Goal: Communication & Community: Answer question/provide support

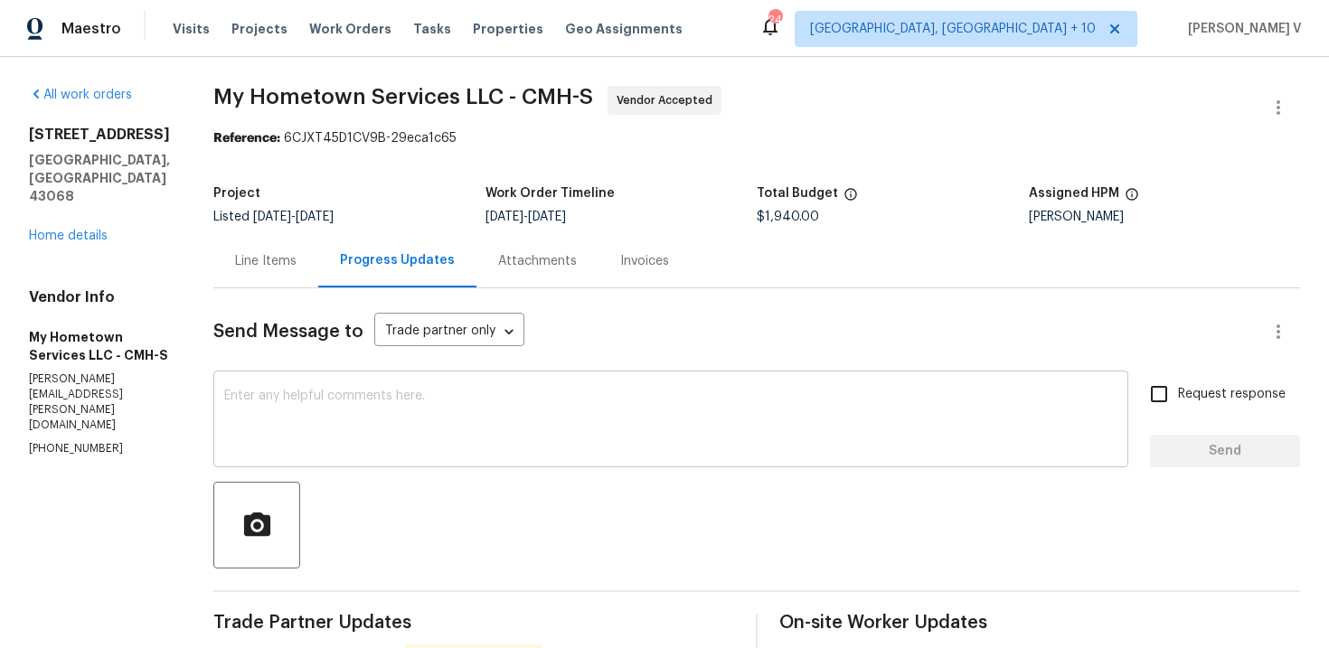
click at [444, 421] on textarea at bounding box center [671, 421] width 894 height 63
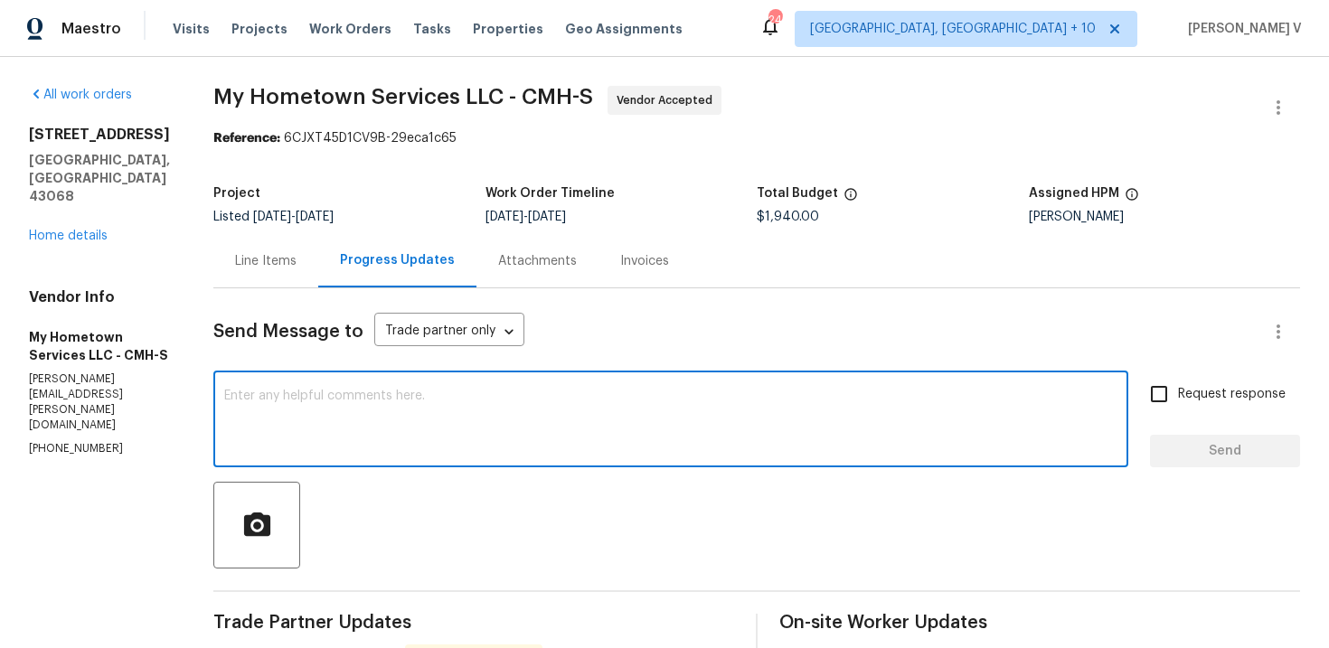
paste textarea "Hey thanks! We will review and get back to you."
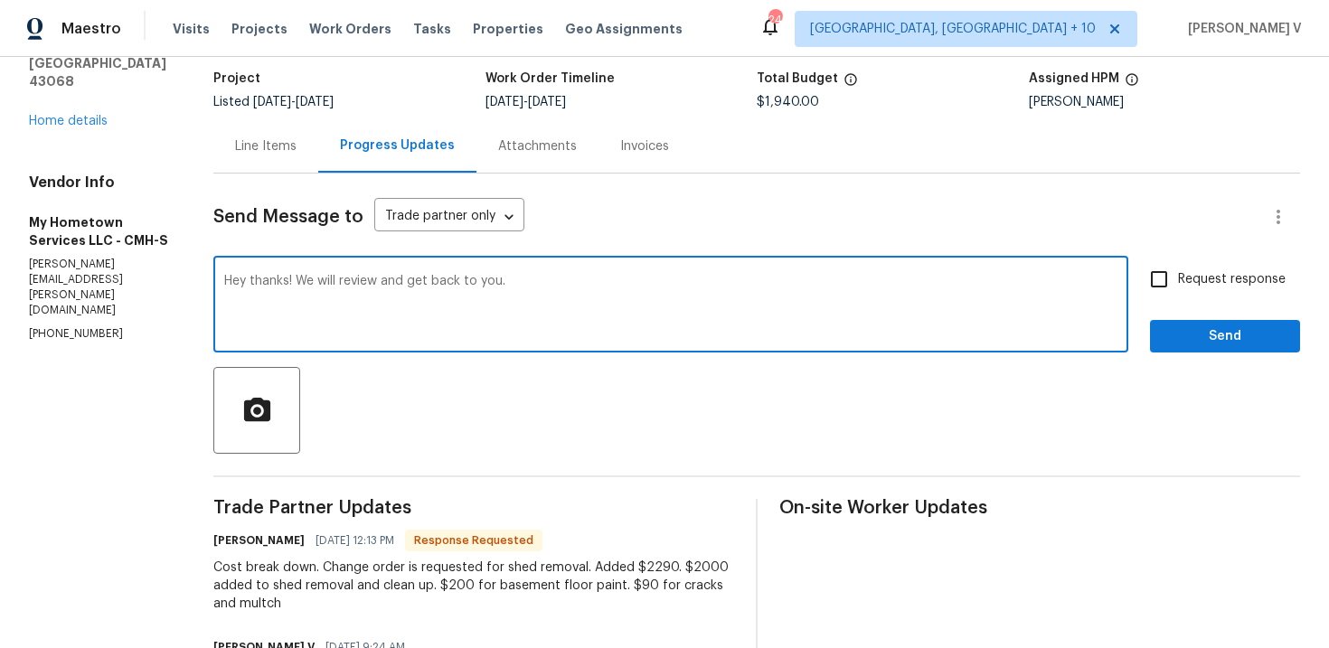
type textarea "Hey thanks! We will review and get back to you."
click at [1249, 326] on span "Send" at bounding box center [1225, 337] width 121 height 23
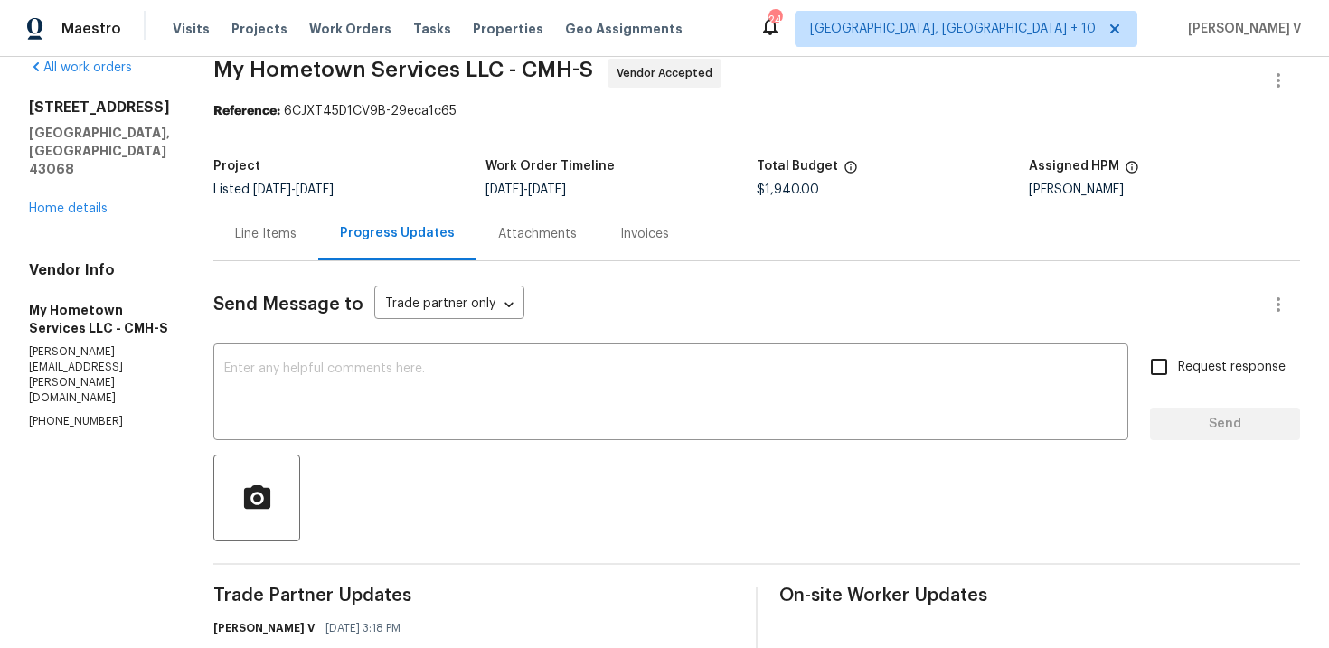
click at [49, 201] on div "6775 Centennial Dr Reynoldsburg, OH 43068 Home details" at bounding box center [99, 158] width 141 height 119
click at [52, 204] on link "Home details" at bounding box center [68, 209] width 79 height 13
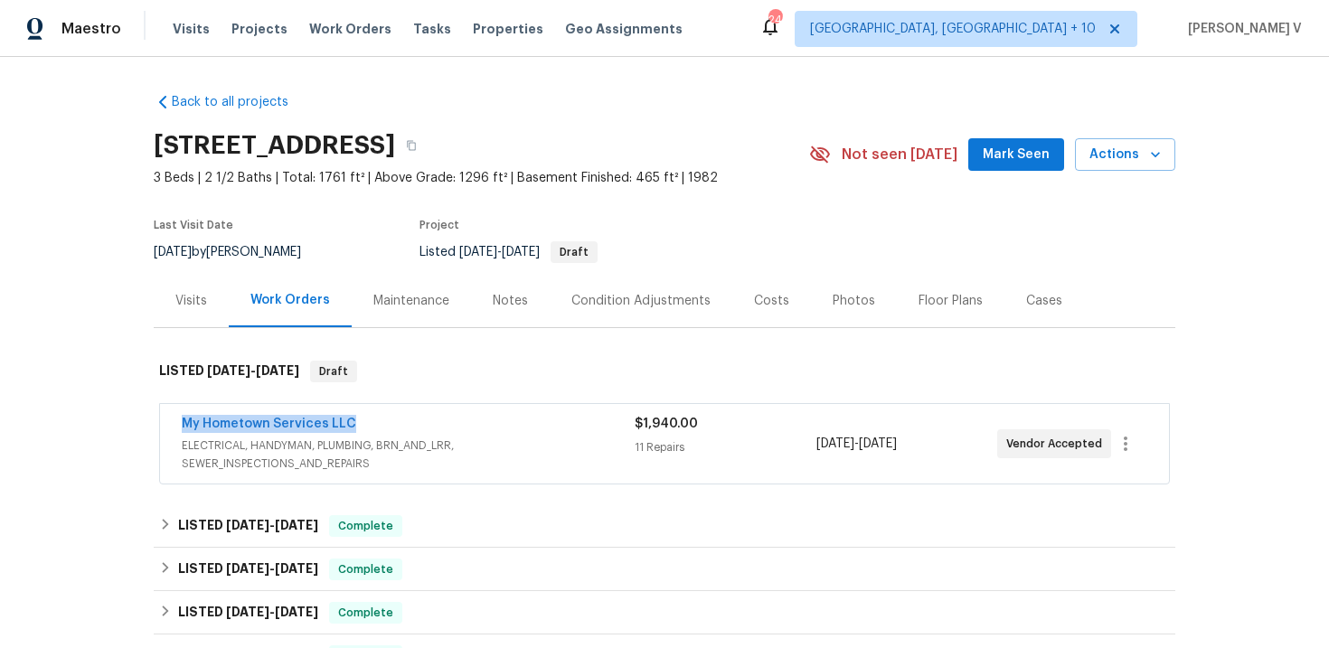
drag, startPoint x: 163, startPoint y: 420, endPoint x: 387, endPoint y: 421, distance: 224.3
click at [387, 421] on div "My Hometown Services LLC ELECTRICAL, HANDYMAN, PLUMBING, BRN_AND_LRR, SEWER_INS…" at bounding box center [664, 444] width 1009 height 80
copy link "My Hometown Services LLC"
click at [757, 460] on div "$1,940.00 11 Repairs" at bounding box center [725, 444] width 181 height 58
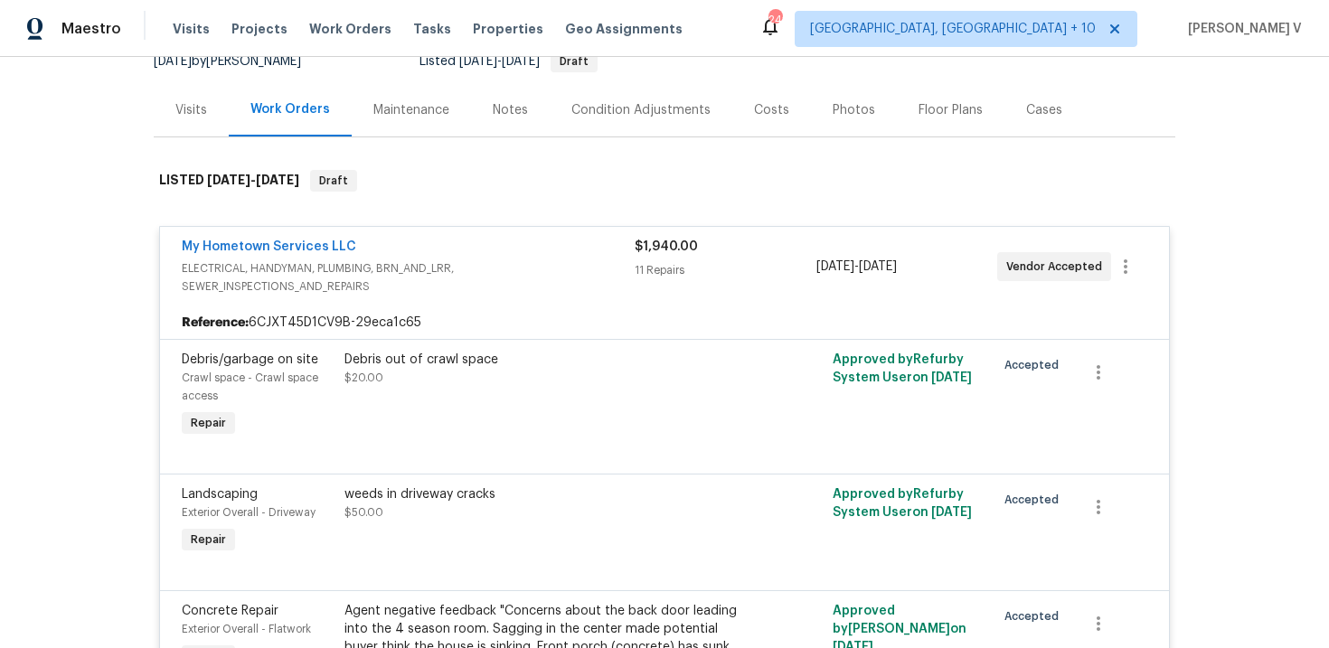
scroll to position [163, 0]
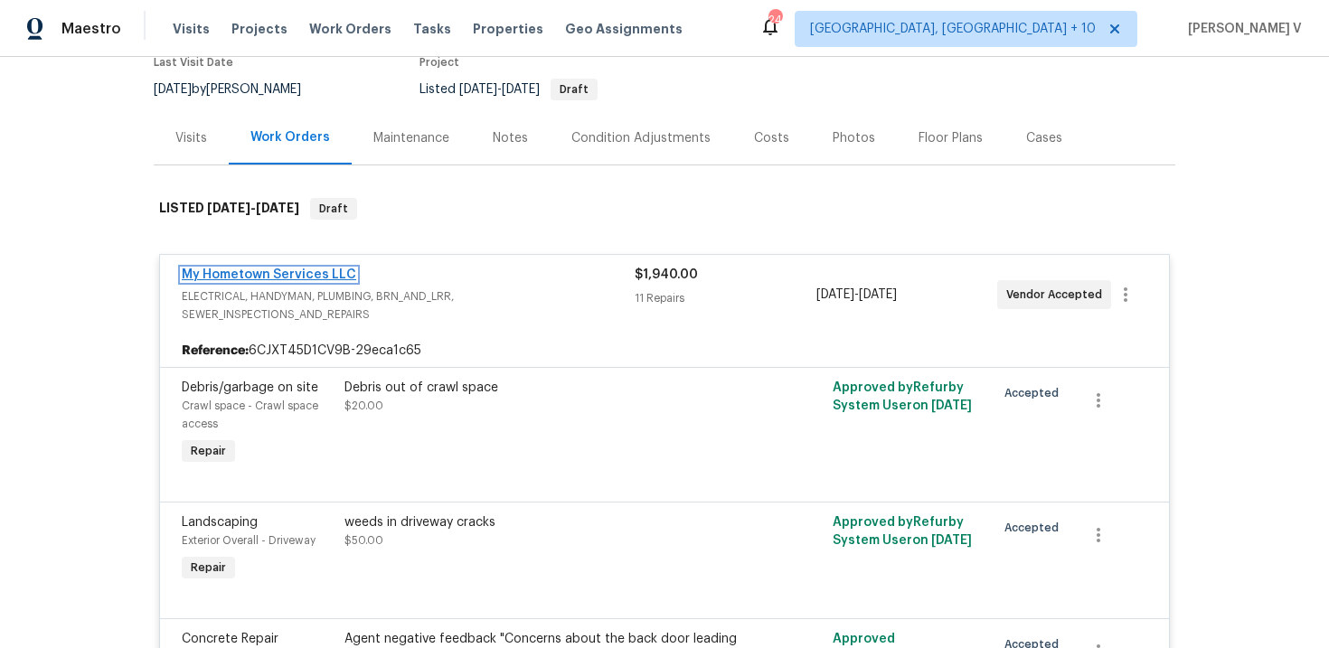
click at [309, 274] on link "My Hometown Services LLC" at bounding box center [269, 275] width 175 height 13
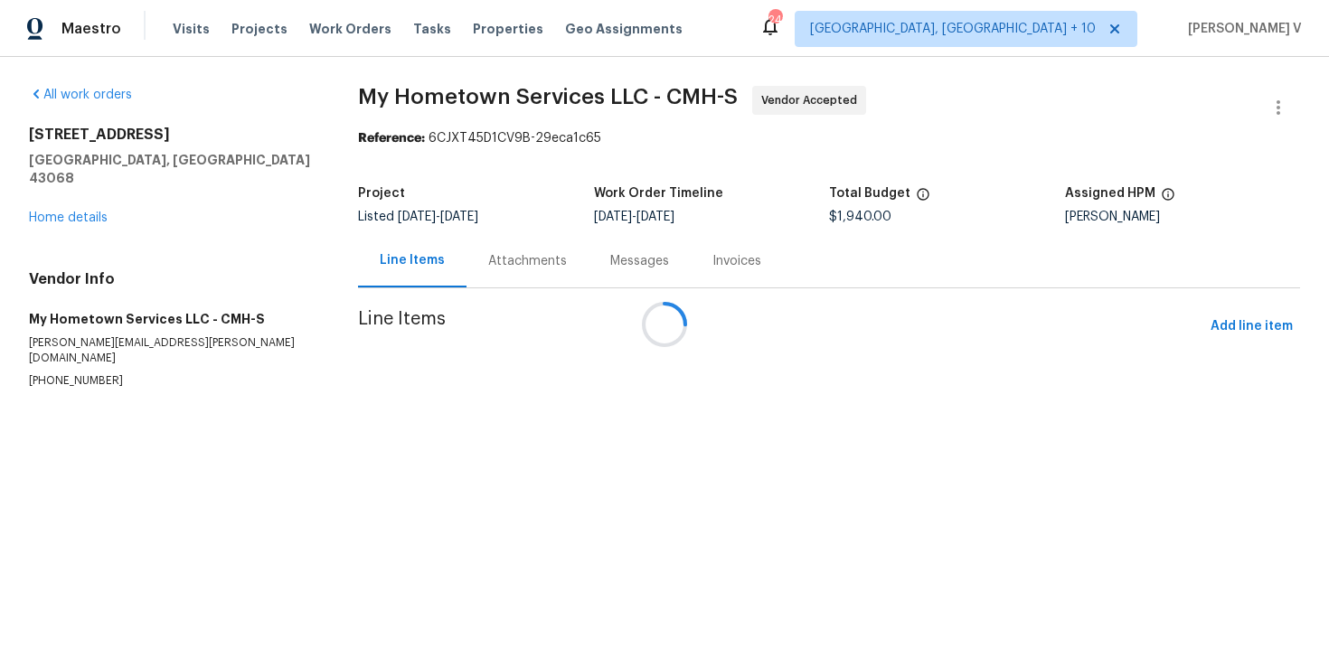
click at [488, 268] on div "Attachments" at bounding box center [527, 261] width 79 height 18
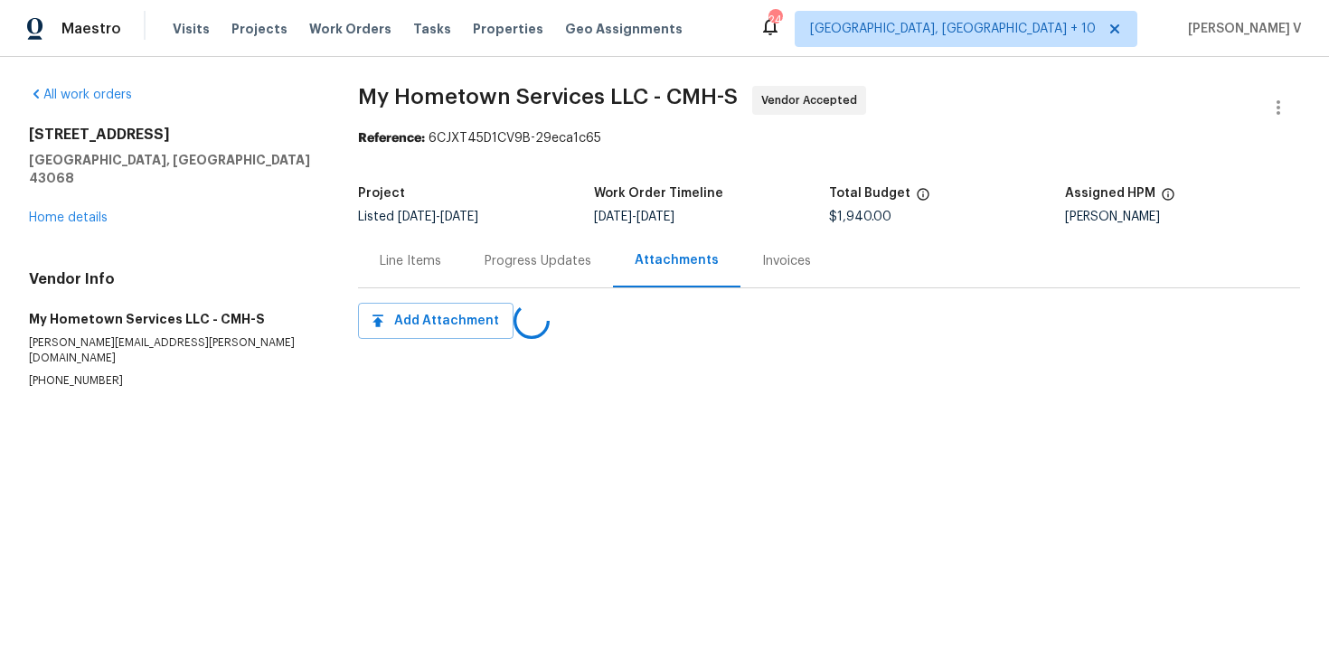
click at [474, 268] on div "Progress Updates" at bounding box center [538, 260] width 150 height 53
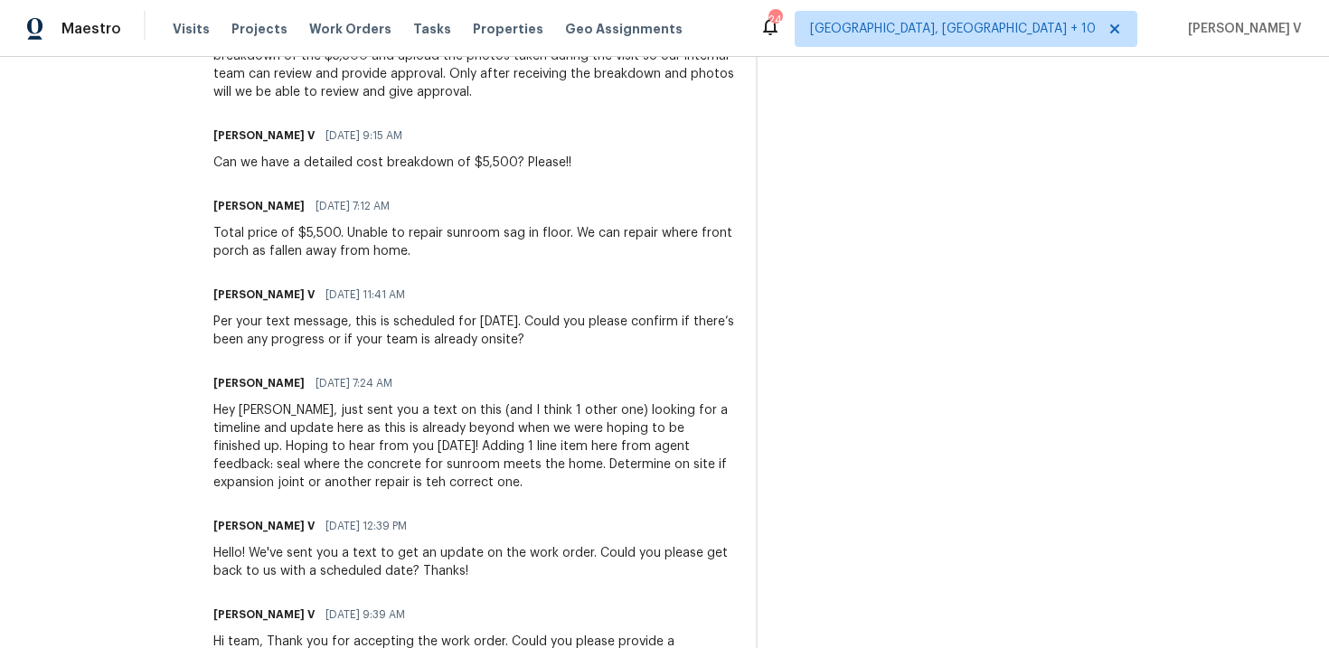
scroll to position [1177, 0]
click at [268, 241] on div "Total price of $5,500. Unable to repair sunroom sag in floor. We can repair whe…" at bounding box center [473, 244] width 521 height 36
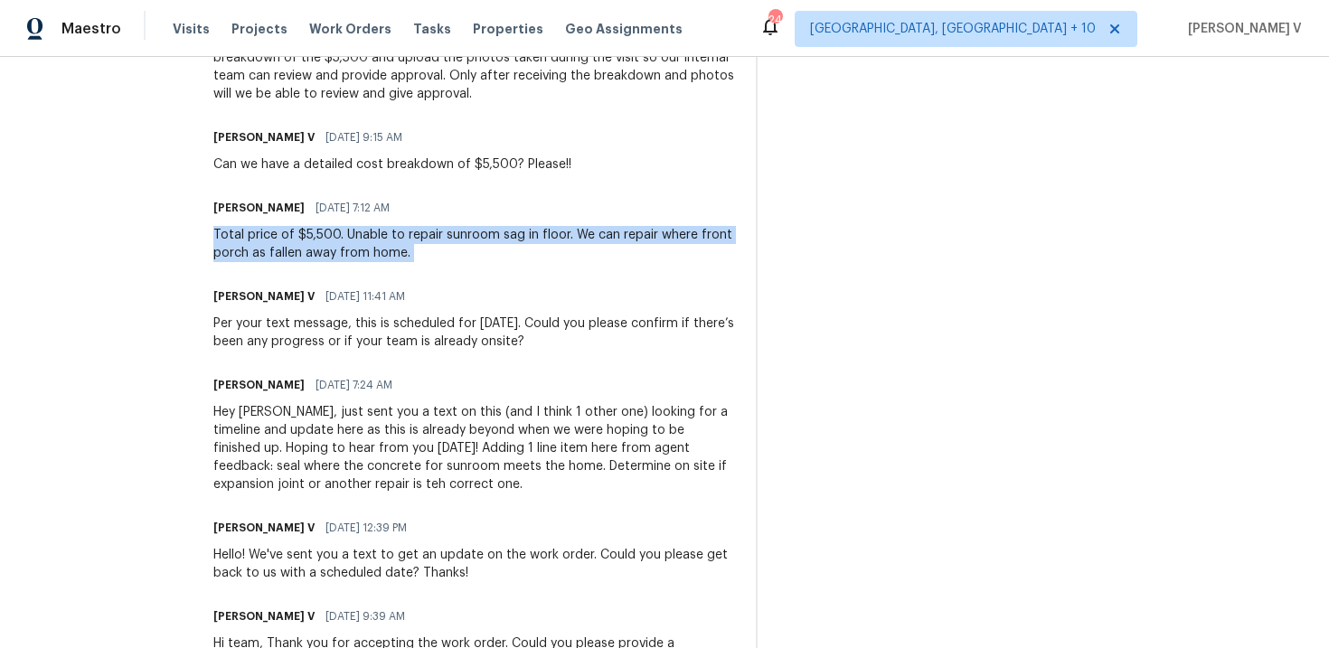
click at [268, 241] on div "Total price of $5,500. Unable to repair sunroom sag in floor. We can repair whe…" at bounding box center [473, 244] width 521 height 36
copy div "Total price of $5,500. Unable to repair sunroom sag in floor. We can repair whe…"
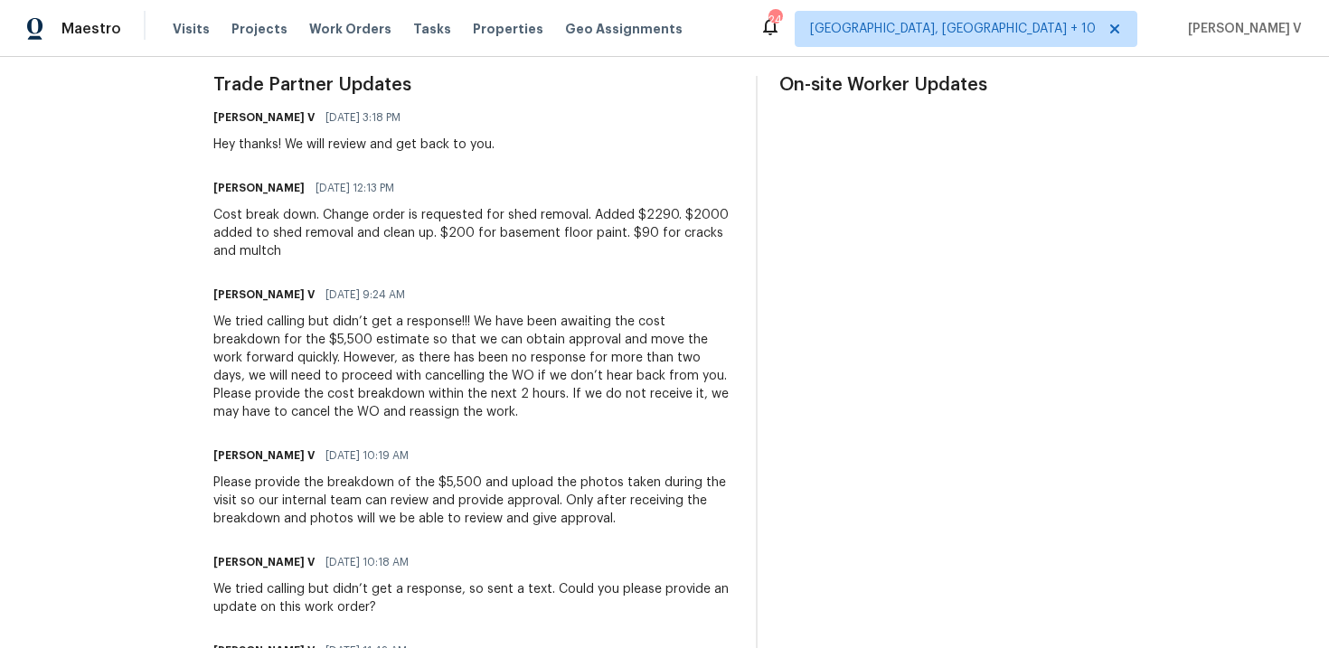
scroll to position [512, 0]
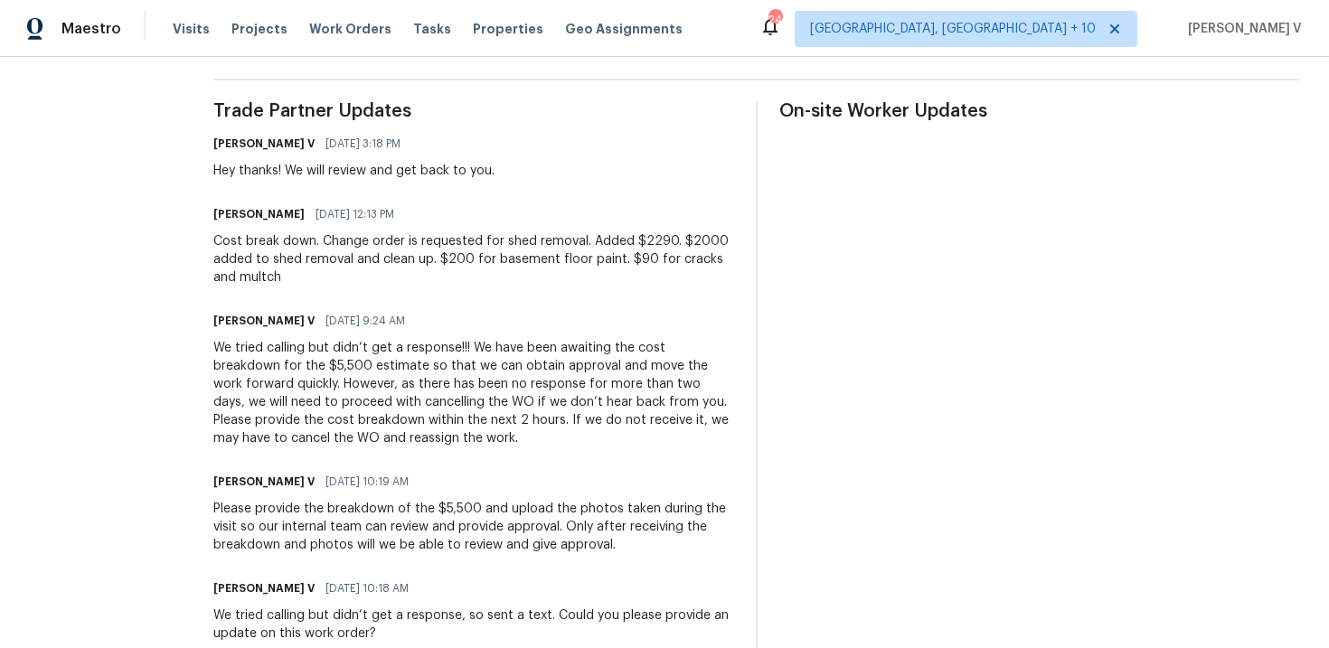
click at [366, 251] on div "Cost break down. Change order is requested for shed removal. Added $2290. $2000…" at bounding box center [473, 259] width 521 height 54
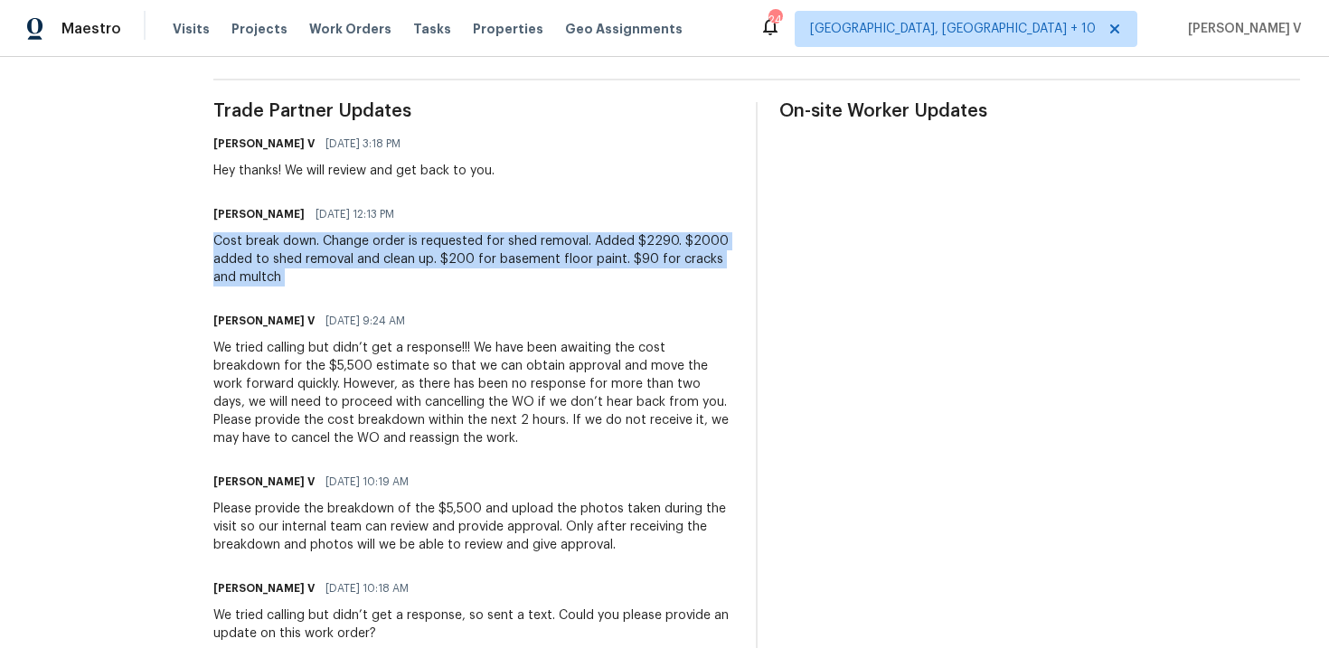
copy div "Cost break down. Change order is requested for shed removal. Added $2290. $2000…"
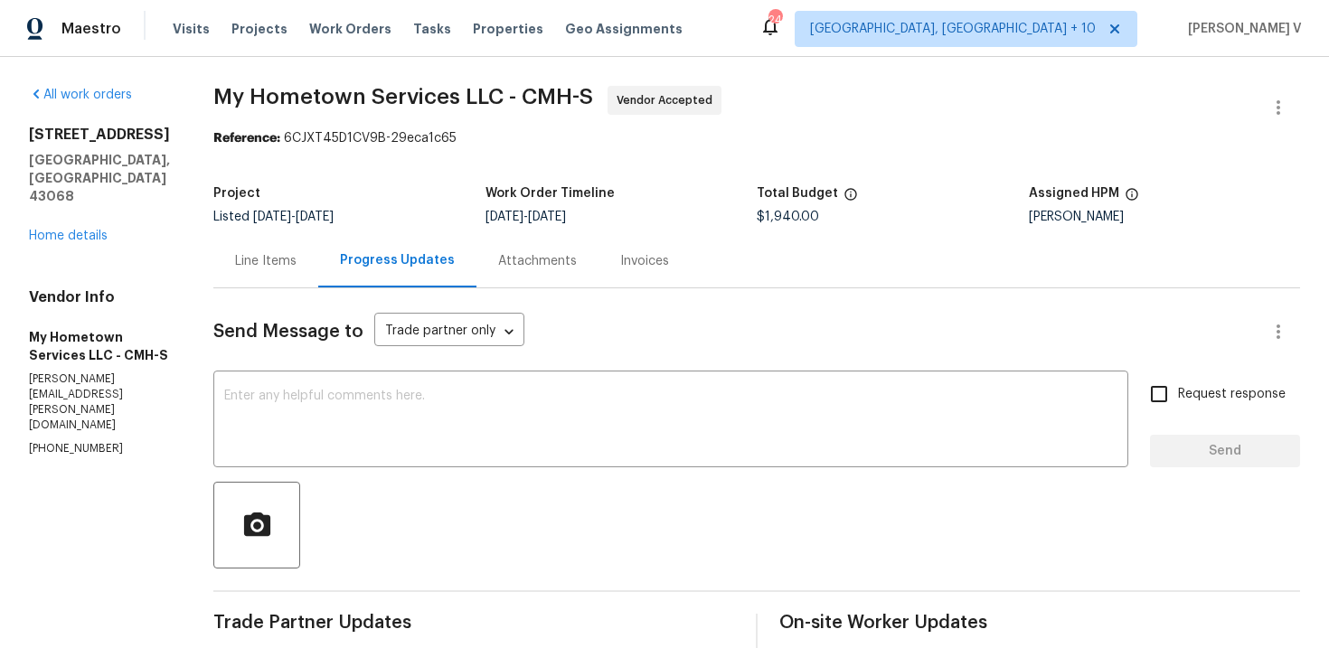
click at [771, 217] on span "$1,940.00" at bounding box center [788, 217] width 62 height 13
copy span "$1,940.00"
click at [280, 251] on div "Line Items" at bounding box center [265, 260] width 105 height 53
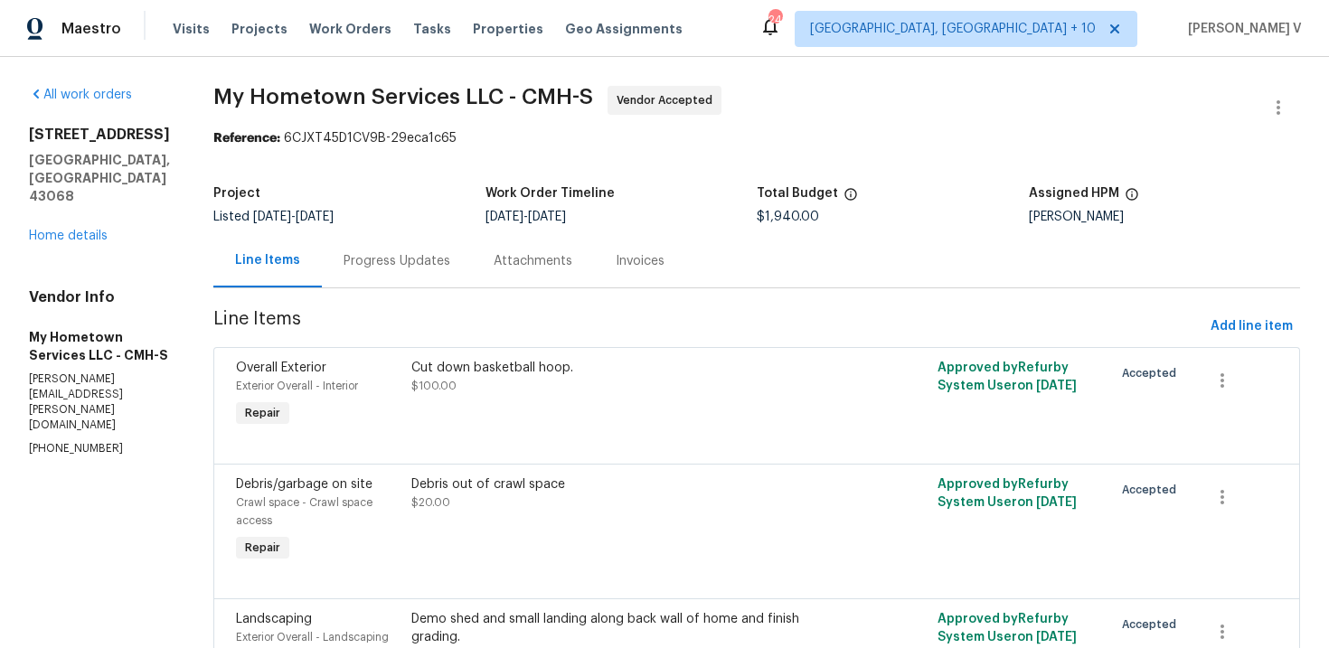
click at [557, 411] on div "Cut down basketball hoop. $100.00" at bounding box center [625, 395] width 439 height 83
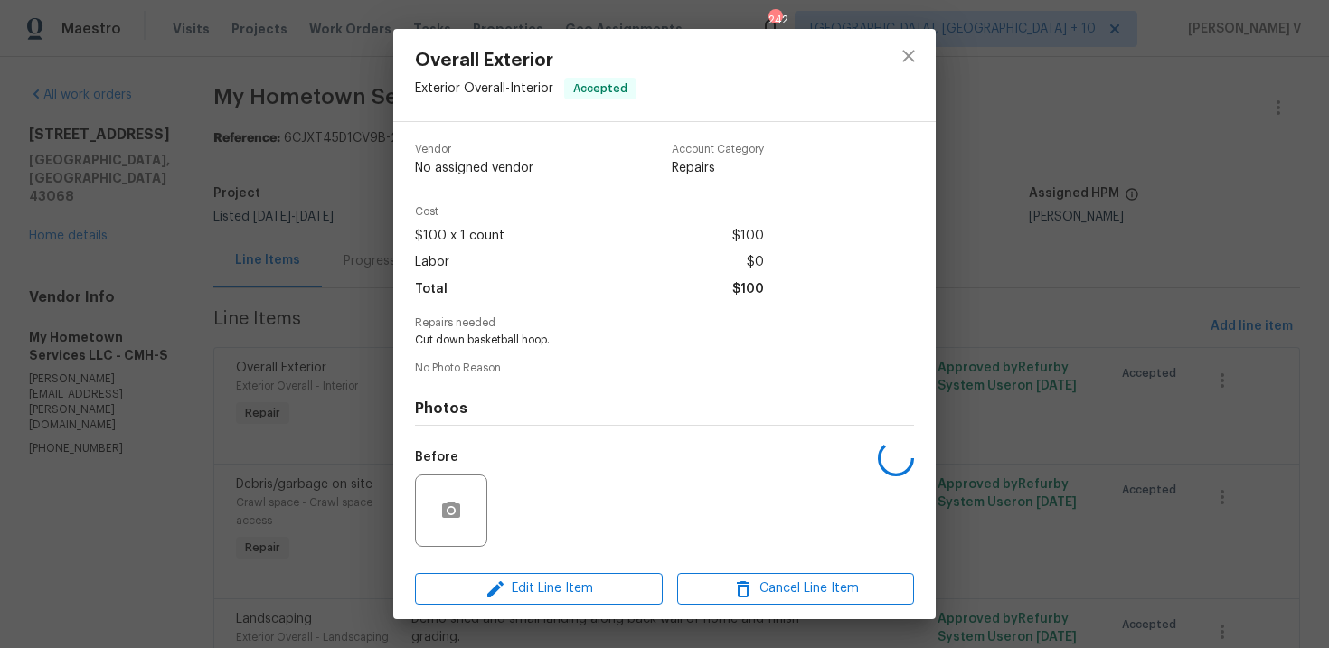
scroll to position [124, 0]
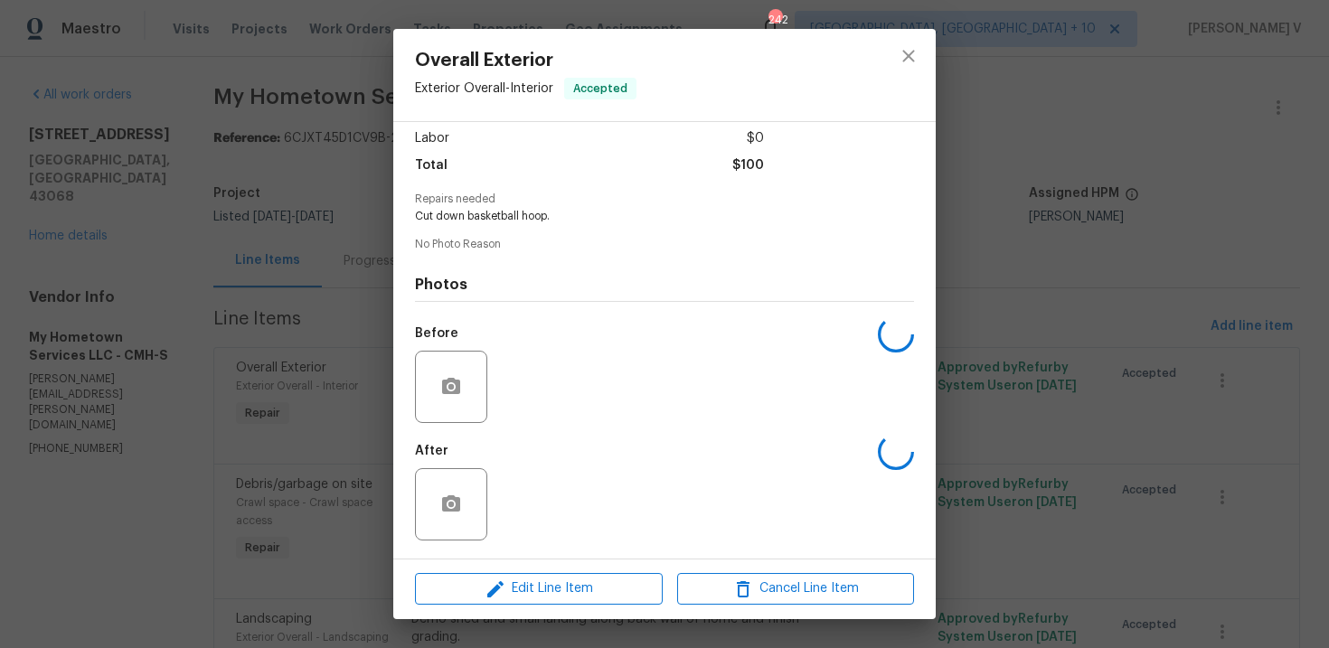
click at [305, 402] on div "Overall Exterior Exterior Overall - Interior Accepted Vendor No assigned vendor…" at bounding box center [664, 324] width 1329 height 648
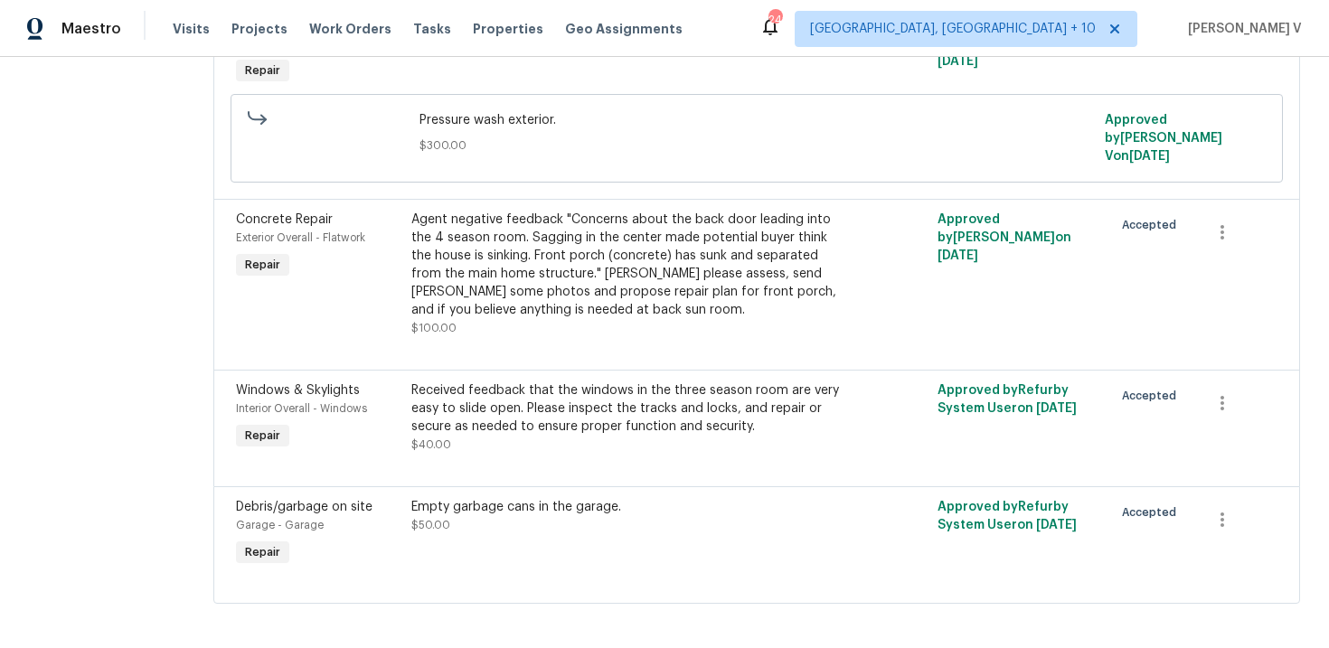
scroll to position [0, 0]
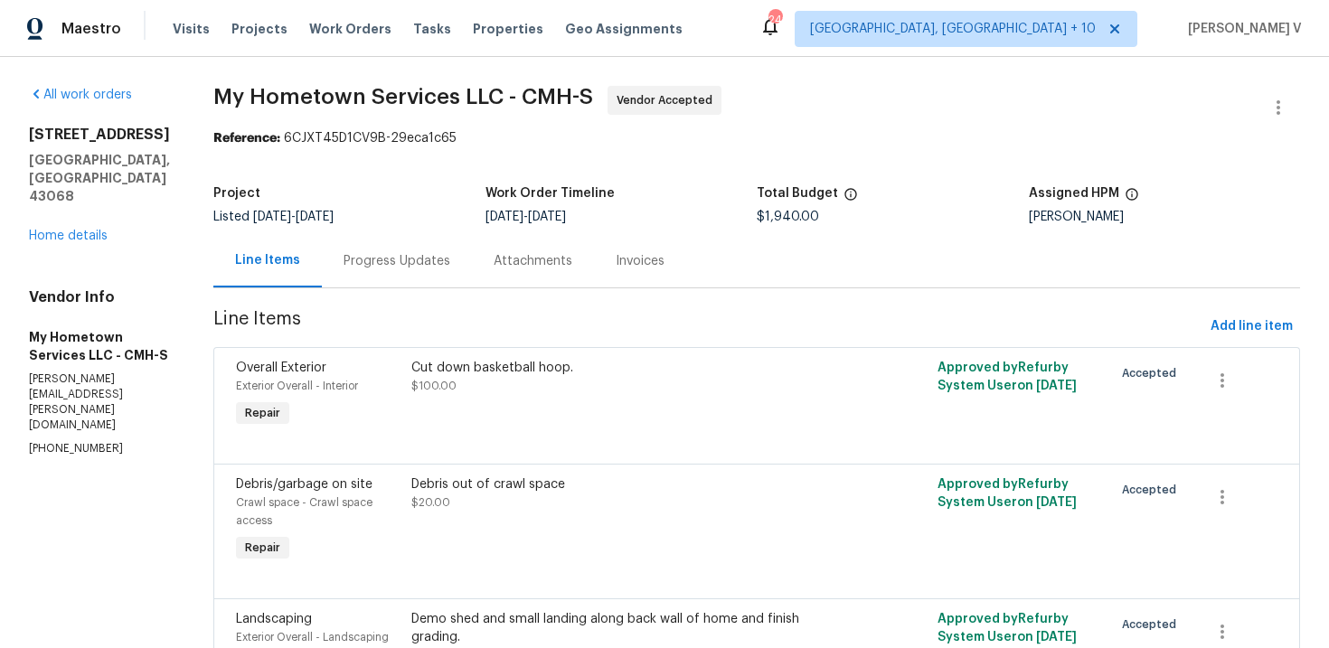
click at [379, 269] on div "Progress Updates" at bounding box center [397, 261] width 107 height 18
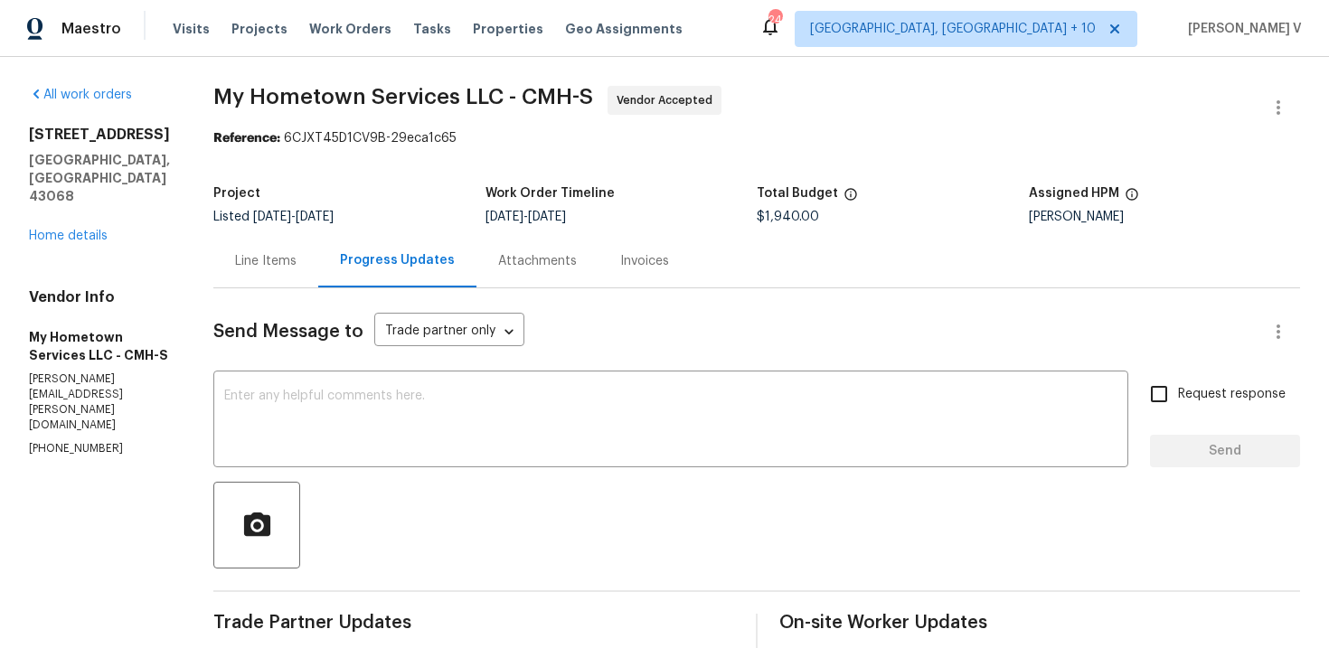
click at [65, 441] on p "(740) 785-6913" at bounding box center [99, 448] width 141 height 15
copy p "(740) 785-6913"
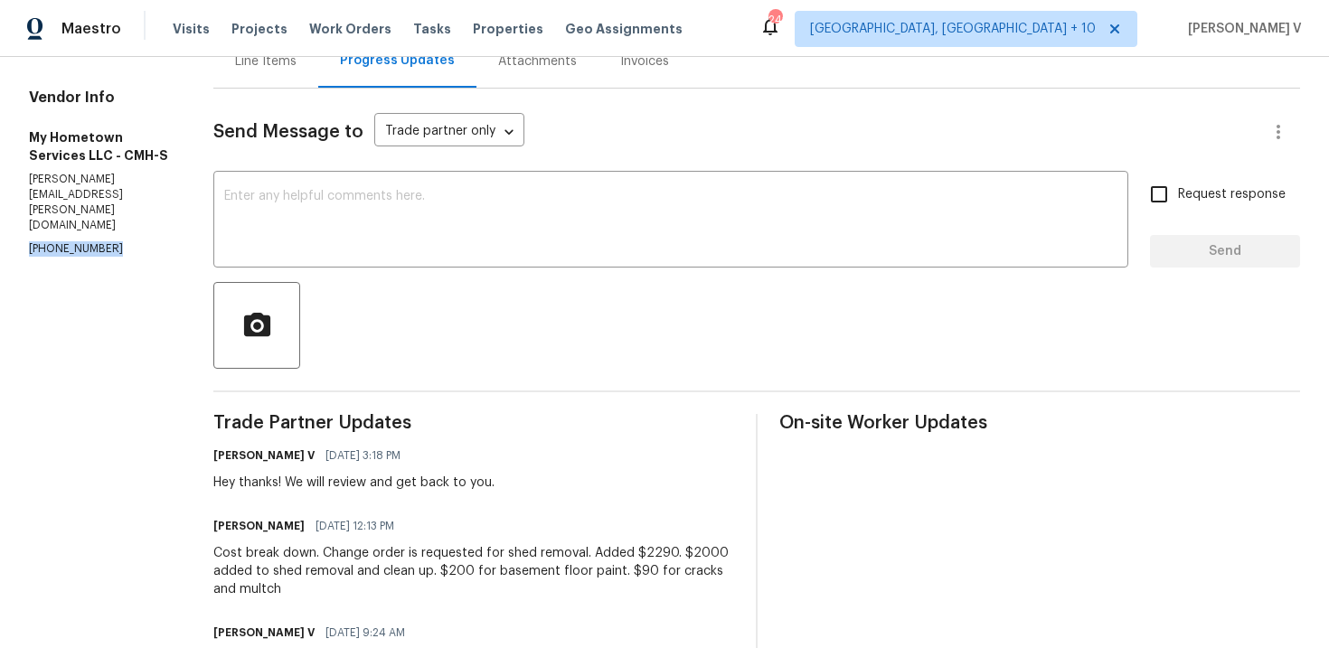
scroll to position [183, 0]
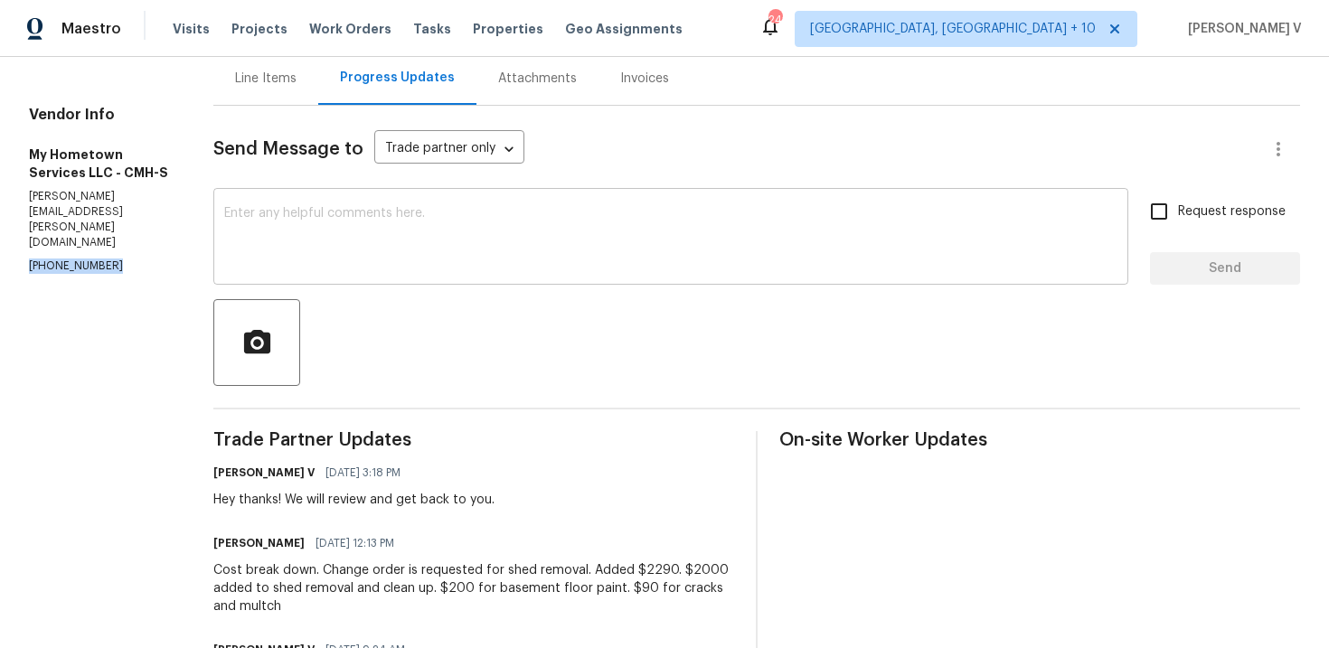
click at [550, 260] on textarea at bounding box center [671, 238] width 894 height 63
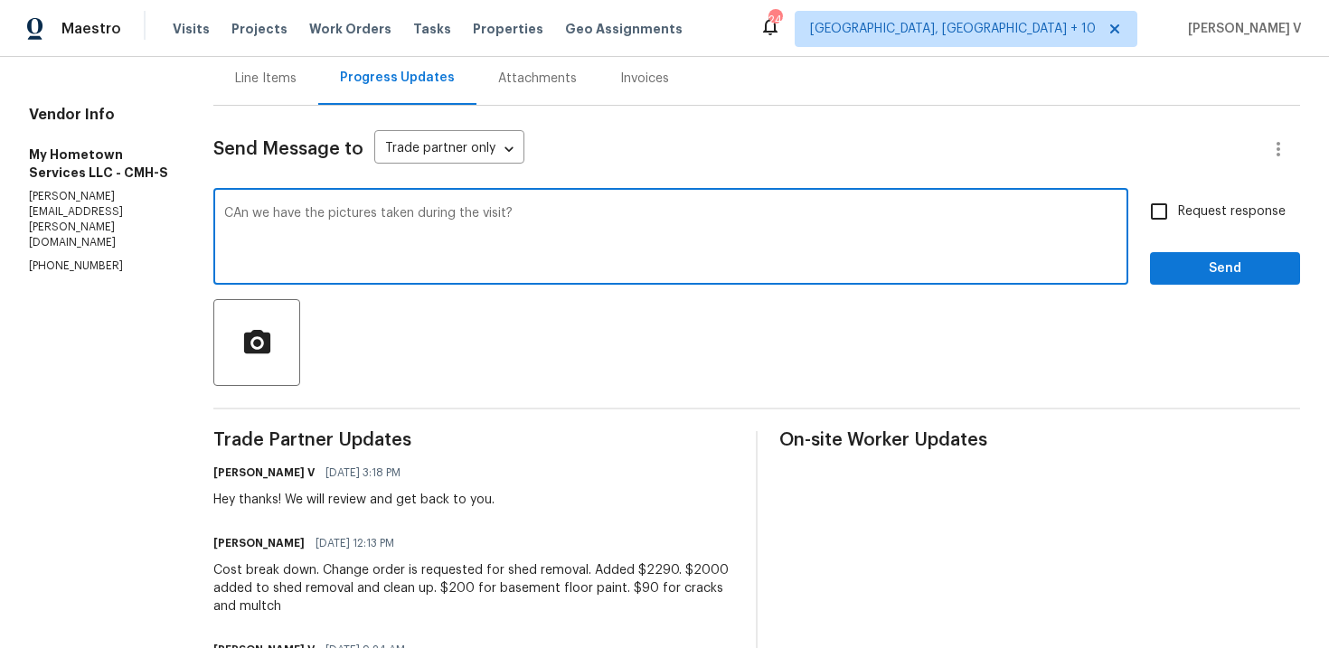
type textarea "CAn we have the pictures taken during the visit?"
click at [1170, 219] on input "Request response" at bounding box center [1159, 212] width 38 height 38
checkbox input "true"
click at [224, 215] on textarea "CAn we have the pictures taken during the visit?" at bounding box center [671, 238] width 894 height 63
click at [224, 208] on textarea "Can we have the pictures taken during the visit?" at bounding box center [671, 238] width 894 height 63
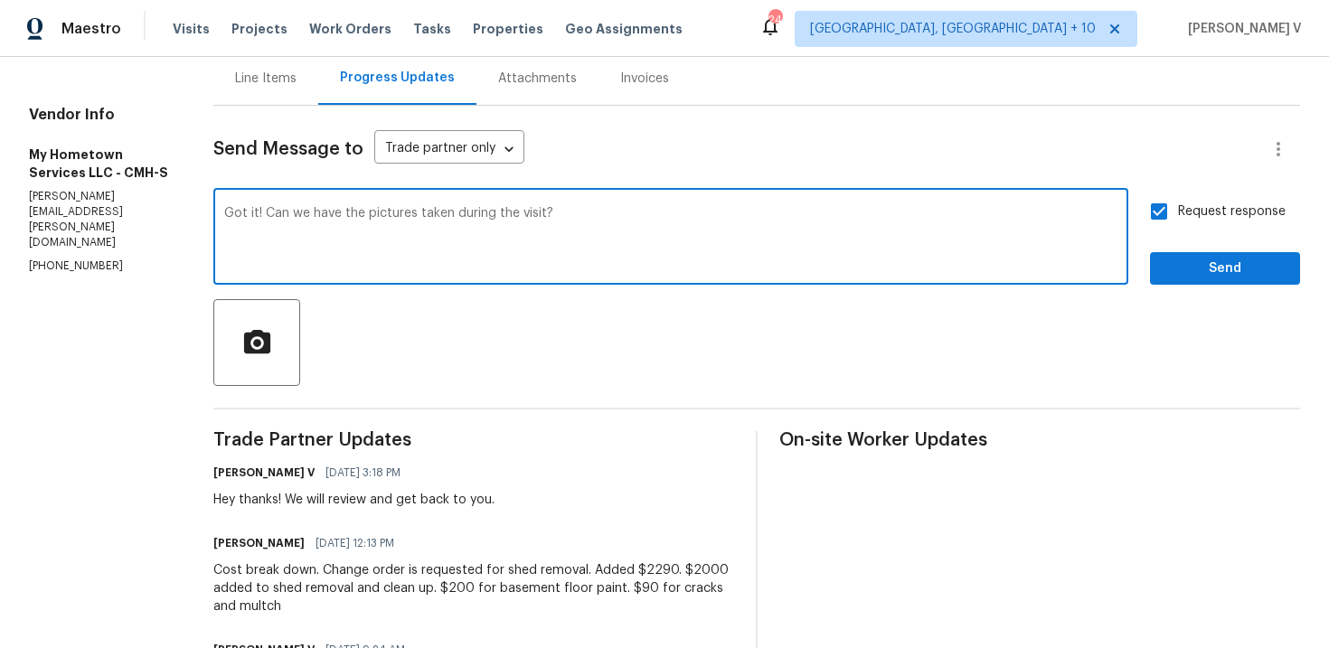
type textarea "Got it! Can we have the pictures taken during the visit?"
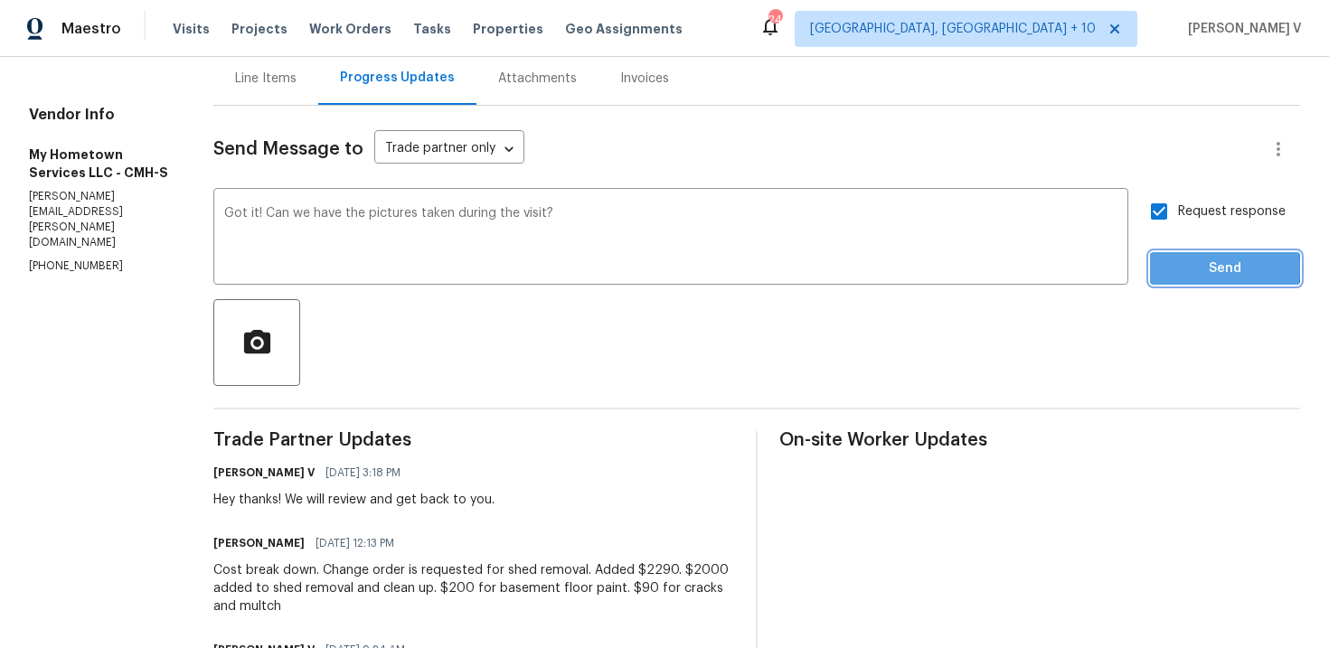
click at [1177, 269] on span "Send" at bounding box center [1225, 269] width 121 height 23
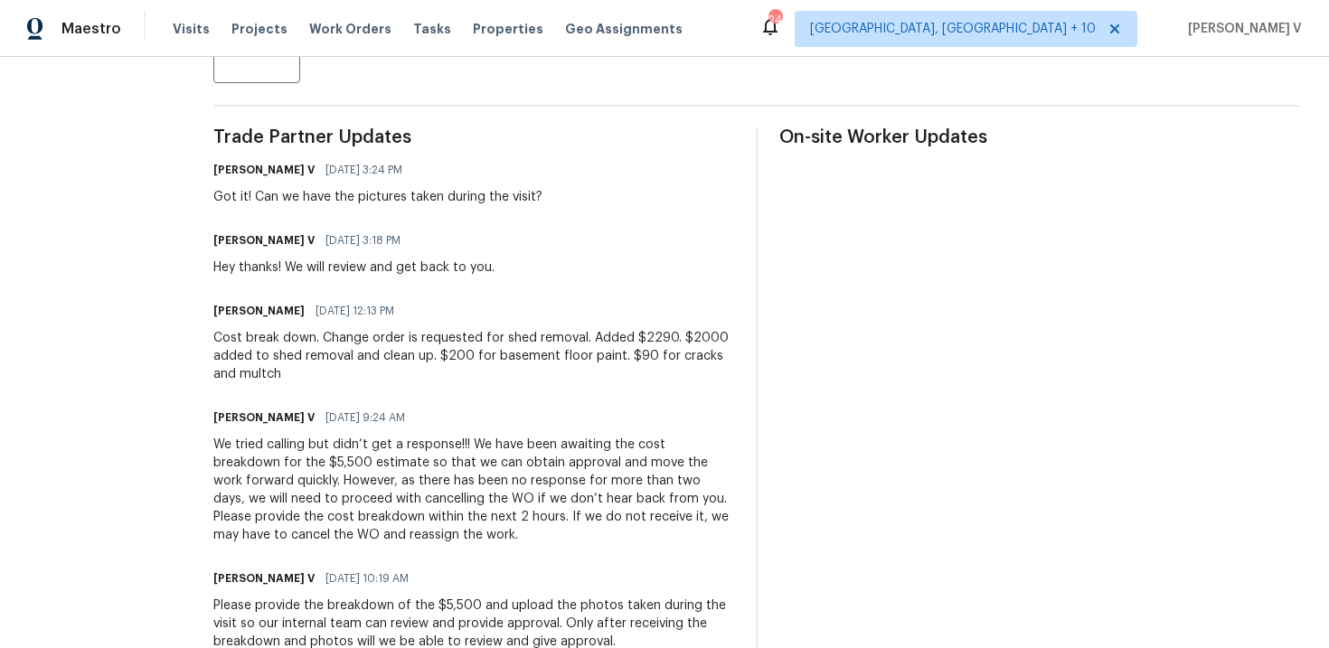
scroll to position [524, 0]
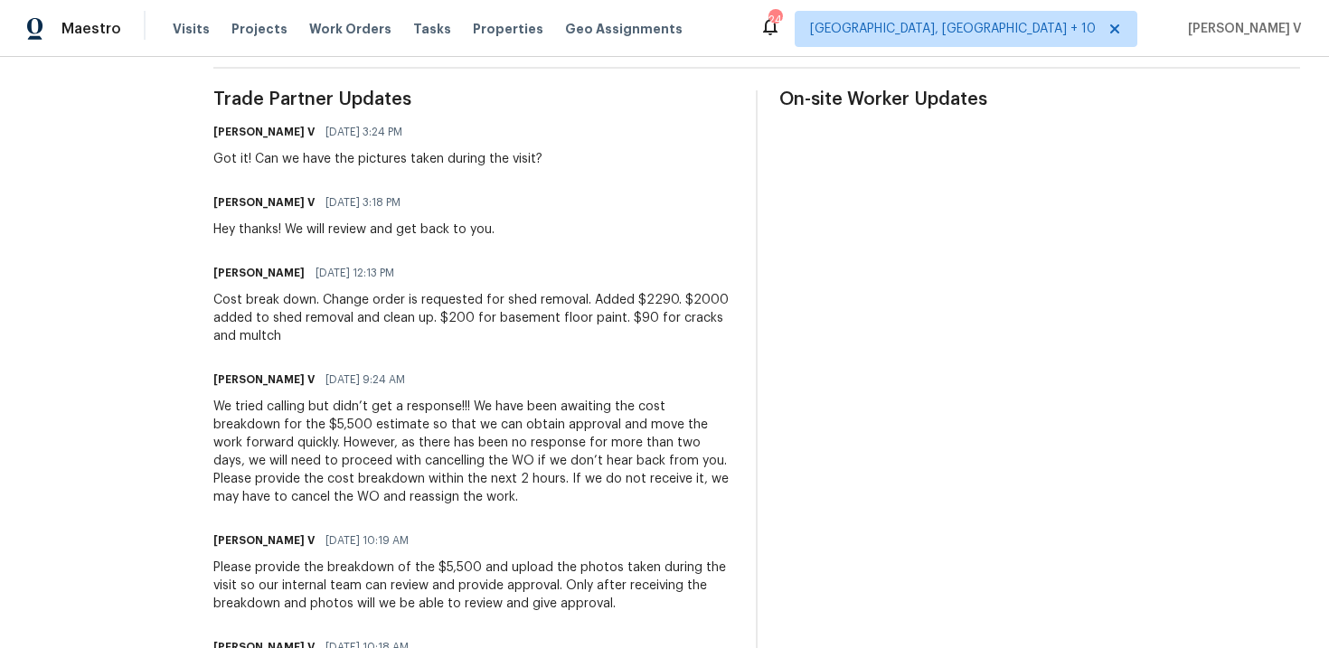
click at [296, 298] on div "Cost break down. Change order is requested for shed removal. Added $2290. $2000…" at bounding box center [473, 318] width 521 height 54
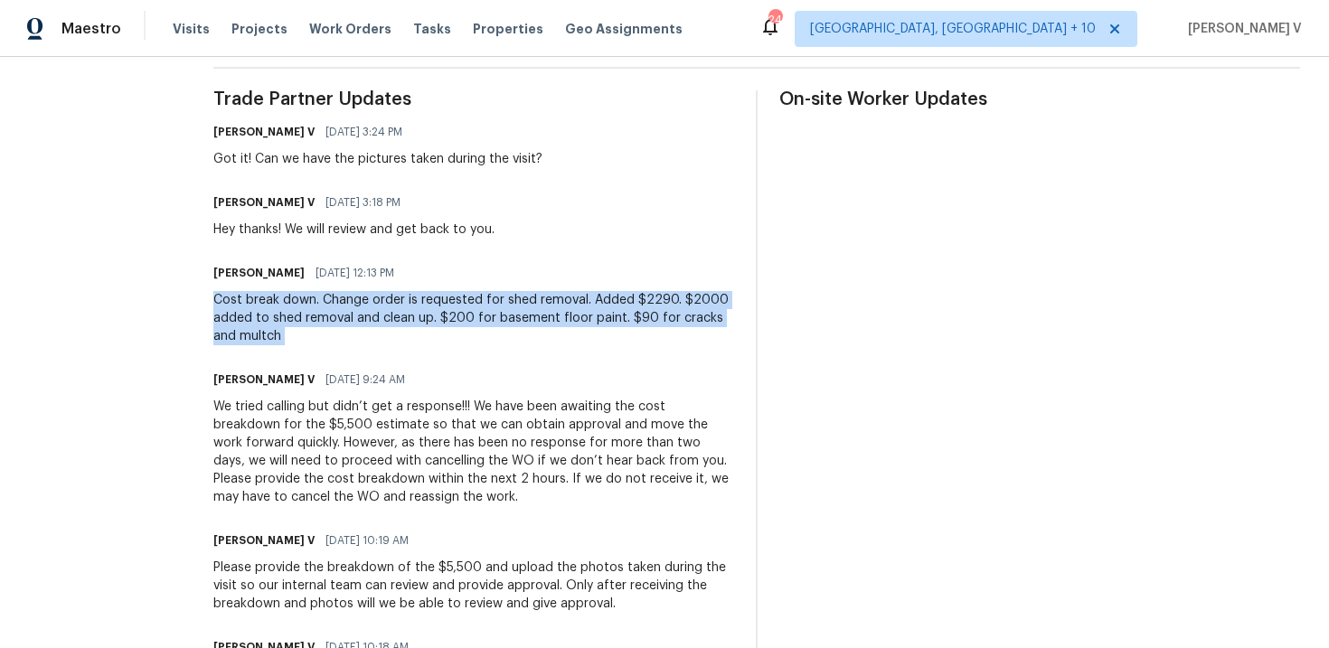
copy div "Cost break down. Change order is requested for shed removal. Added $2290. $2000…"
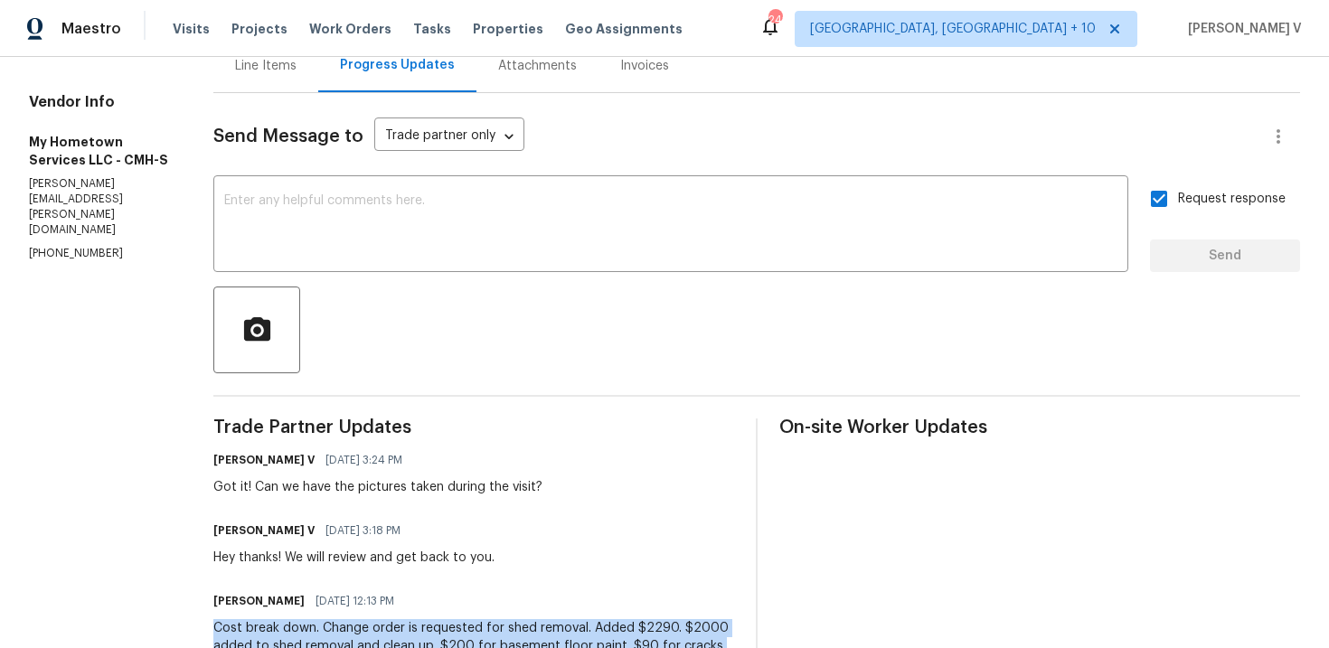
scroll to position [0, 0]
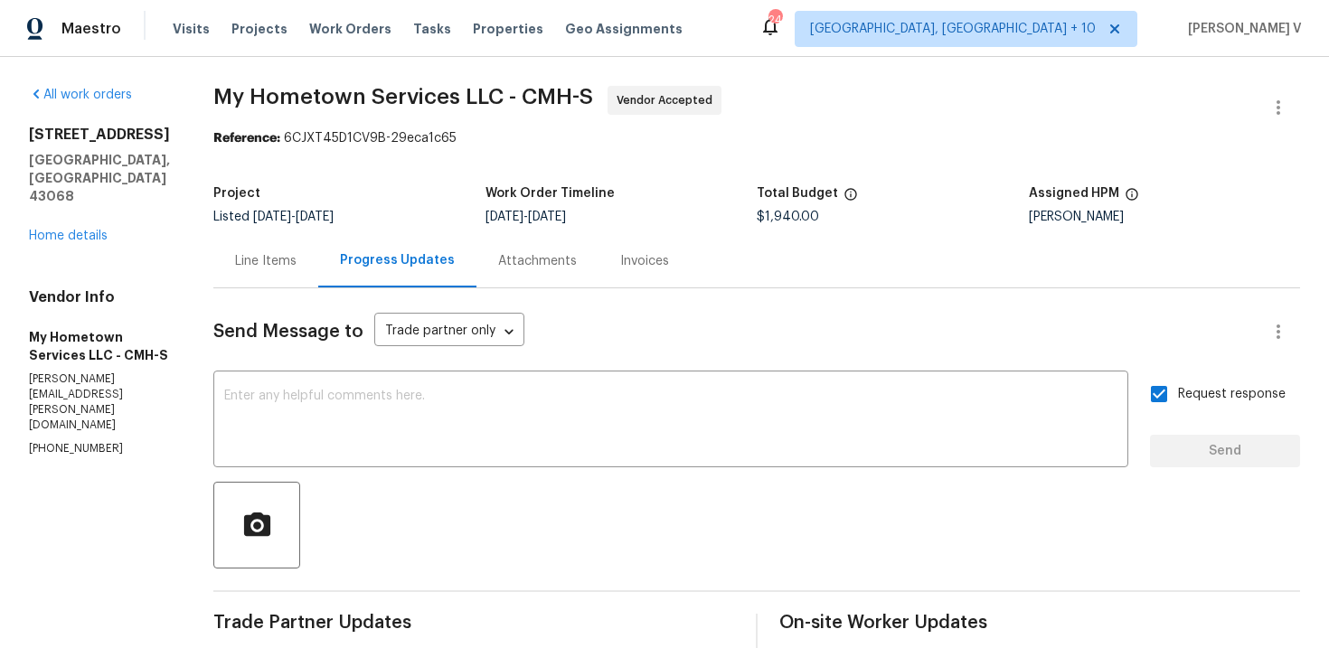
click at [61, 410] on div "Vendor Info My Hometown Services LLC - CMH-S zach.diles@yahoo.com (740) 785-6913" at bounding box center [99, 372] width 141 height 168
copy p "(740) 785-6913"
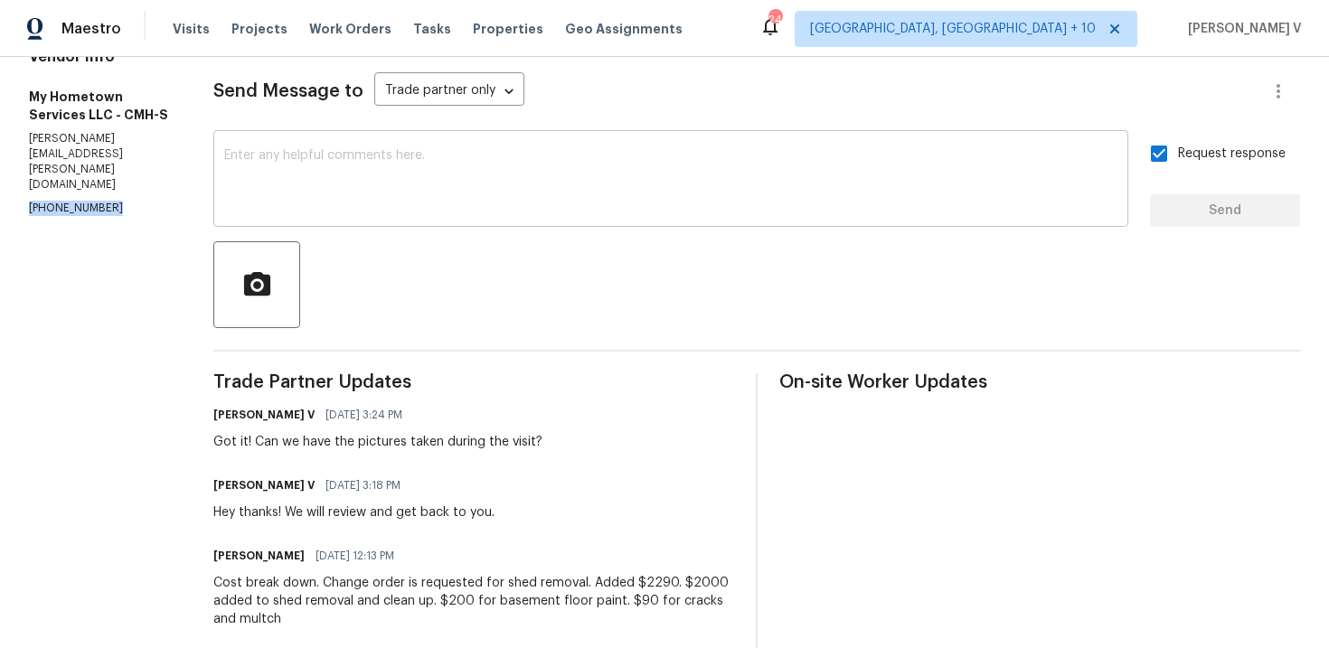
scroll to position [246, 0]
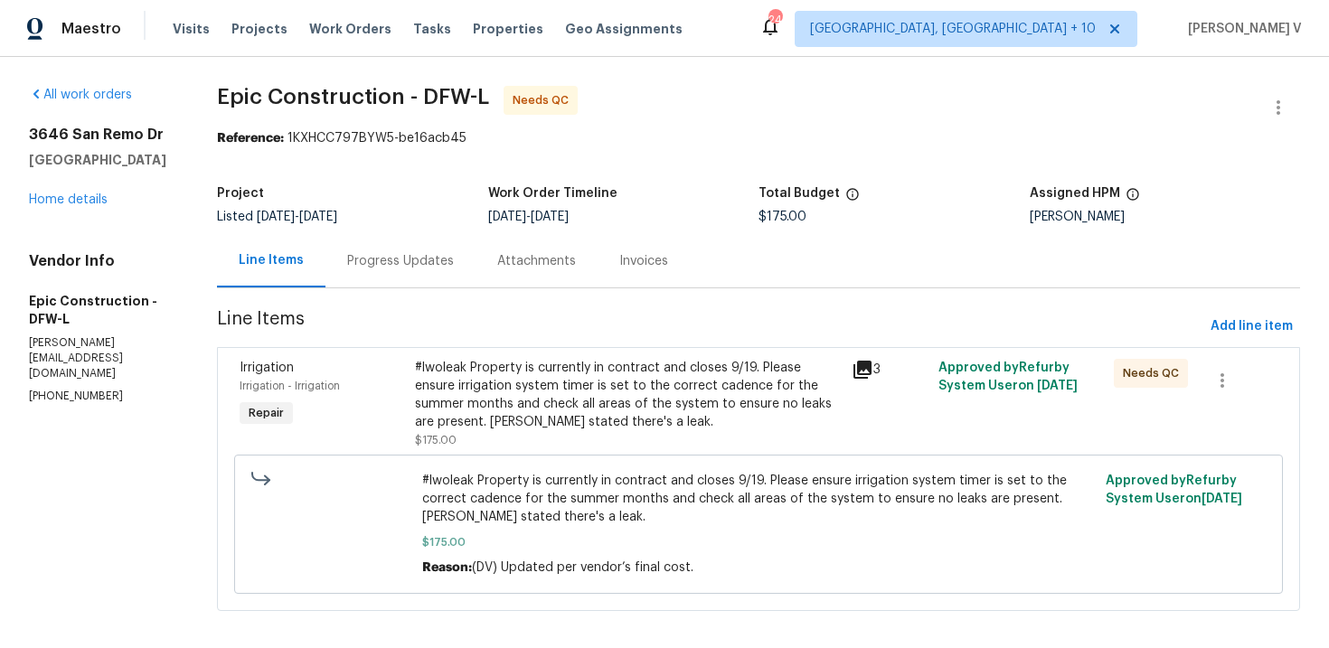
click at [442, 270] on div "Progress Updates" at bounding box center [401, 260] width 150 height 53
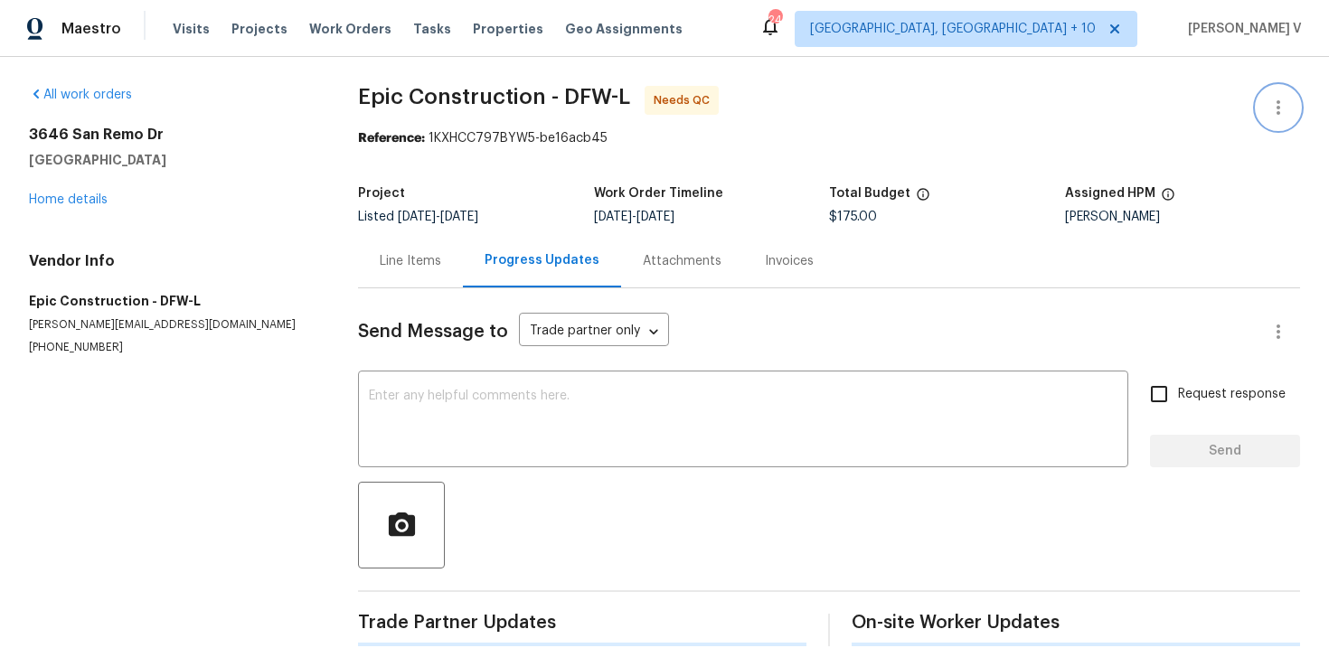
click at [1262, 92] on button "button" at bounding box center [1278, 107] width 43 height 43
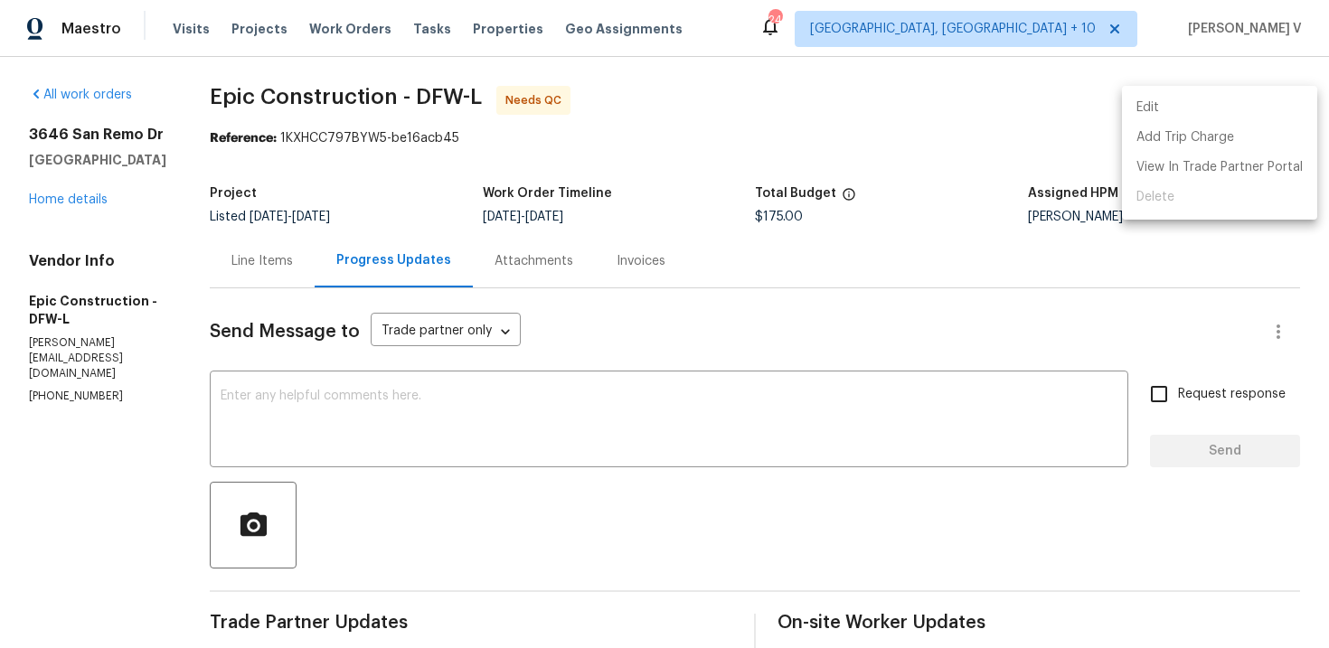
click at [1262, 93] on li "Edit" at bounding box center [1219, 108] width 195 height 30
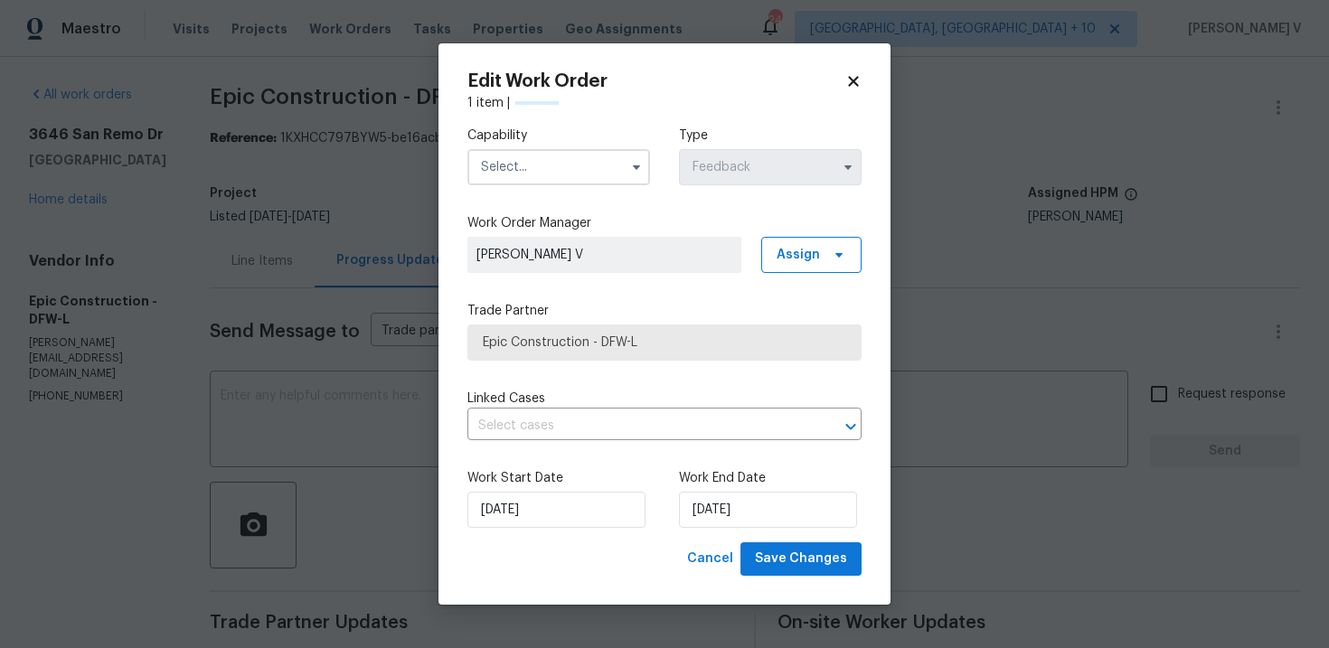
click at [544, 186] on div "Capability Type Feedback" at bounding box center [665, 156] width 394 height 88
click at [541, 172] on input "text" at bounding box center [559, 167] width 183 height 36
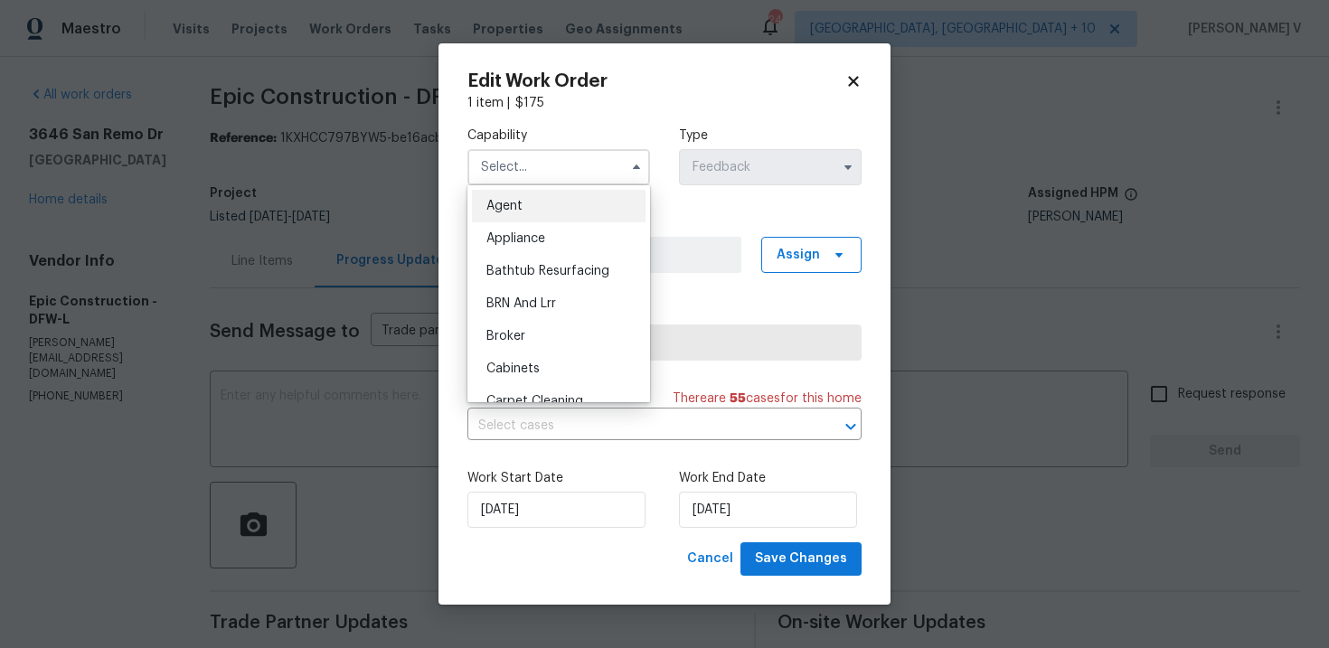
click at [515, 185] on ul "Agent Appliance Bathtub Resurfacing BRN And Lrr Broker Cabinets Carpet Cleaning…" at bounding box center [559, 293] width 183 height 217
click at [513, 200] on span "Agent" at bounding box center [505, 206] width 36 height 13
type input "Agent"
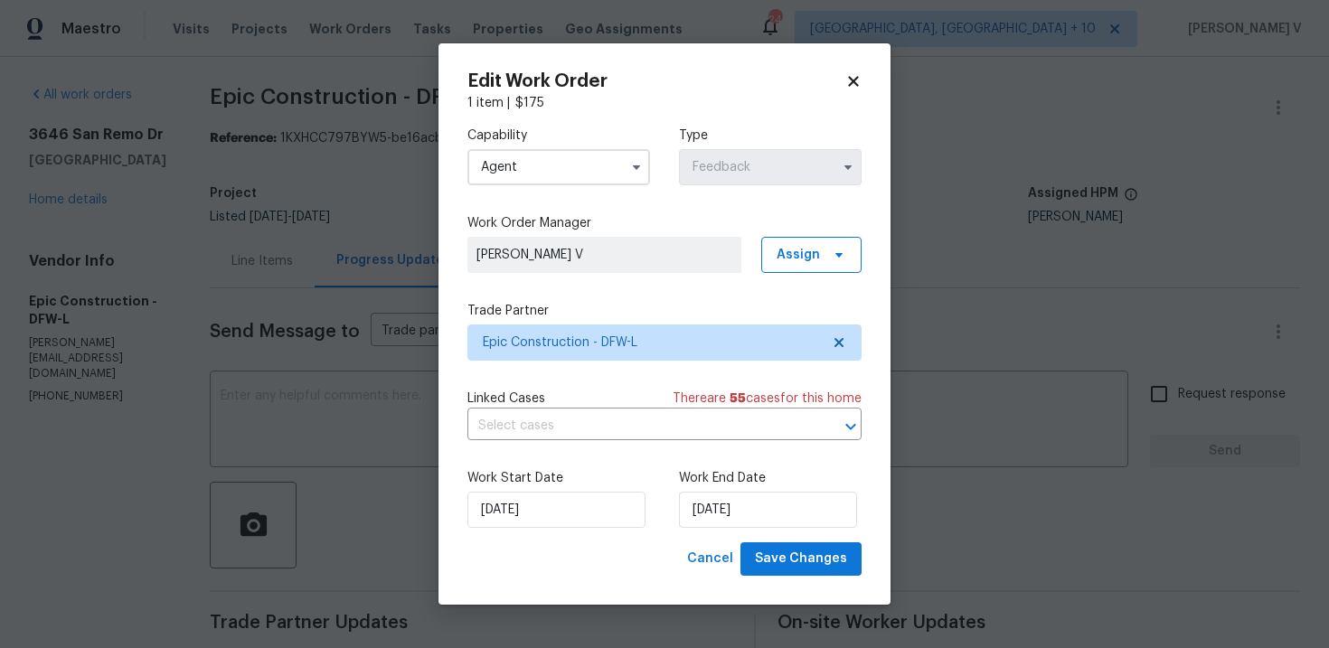
click at [425, 467] on body "Maestro Visits Projects Work Orders Tasks Properties Geo Assignments 243 Cincin…" at bounding box center [664, 324] width 1329 height 648
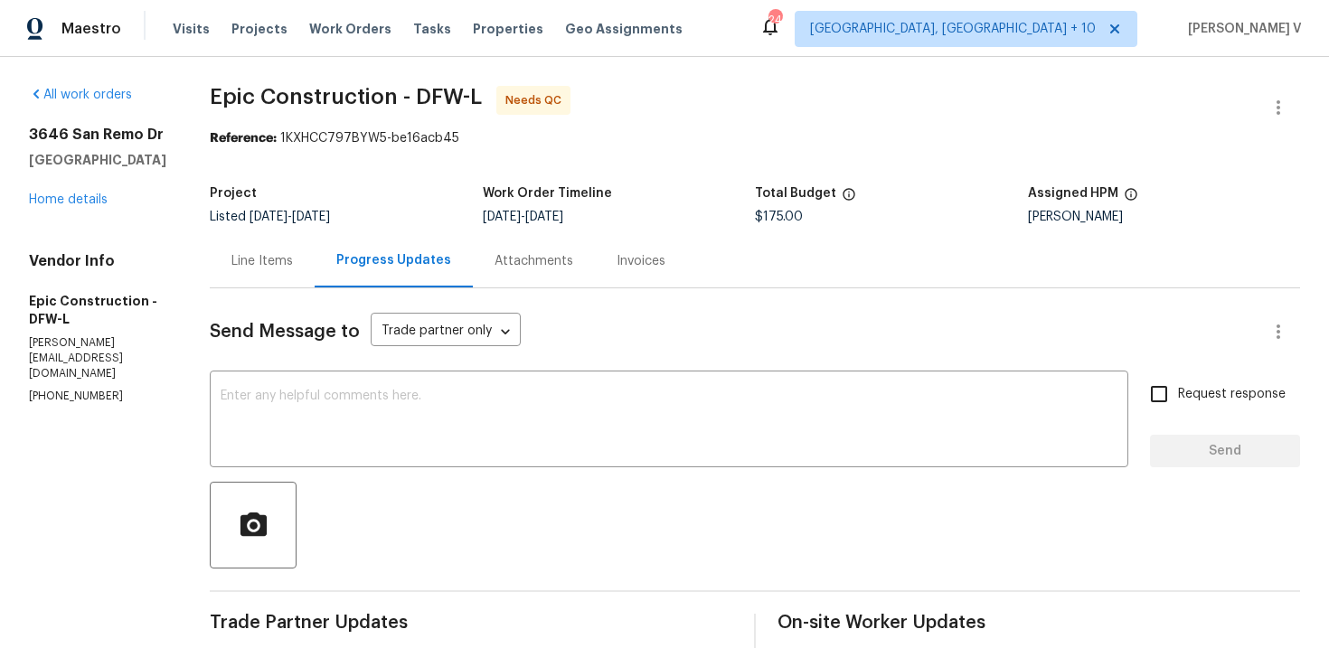
click at [236, 255] on div "Line Items" at bounding box center [262, 261] width 61 height 18
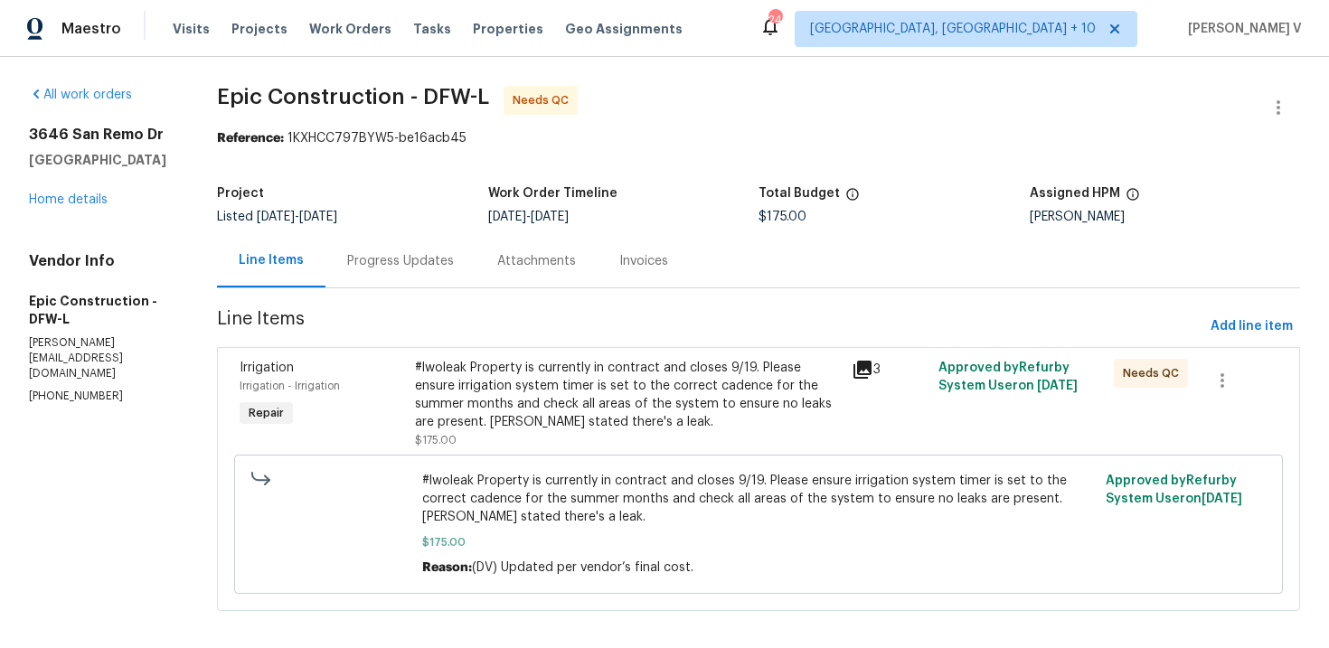
click at [587, 393] on div "#lwoleak Property is currently in contract and closes 9/19. Please ensure irrig…" at bounding box center [628, 395] width 426 height 72
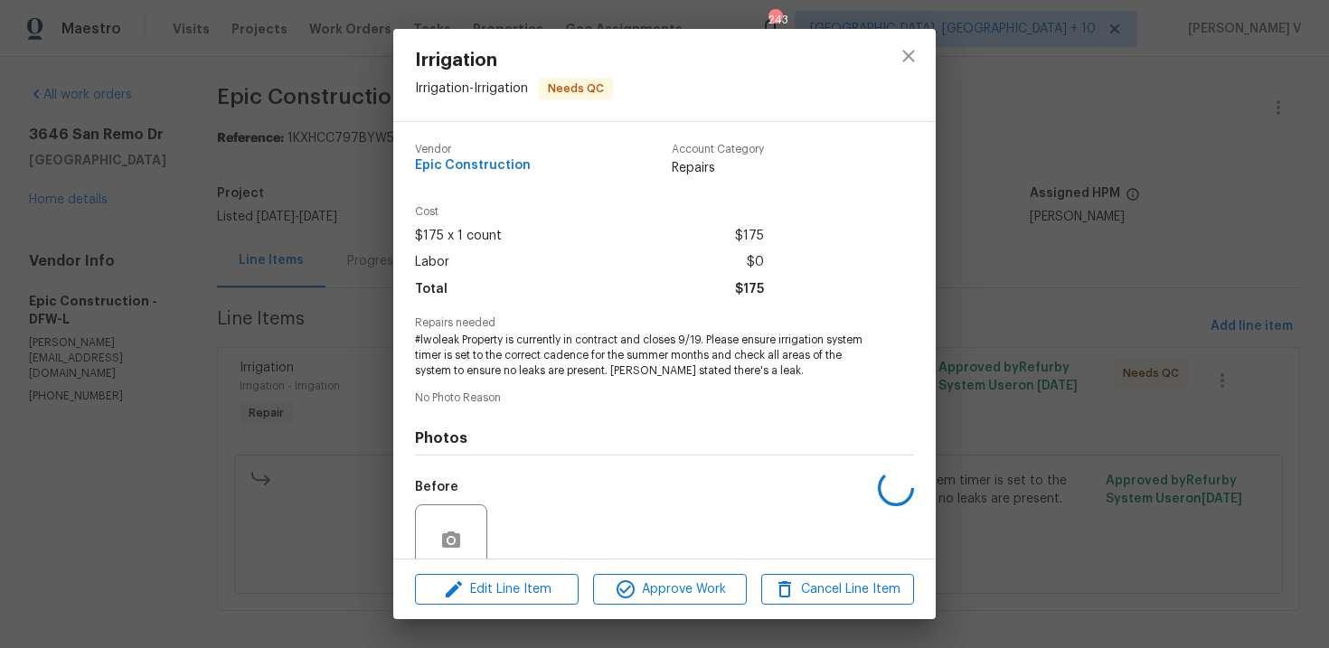
click at [639, 569] on div "Edit Line Item Approve Work Cancel Line Item" at bounding box center [664, 590] width 543 height 61
click at [642, 586] on span "Approve Work" at bounding box center [670, 590] width 142 height 23
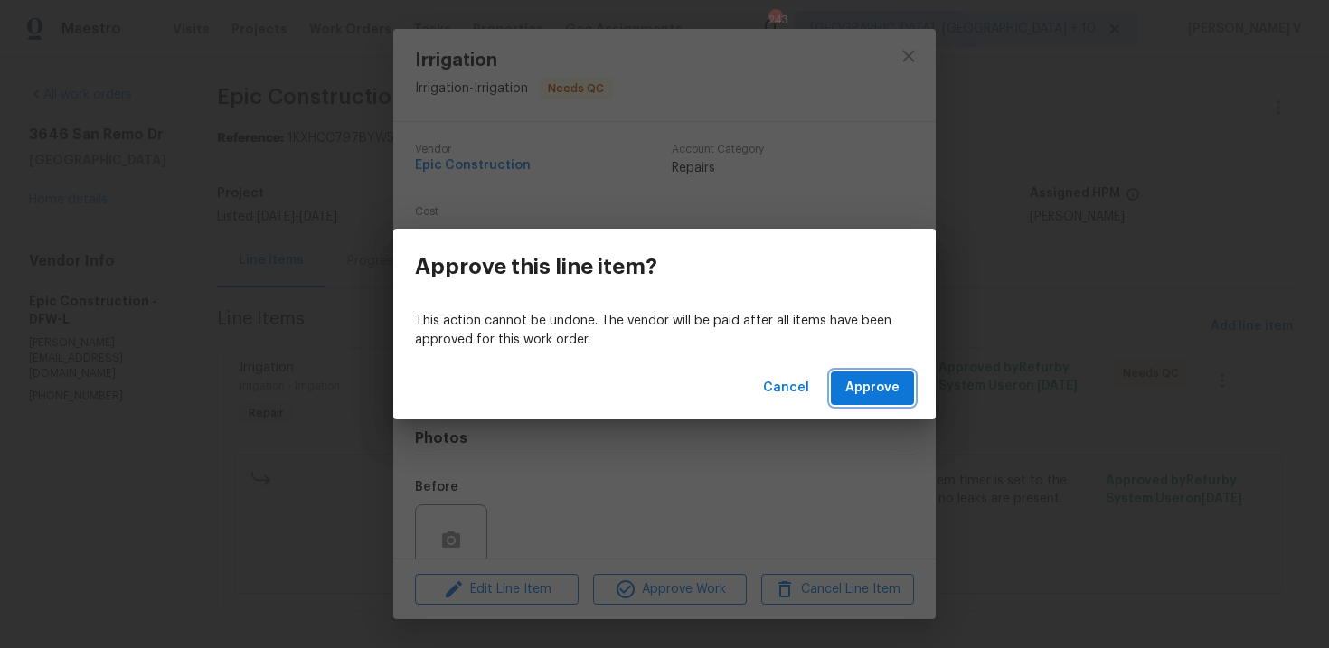
click at [908, 399] on button "Approve" at bounding box center [872, 388] width 83 height 33
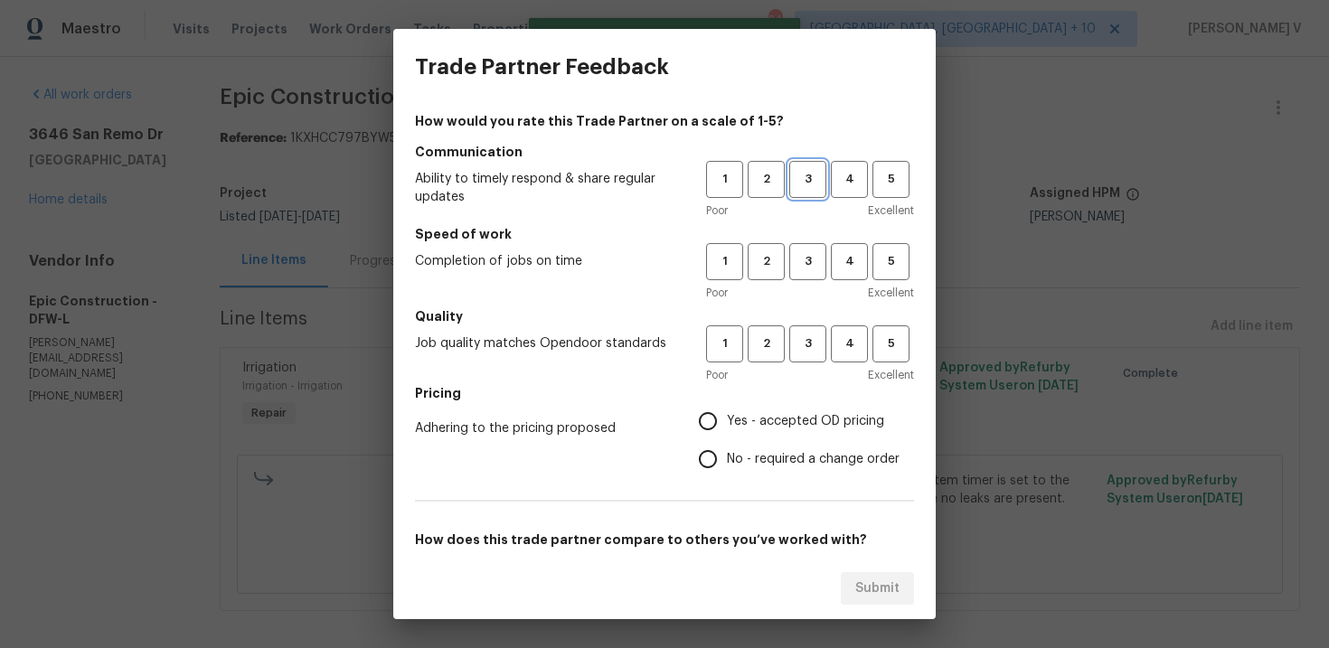
click at [813, 173] on span "3" at bounding box center [807, 179] width 33 height 21
click at [803, 269] on span "3" at bounding box center [807, 261] width 33 height 21
click at [796, 354] on span "3" at bounding box center [807, 344] width 33 height 21
click at [697, 484] on div "How would you rate this Trade Partner on a scale of 1-5? Communication Ability …" at bounding box center [664, 466] width 499 height 708
click at [710, 472] on input "No - required a change order" at bounding box center [708, 459] width 38 height 38
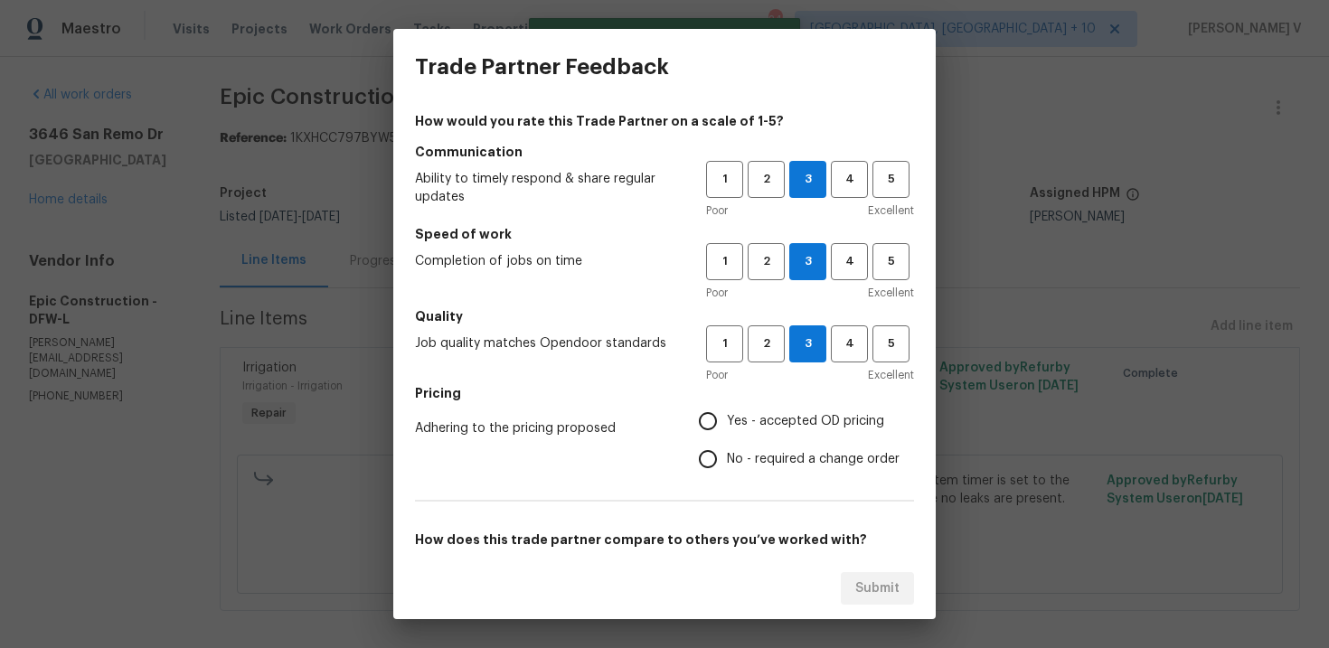
radio input "true"
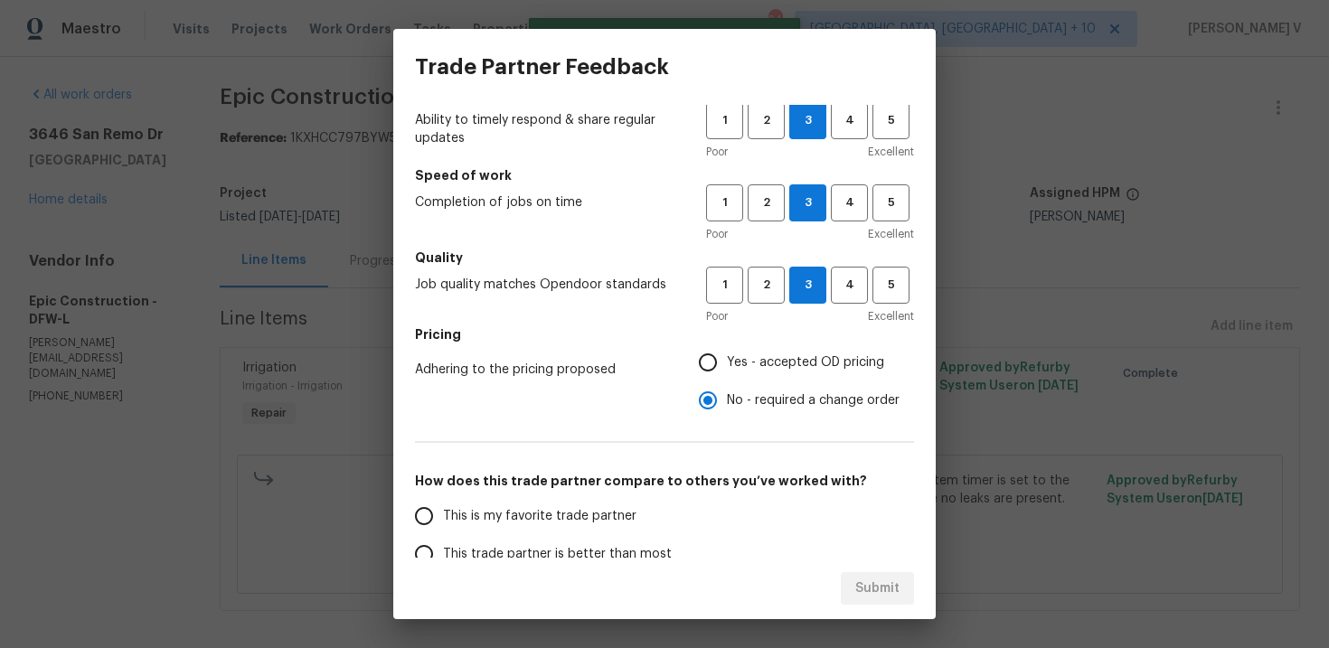
scroll to position [94, 0]
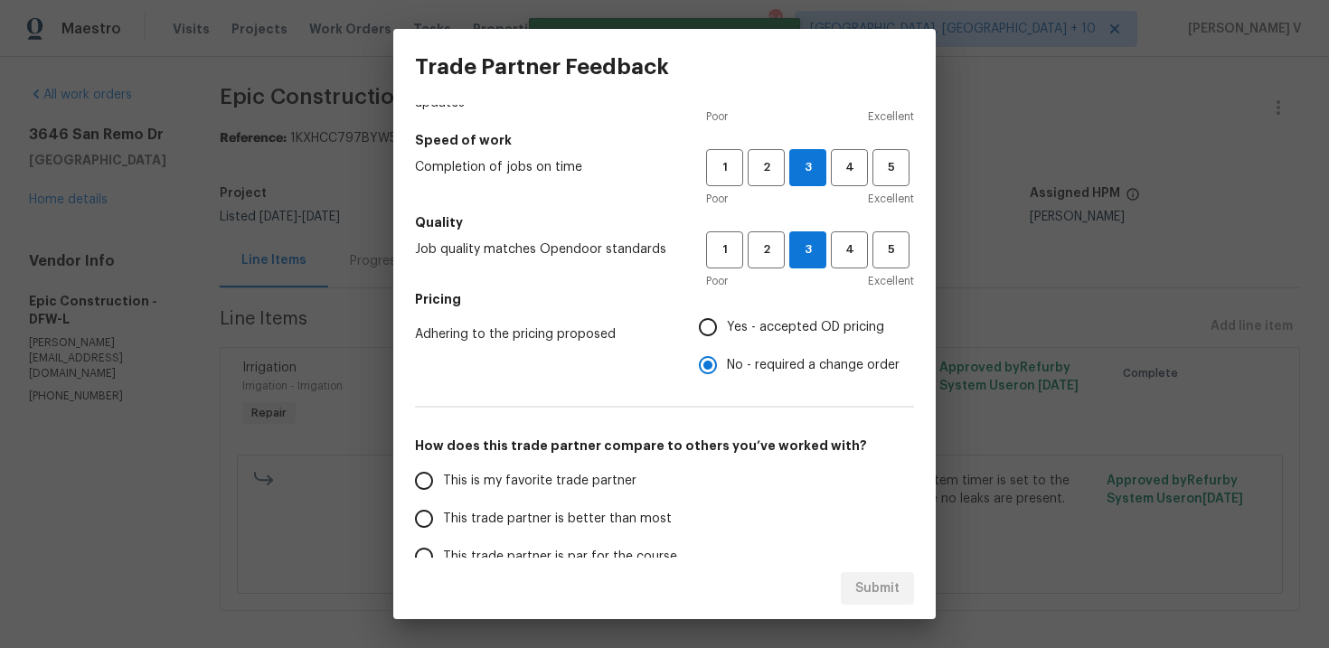
click at [593, 503] on label "This trade partner is better than most" at bounding box center [548, 519] width 286 height 38
click at [443, 503] on input "This trade partner is better than most" at bounding box center [424, 519] width 38 height 38
click at [857, 579] on span "Submit" at bounding box center [878, 589] width 44 height 23
radio input "true"
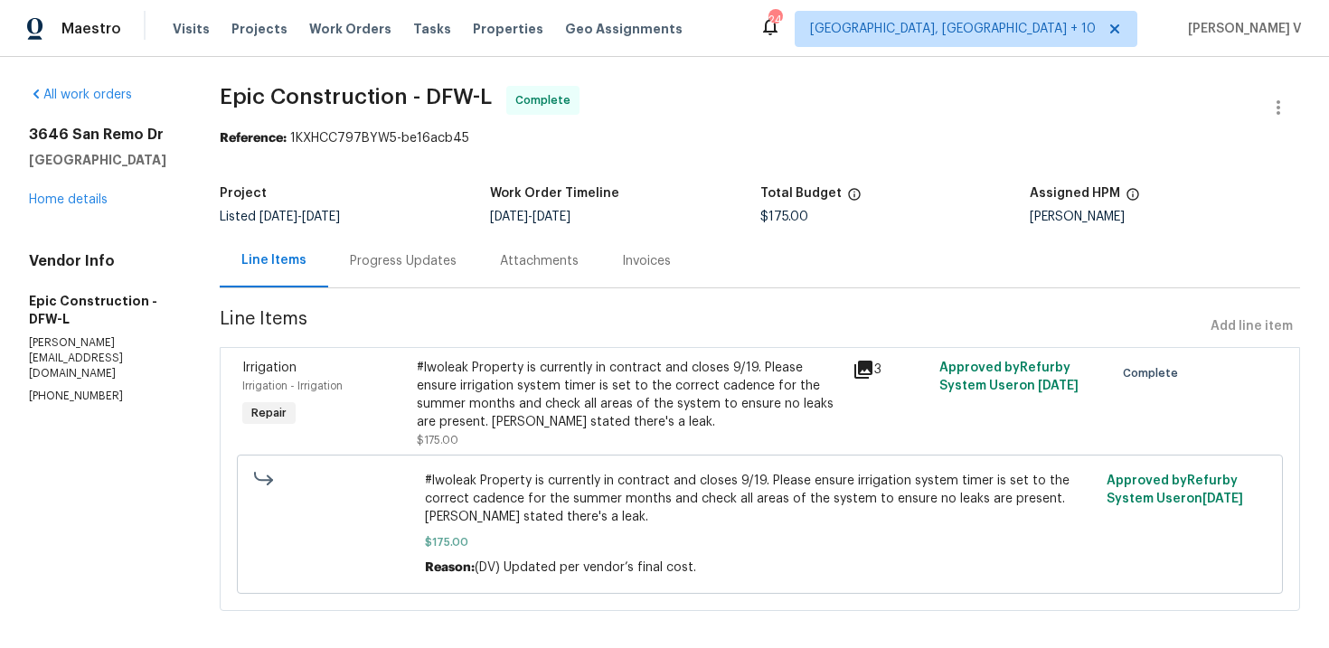
click at [389, 270] on div "Progress Updates" at bounding box center [403, 261] width 107 height 18
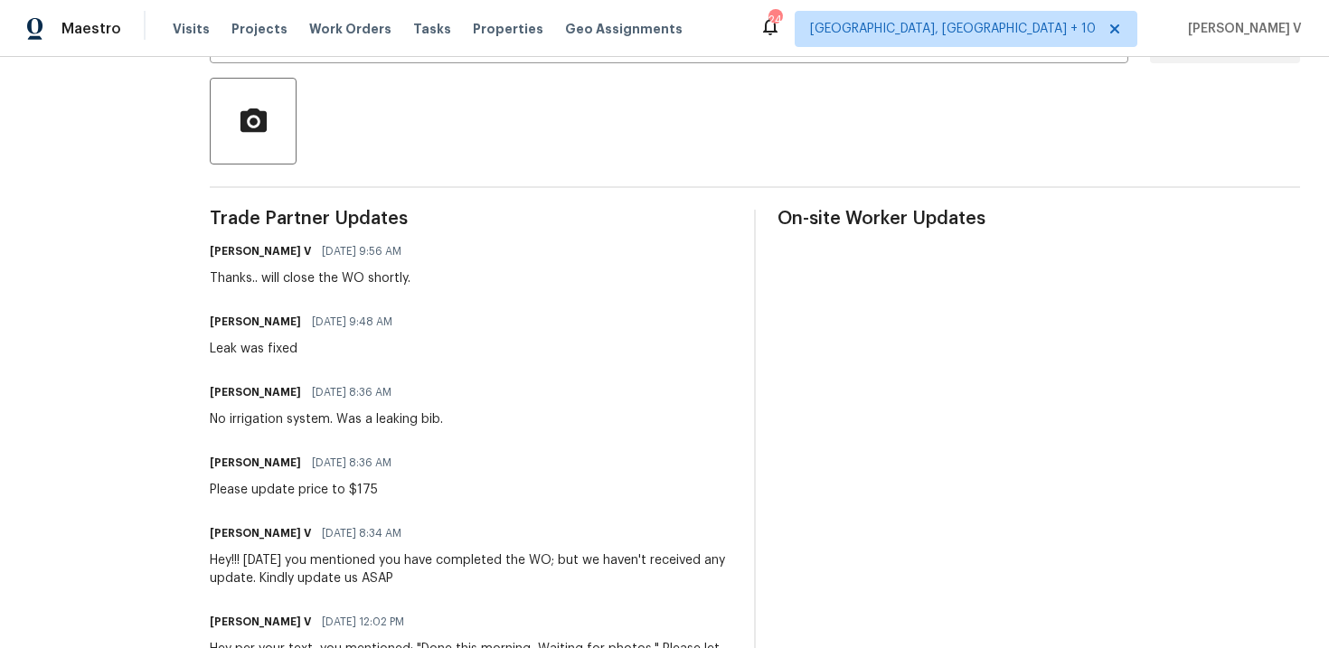
scroll to position [256, 0]
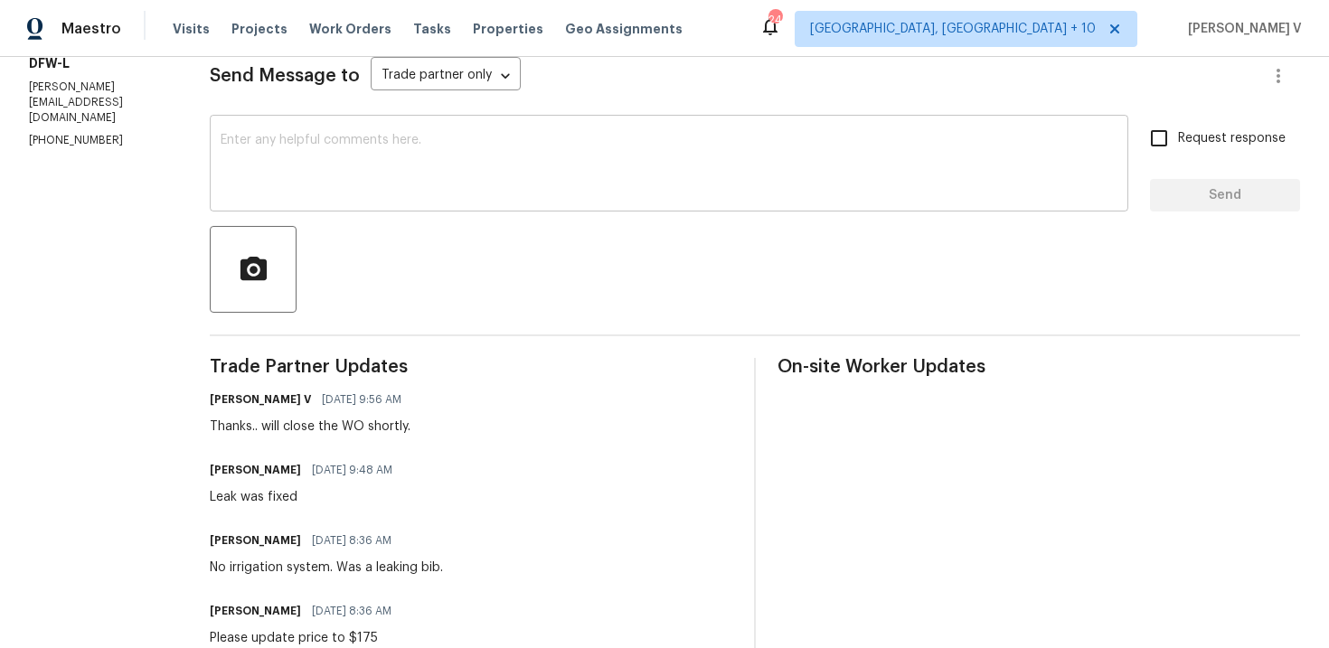
click at [340, 207] on div "x ​" at bounding box center [669, 165] width 919 height 92
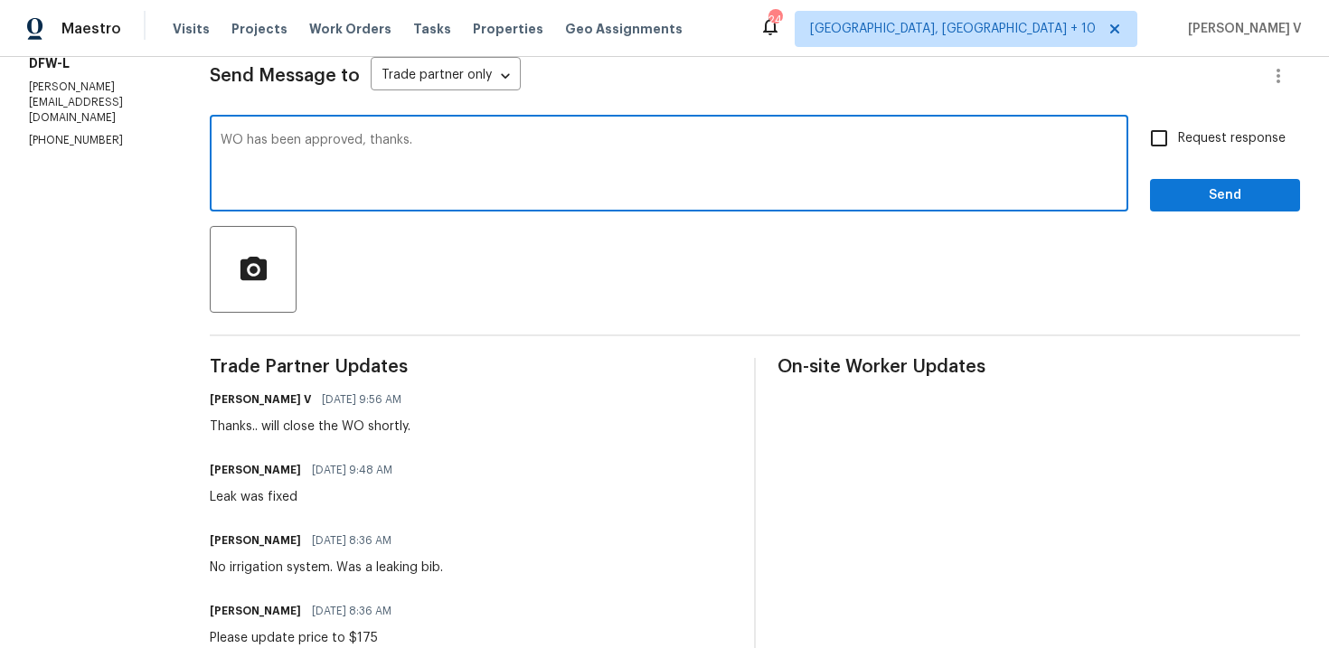
type textarea "WO has been approved, thanks."
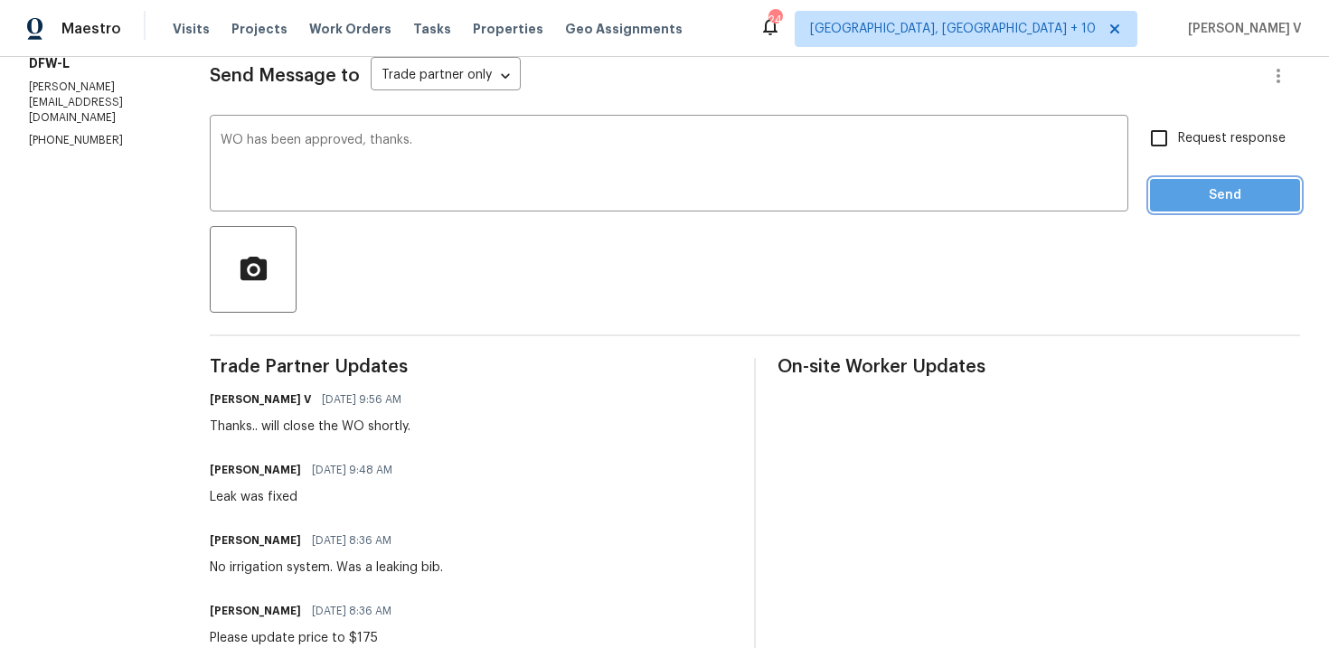
click at [1218, 199] on span "Send" at bounding box center [1225, 195] width 121 height 23
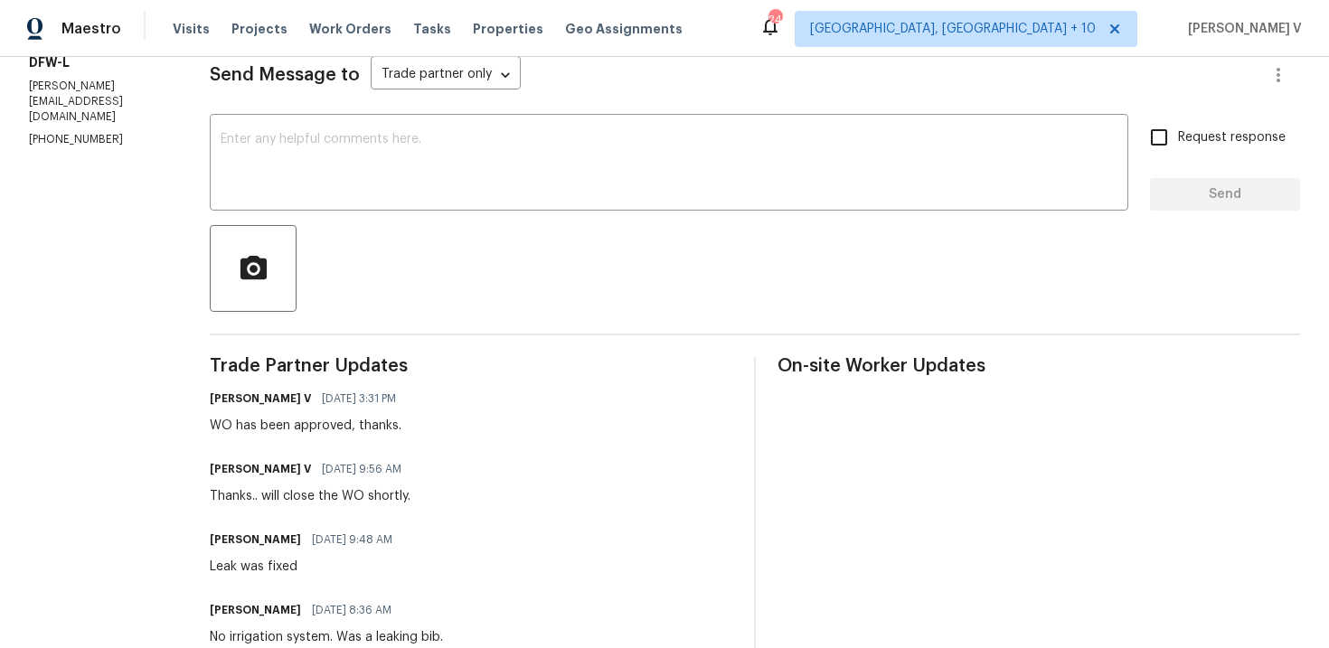
scroll to position [99, 0]
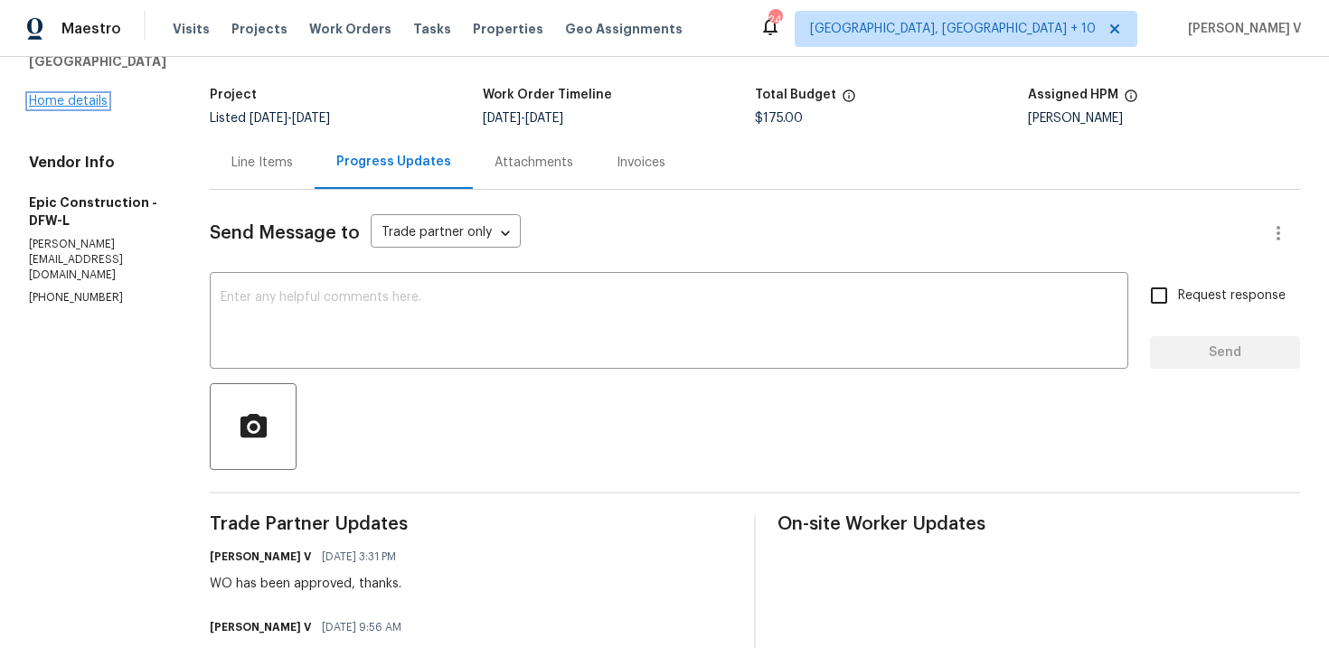
click at [72, 108] on link "Home details" at bounding box center [68, 101] width 79 height 13
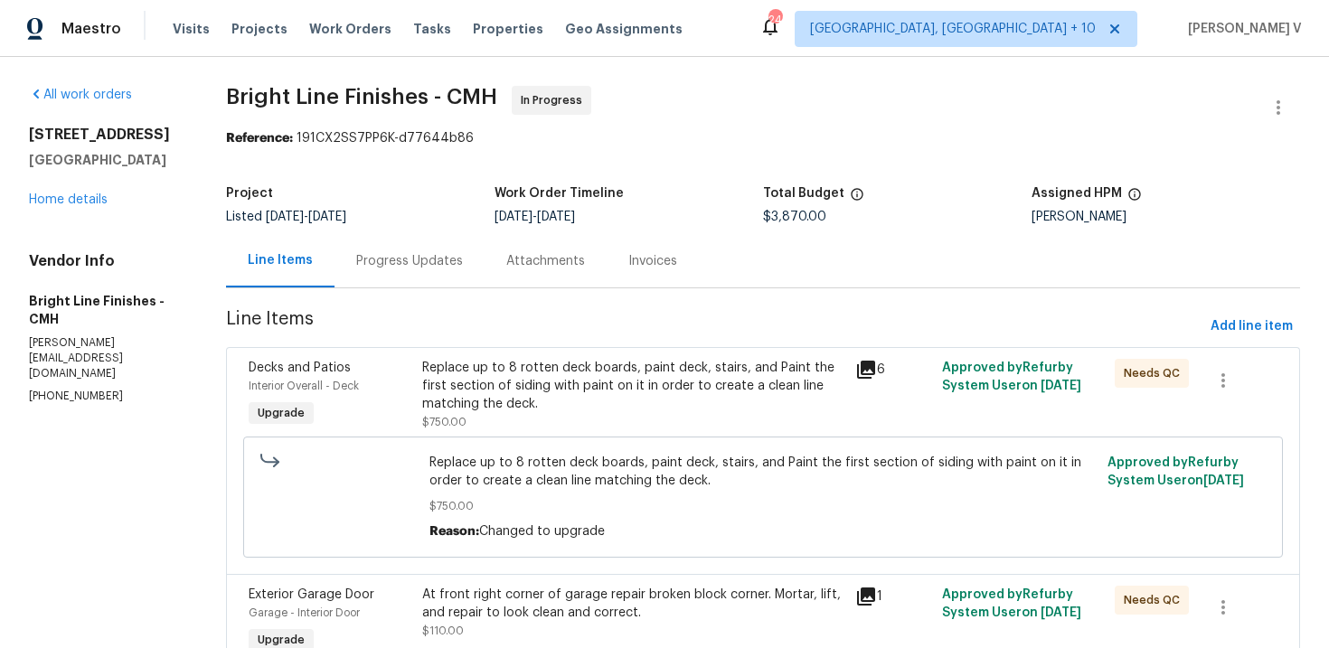
click at [427, 261] on div "Progress Updates" at bounding box center [409, 261] width 107 height 18
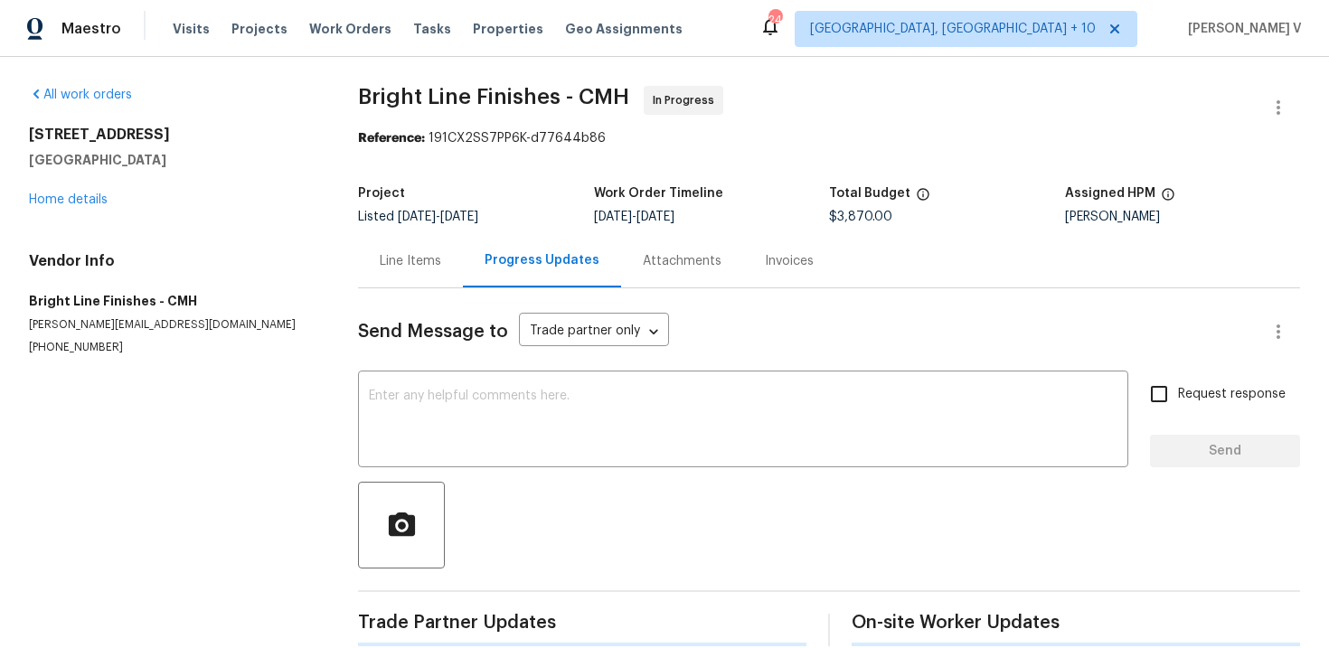
click at [427, 261] on div "Line Items" at bounding box center [410, 261] width 61 height 18
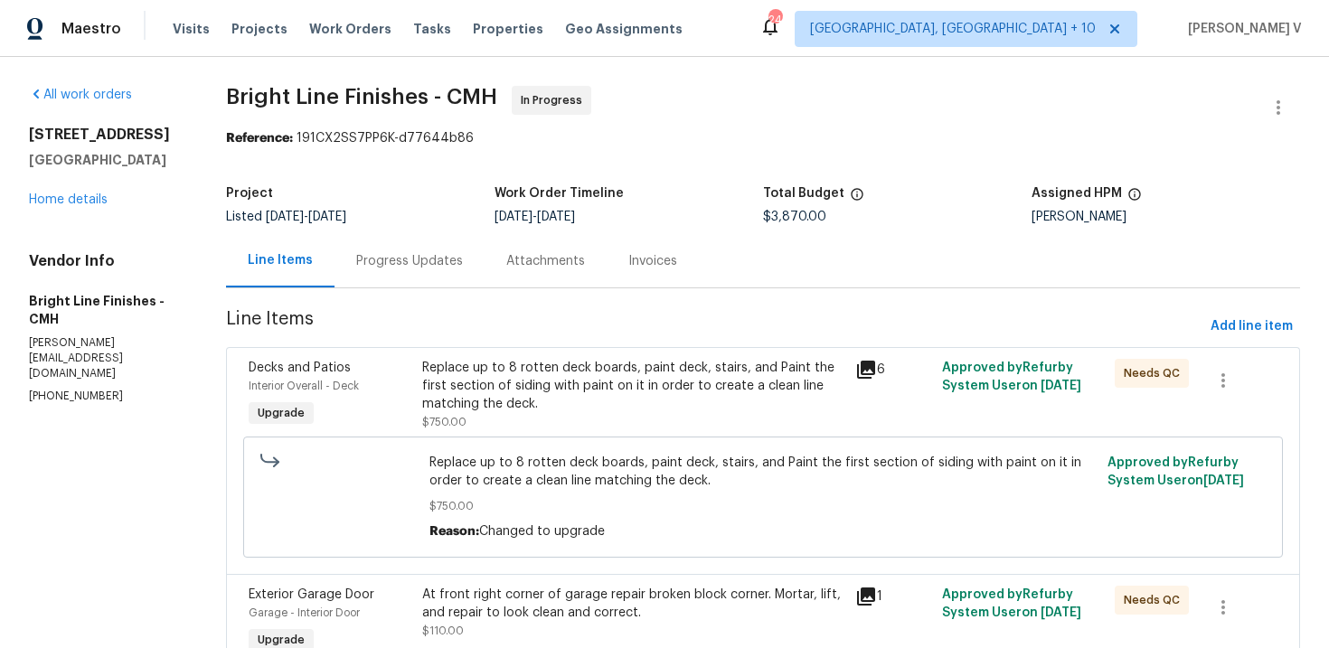
click at [394, 263] on div "Progress Updates" at bounding box center [409, 261] width 107 height 18
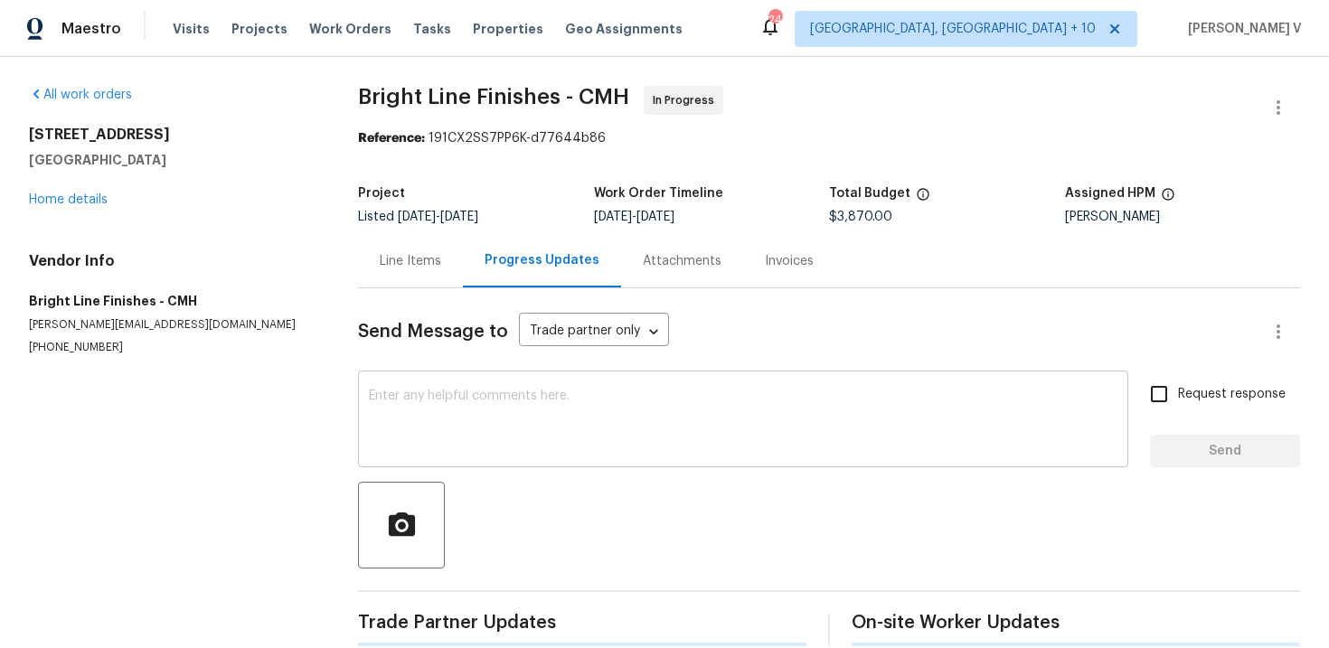
click at [442, 422] on textarea at bounding box center [743, 421] width 749 height 63
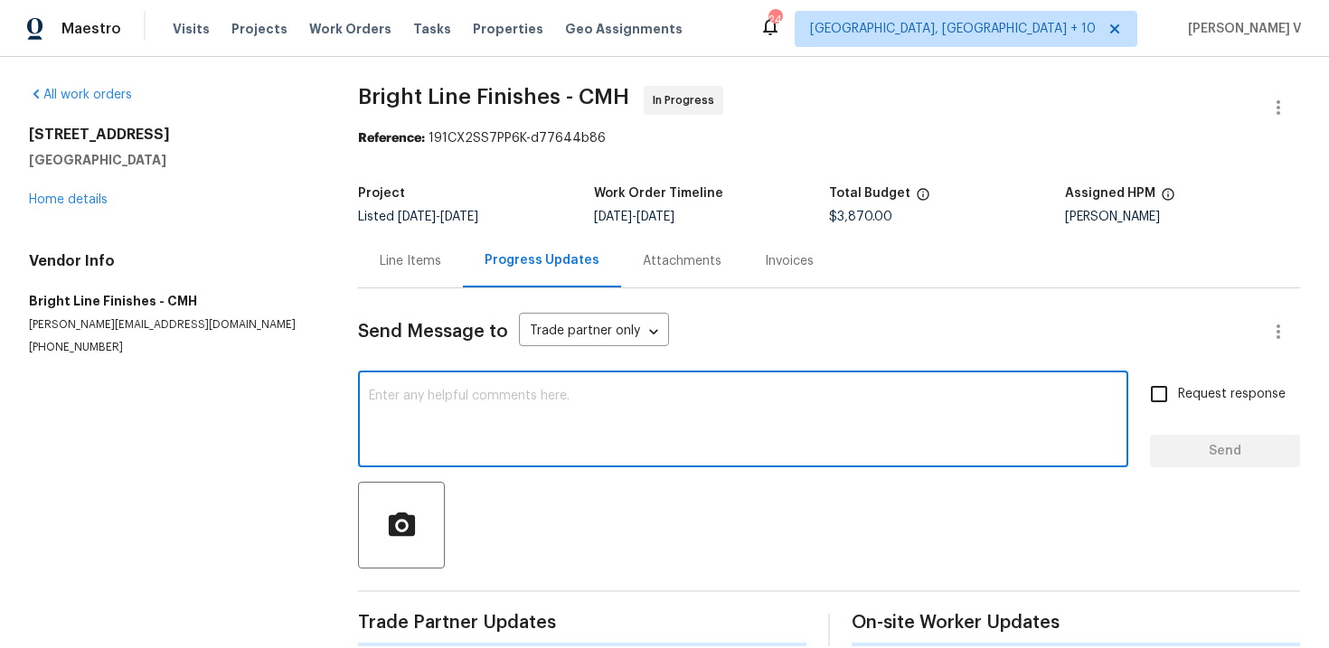
paste textarea "It’s fine to move forward with the slightly larger size for the bathroom counte…"
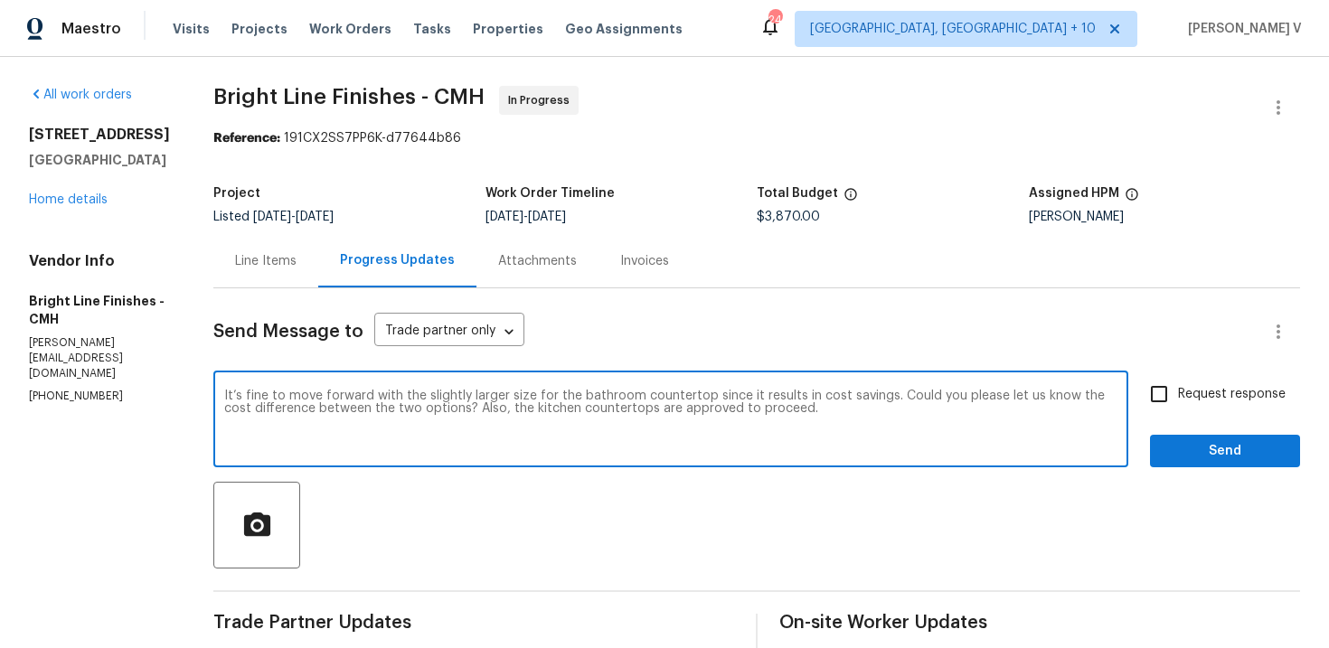
type textarea "It’s fine to move forward with the slightly larger size for the bathroom counte…"
click at [1164, 398] on input "Request response" at bounding box center [1159, 394] width 38 height 38
checkbox input "true"
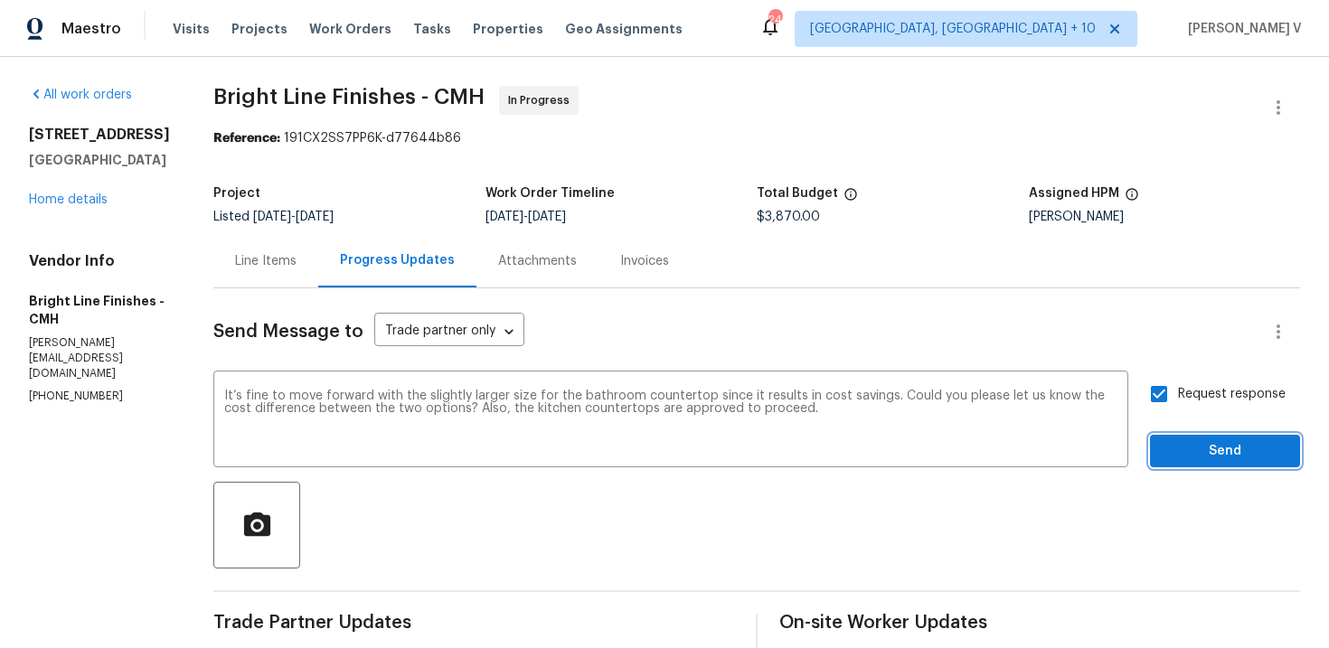
click at [1217, 459] on span "Send" at bounding box center [1225, 451] width 121 height 23
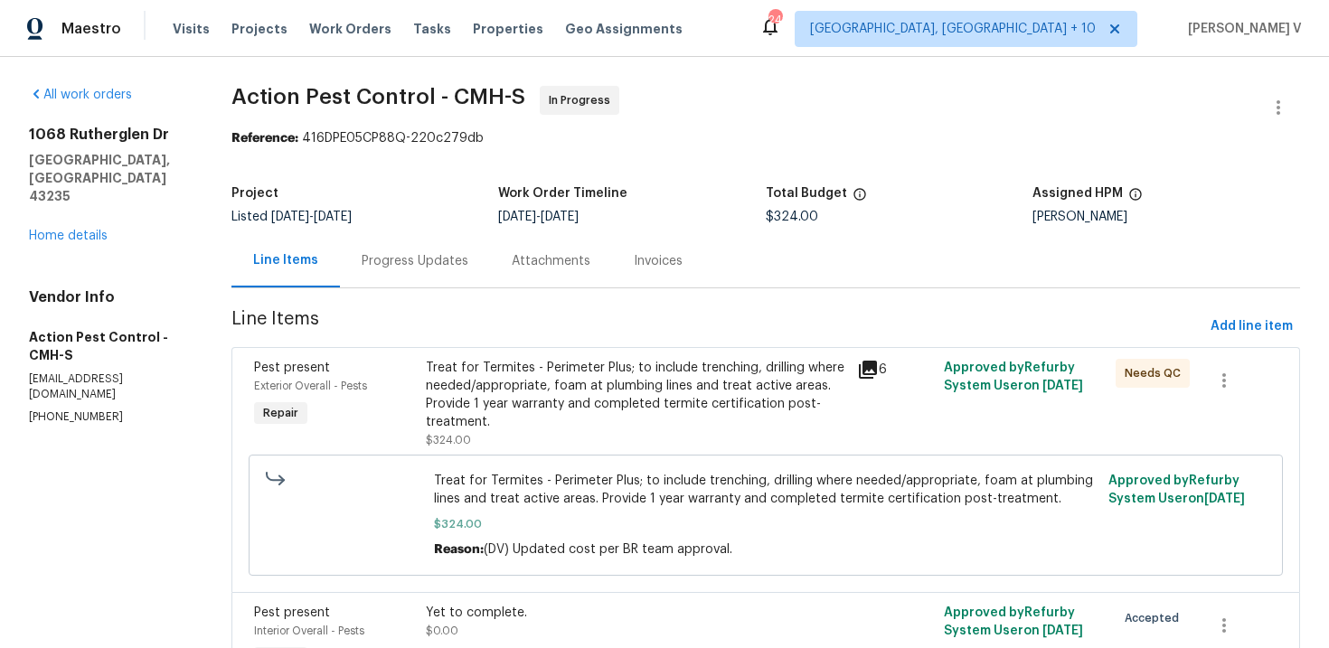
click at [428, 240] on div "Progress Updates" at bounding box center [415, 260] width 150 height 53
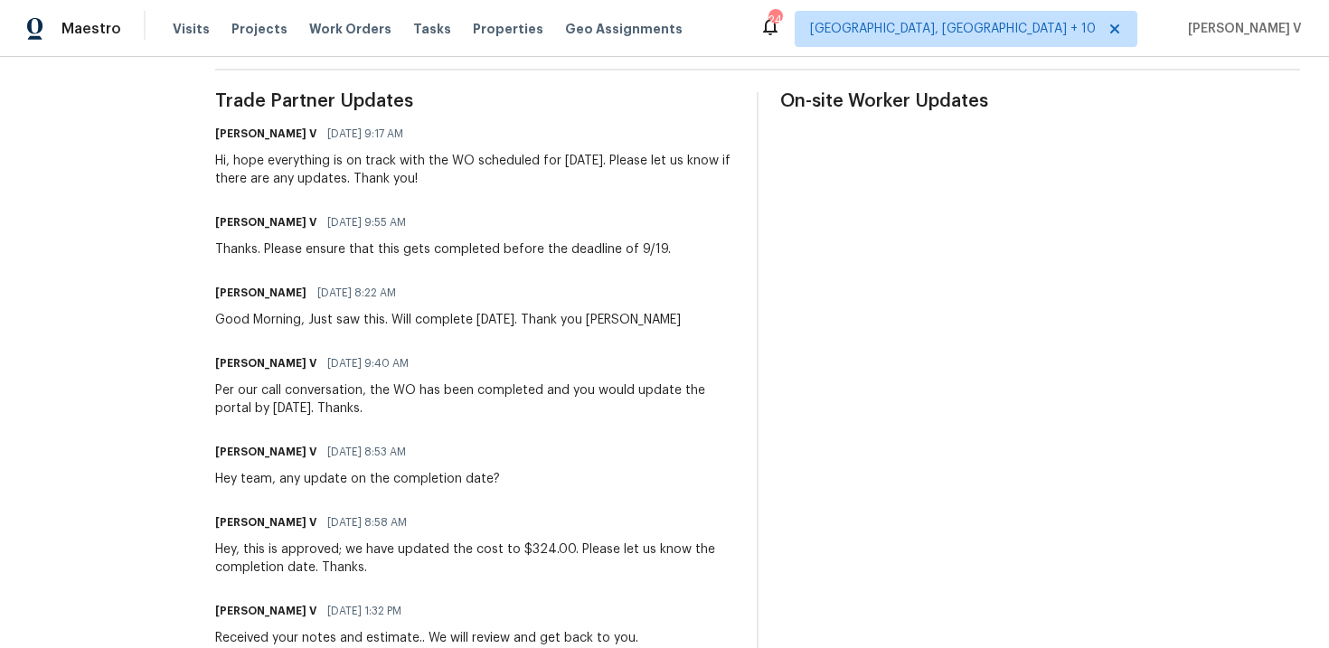
scroll to position [439, 0]
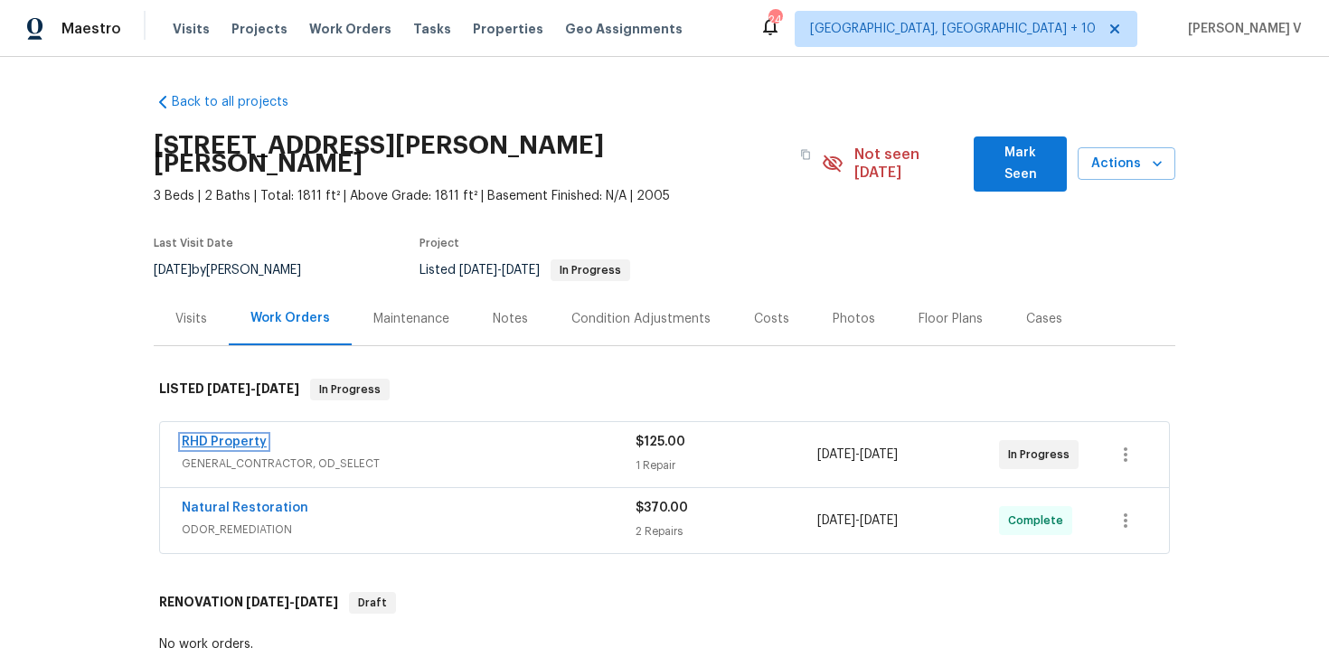
click at [236, 436] on link "RHD Property" at bounding box center [224, 442] width 85 height 13
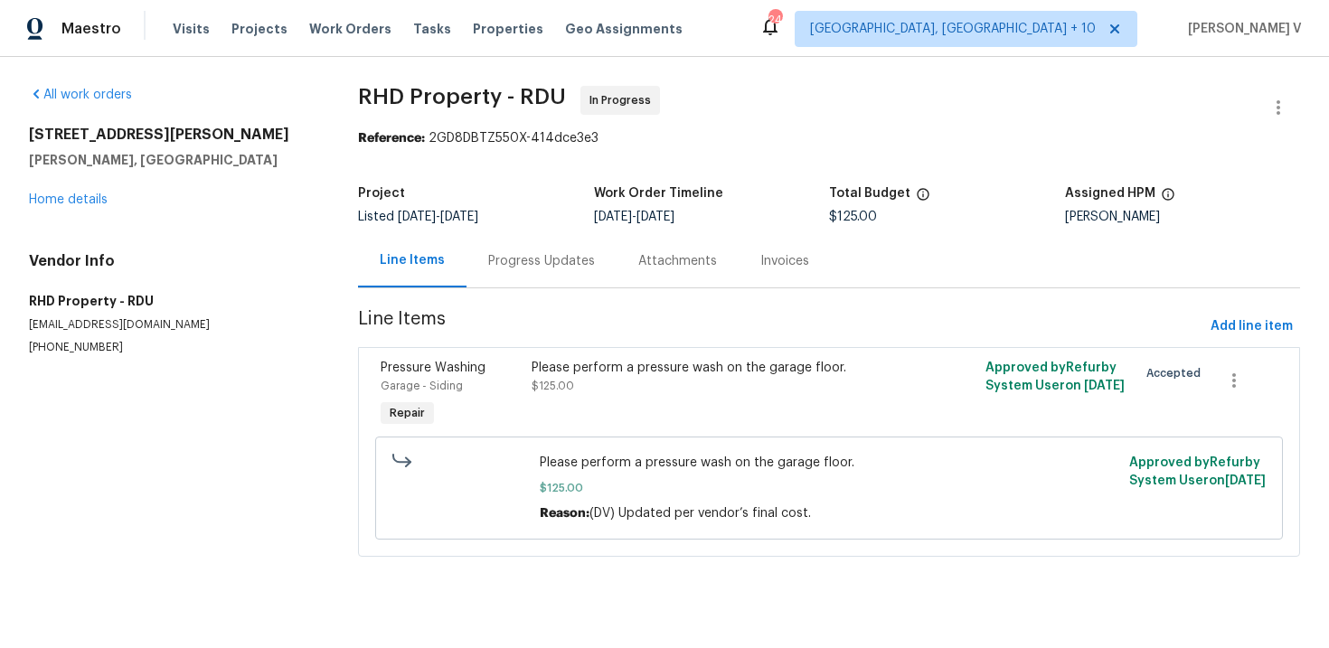
click at [451, 270] on div "Line Items" at bounding box center [412, 260] width 109 height 53
click at [480, 262] on div "Progress Updates" at bounding box center [542, 260] width 150 height 53
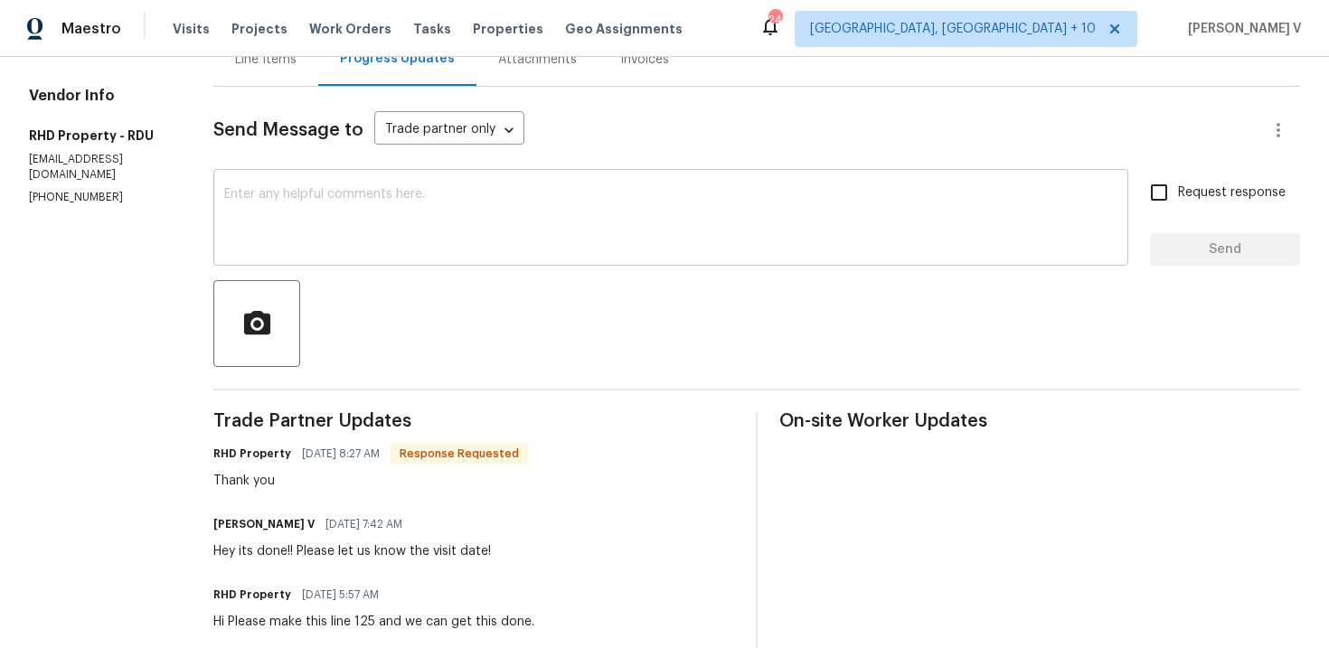
scroll to position [250, 0]
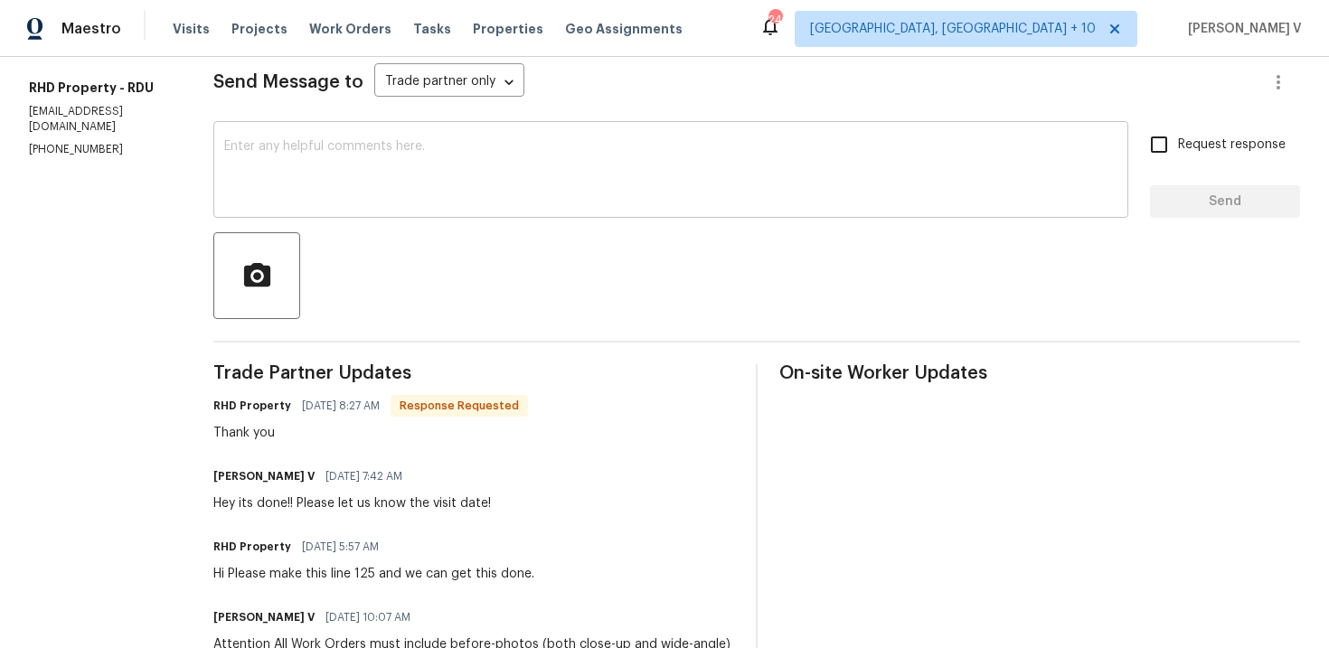
click at [445, 183] on textarea at bounding box center [671, 171] width 894 height 63
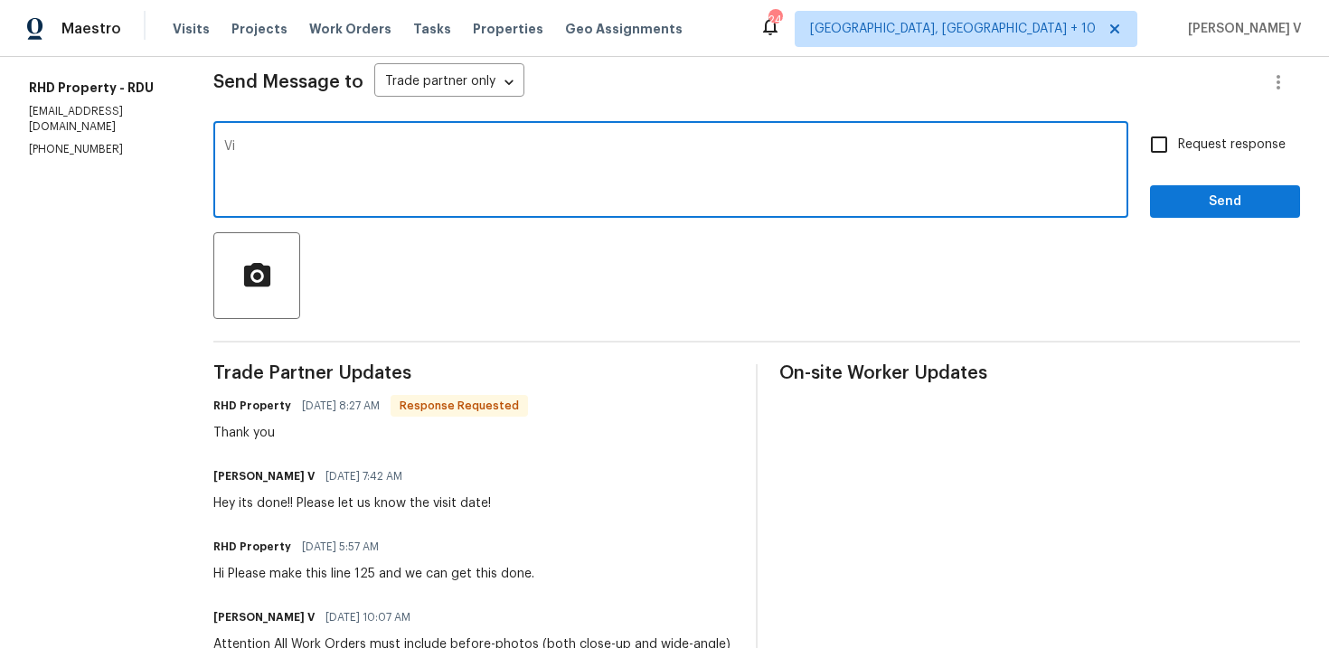
type textarea "V"
type textarea "Scheduled date please?"
click at [1186, 130] on label "Request response" at bounding box center [1213, 145] width 146 height 38
click at [1178, 130] on input "Request response" at bounding box center [1159, 145] width 38 height 38
checkbox input "true"
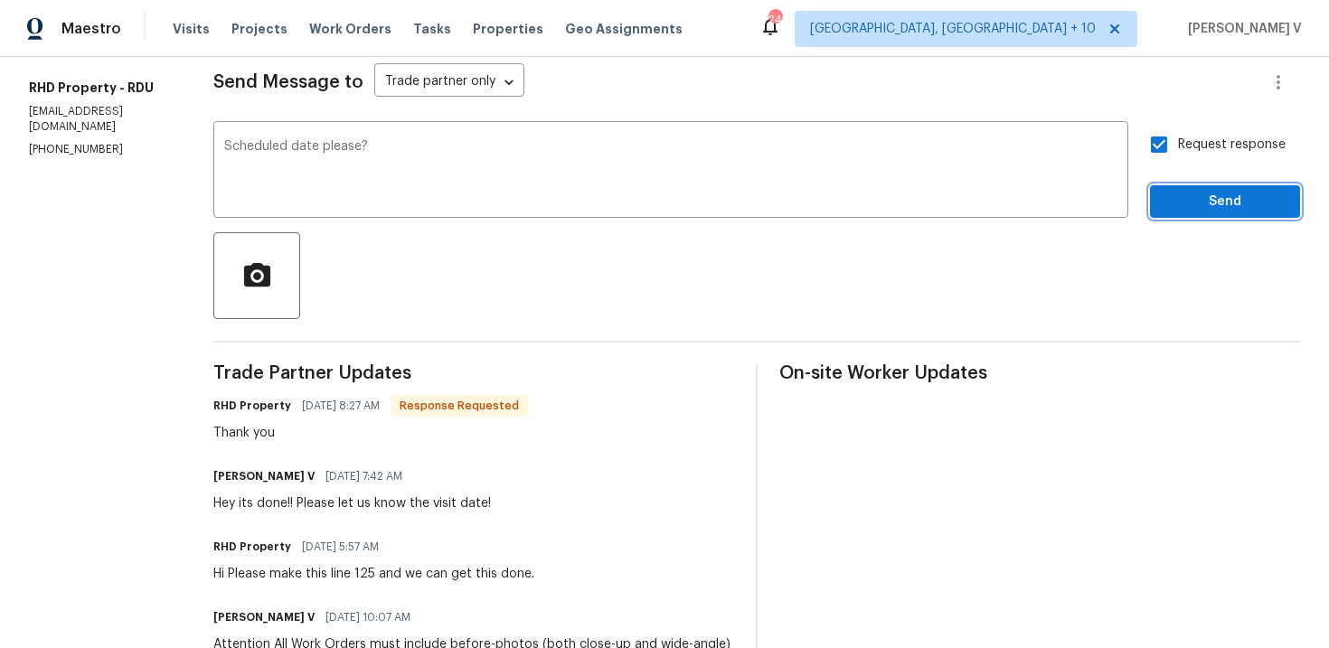
click at [1195, 215] on button "Send" at bounding box center [1225, 201] width 150 height 33
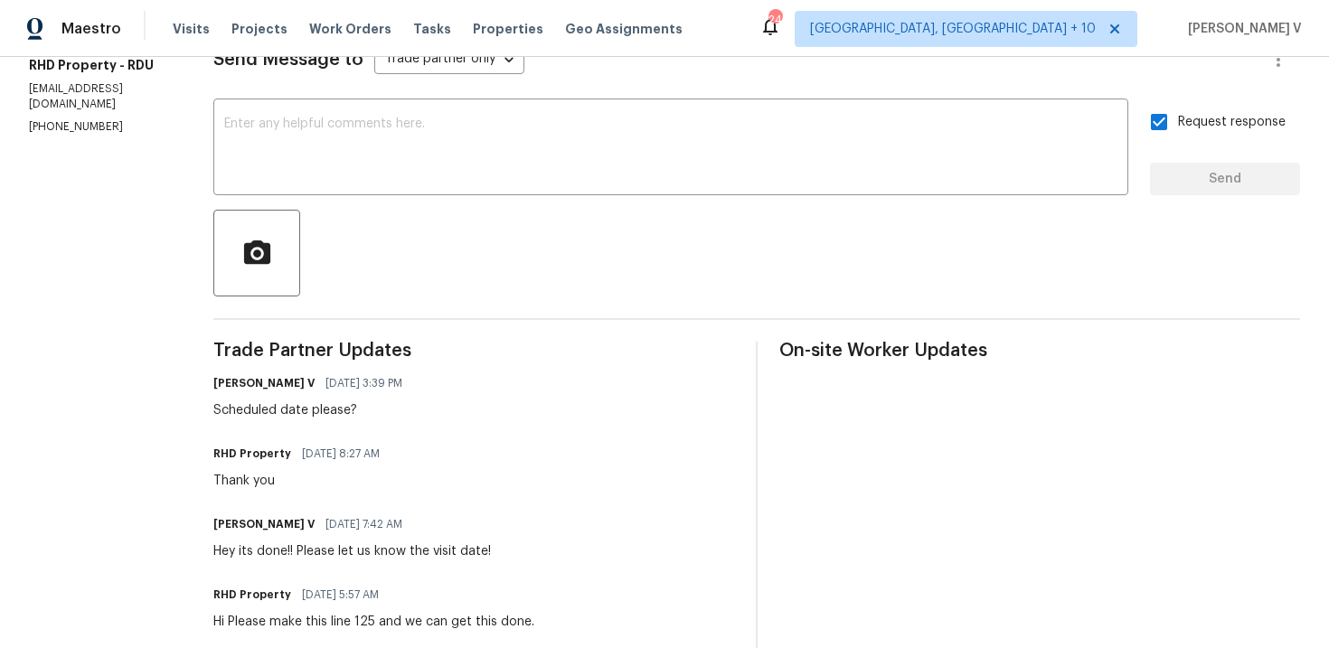
scroll to position [80, 0]
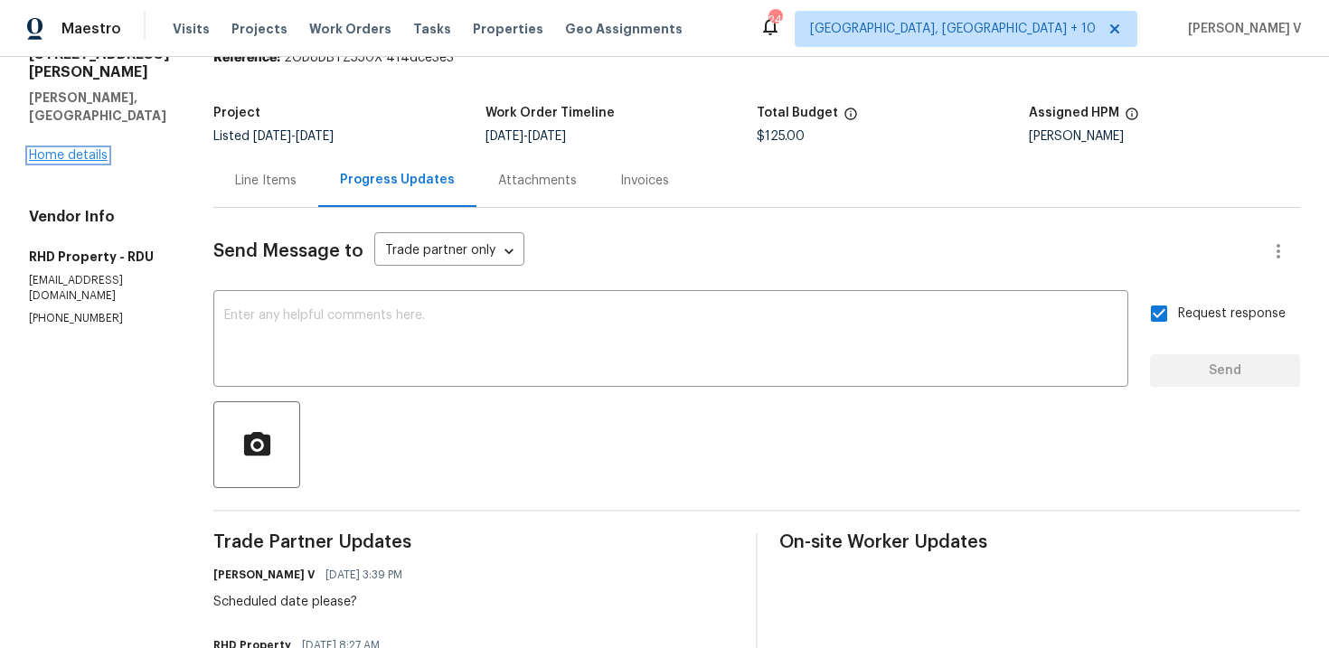
click at [88, 149] on link "Home details" at bounding box center [68, 155] width 79 height 13
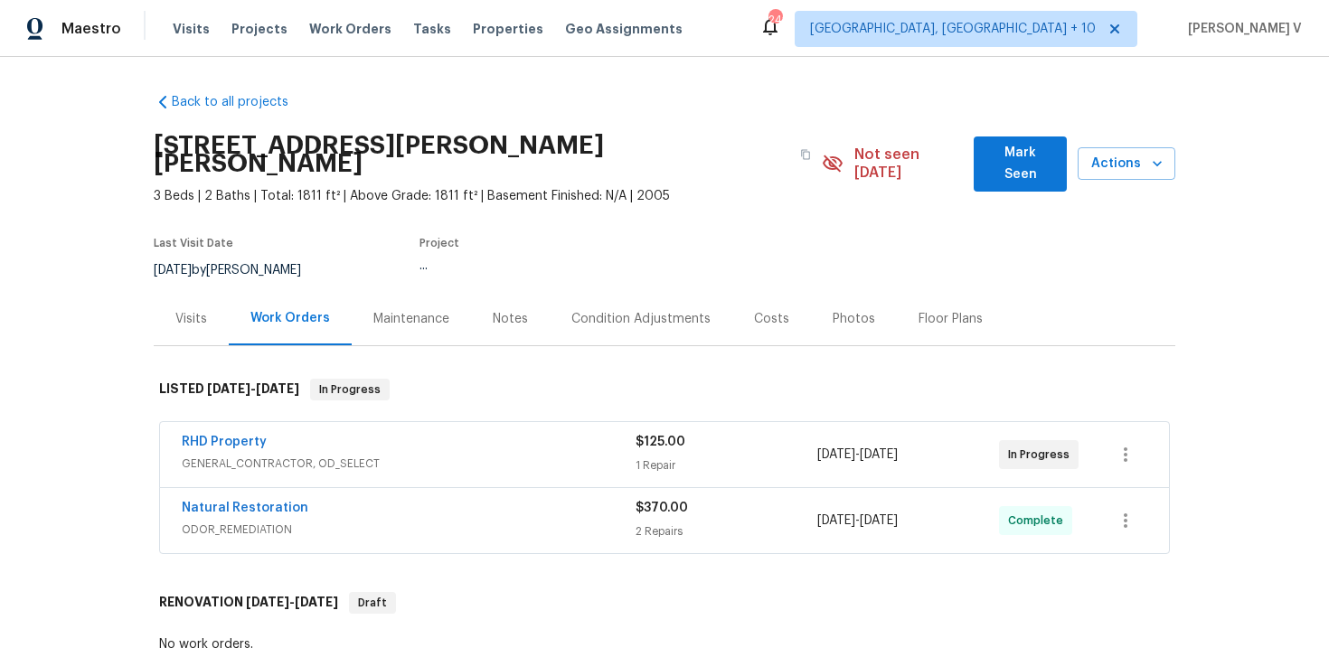
click at [175, 292] on div "Visits" at bounding box center [191, 318] width 75 height 53
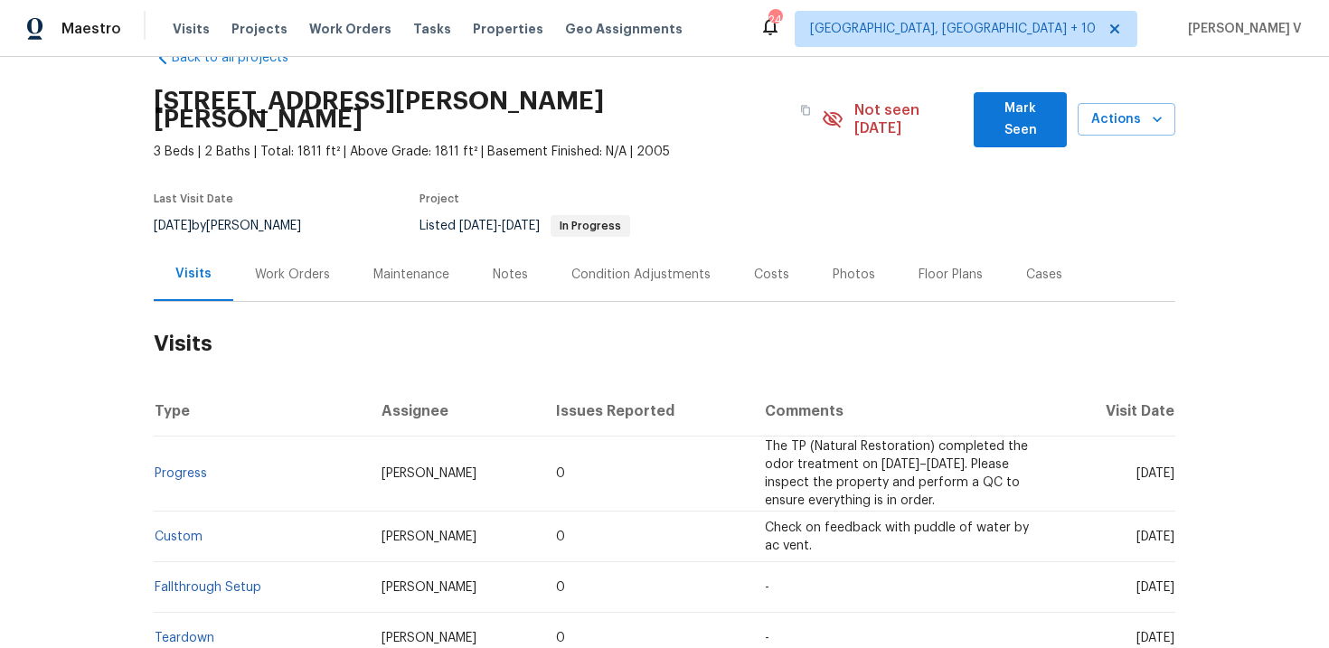
scroll to position [60, 0]
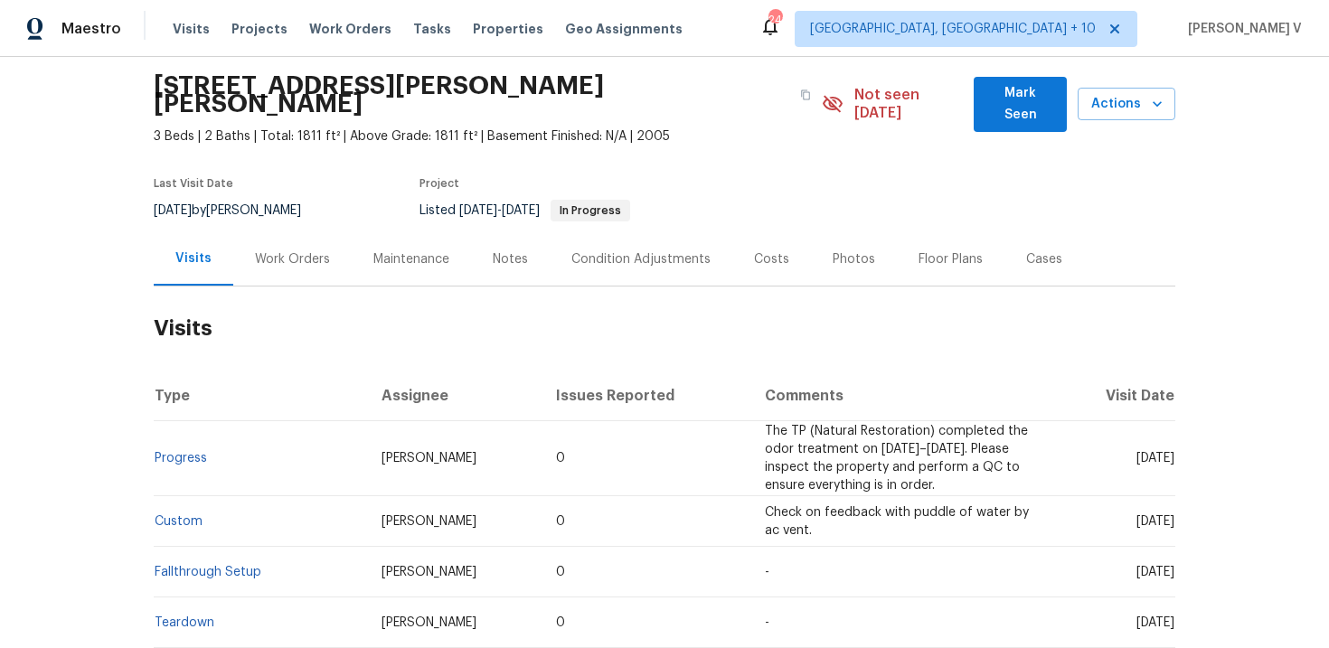
click at [298, 251] on div "Work Orders" at bounding box center [292, 260] width 75 height 18
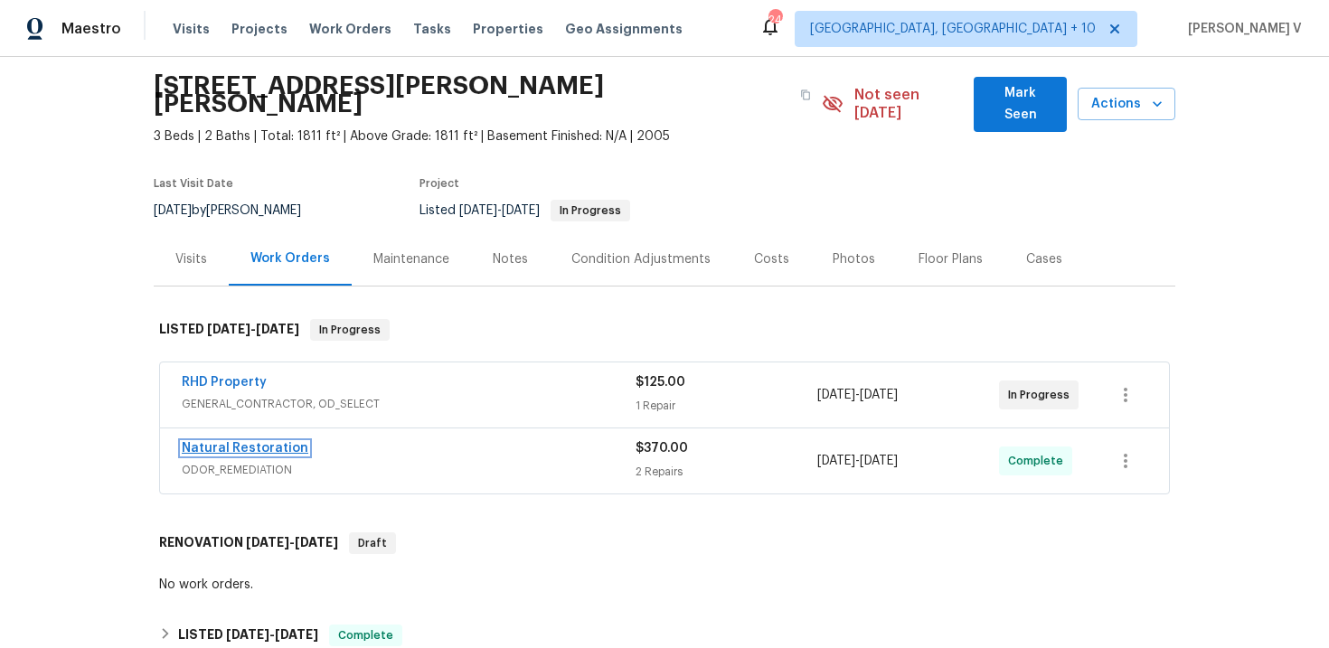
click at [247, 442] on link "Natural Restoration" at bounding box center [245, 448] width 127 height 13
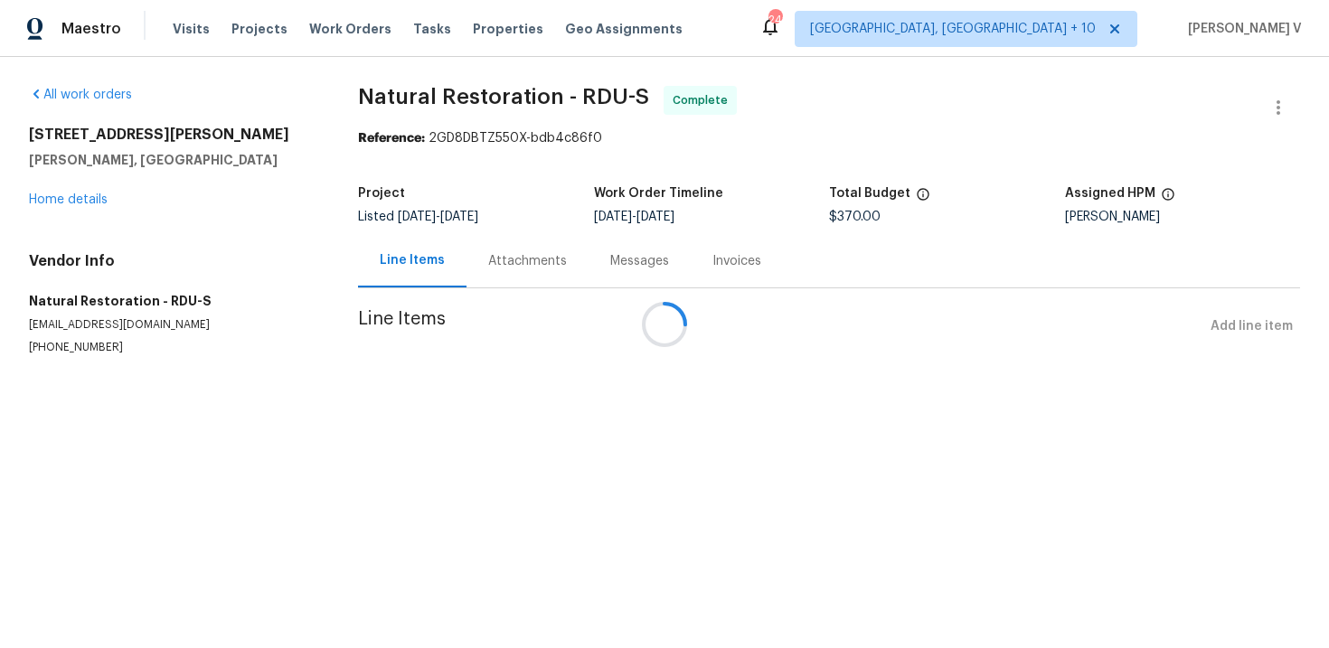
click at [478, 276] on div at bounding box center [664, 324] width 1329 height 648
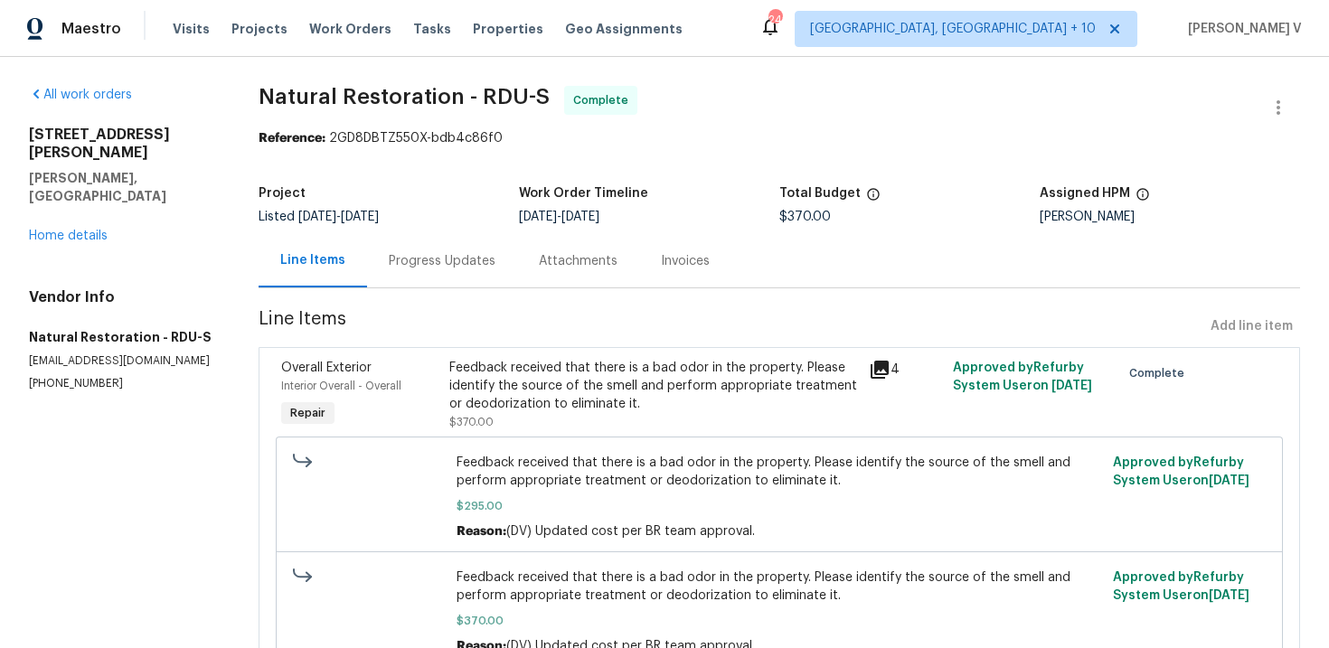
click at [478, 276] on div "Progress Updates" at bounding box center [442, 260] width 150 height 53
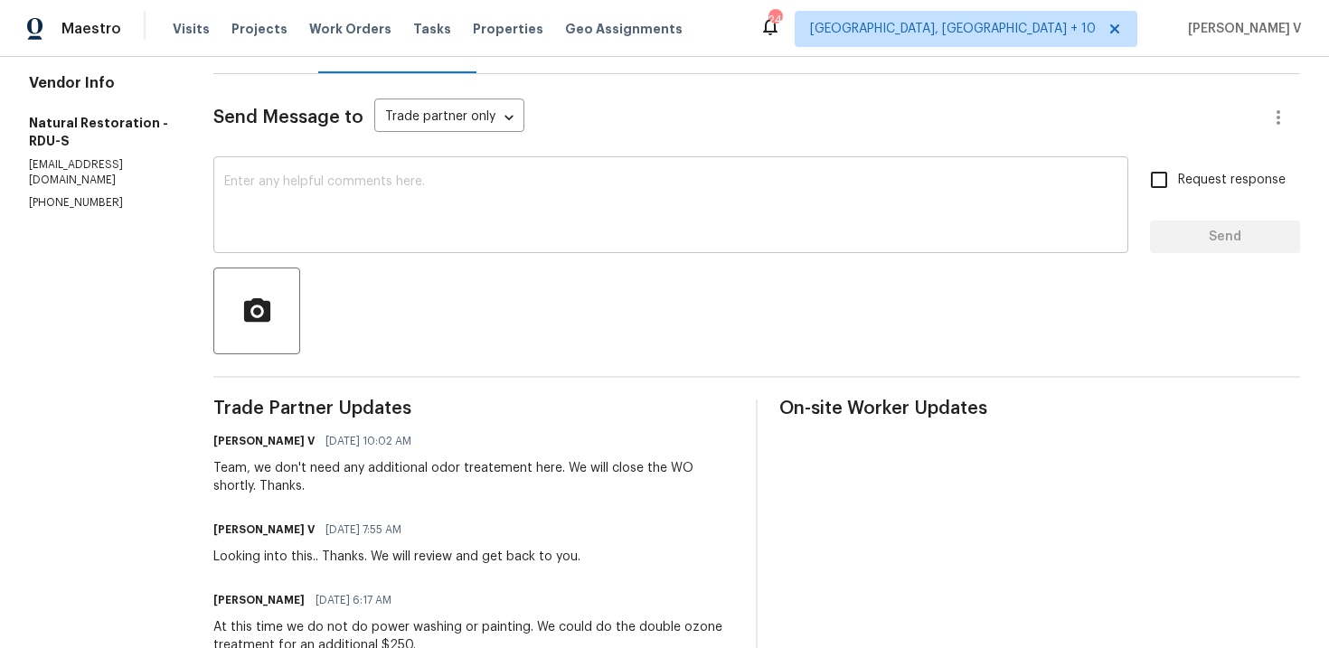
scroll to position [209, 0]
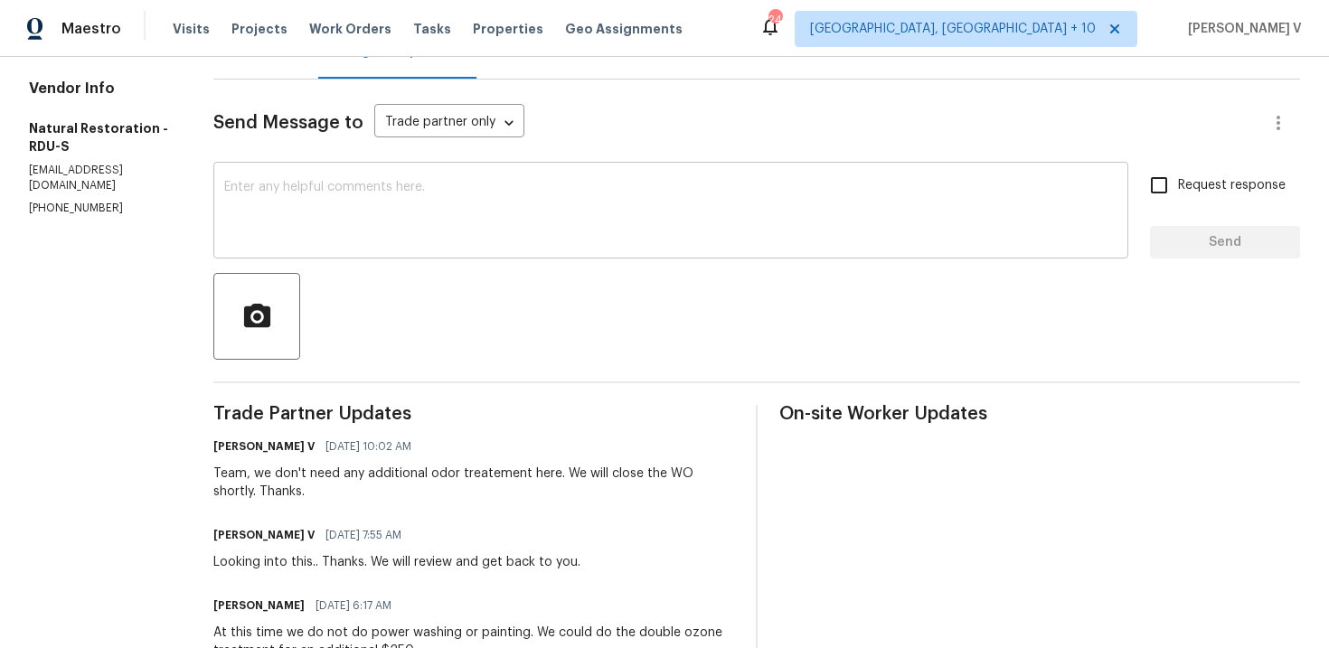
click at [457, 204] on textarea at bounding box center [671, 212] width 894 height 63
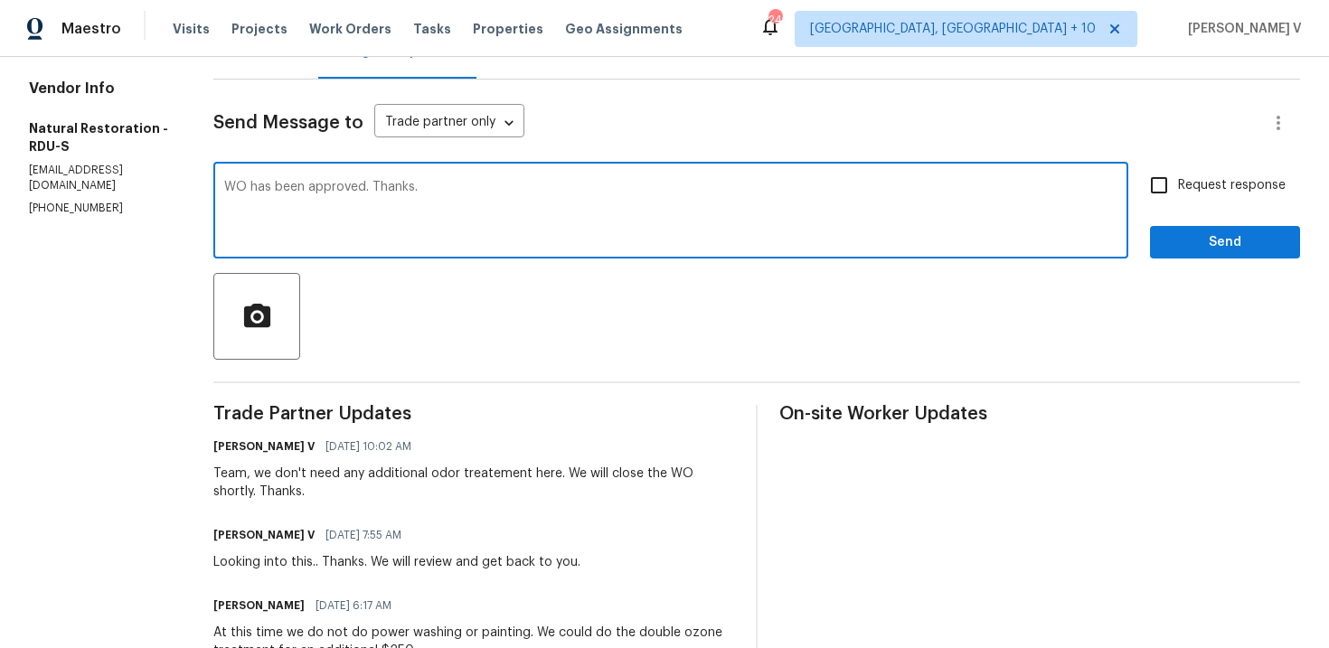
click at [224, 189] on textarea "WO has been approved. Thanks." at bounding box center [671, 212] width 894 height 63
type textarea "WO has been approved. Thanks."
click at [1207, 245] on span "Send" at bounding box center [1225, 243] width 121 height 23
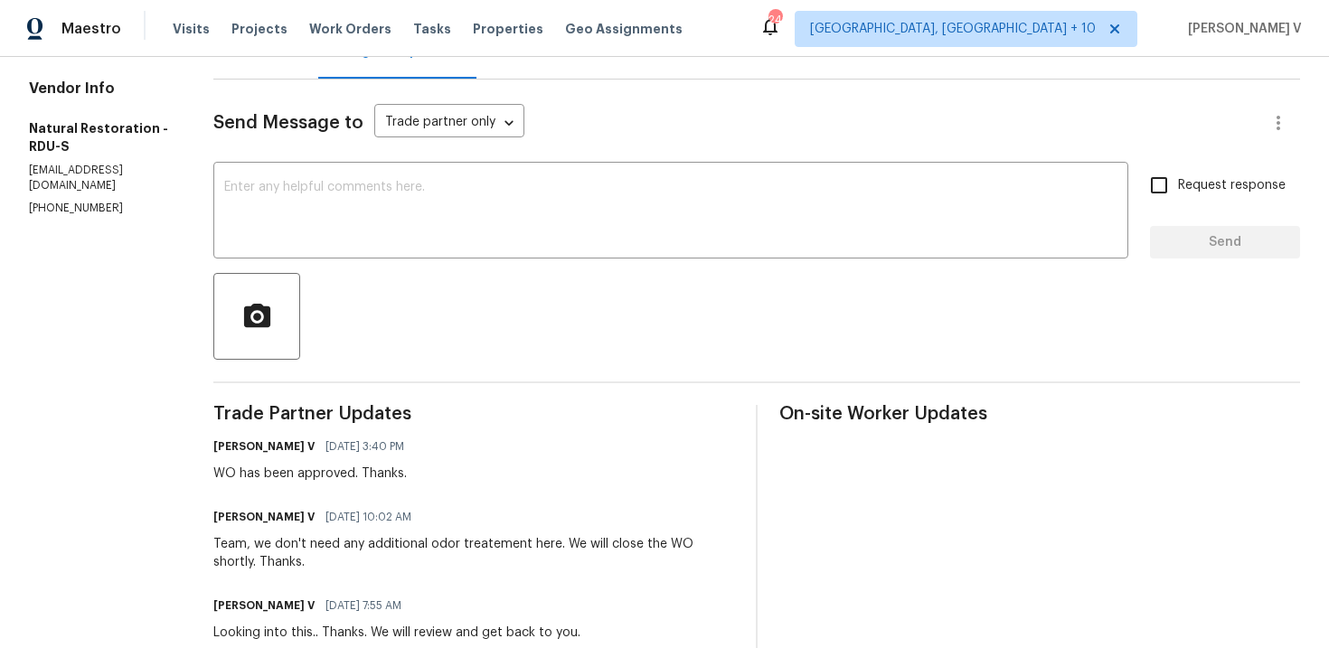
scroll to position [0, 0]
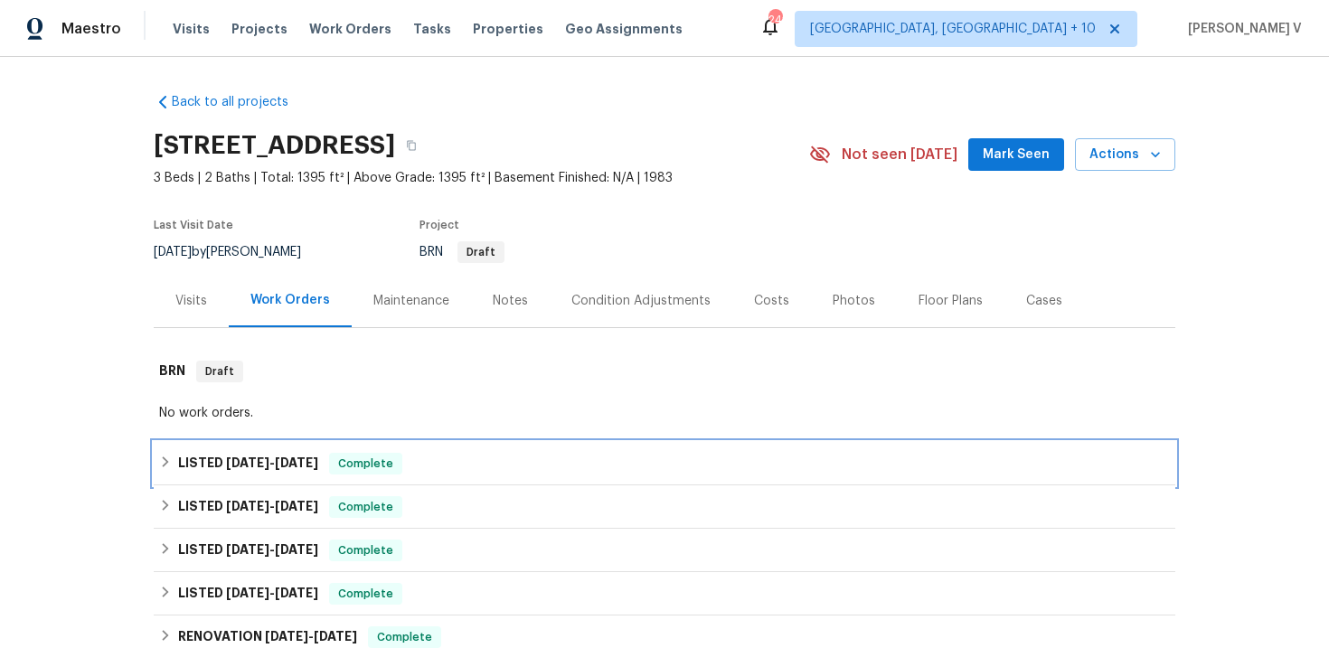
click at [411, 456] on div "LISTED [DATE] - [DATE] Complete" at bounding box center [664, 464] width 1011 height 22
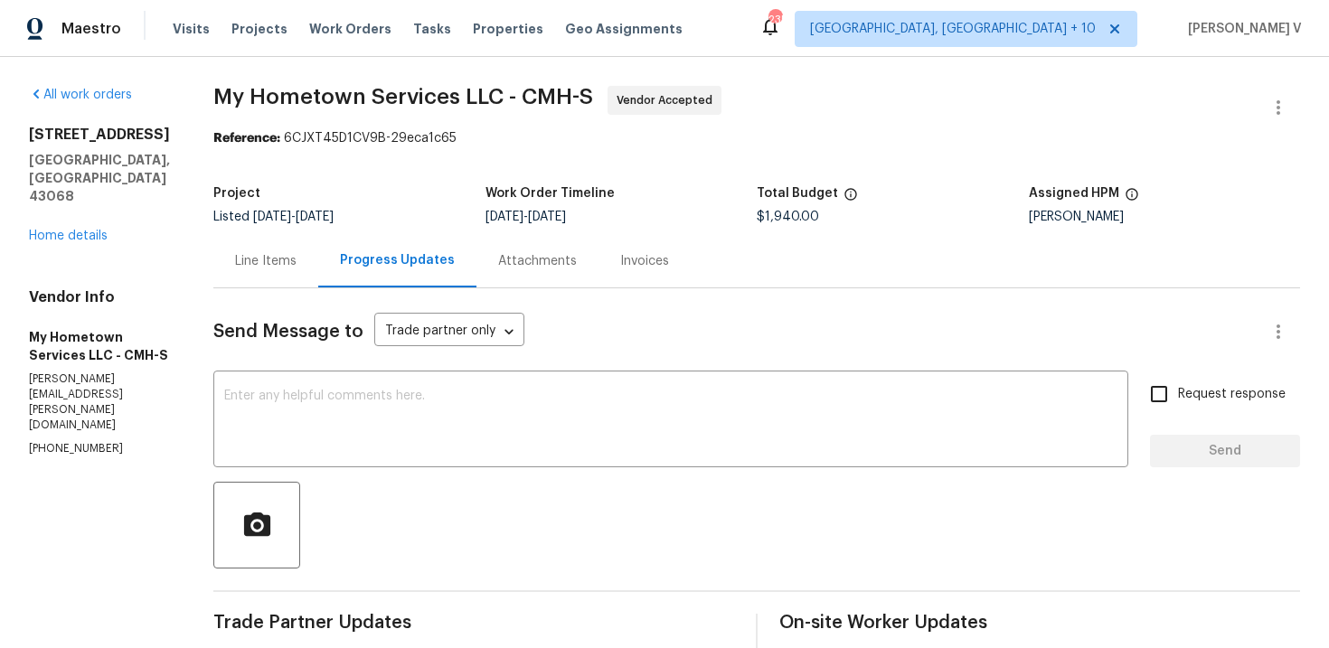
scroll to position [330, 0]
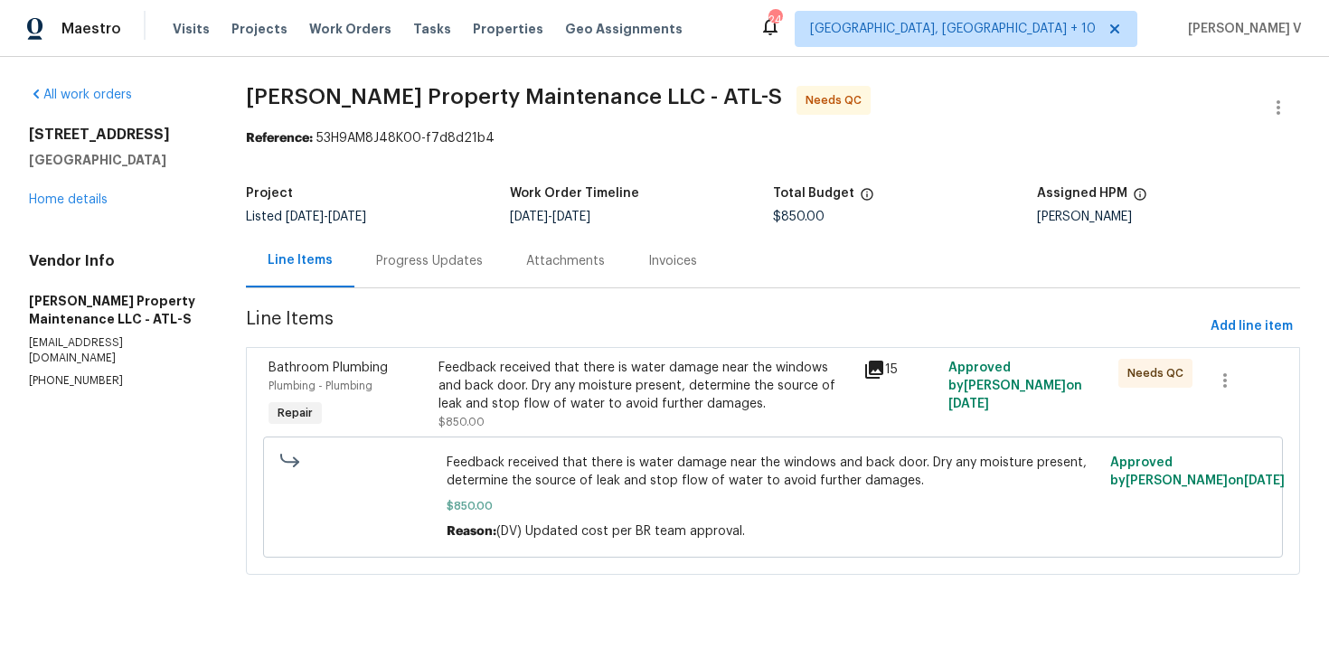
click at [470, 270] on div "Progress Updates" at bounding box center [430, 260] width 150 height 53
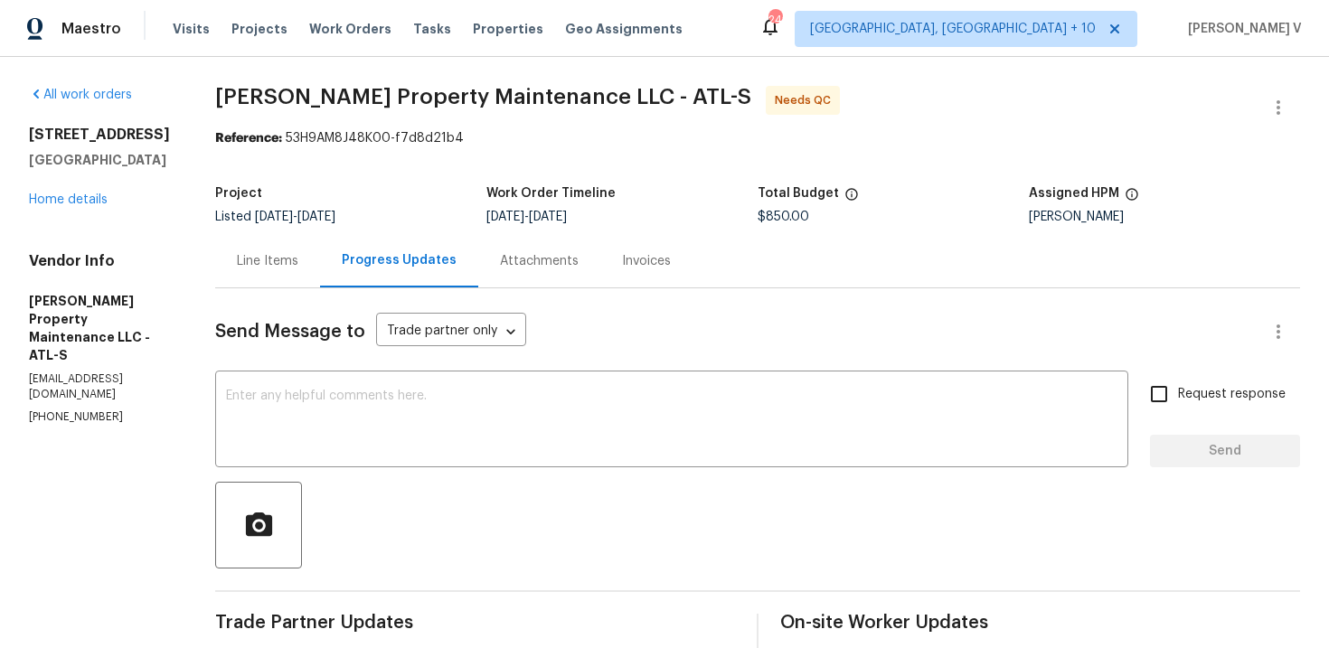
click at [298, 241] on div "Line Items" at bounding box center [267, 260] width 105 height 53
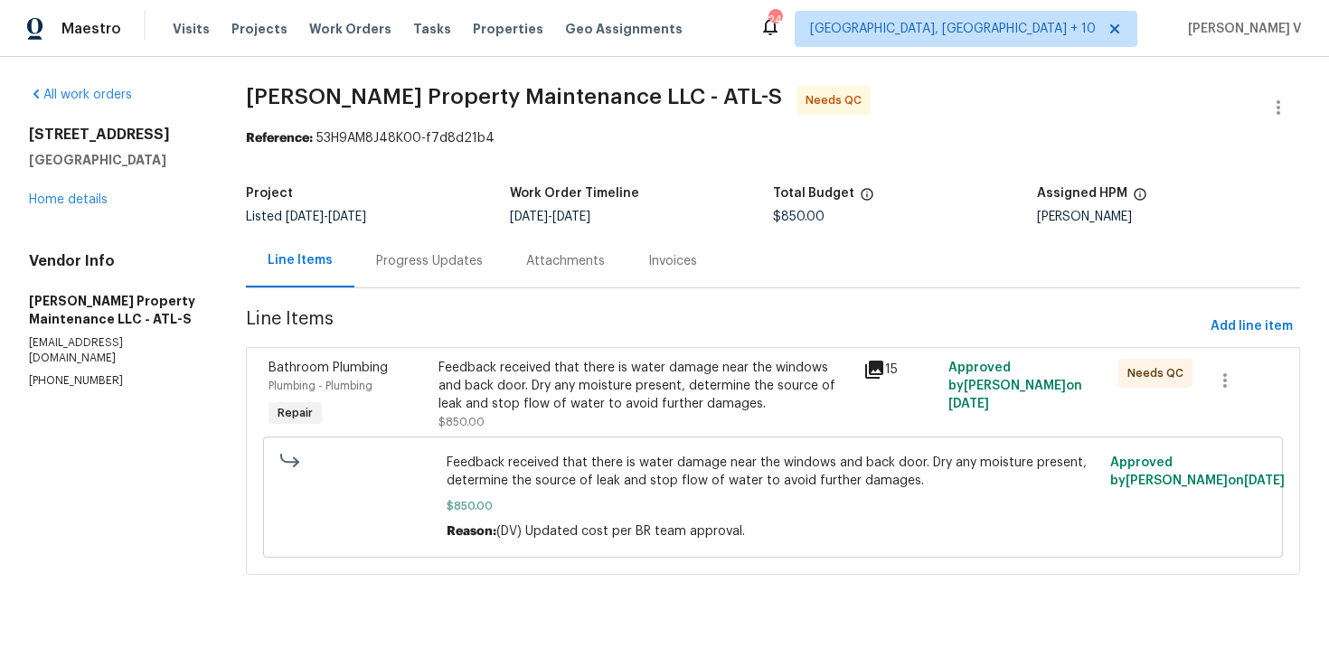
click at [623, 425] on div "Feedback received that there is water damage near the windows and back door. Dr…" at bounding box center [646, 395] width 414 height 72
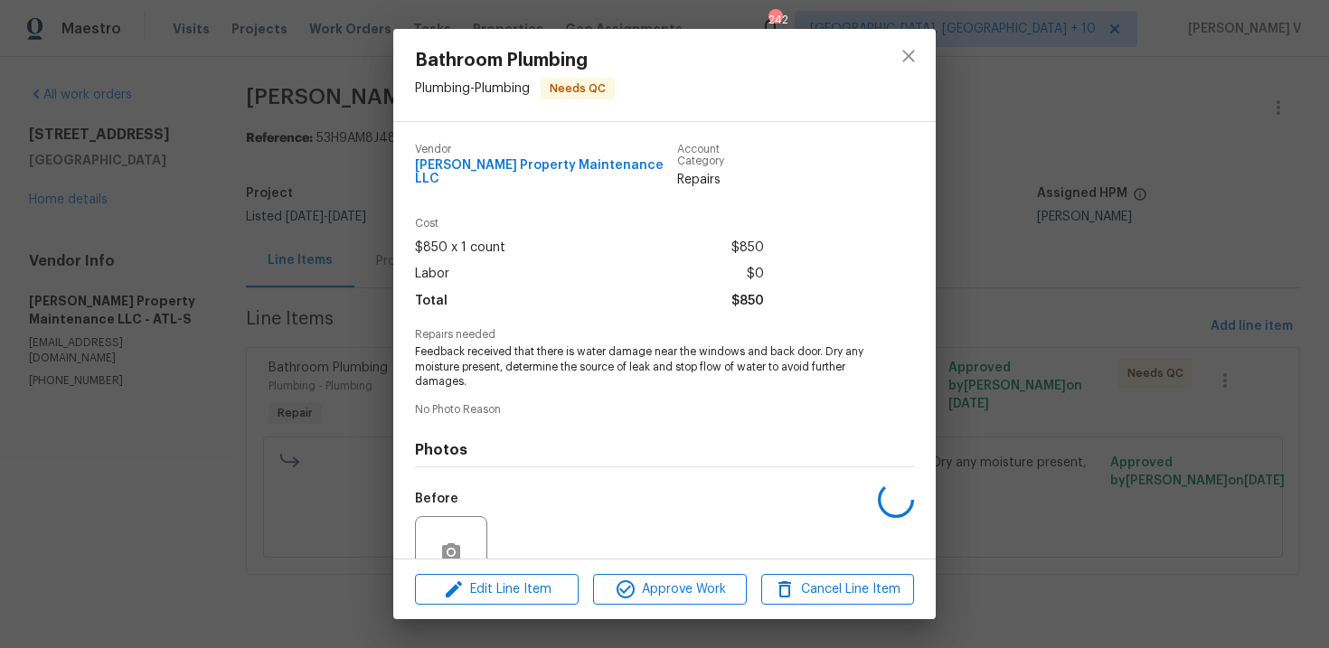
scroll to position [154, 0]
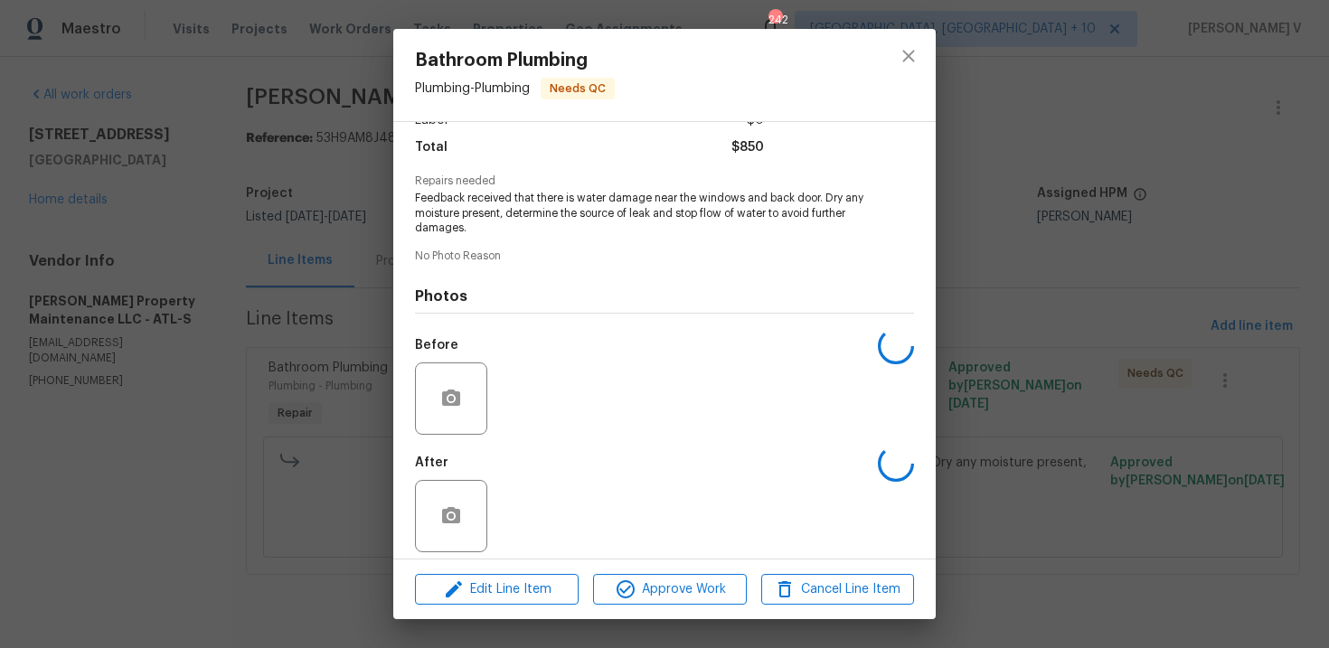
click at [1098, 172] on div "Bathroom Plumbing Plumbing - Plumbing Needs QC Vendor Glen Property Maintenance…" at bounding box center [664, 324] width 1329 height 648
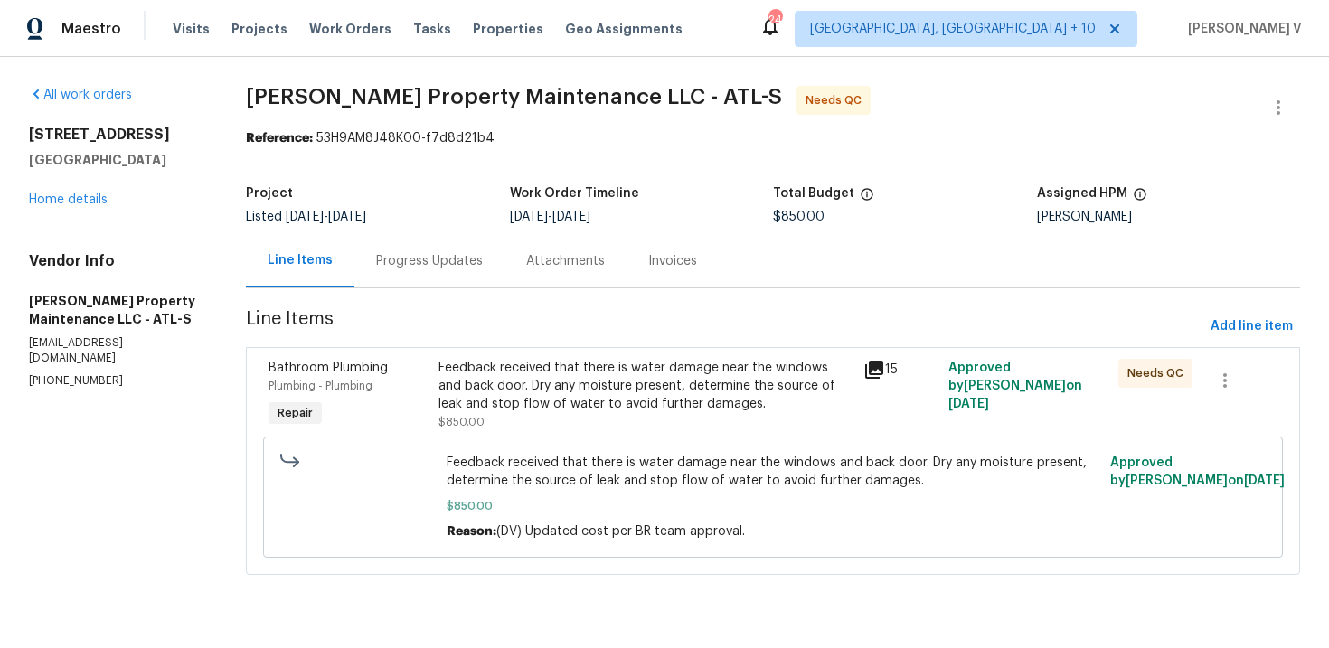
click at [1253, 93] on span "Glen Property Maintenance LLC - ATL-S Needs QC" at bounding box center [751, 107] width 1011 height 43
click at [1285, 97] on icon "button" at bounding box center [1279, 108] width 22 height 22
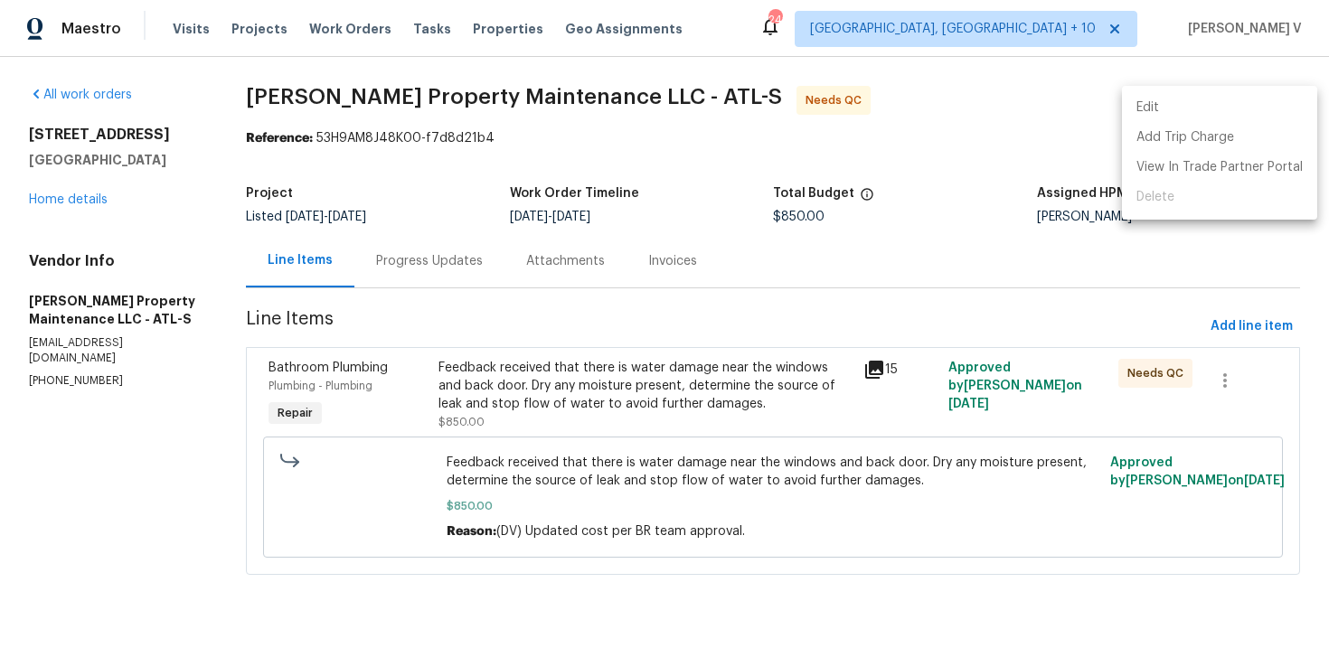
click at [1285, 96] on li "Edit" at bounding box center [1219, 108] width 195 height 30
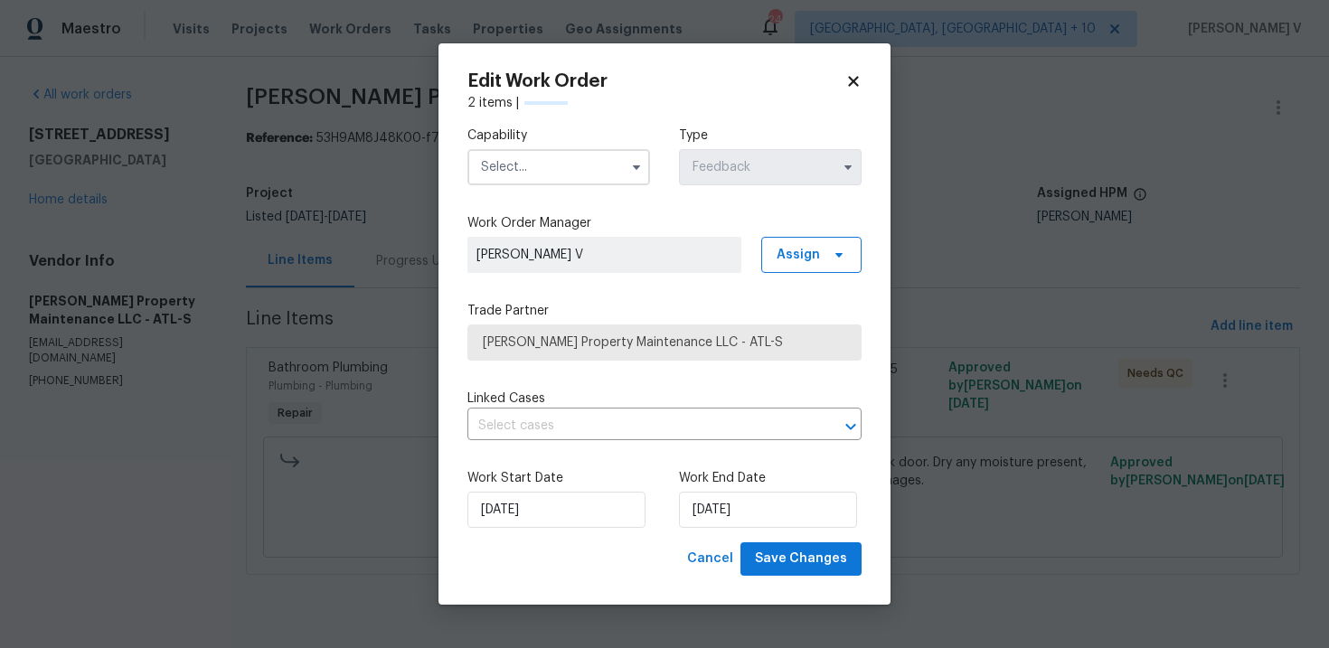
click at [588, 160] on input "text" at bounding box center [559, 167] width 183 height 36
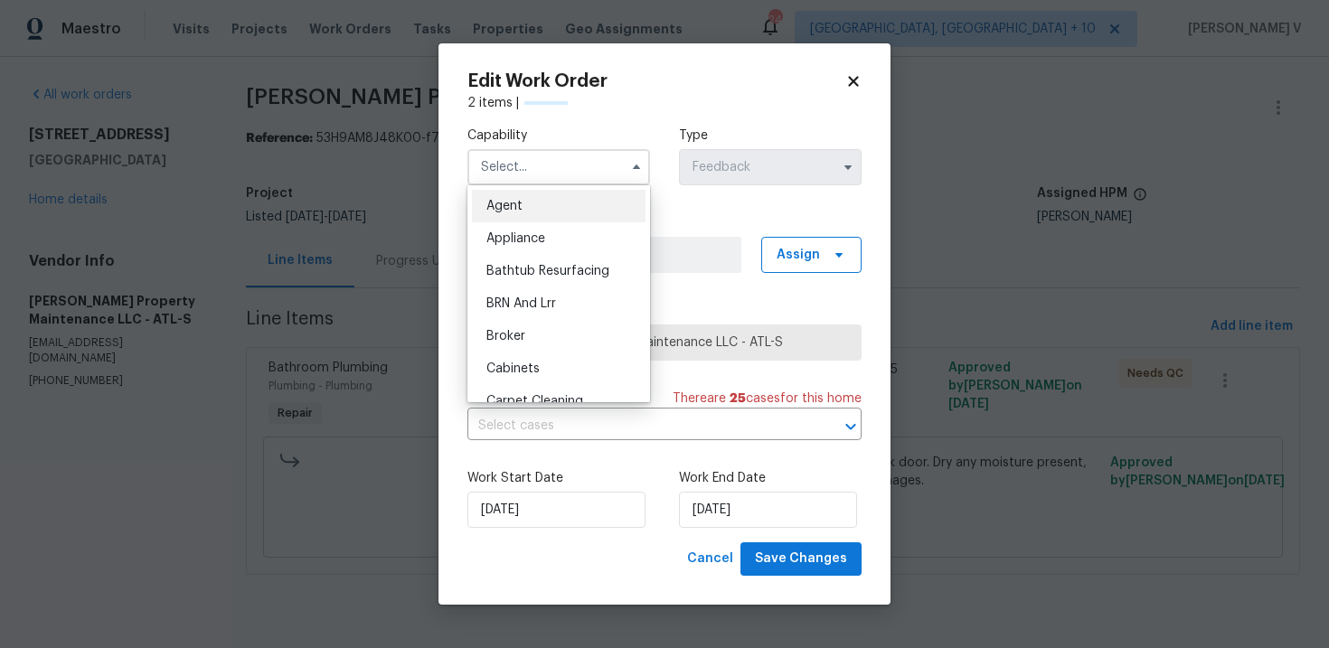
click at [521, 215] on div "Agent" at bounding box center [559, 206] width 174 height 33
type input "Agent"
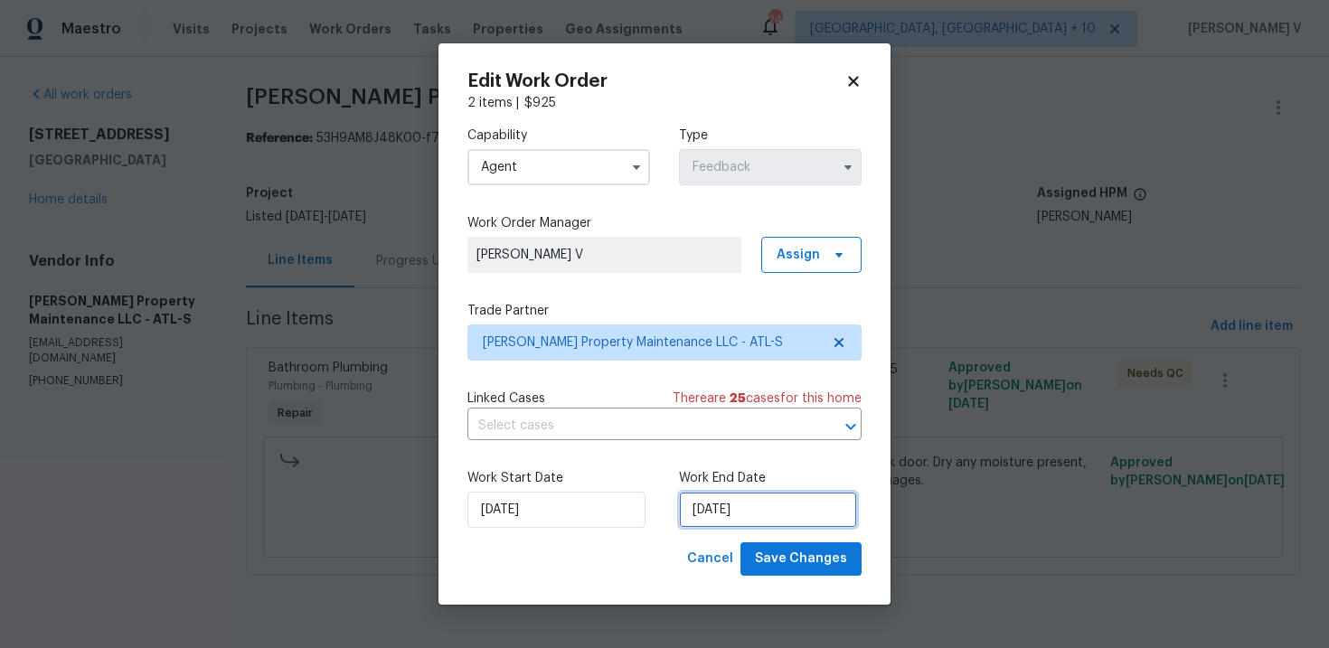
click at [735, 492] on input "17/09/2025" at bounding box center [768, 510] width 178 height 36
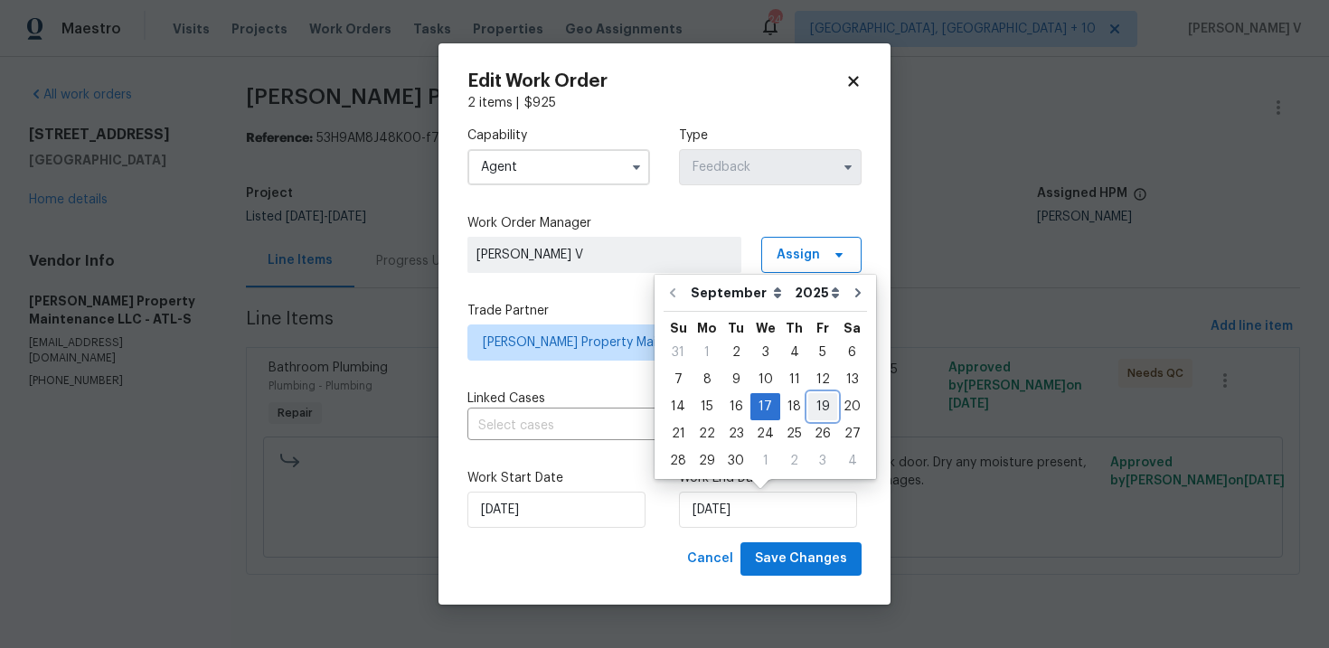
click at [810, 411] on div "19" at bounding box center [823, 406] width 29 height 25
type input "19/09/2025"
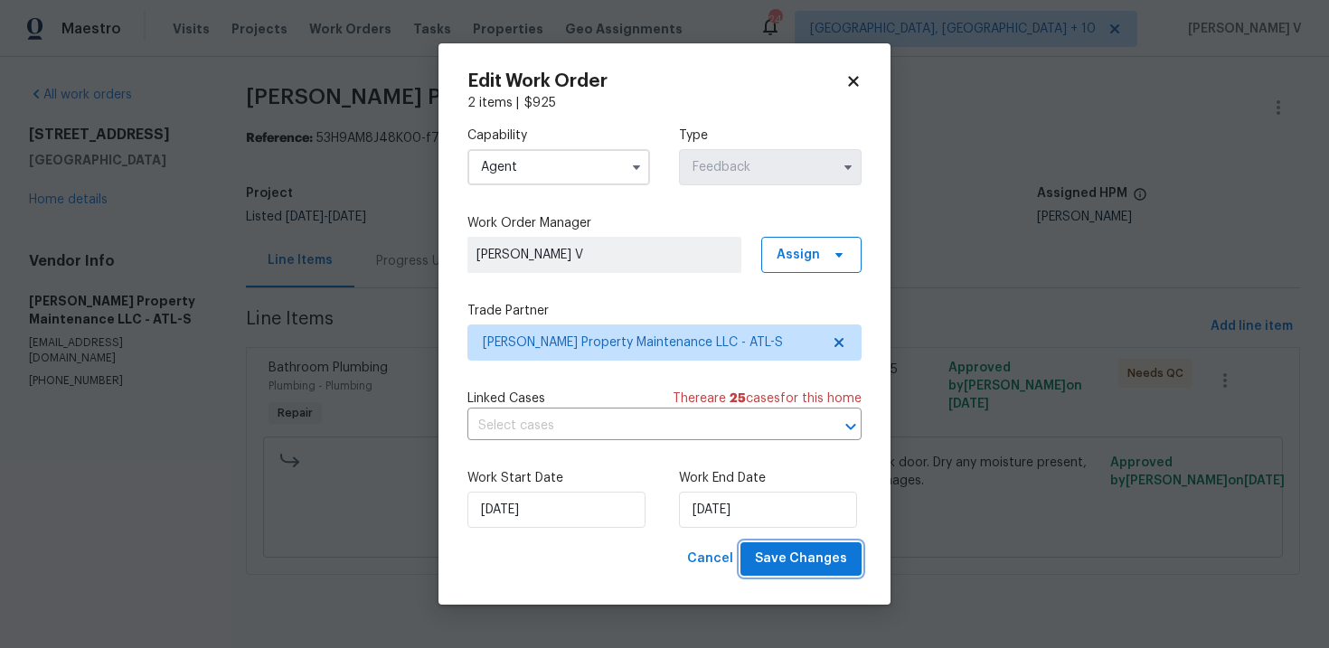
click at [816, 544] on button "Save Changes" at bounding box center [801, 559] width 121 height 33
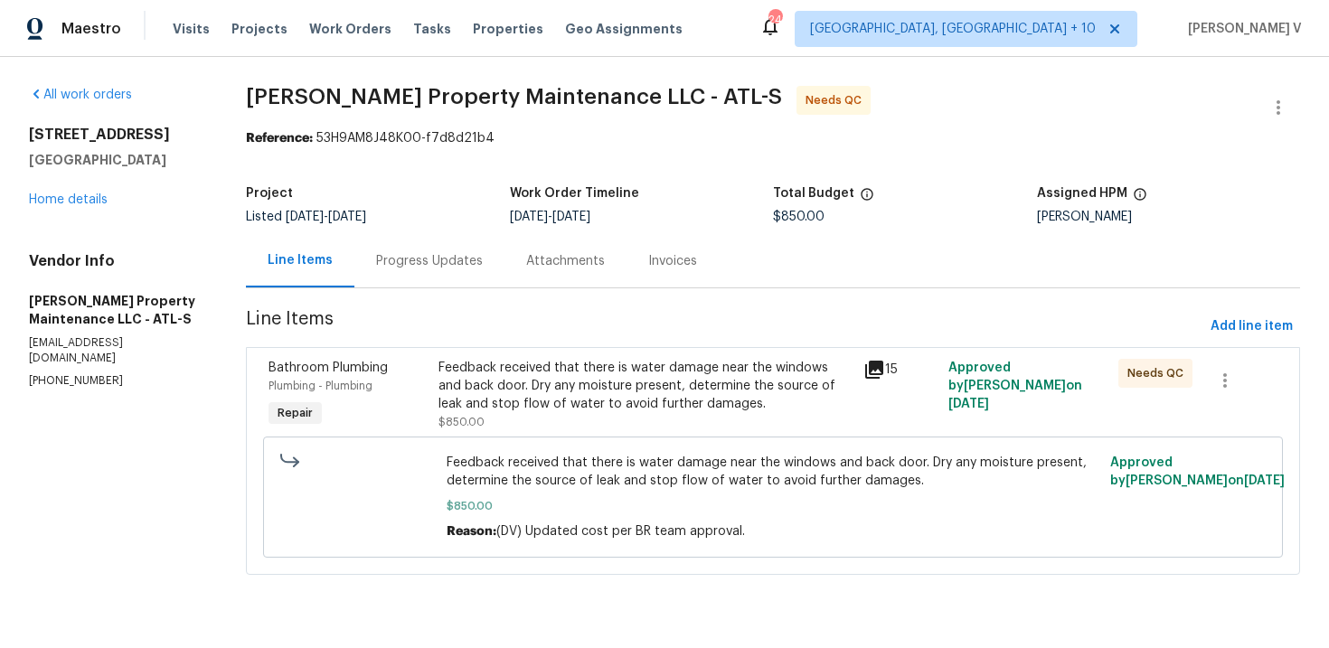
click at [422, 316] on span "Line Items" at bounding box center [725, 326] width 958 height 33
click at [433, 255] on div "Progress Updates" at bounding box center [429, 261] width 107 height 18
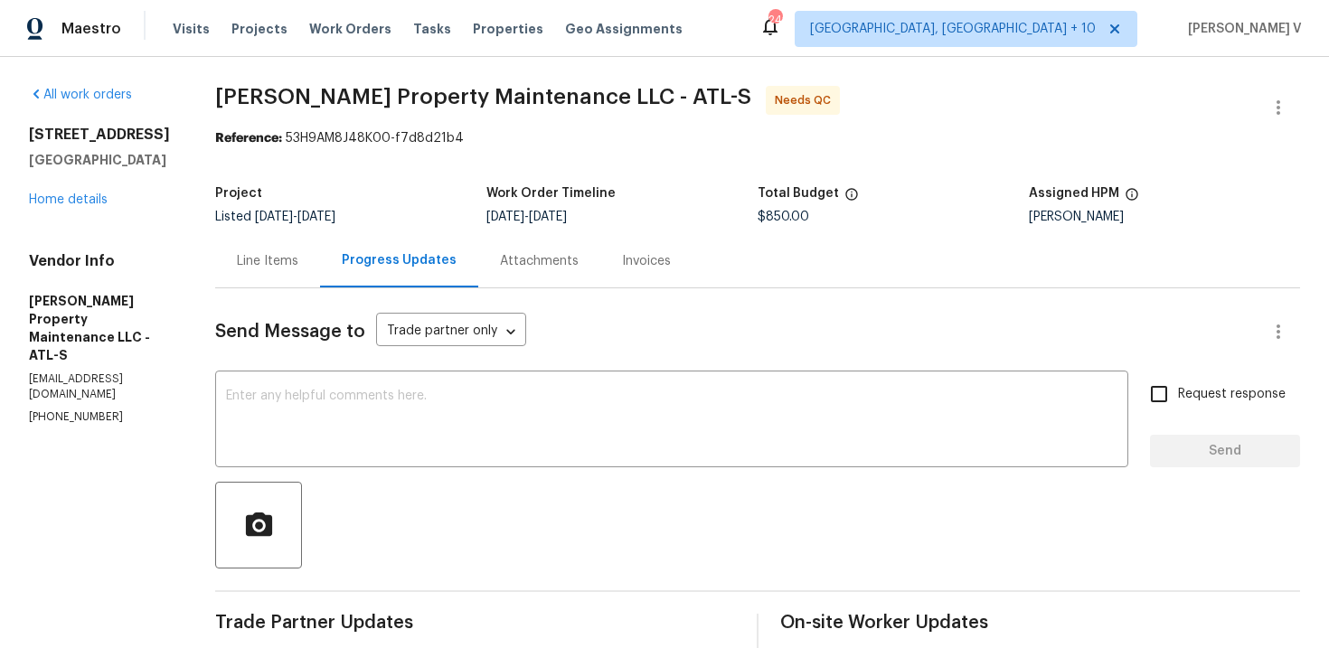
click at [306, 265] on div "Line Items" at bounding box center [267, 260] width 105 height 53
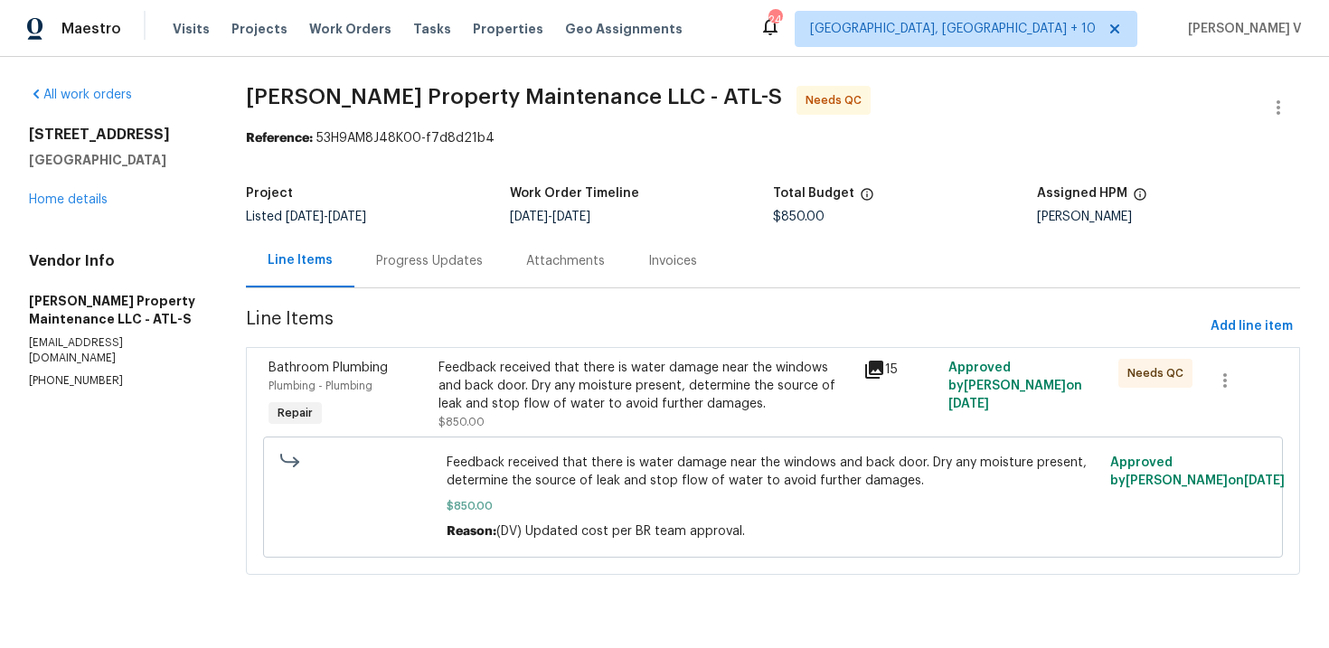
click at [551, 411] on div "Feedback received that there is water damage near the windows and back door. Dr…" at bounding box center [646, 386] width 414 height 54
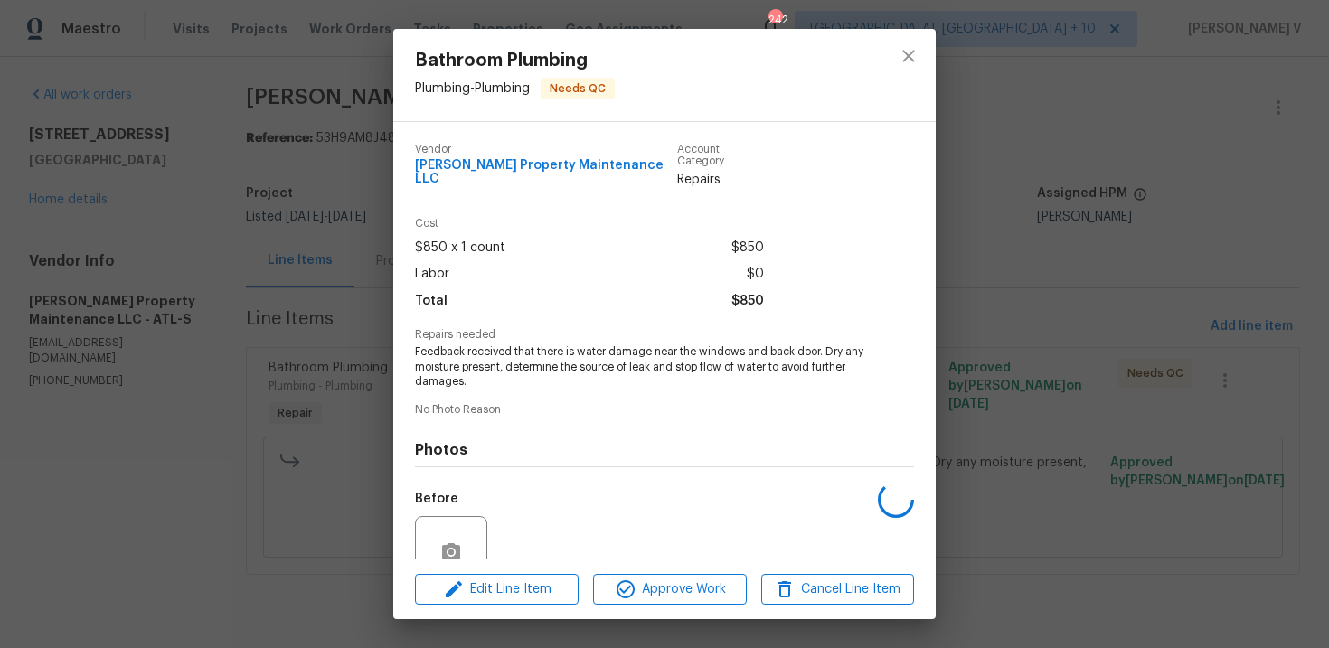
scroll to position [154, 0]
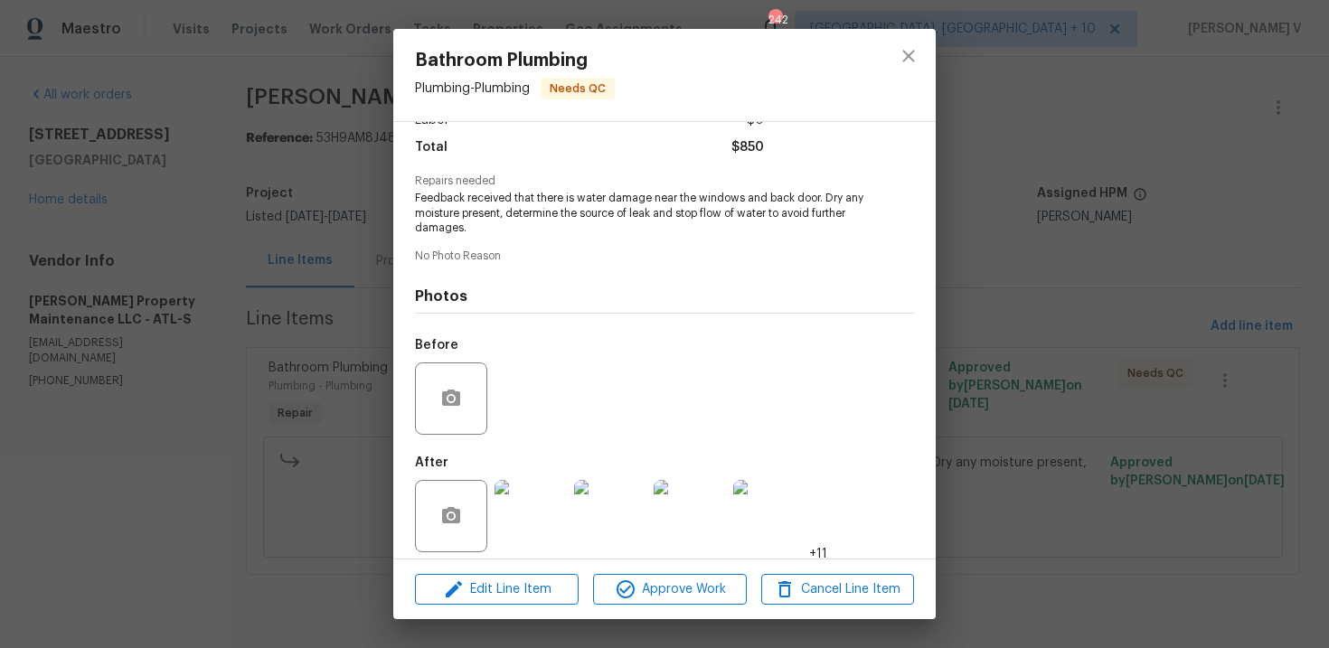
click at [553, 530] on img at bounding box center [531, 516] width 72 height 72
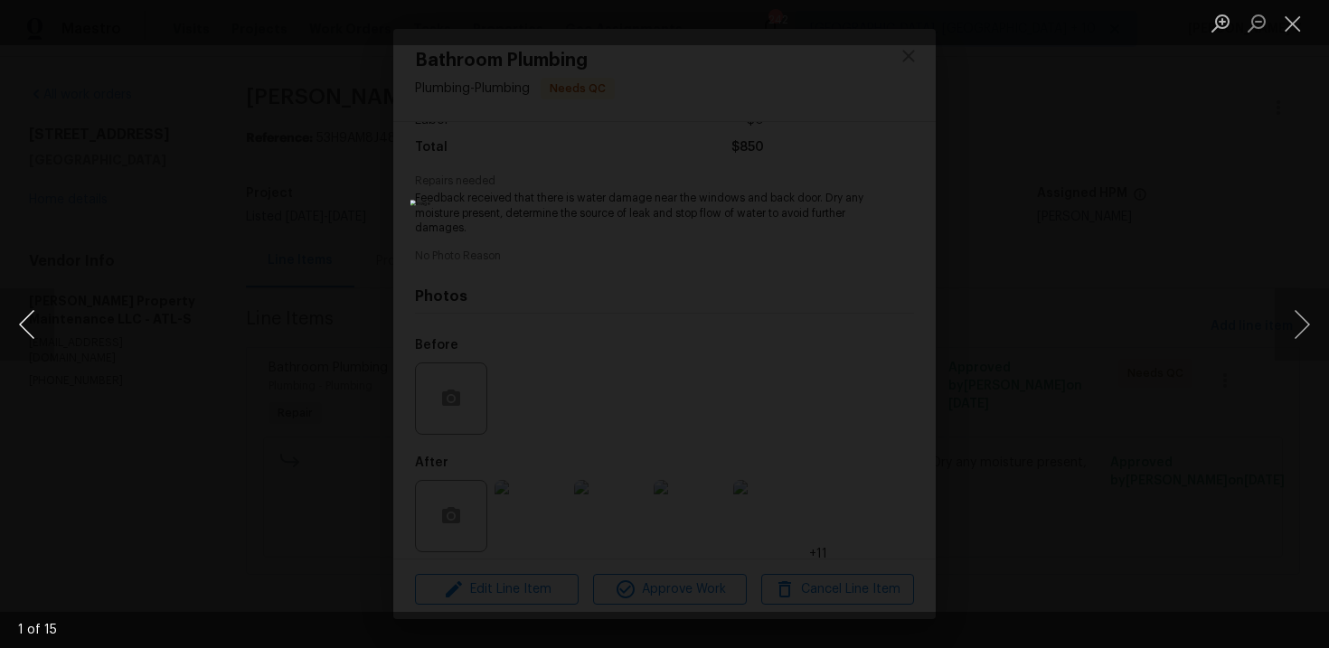
click at [37, 317] on button "Previous image" at bounding box center [27, 324] width 54 height 72
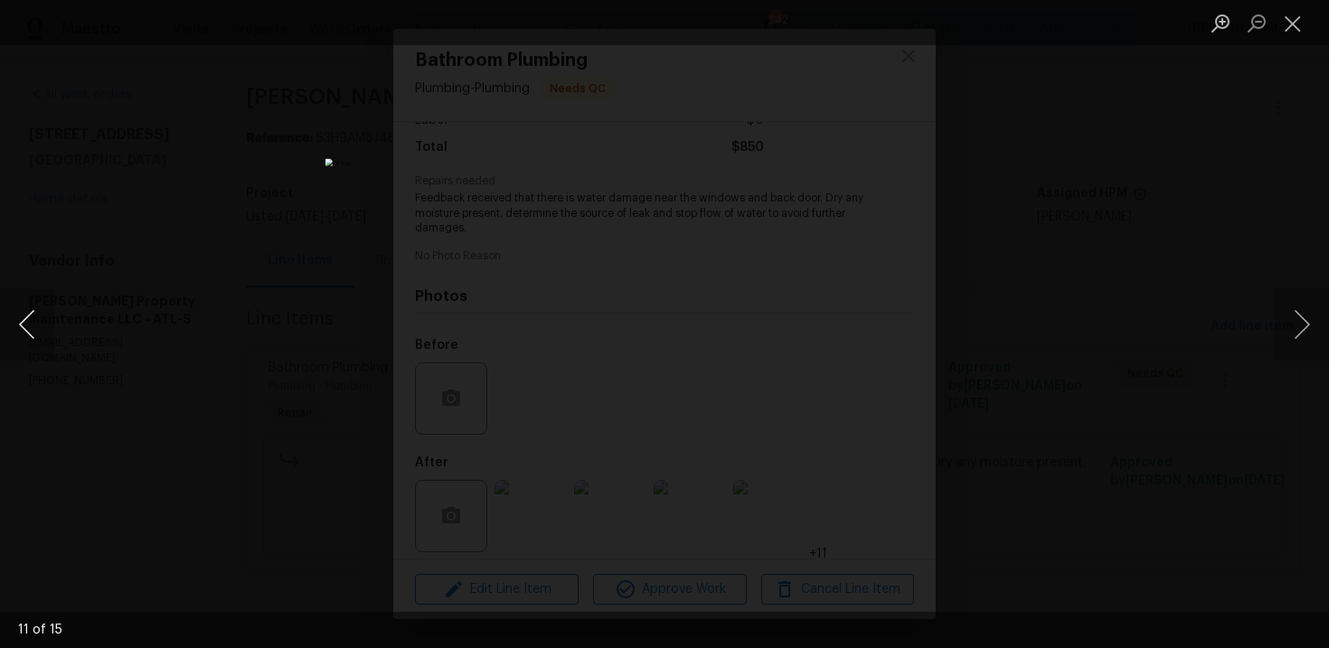
click at [37, 317] on button "Previous image" at bounding box center [27, 324] width 54 height 72
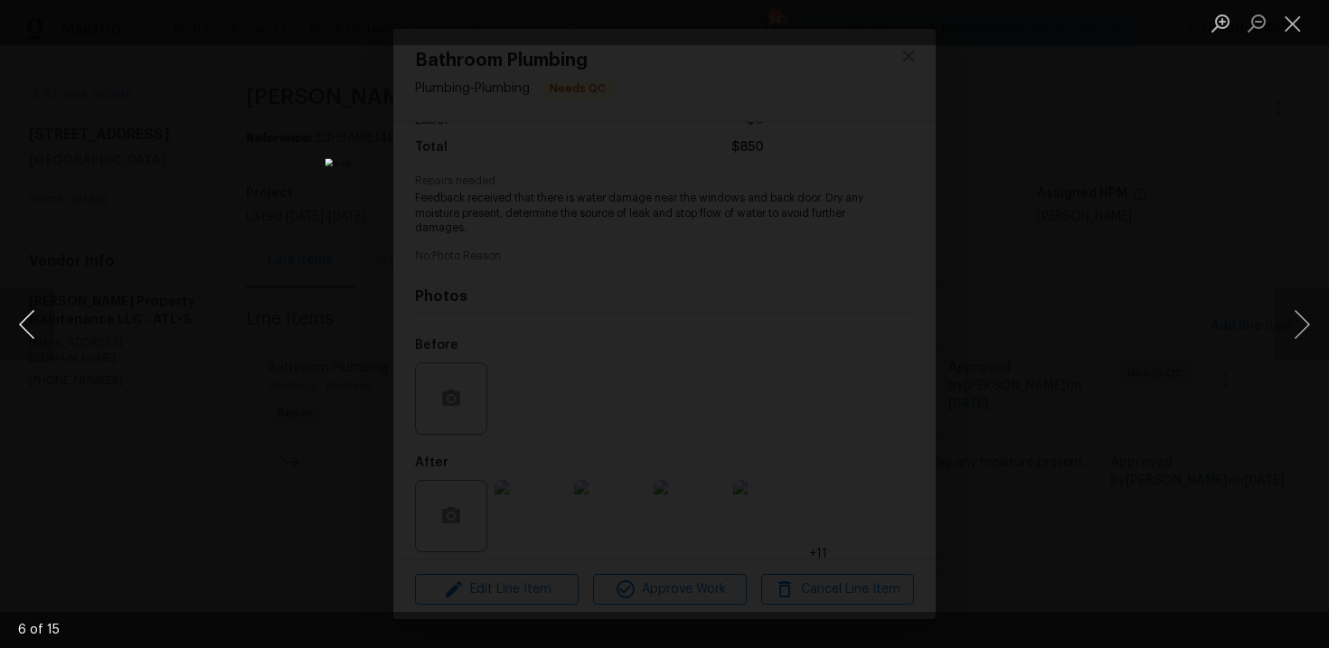
click at [37, 317] on button "Previous image" at bounding box center [27, 324] width 54 height 72
click at [38, 297] on button "Previous image" at bounding box center [27, 324] width 54 height 72
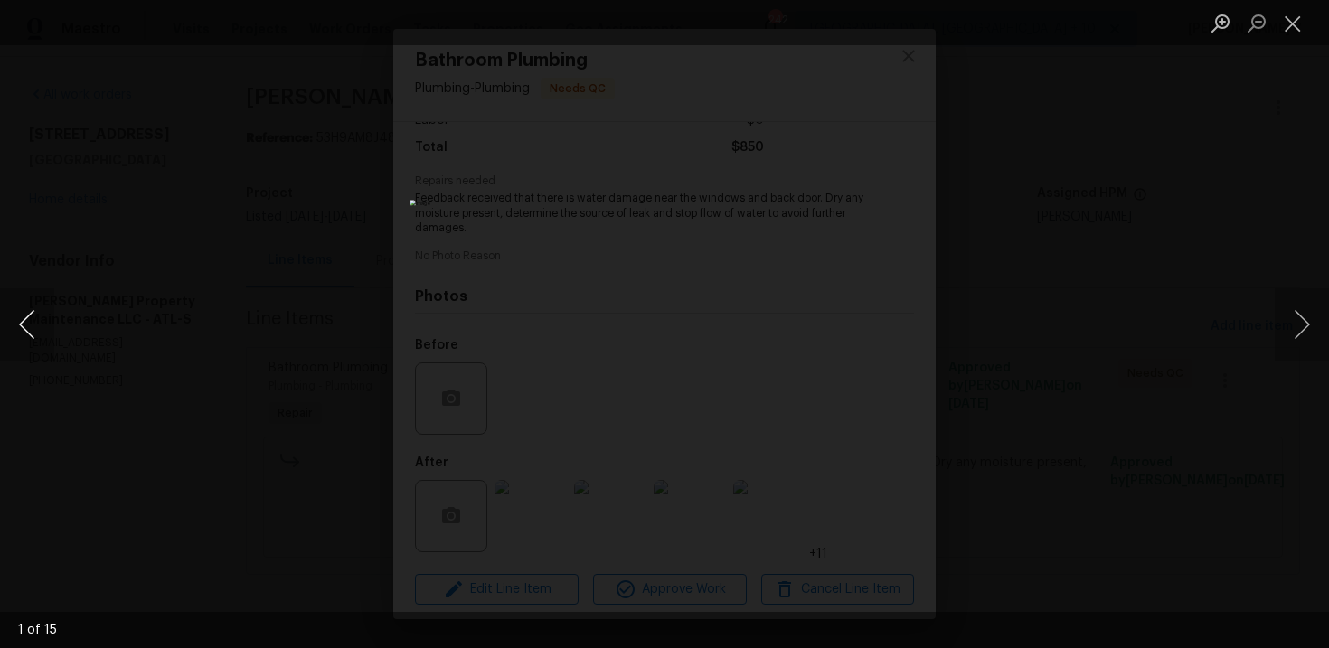
click at [38, 297] on button "Previous image" at bounding box center [27, 324] width 54 height 72
click at [1310, 325] on button "Next image" at bounding box center [1302, 324] width 54 height 72
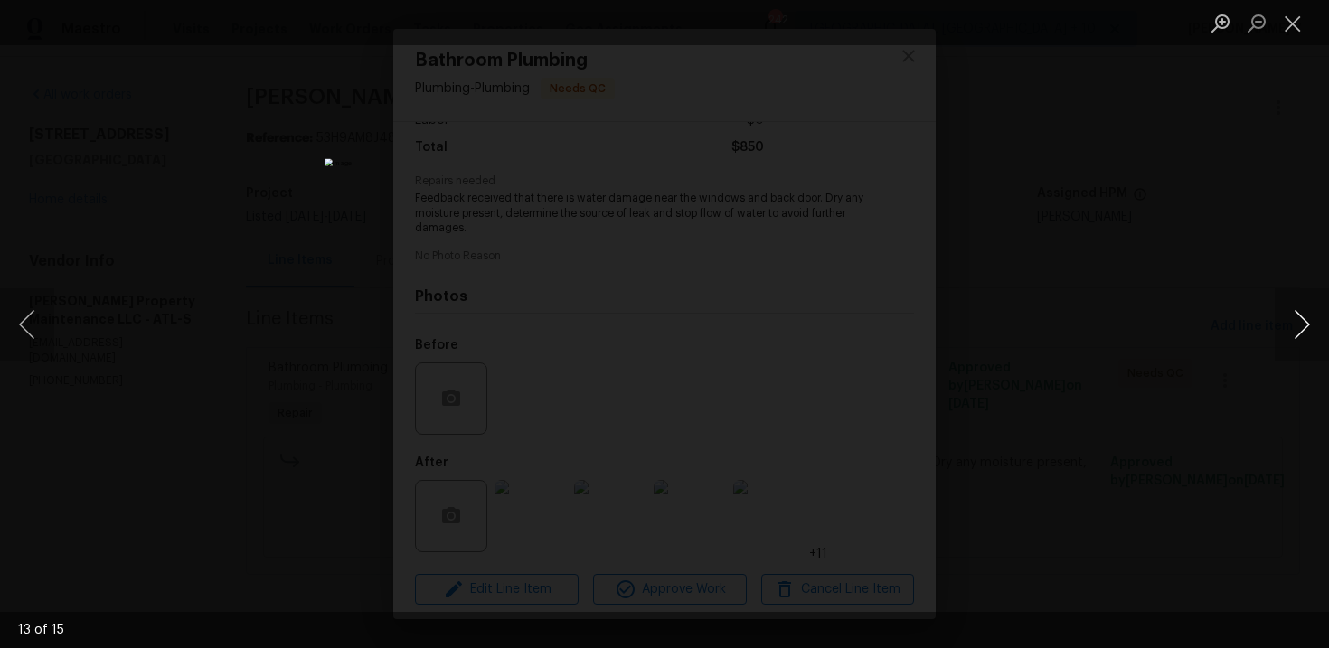
click at [1310, 325] on button "Next image" at bounding box center [1302, 324] width 54 height 72
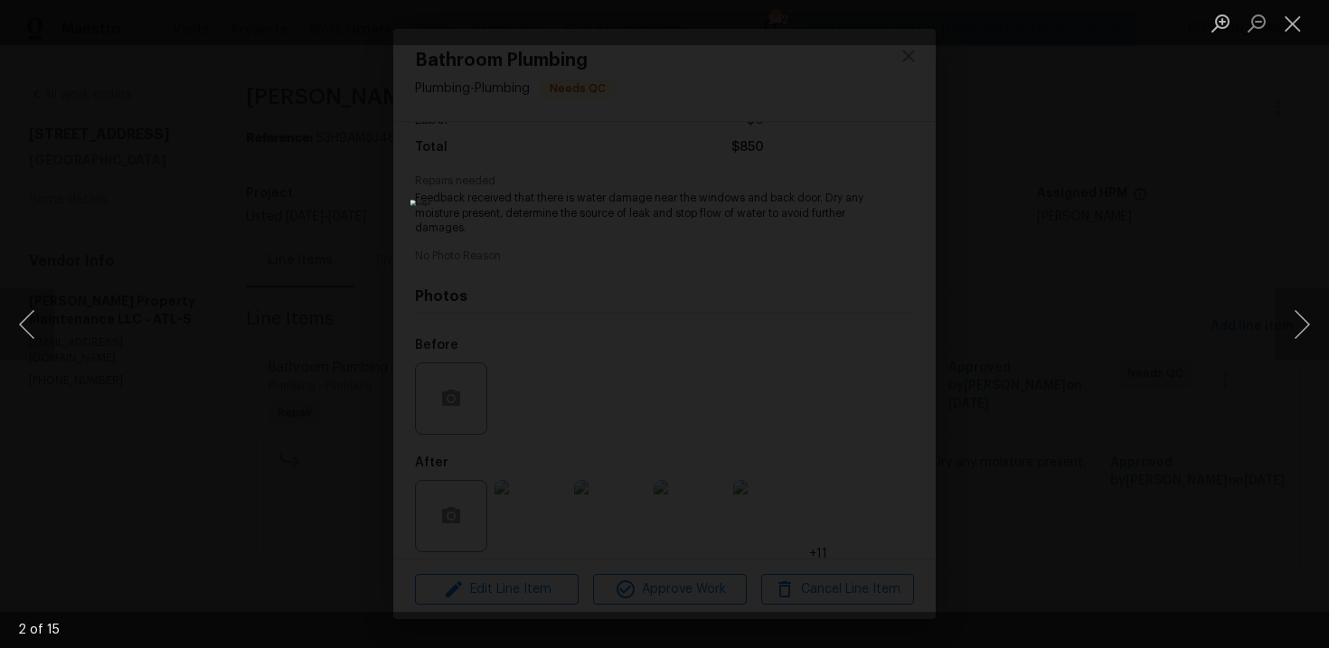
click at [1253, 203] on div "Lightbox" at bounding box center [664, 324] width 1329 height 648
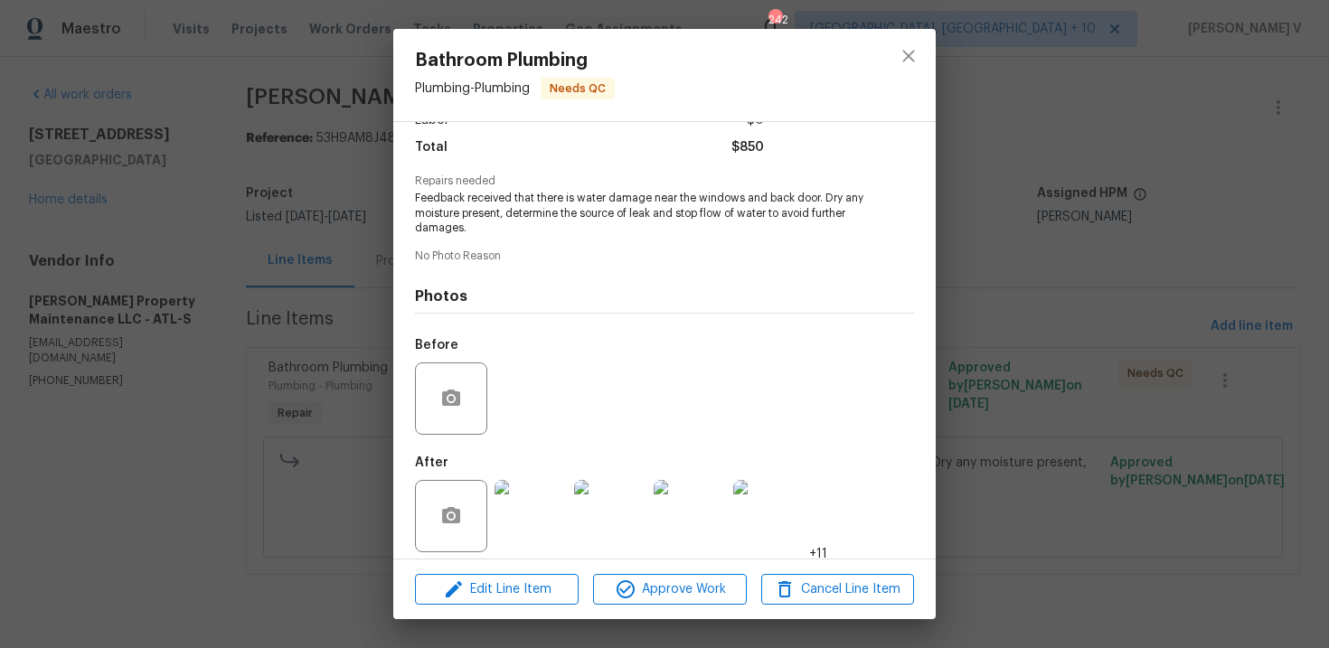
click at [1253, 203] on div "Bathroom Plumbing Plumbing - Plumbing Needs QC Vendor Glen Property Maintenance…" at bounding box center [664, 324] width 1329 height 648
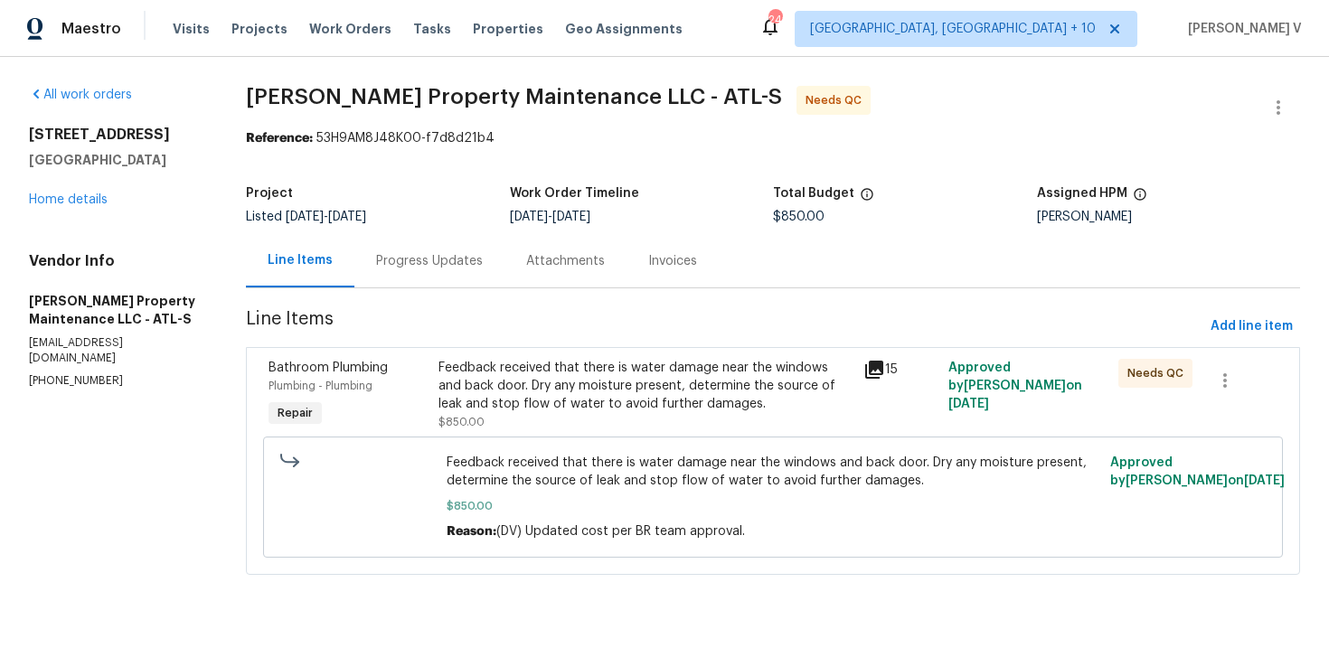
click at [577, 364] on div "Feedback received that there is water damage near the windows and back door. Dr…" at bounding box center [646, 386] width 414 height 54
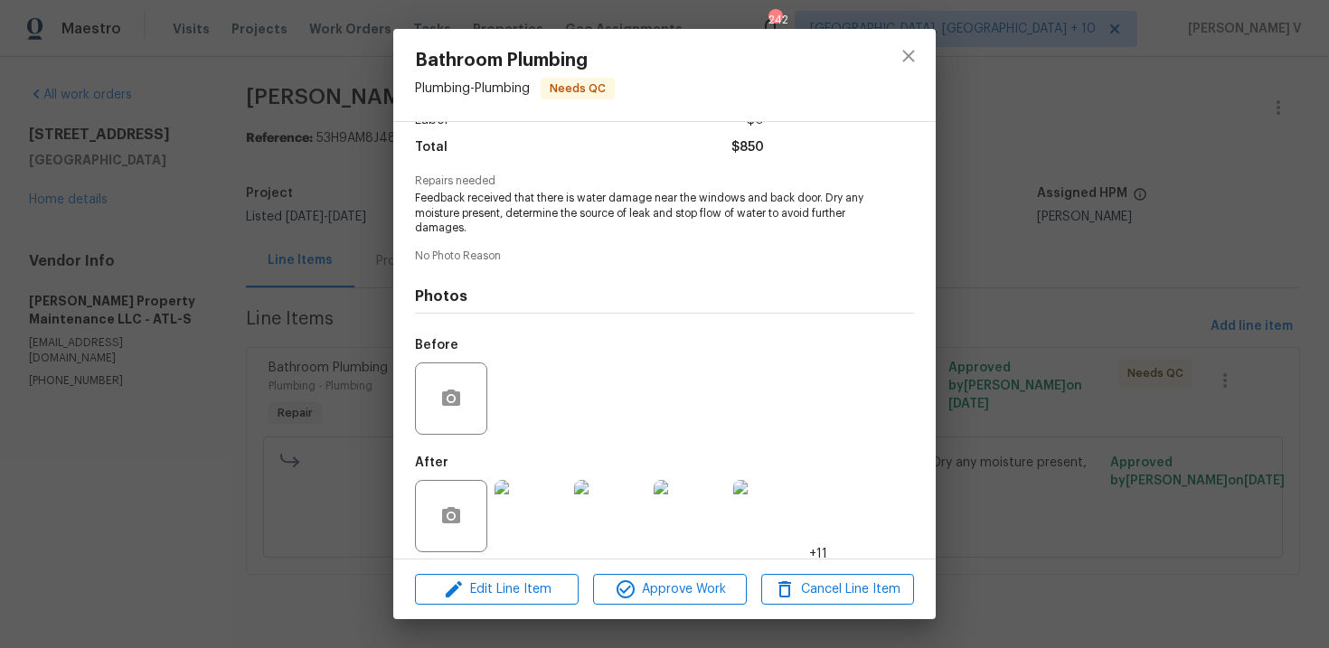
click at [237, 372] on div "Bathroom Plumbing Plumbing - Plumbing Needs QC Vendor Glen Property Maintenance…" at bounding box center [664, 324] width 1329 height 648
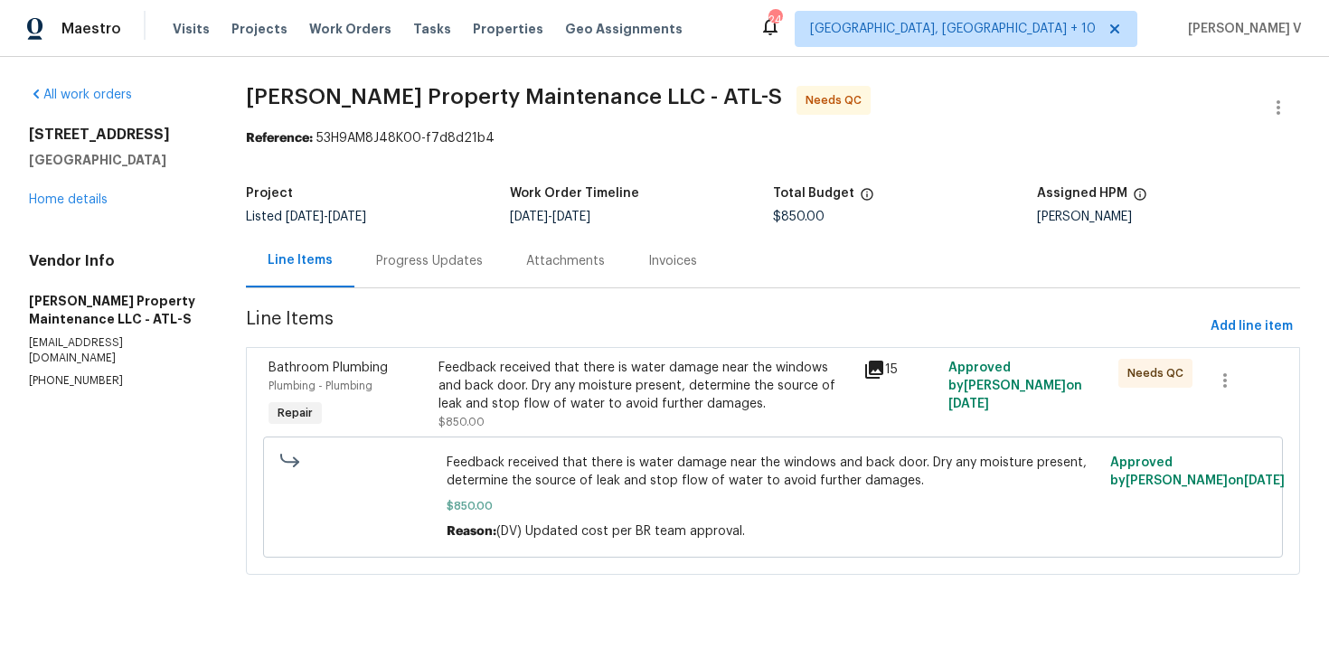
click at [314, 323] on span "Line Items" at bounding box center [725, 326] width 958 height 33
click at [382, 283] on div "Progress Updates" at bounding box center [430, 260] width 150 height 53
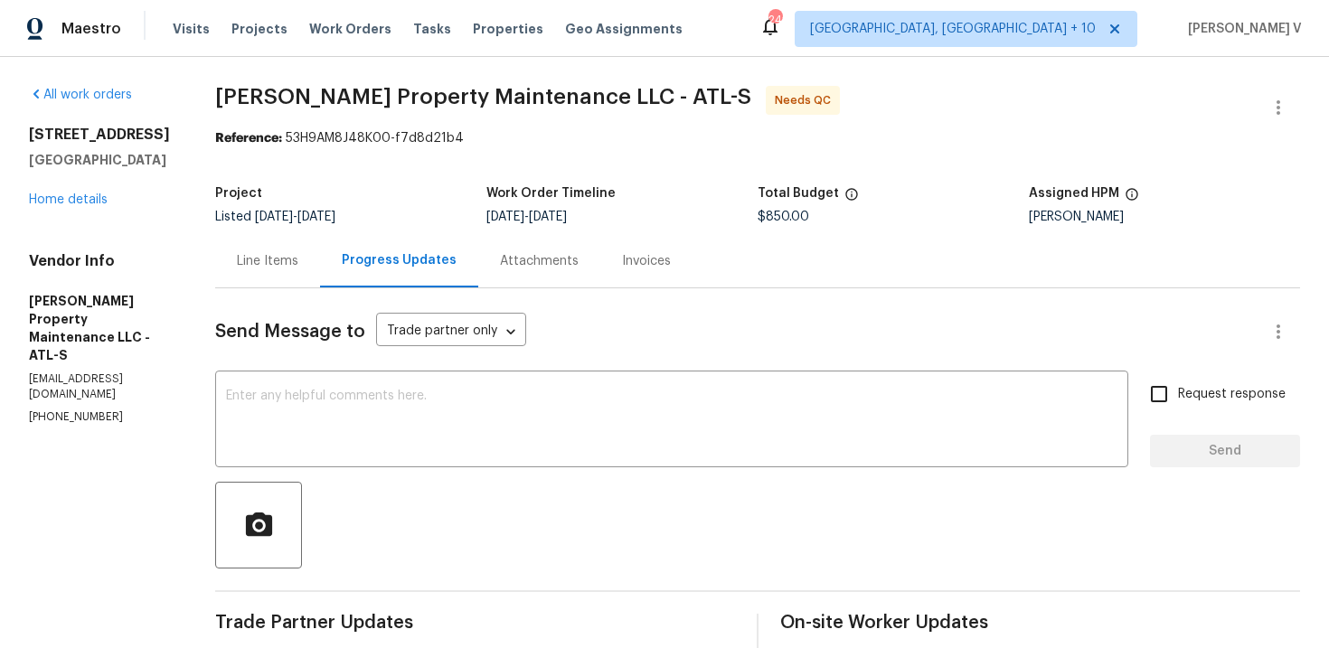
click at [287, 276] on div "Line Items" at bounding box center [267, 260] width 105 height 53
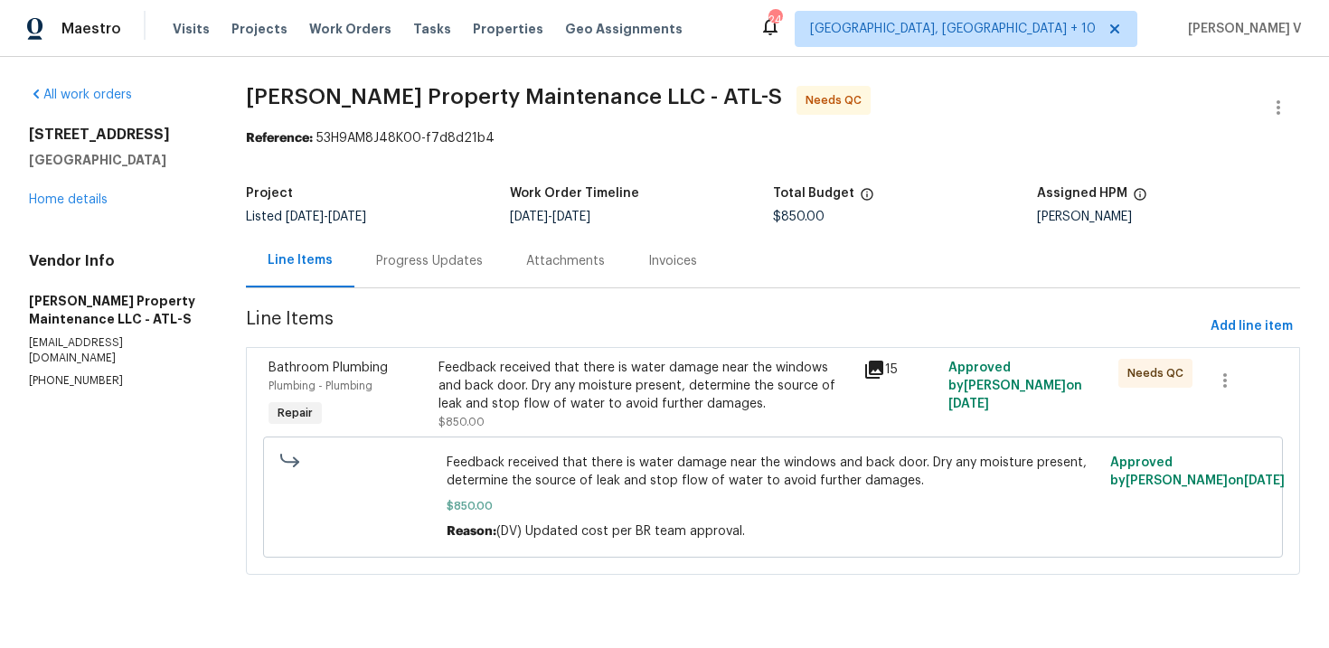
click at [522, 402] on div "Feedback received that there is water damage near the windows and back door. Dr…" at bounding box center [646, 386] width 414 height 54
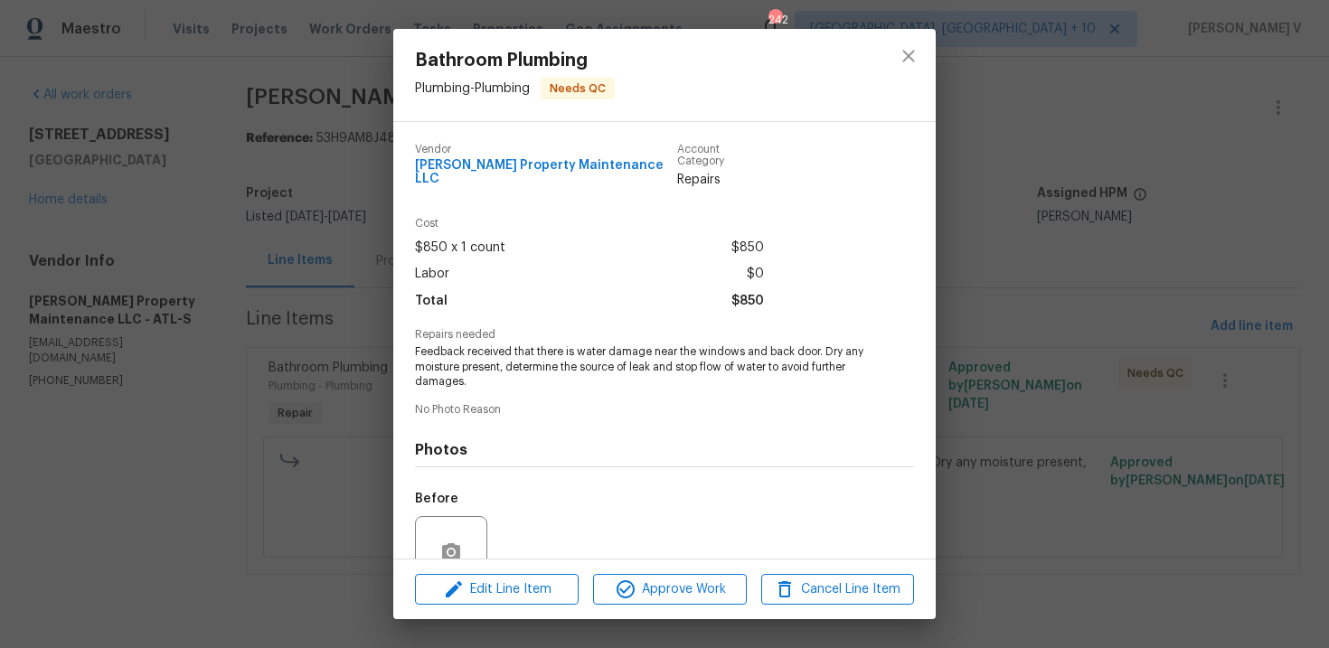
scroll to position [154, 0]
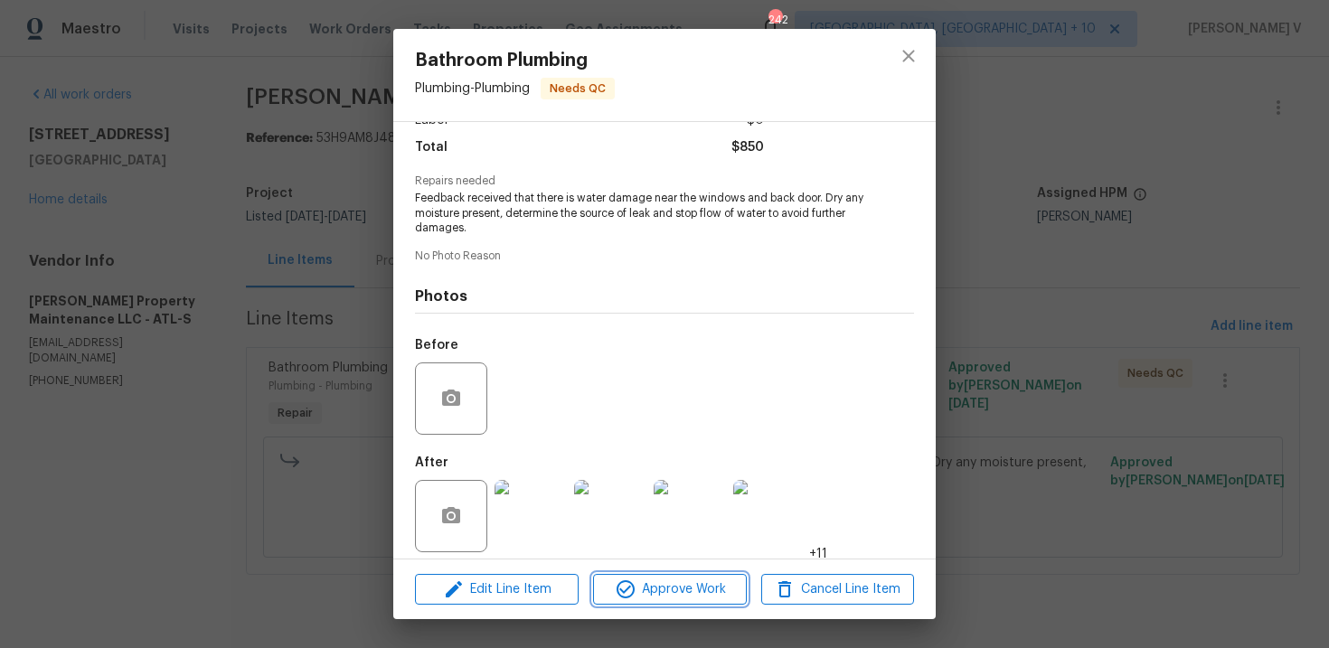
click at [684, 593] on span "Approve Work" at bounding box center [670, 590] width 142 height 23
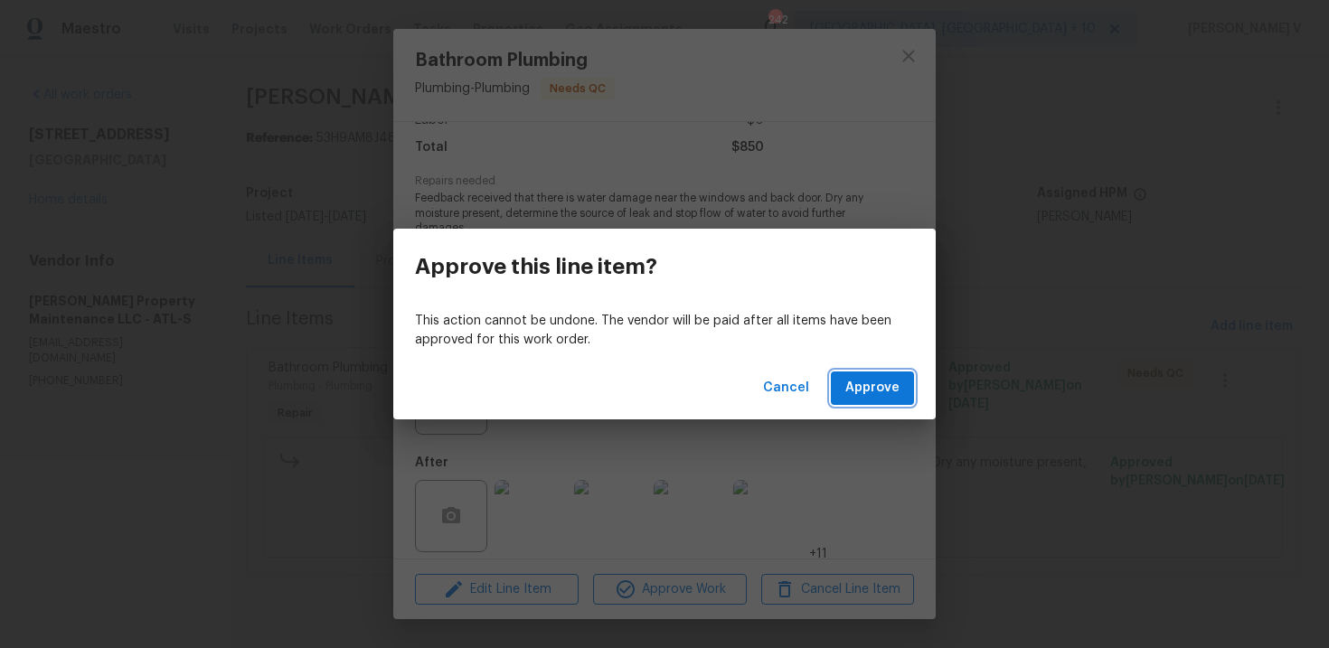
click at [875, 382] on span "Approve" at bounding box center [873, 388] width 54 height 23
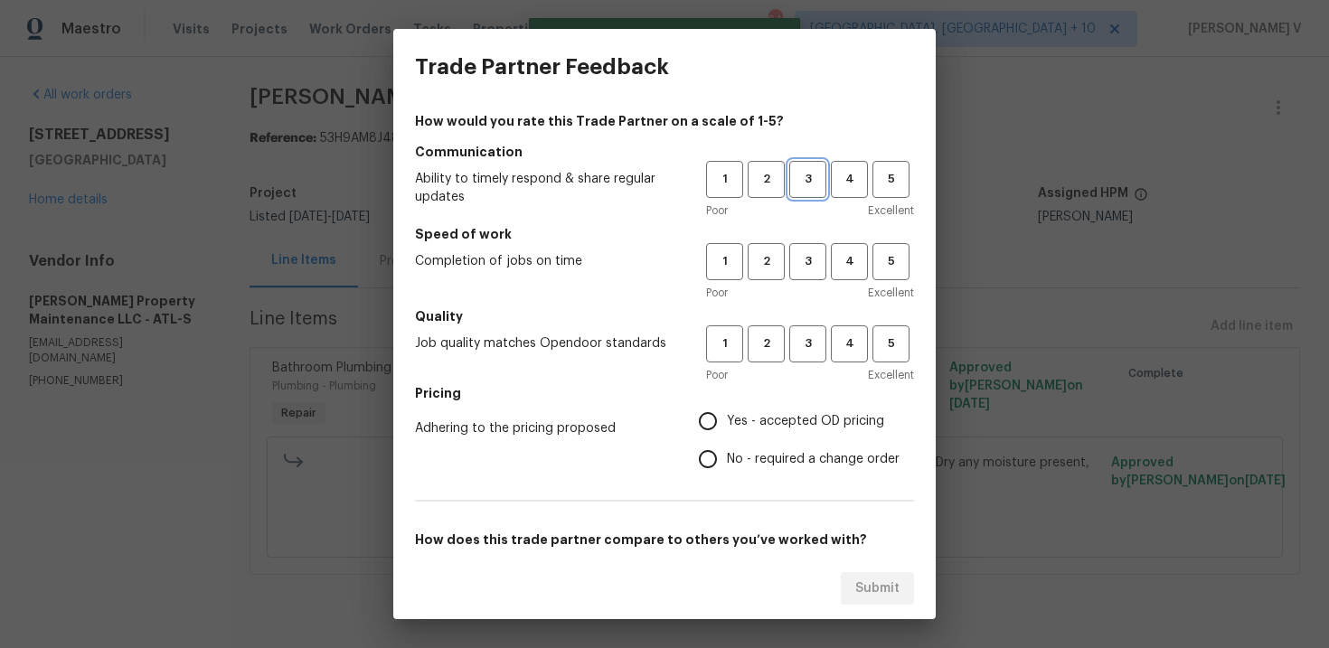
click at [813, 177] on span "3" at bounding box center [807, 179] width 33 height 21
click at [801, 263] on span "3" at bounding box center [807, 261] width 33 height 21
click at [733, 427] on span "Yes - accepted OD pricing" at bounding box center [805, 421] width 157 height 19
click at [727, 427] on input "Yes - accepted OD pricing" at bounding box center [708, 421] width 38 height 38
radio input "true"
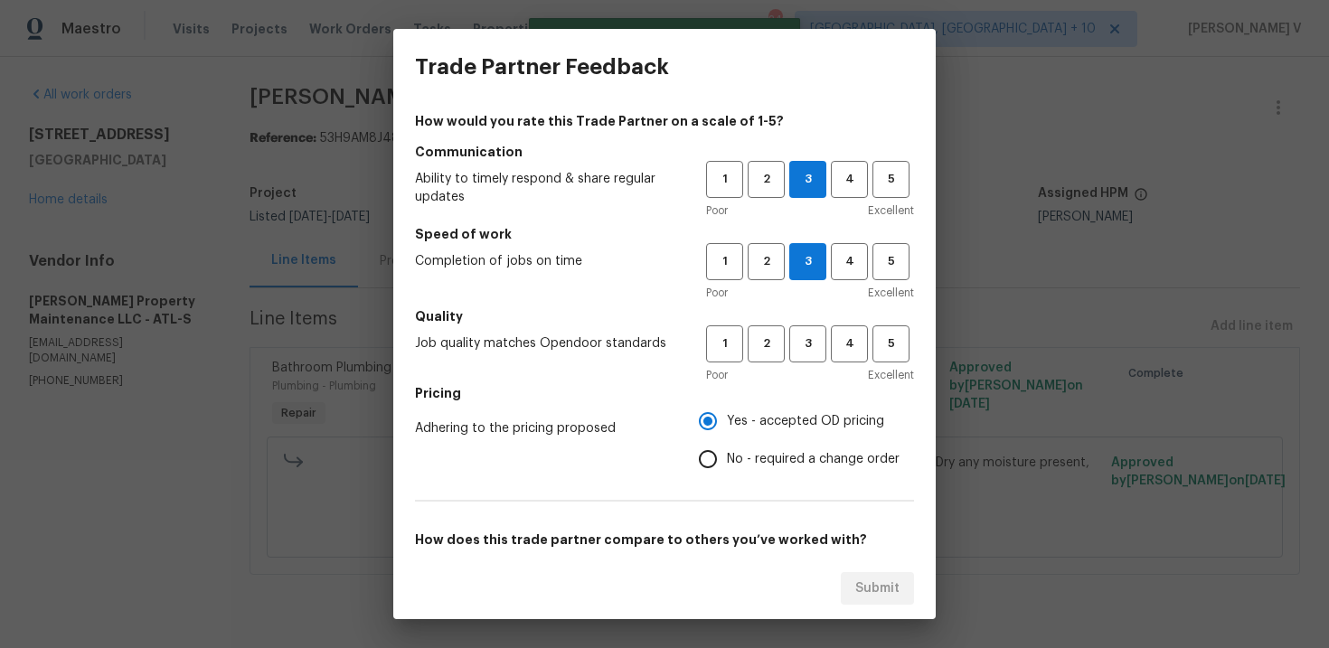
click at [721, 454] on input "No - required a change order" at bounding box center [708, 459] width 38 height 38
radio input "true"
click at [812, 326] on button "3" at bounding box center [808, 344] width 37 height 37
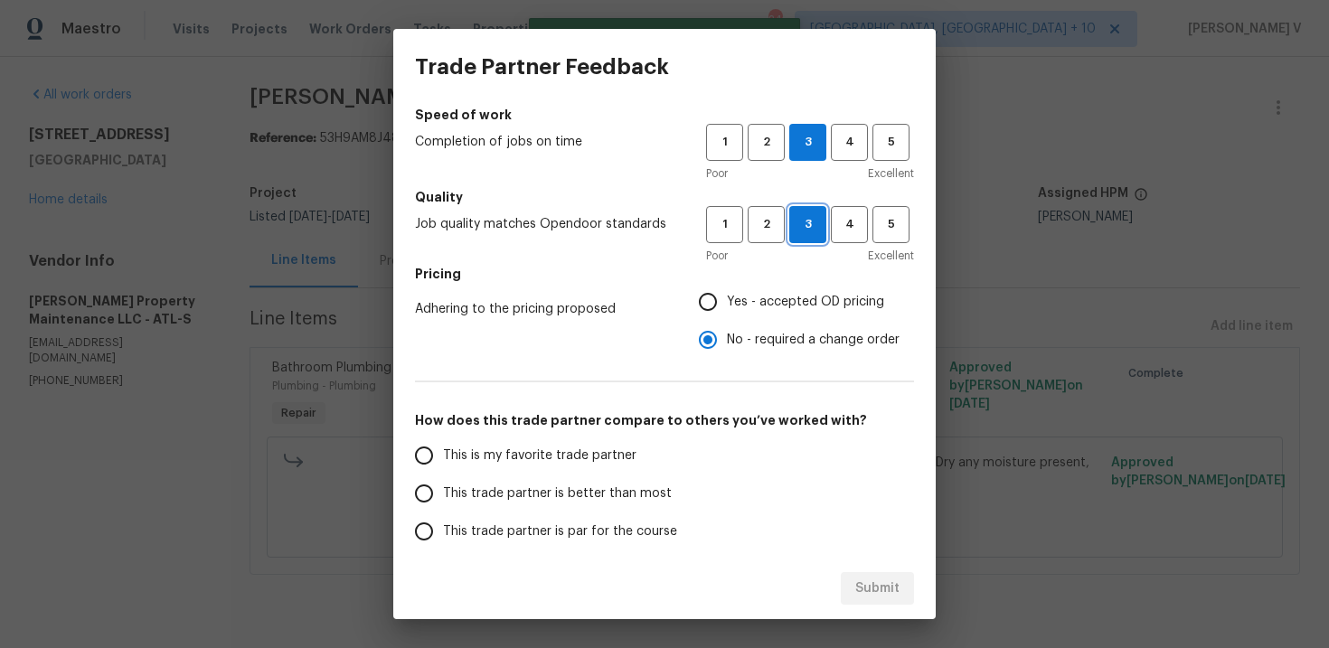
scroll to position [129, 0]
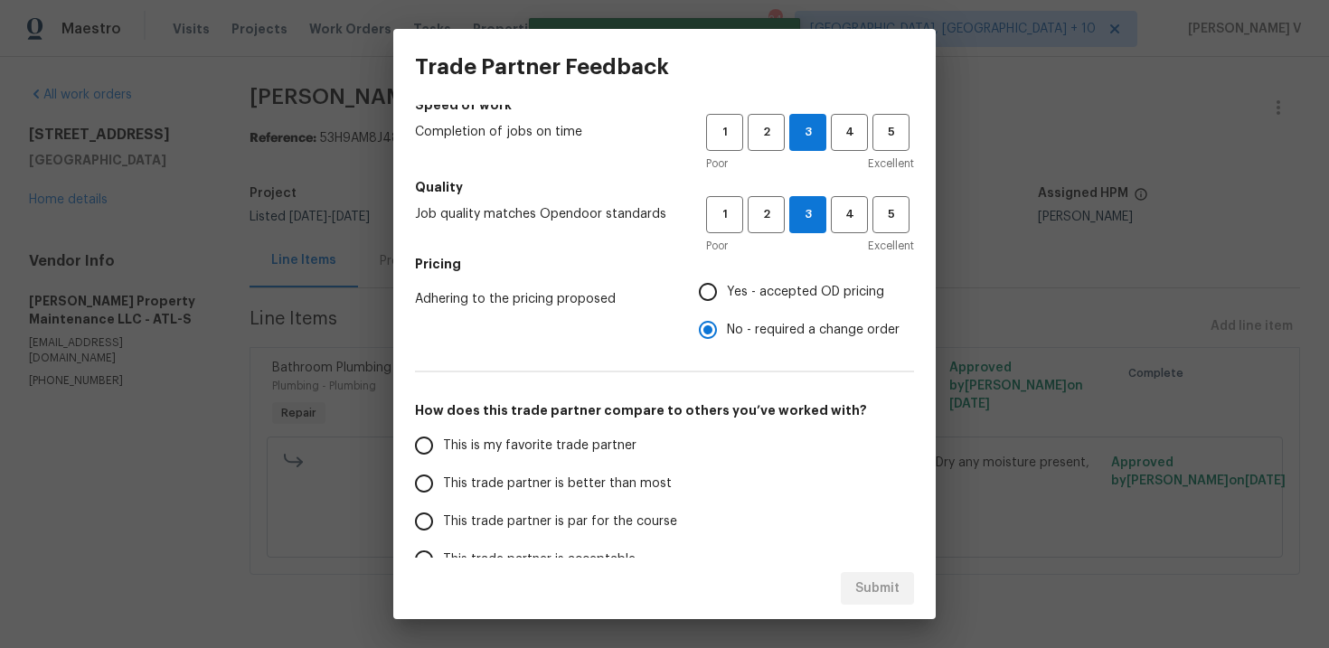
click at [591, 516] on span "This trade partner is par for the course" at bounding box center [560, 522] width 234 height 19
click at [443, 516] on input "This trade partner is par for the course" at bounding box center [424, 522] width 38 height 38
click at [866, 601] on button "Submit" at bounding box center [877, 588] width 73 height 33
radio input "true"
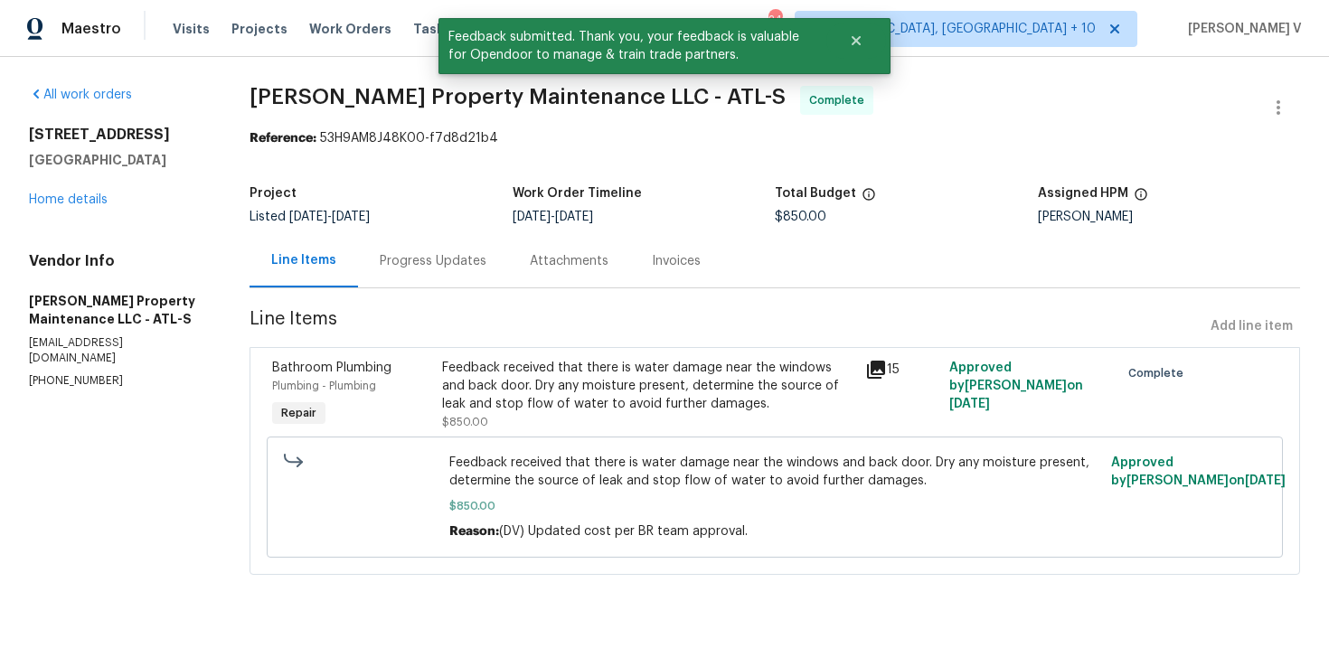
click at [473, 259] on div "Progress Updates" at bounding box center [433, 261] width 107 height 18
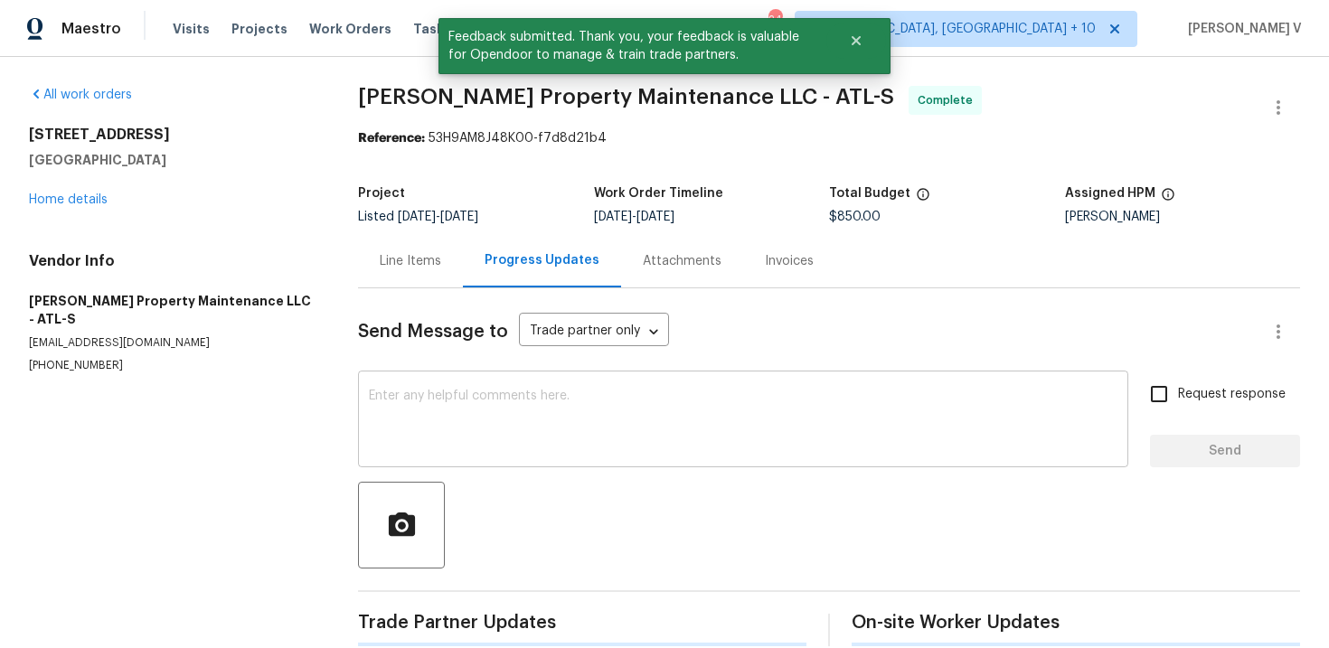
click at [468, 409] on textarea at bounding box center [743, 421] width 749 height 63
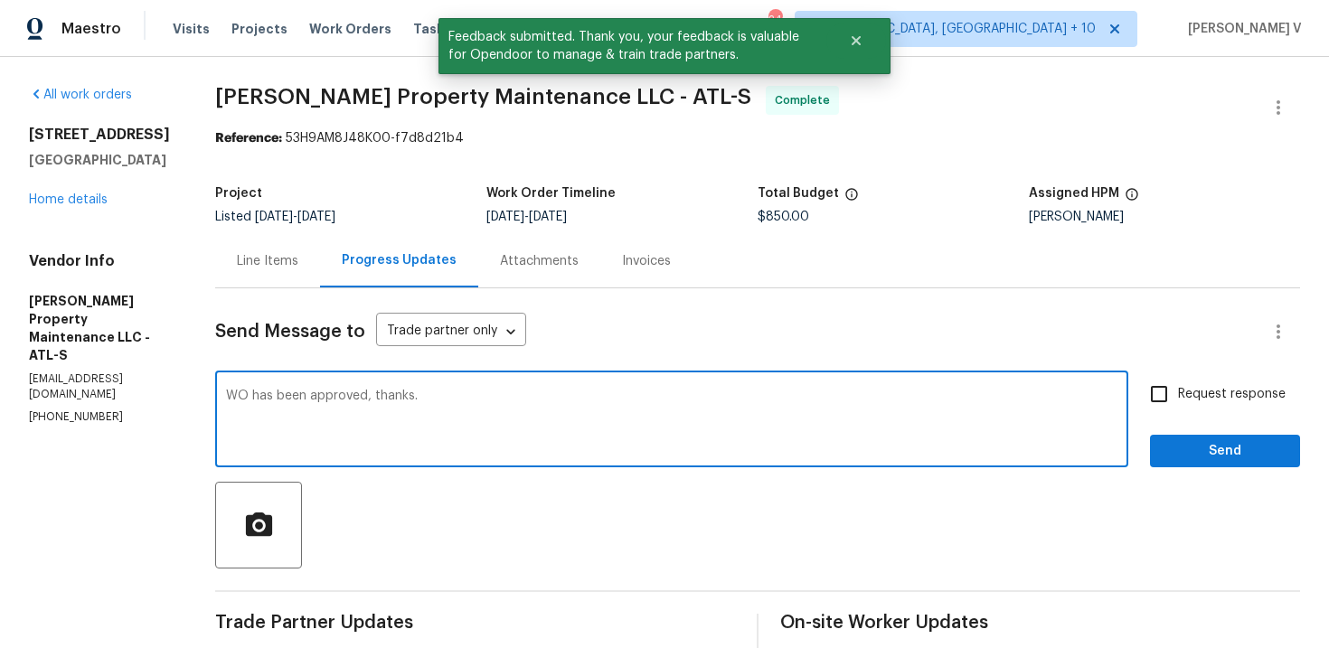
type textarea "WO has been approved, thanks."
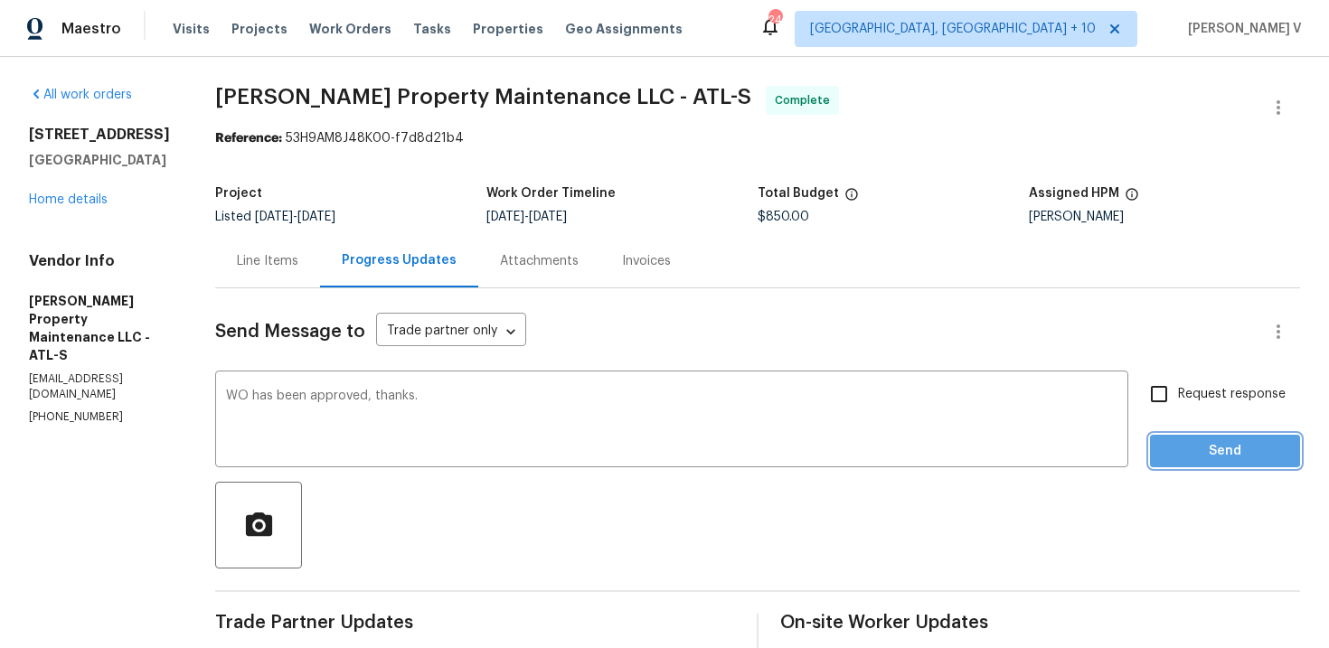
click at [1214, 450] on span "Send" at bounding box center [1225, 451] width 121 height 23
click at [77, 191] on div "76 Regent Ct Douglasville, GA 30134 Home details" at bounding box center [100, 167] width 143 height 83
click at [76, 208] on div "76 Regent Ct Douglasville, GA 30134 Home details" at bounding box center [100, 167] width 143 height 83
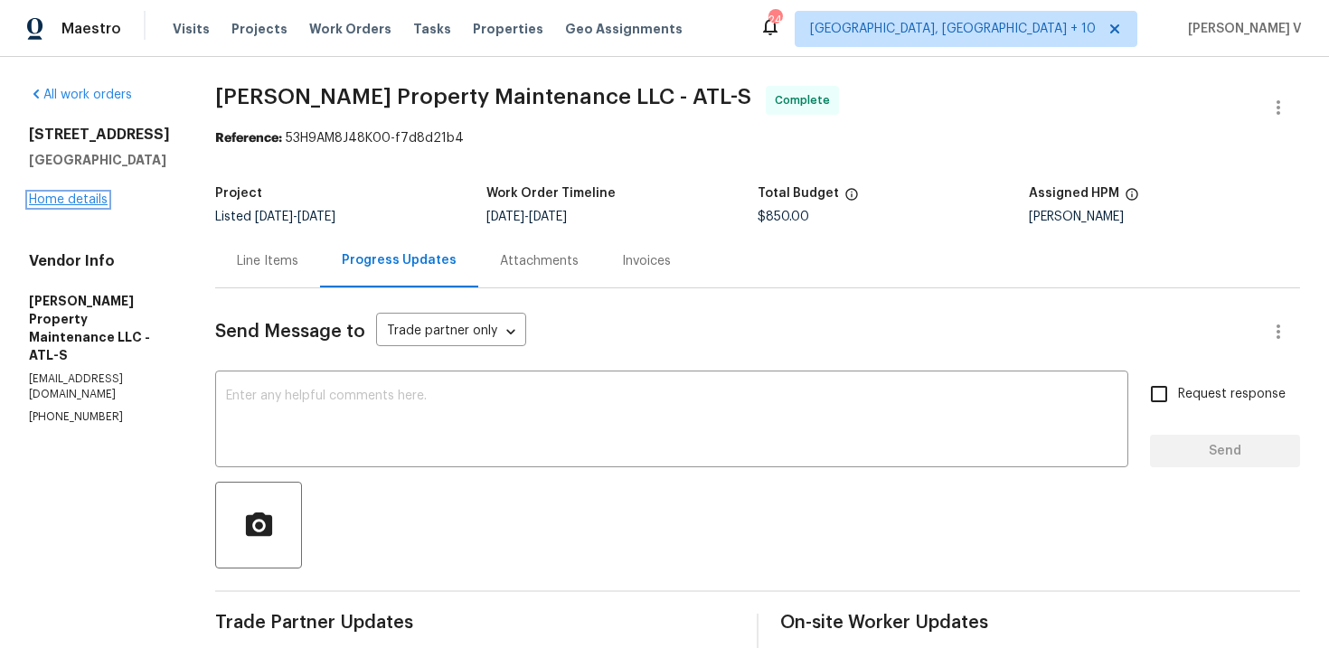
click at [96, 205] on link "Home details" at bounding box center [68, 200] width 79 height 13
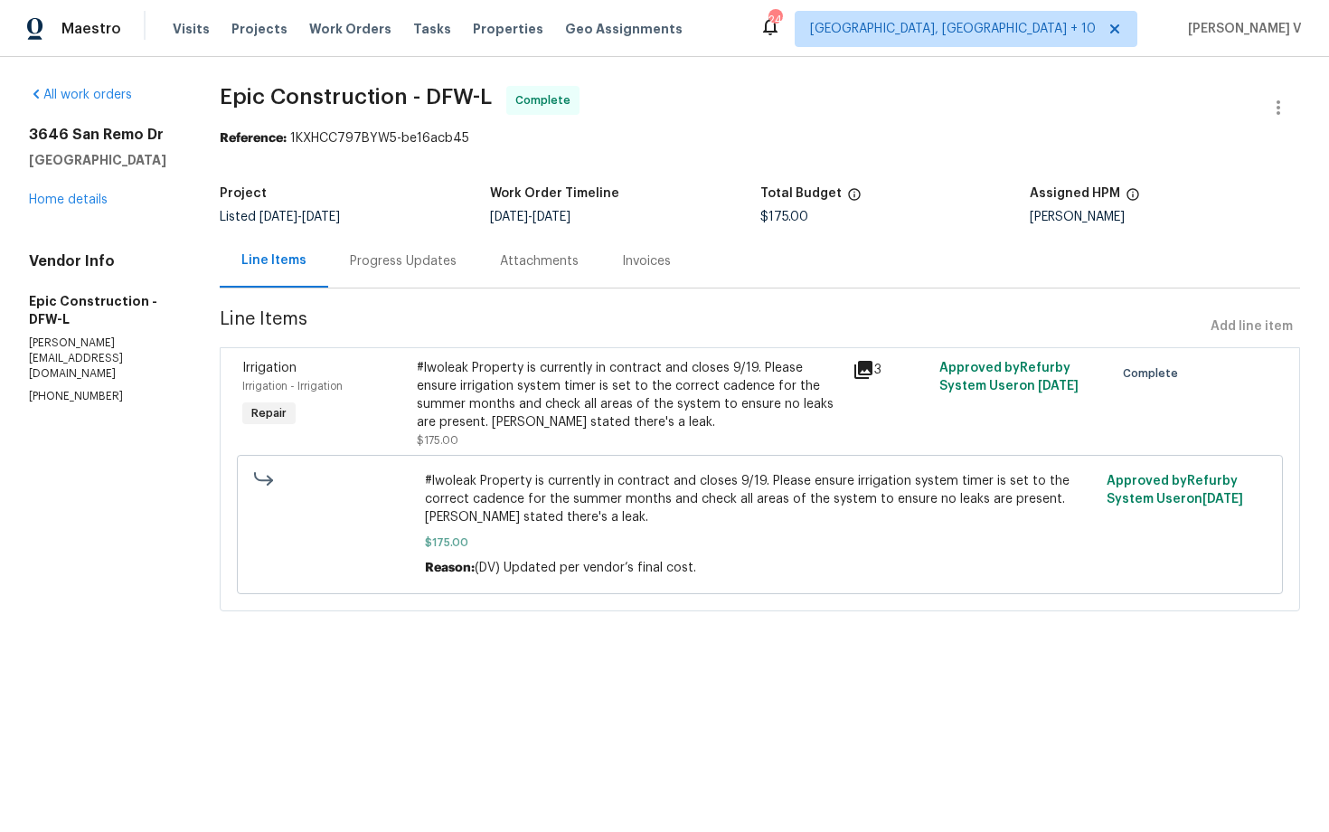
click at [530, 282] on div "Attachments" at bounding box center [539, 260] width 122 height 53
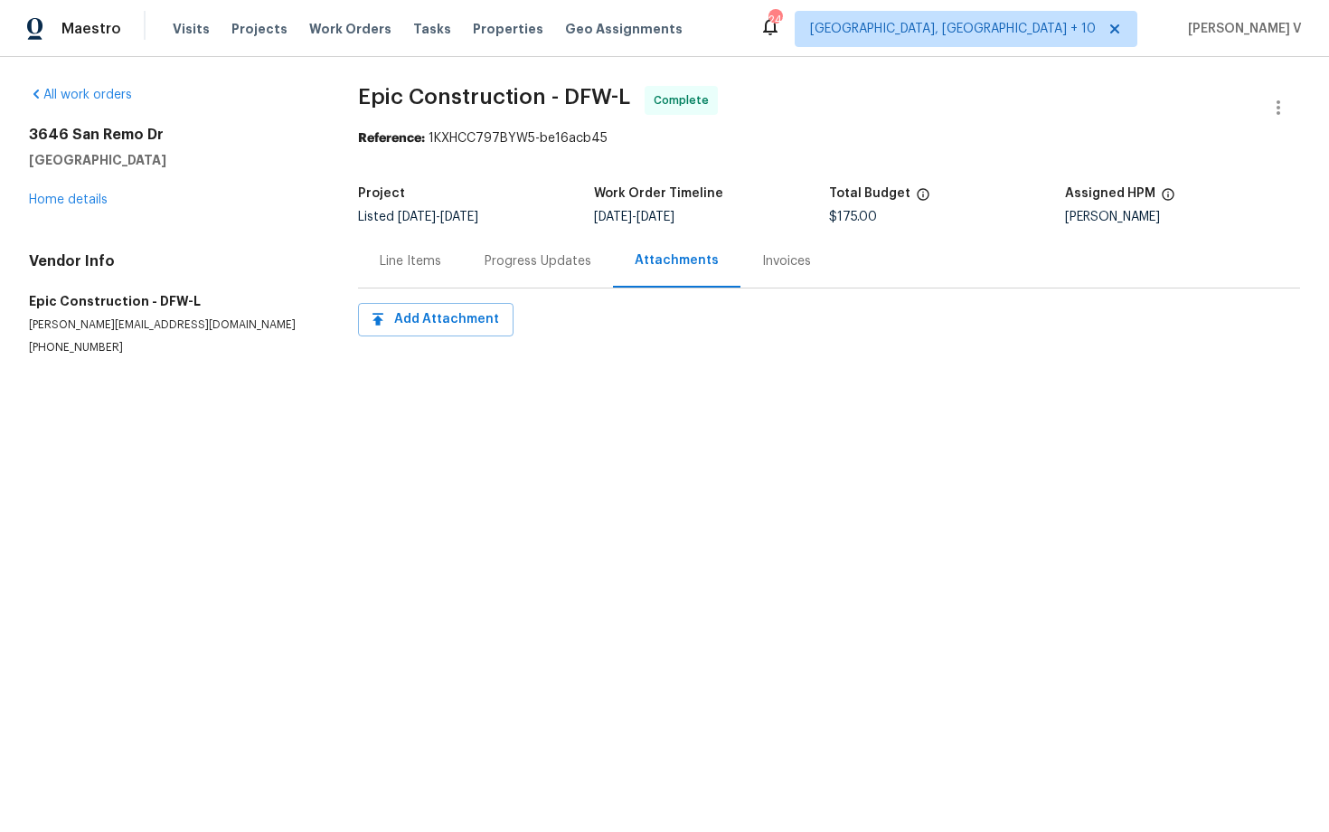
click at [491, 258] on div "Progress Updates" at bounding box center [538, 261] width 107 height 18
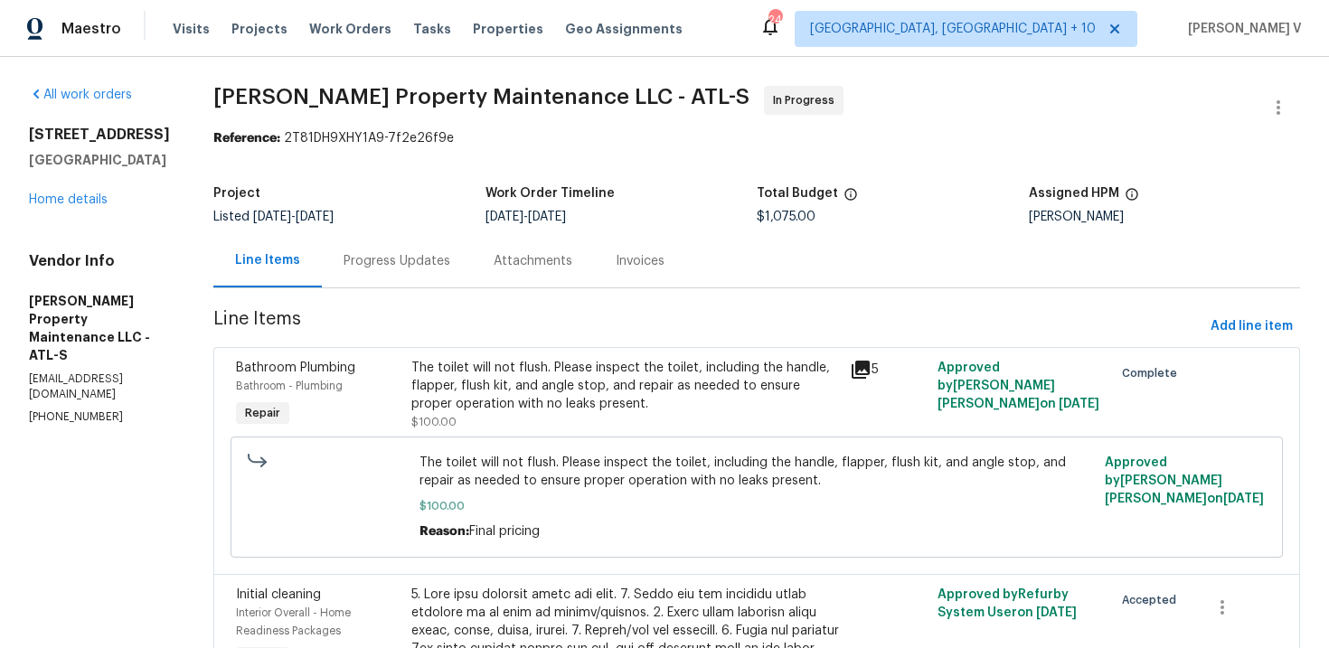
click at [419, 260] on div "Progress Updates" at bounding box center [397, 261] width 107 height 18
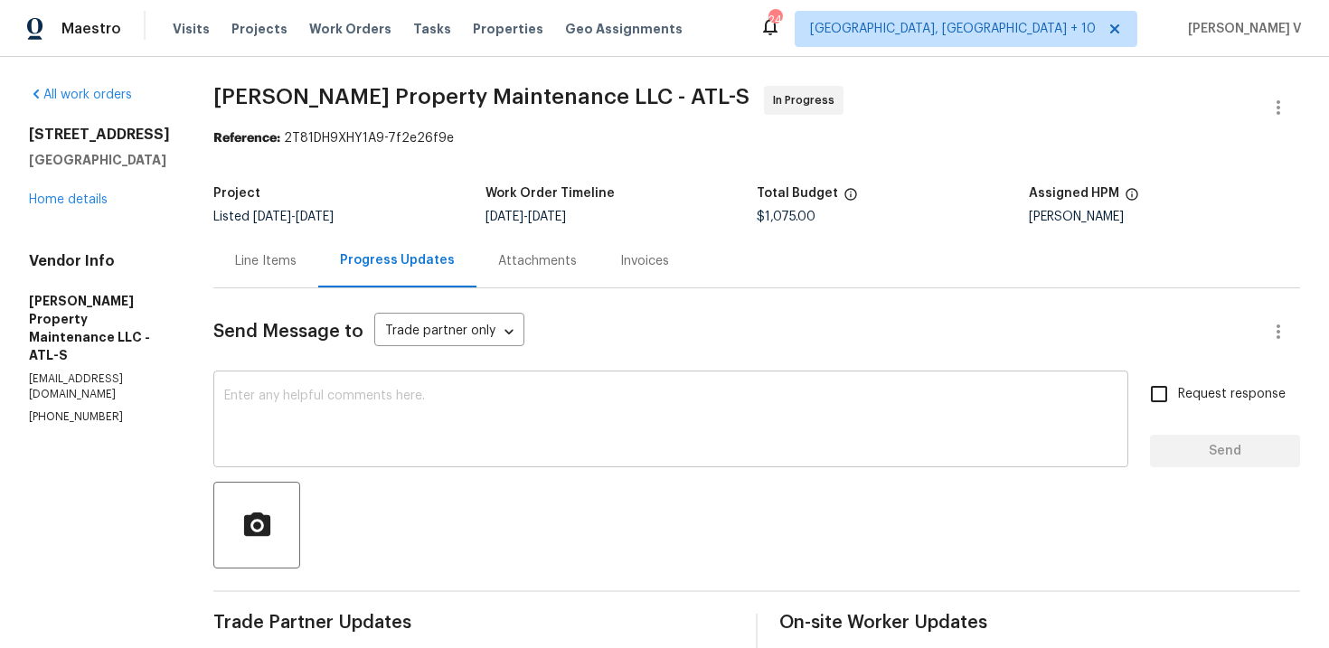
click at [382, 434] on textarea at bounding box center [671, 421] width 894 height 63
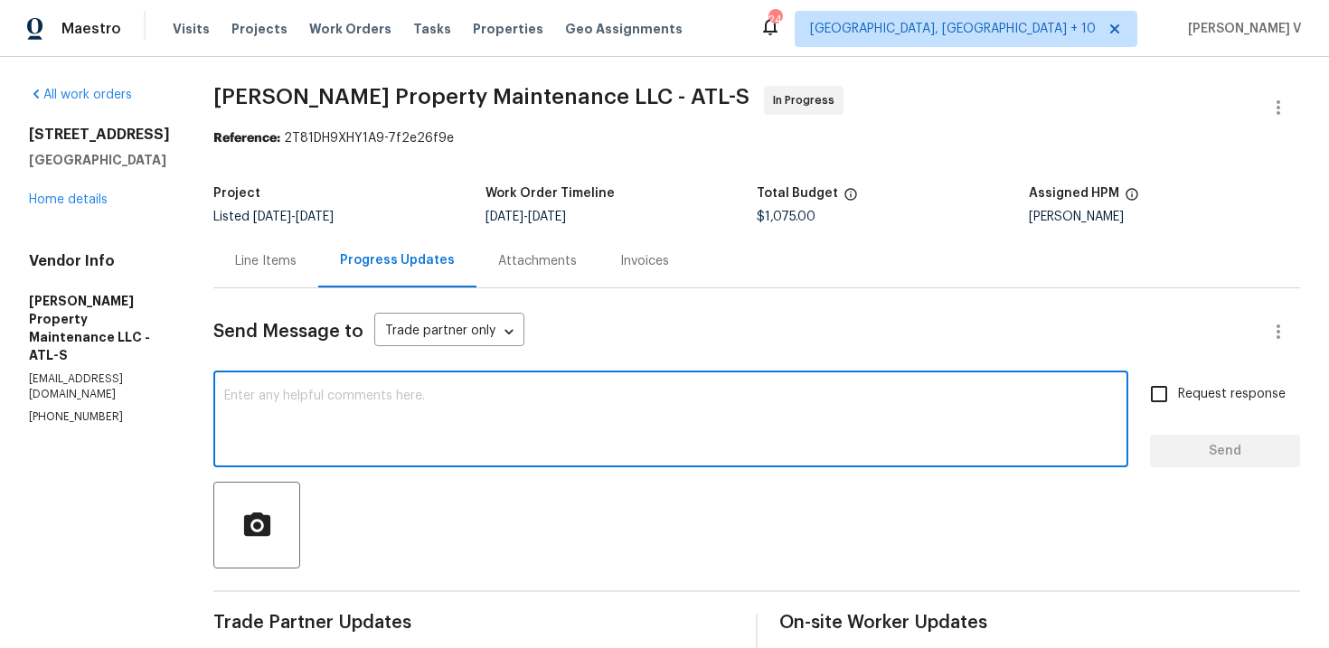
paste textarea "ll other glasses repaired. We are just waiting for the tempered glass which wil…"
type textarea "ll other glasses repaired. We are just waiting for the tempered glass which wil…"
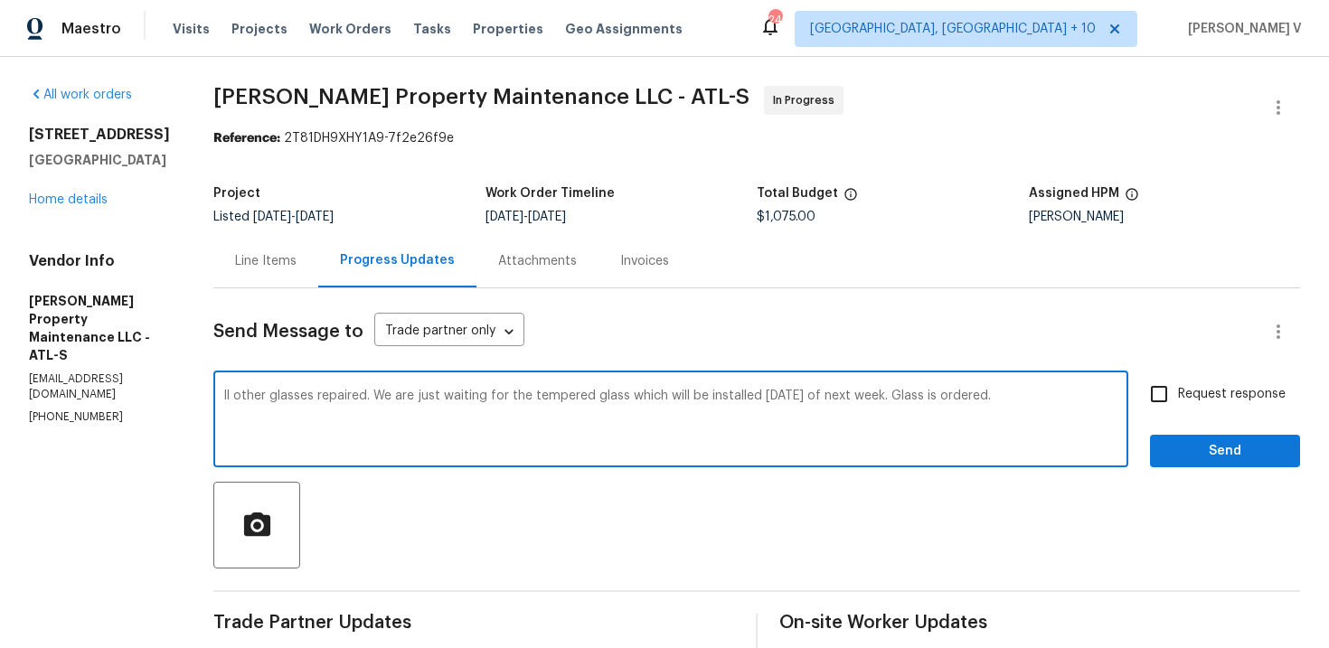
click at [265, 278] on div "Line Items" at bounding box center [265, 260] width 105 height 53
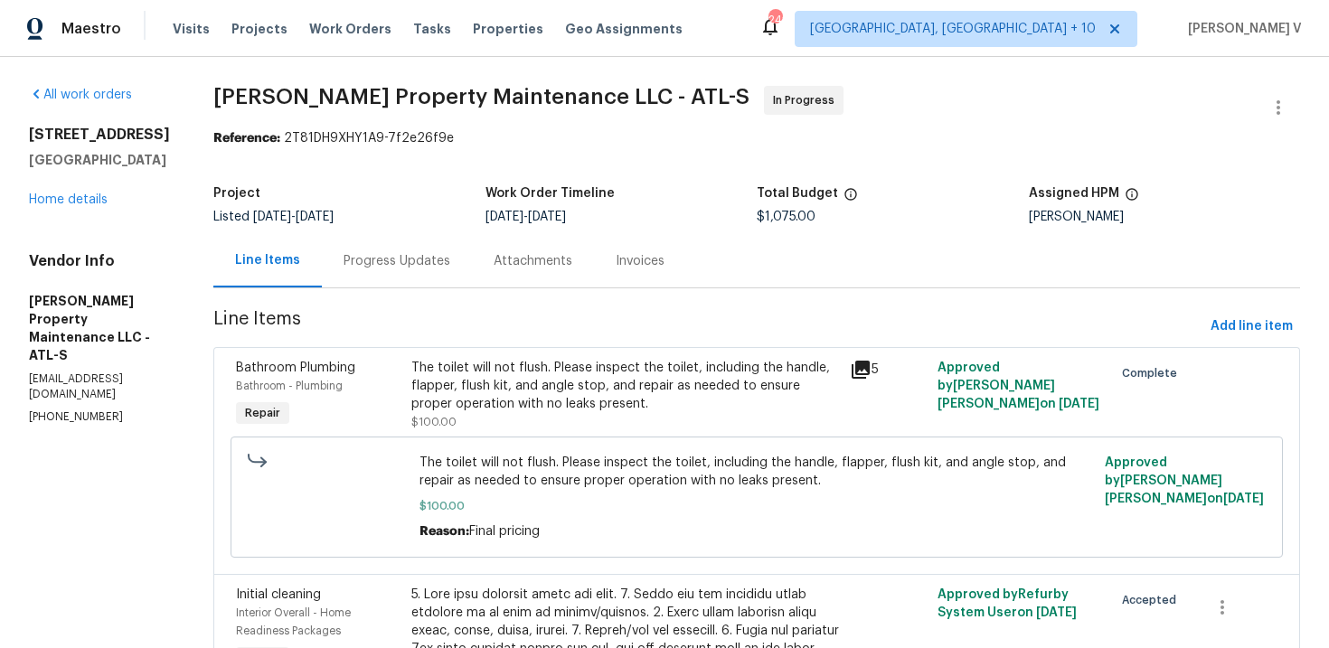
click at [397, 279] on div "Progress Updates" at bounding box center [397, 260] width 150 height 53
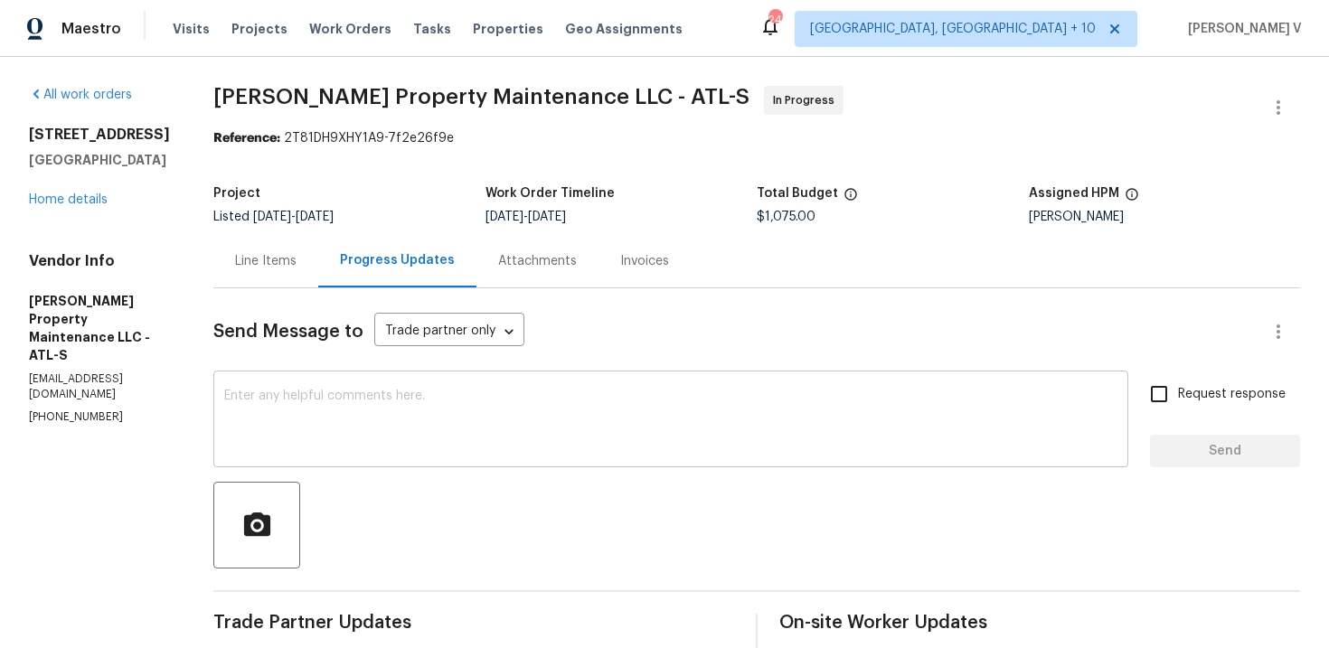
click at [378, 383] on div "x ​" at bounding box center [670, 421] width 915 height 92
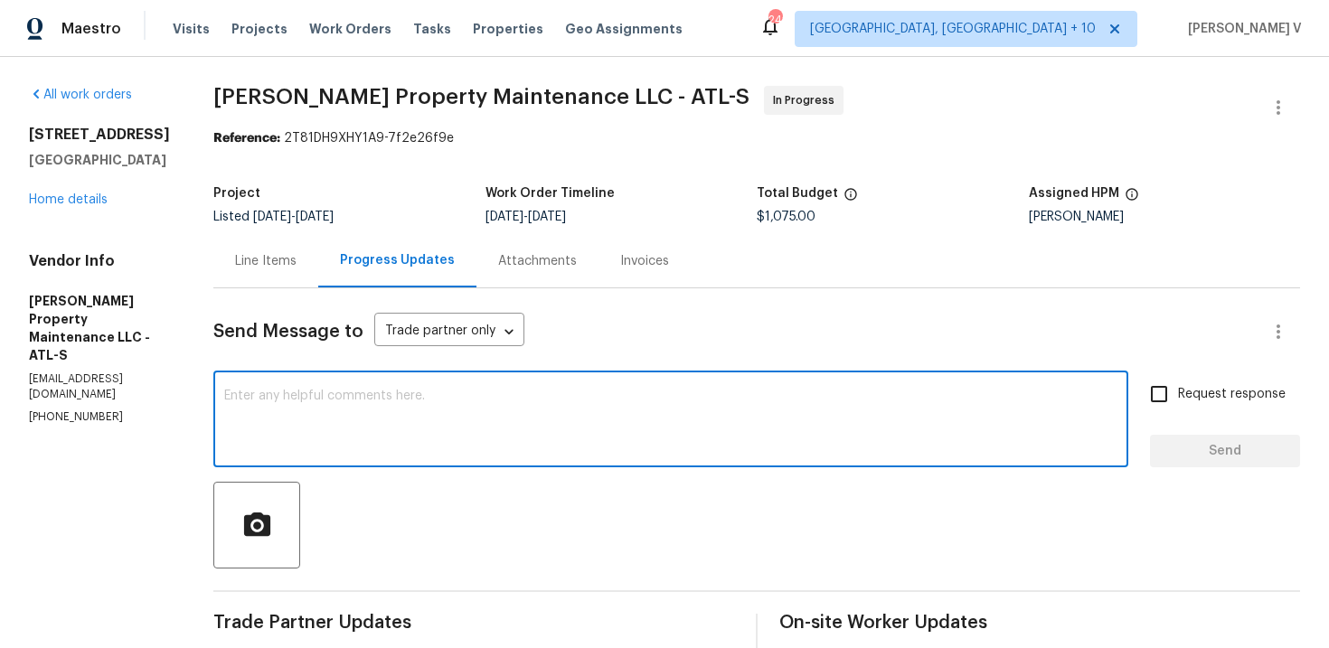
paste textarea "ll other glasses repaired. We are just waiting for the tempered glass which wil…"
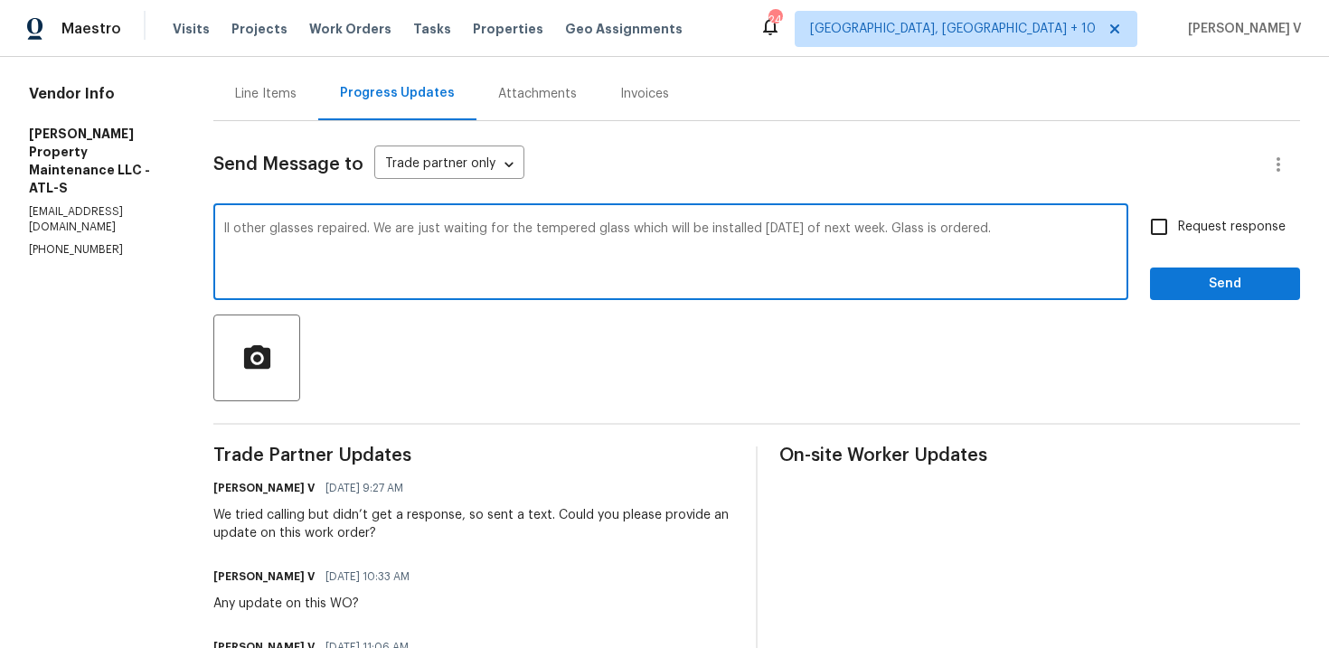
scroll to position [134, 0]
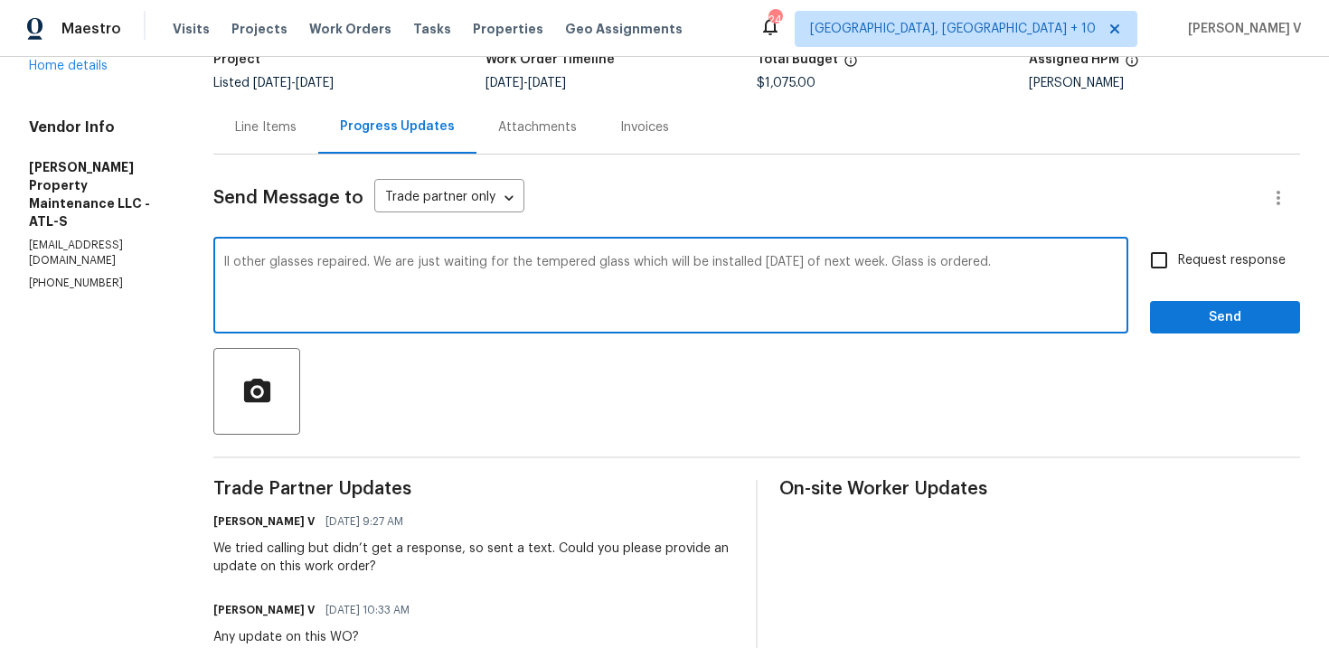
type textarea "ll other glasses repaired. We are just waiting for the tempered glass which wil…"
click at [255, 149] on div "Line Items" at bounding box center [265, 126] width 105 height 53
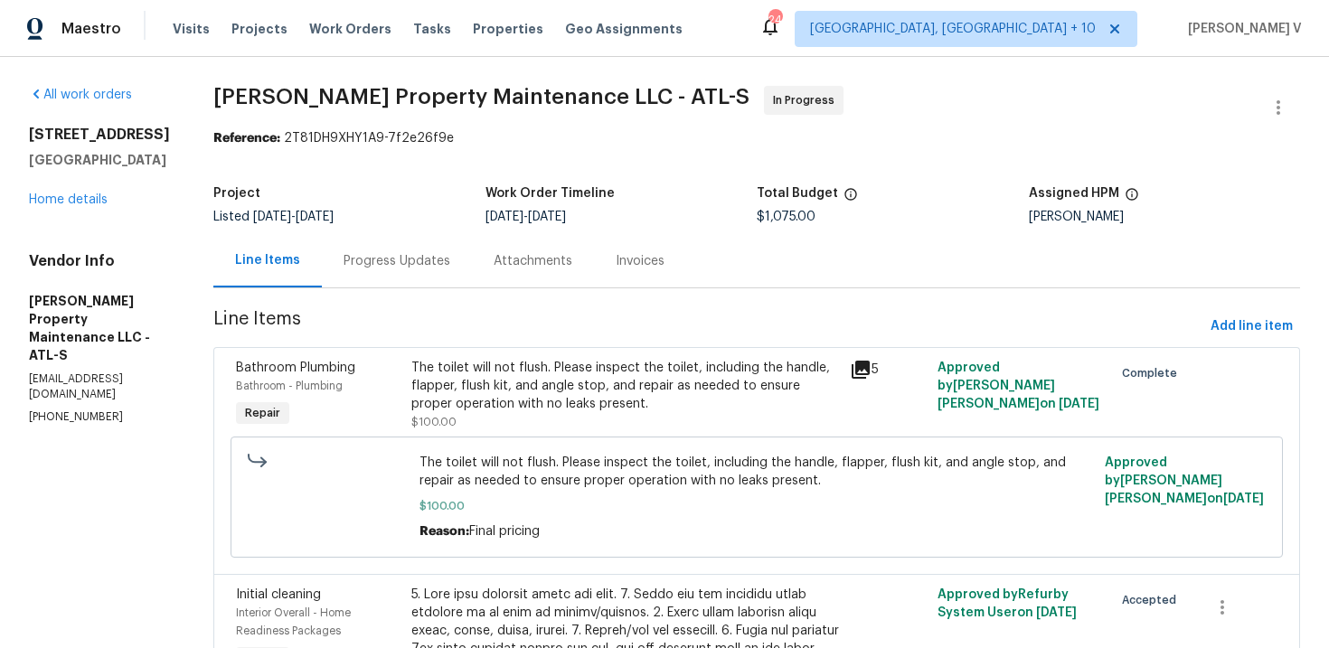
click at [366, 237] on div "Progress Updates" at bounding box center [397, 260] width 150 height 53
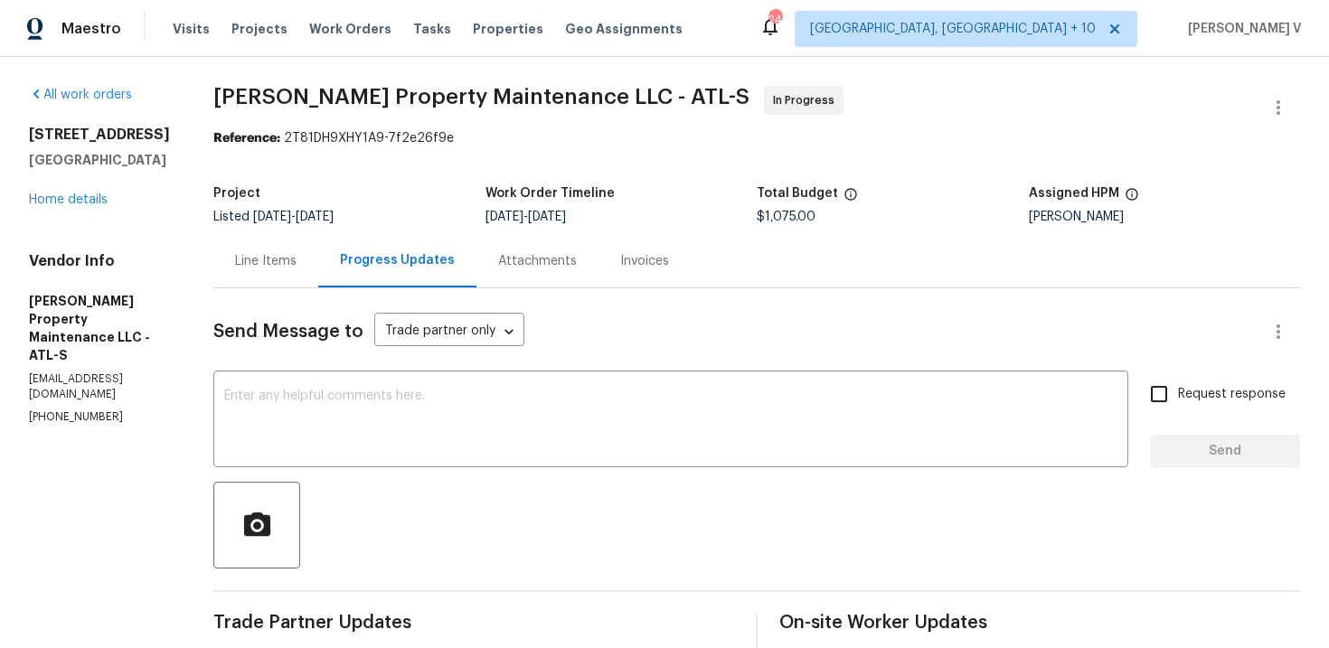
click at [297, 260] on div "Line Items" at bounding box center [265, 261] width 61 height 18
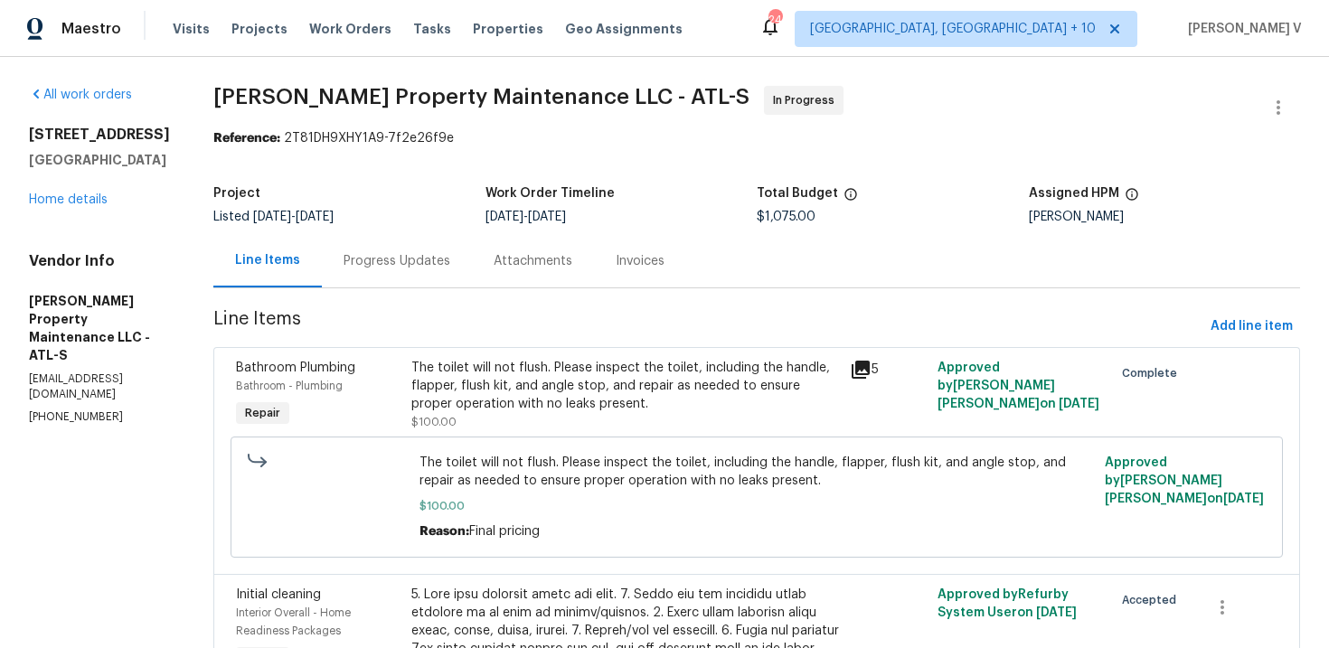
click at [387, 279] on div "Progress Updates" at bounding box center [397, 260] width 150 height 53
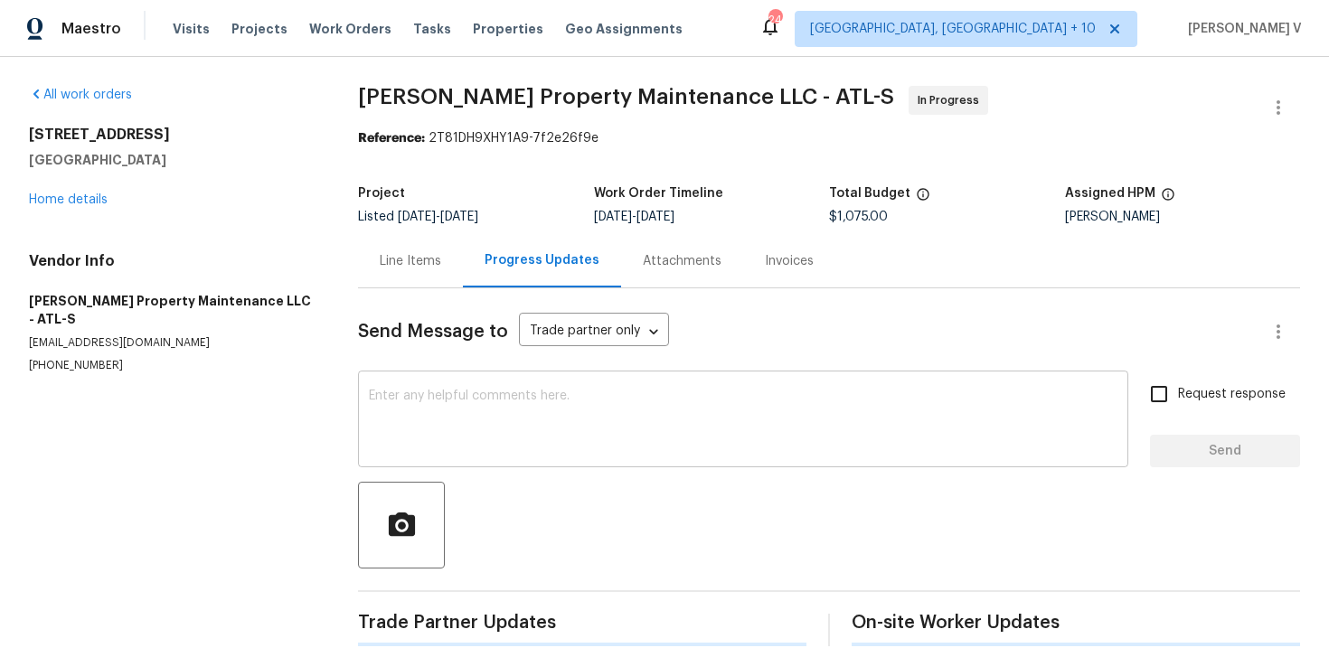
click at [421, 395] on textarea at bounding box center [743, 421] width 749 height 63
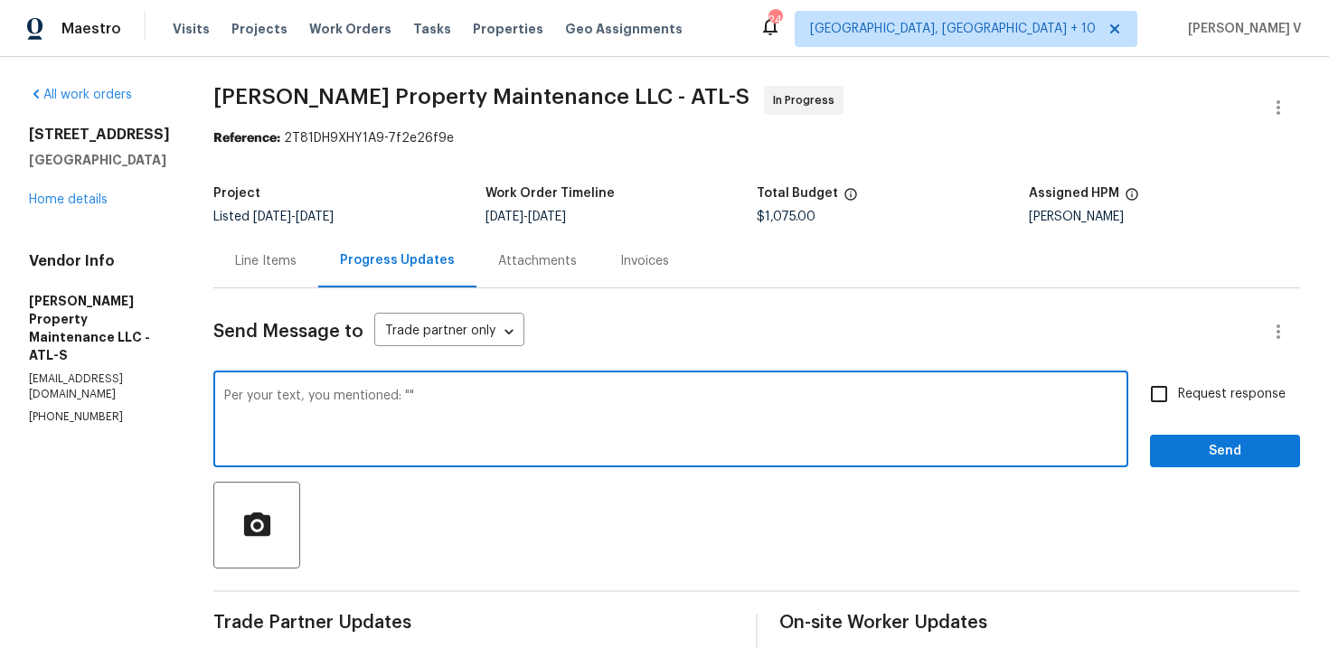
paste textarea "ll other glasses repaired. We are just waiting for the tempered glass which wil…"
click at [418, 400] on textarea "Per your text, you mentioned: "ll other glasses repaired. We are just waiting f…" at bounding box center [671, 421] width 894 height 63
click at [550, 434] on textarea "Per your text, you mentioned: "all other glasses repaired. We are just waiting …" at bounding box center [671, 421] width 894 height 63
type textarea "Per your text, you mentioned: "all other glasses repaired. We are just waiting …"
click at [1184, 404] on label "Request response" at bounding box center [1213, 394] width 146 height 38
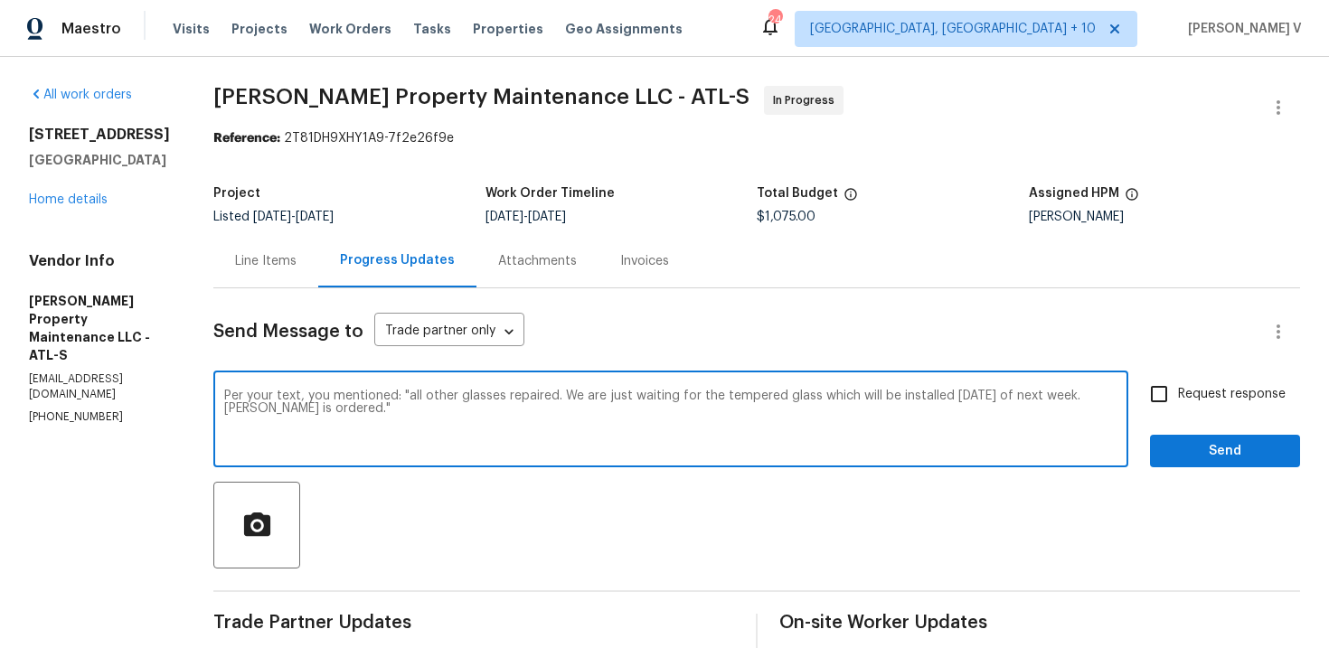
click at [1178, 404] on input "Request response" at bounding box center [1159, 394] width 38 height 38
checkbox input "true"
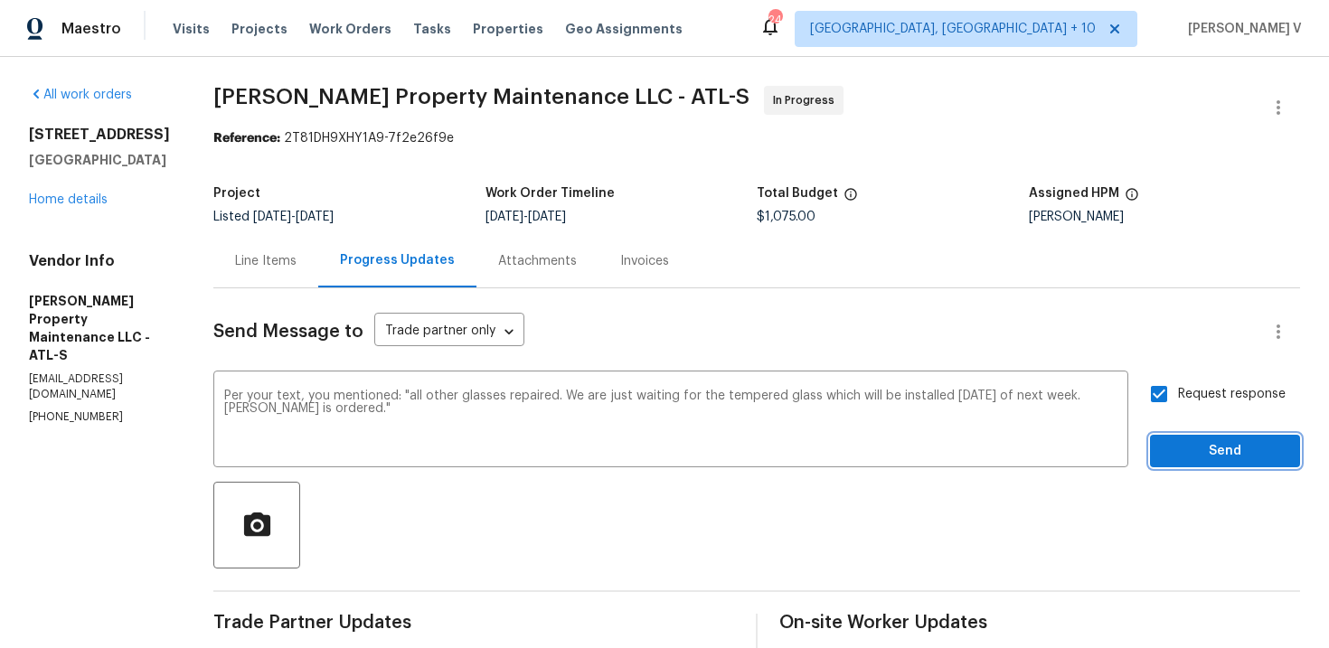
click at [1184, 444] on span "Send" at bounding box center [1225, 451] width 121 height 23
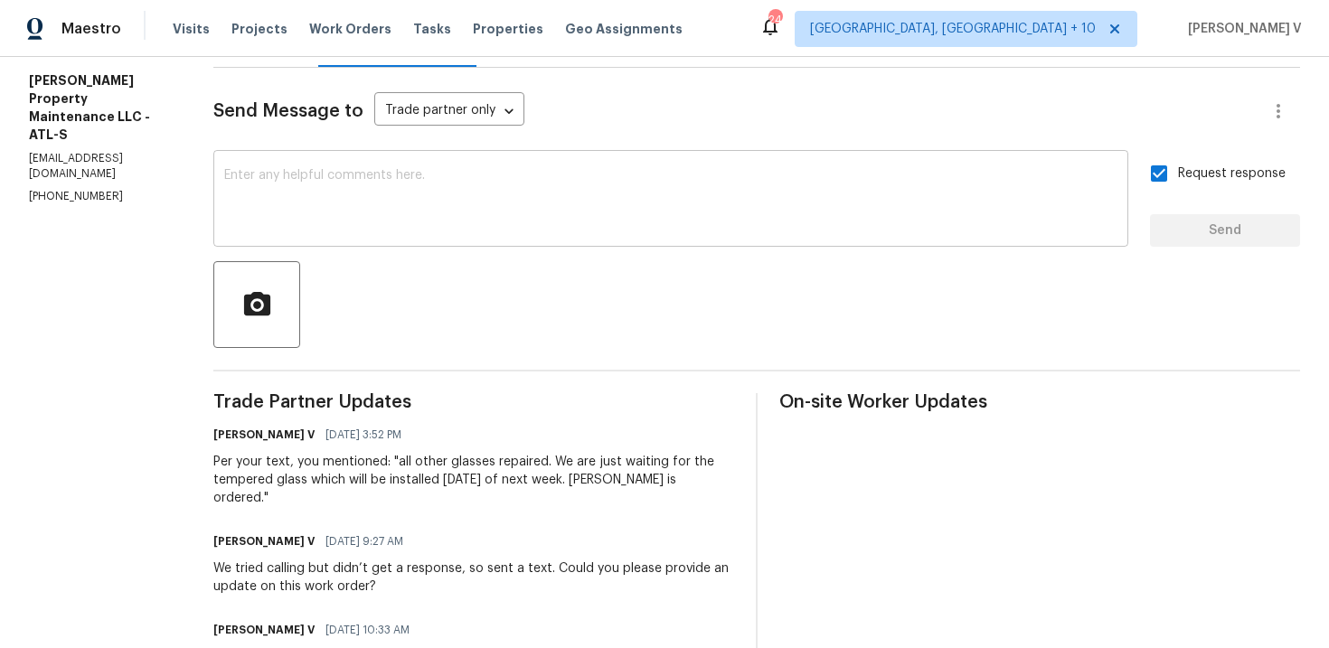
scroll to position [546, 0]
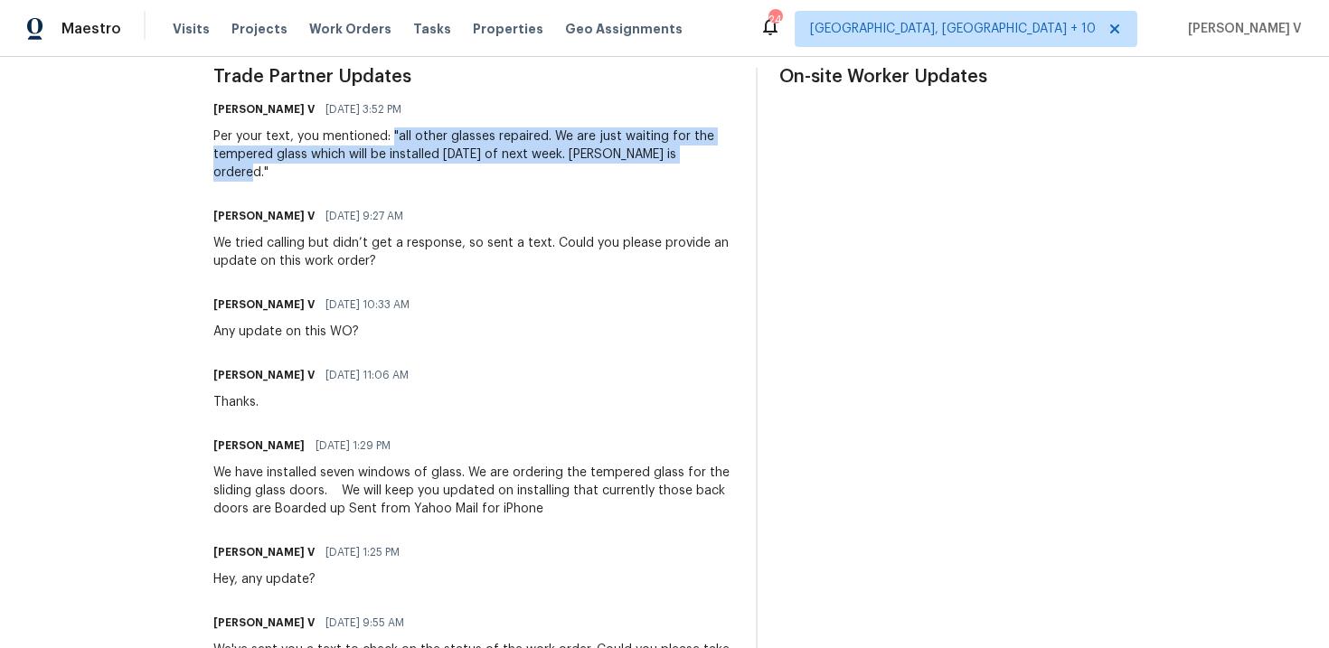
drag, startPoint x: 396, startPoint y: 136, endPoint x: 723, endPoint y: 150, distance: 326.8
click at [723, 150] on div "Per your text, you mentioned: "all other glasses repaired. We are just waiting …" at bounding box center [473, 155] width 521 height 54
copy div ""all other glasses repaired. We are just waiting for the tempered glass which w…"
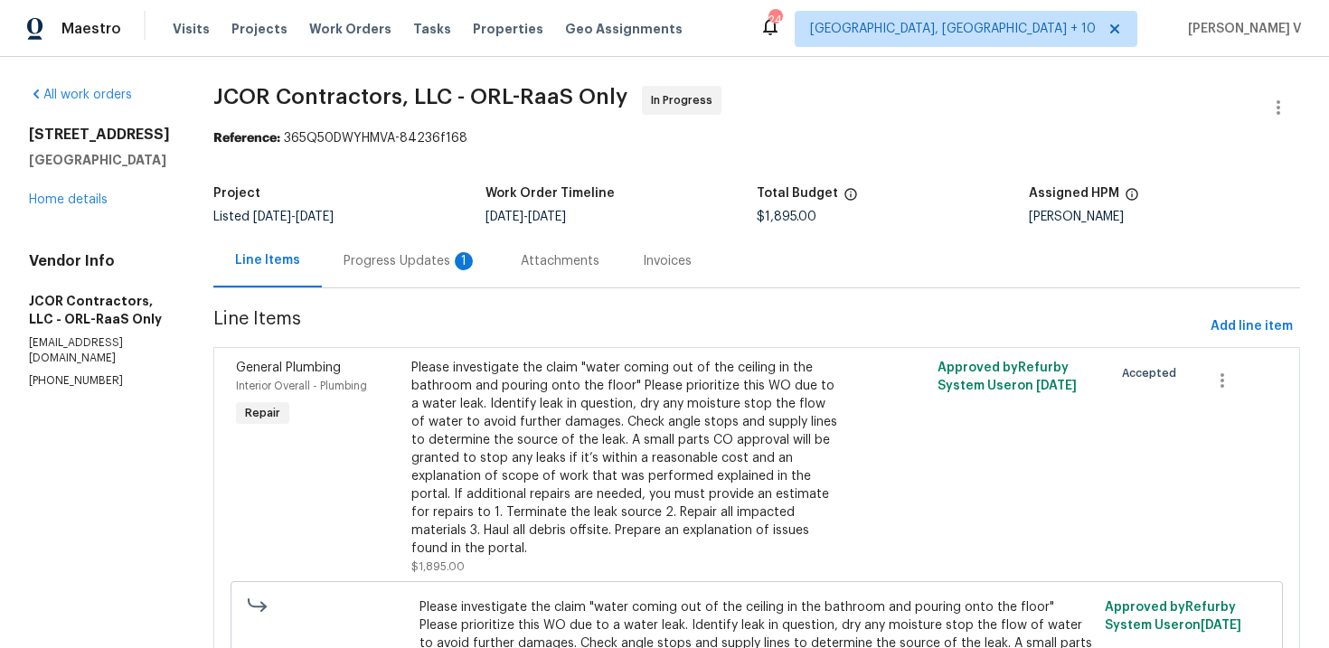
click at [365, 259] on div "Progress Updates 1" at bounding box center [411, 261] width 134 height 18
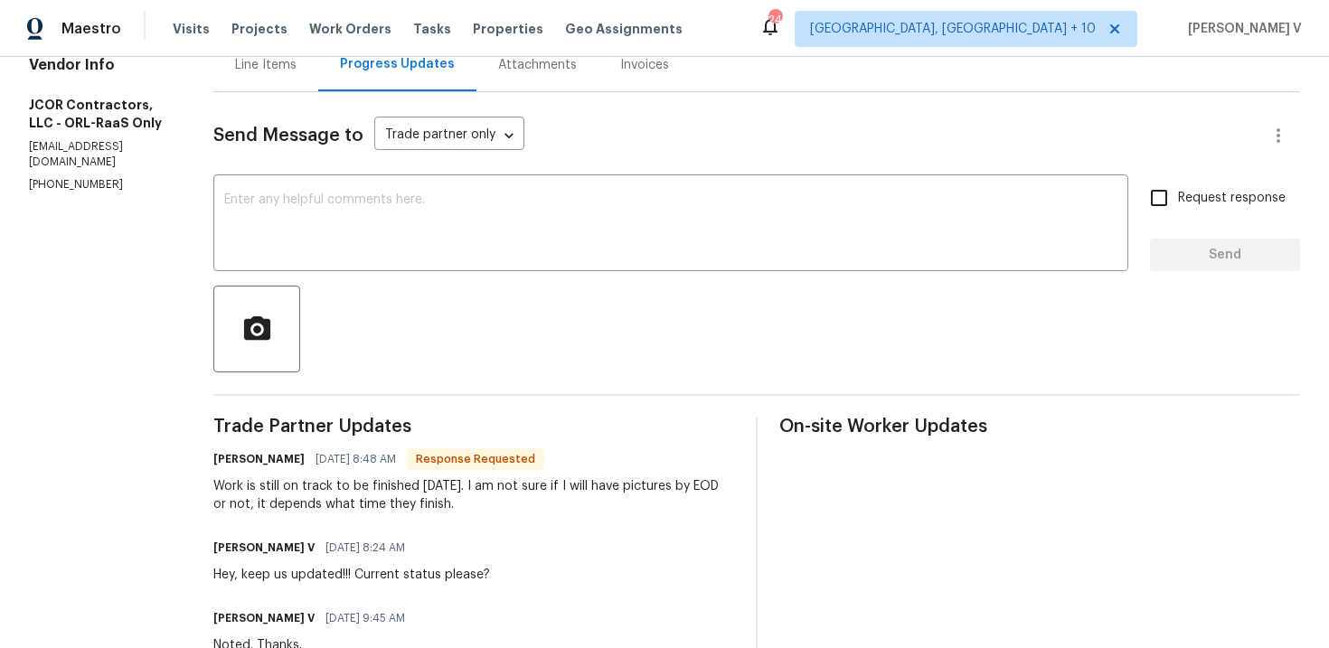
scroll to position [203, 0]
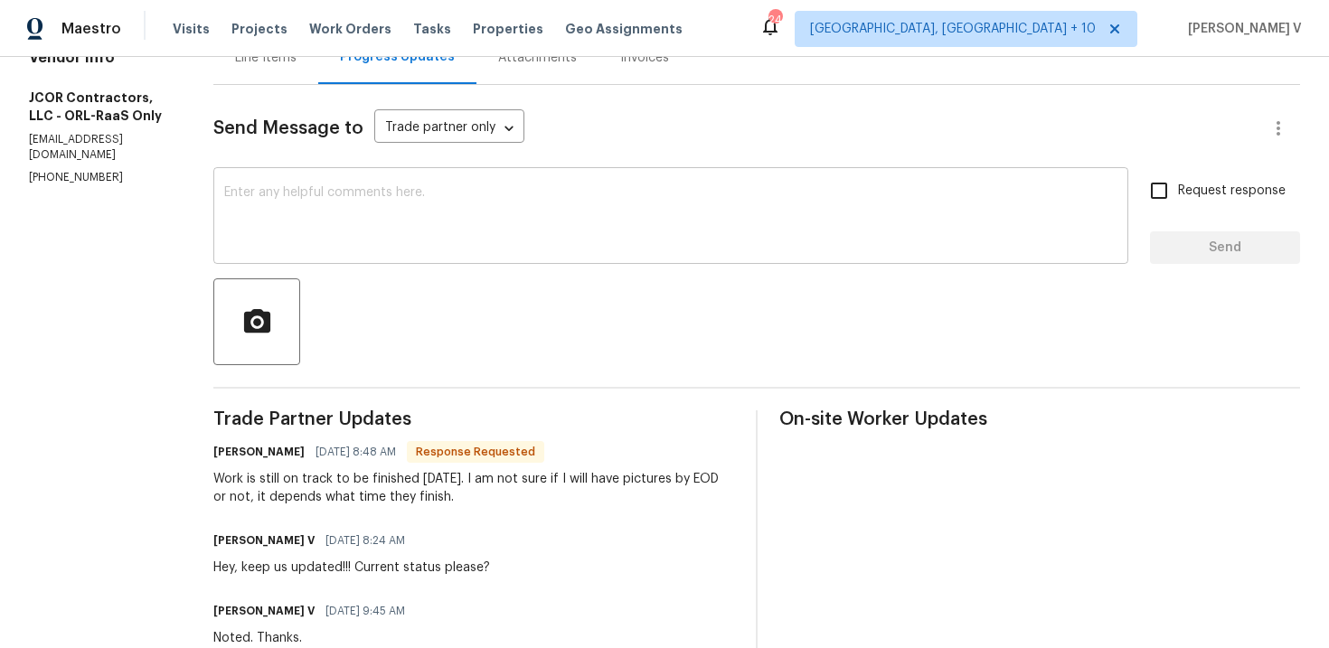
click at [356, 234] on textarea at bounding box center [671, 217] width 894 height 63
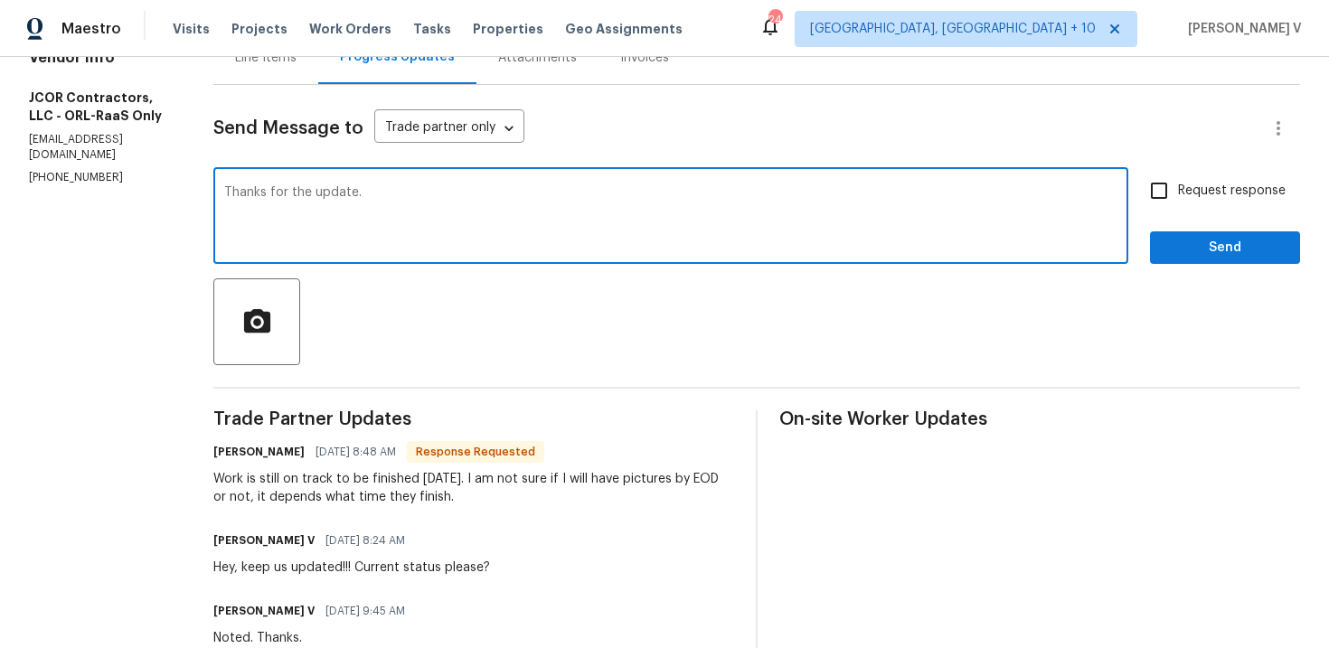
type textarea "Thanks for the update."
click at [1168, 257] on span "Send" at bounding box center [1225, 248] width 121 height 23
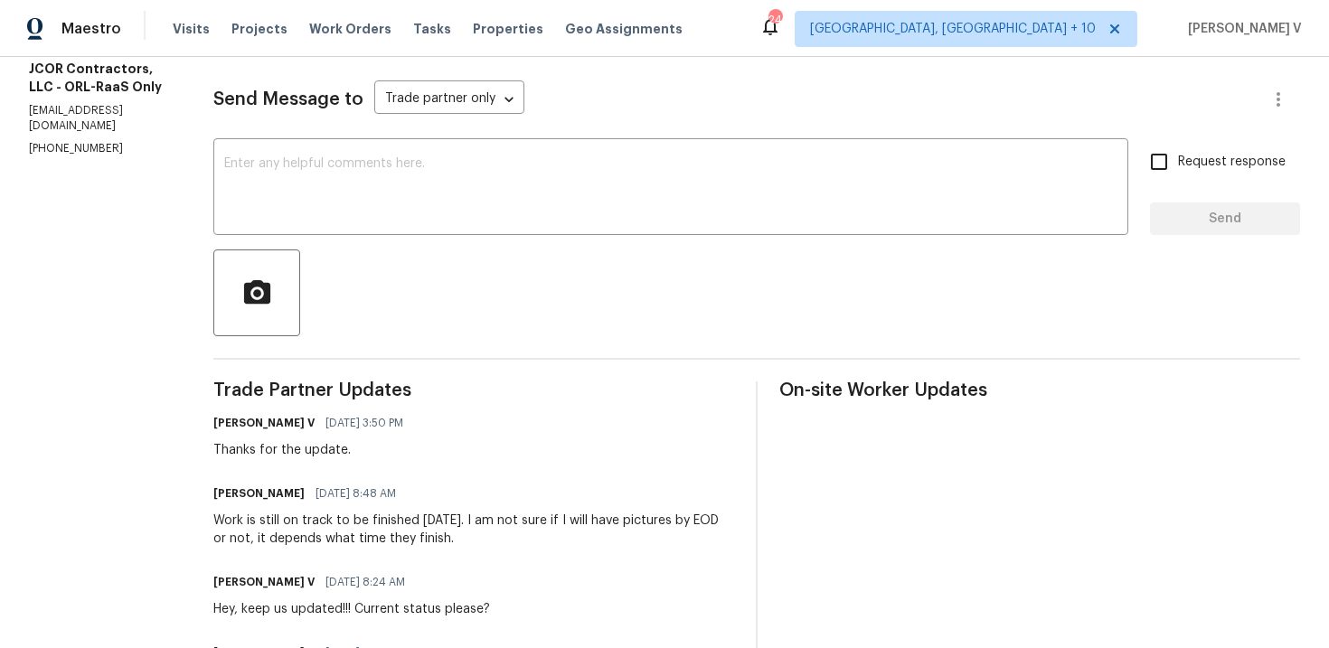
scroll to position [250, 0]
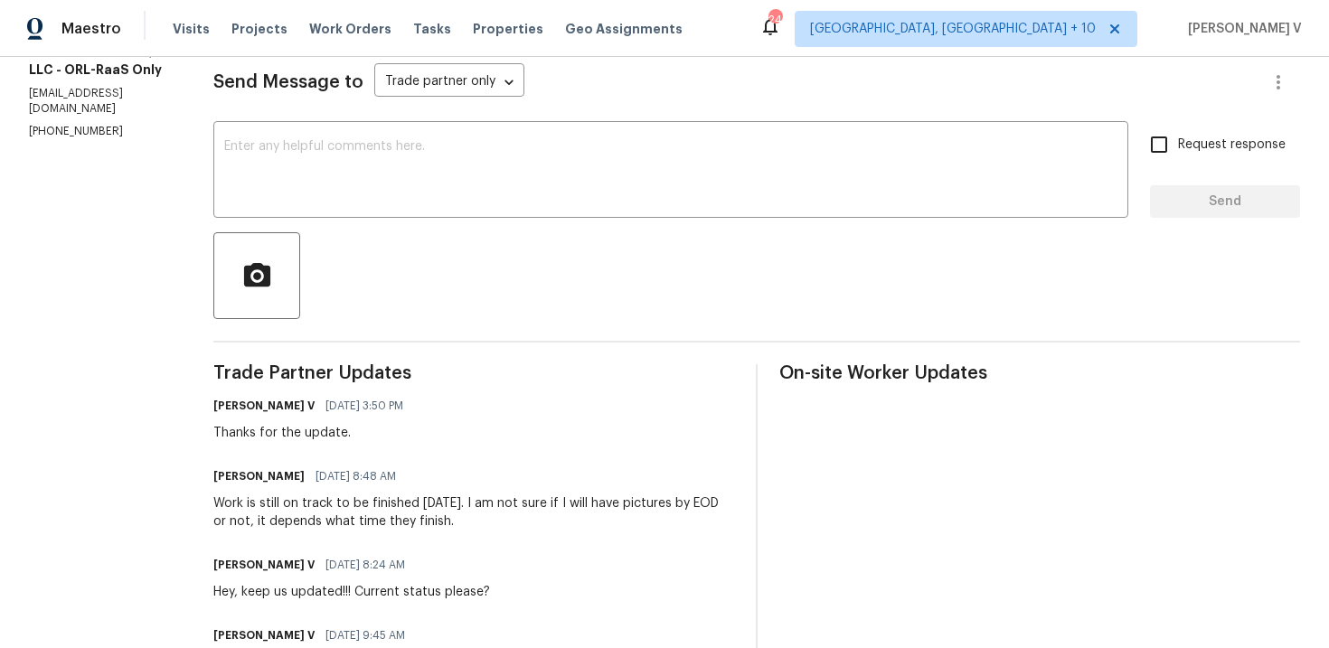
click at [274, 506] on div "Work is still on track to be finished [DATE]. I am not sure if I will have pict…" at bounding box center [473, 513] width 521 height 36
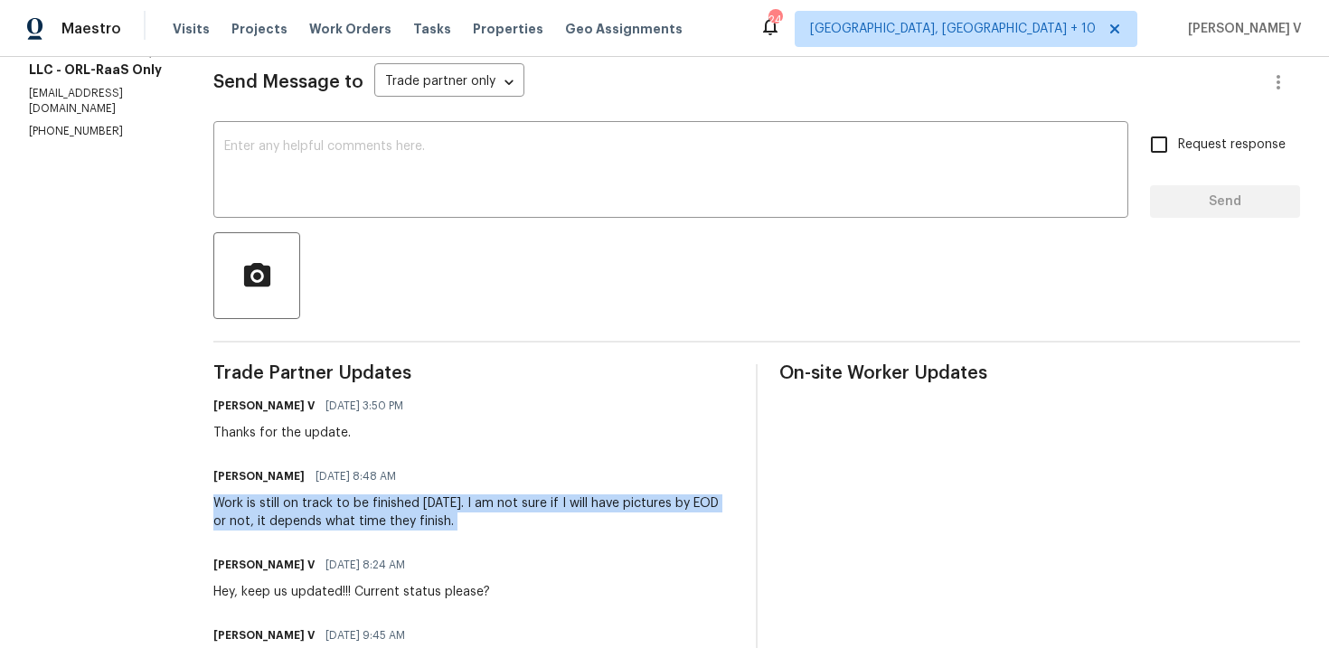
copy div "Work is still on track to be finished [DATE]. I am not sure if I will have pict…"
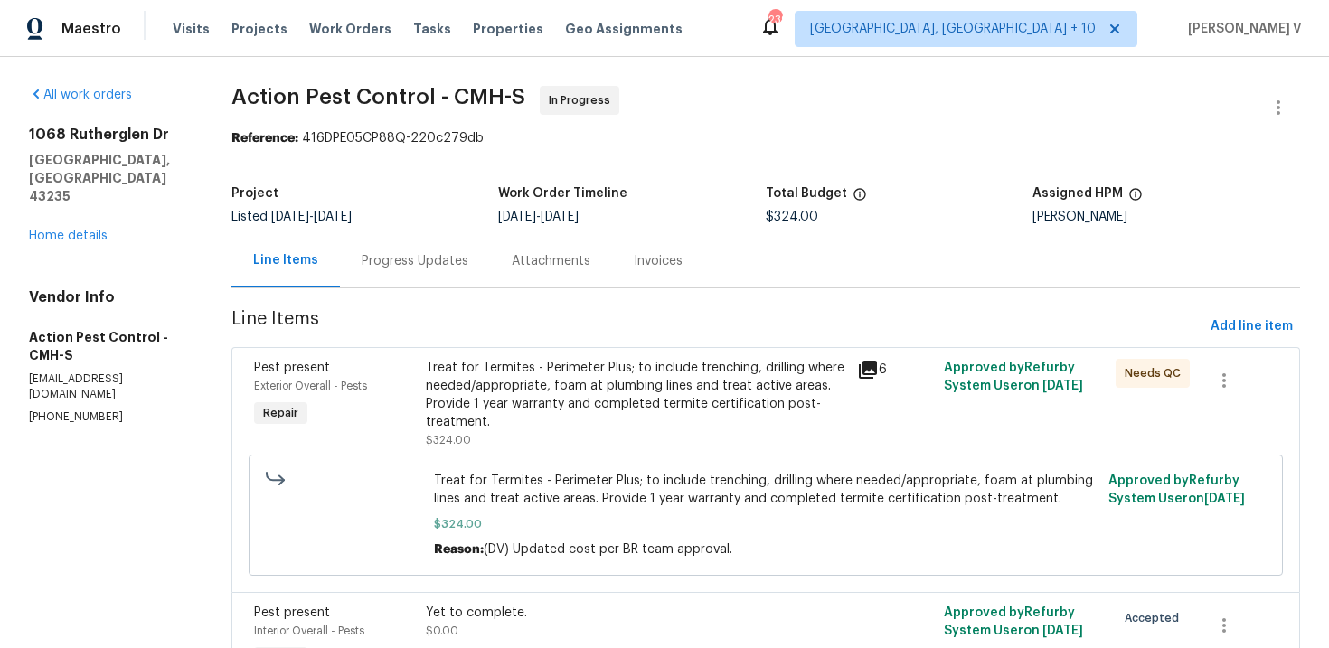
click at [445, 271] on div "Progress Updates" at bounding box center [415, 260] width 150 height 53
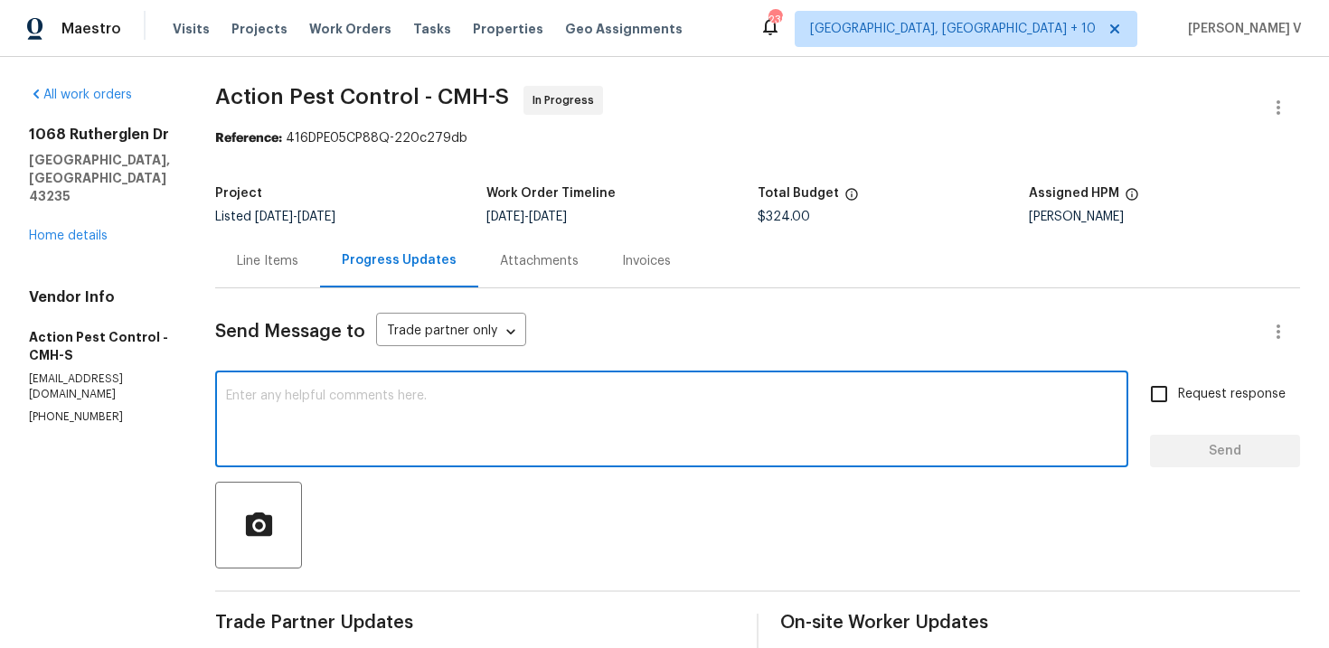
click at [475, 398] on textarea at bounding box center [672, 421] width 892 height 63
paste textarea "Service was completed [DATE]. Awaiting return of paperwork so we can process an…"
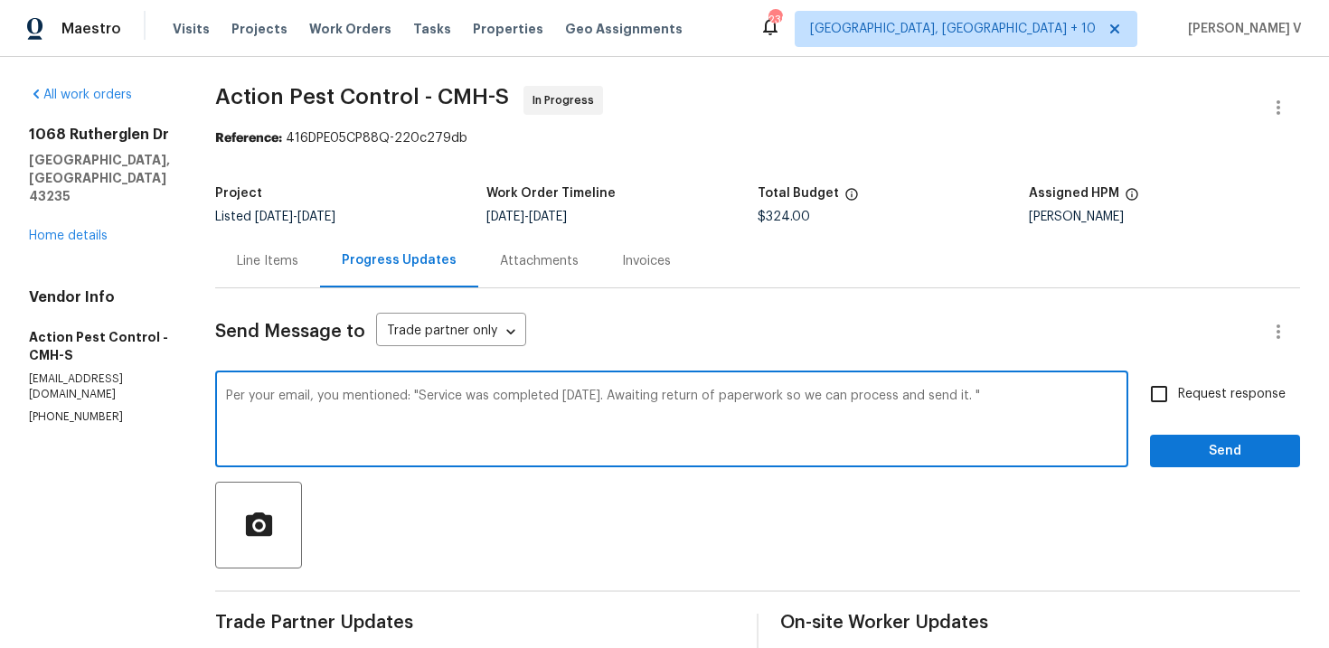
type textarea "Per your email, you mentioned: "Service was completed [DATE]. Awaiting return o…"
click at [1161, 397] on input "Request response" at bounding box center [1159, 394] width 38 height 38
checkbox input "true"
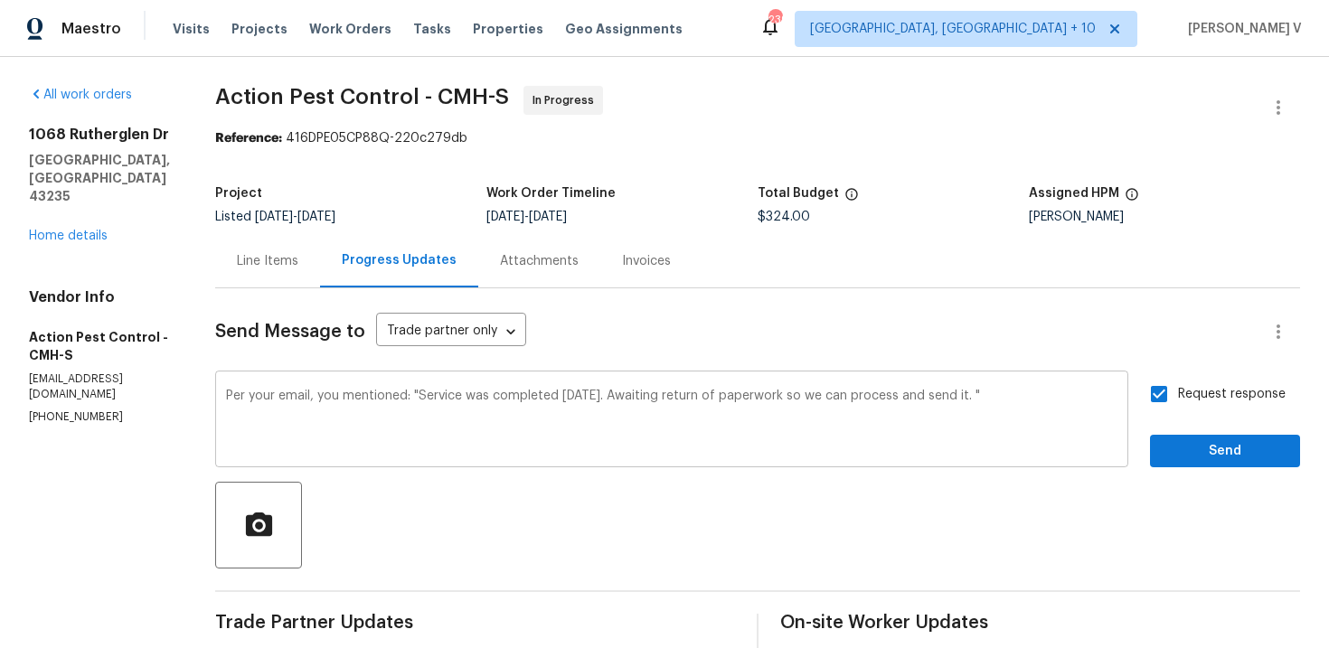
scroll to position [279, 0]
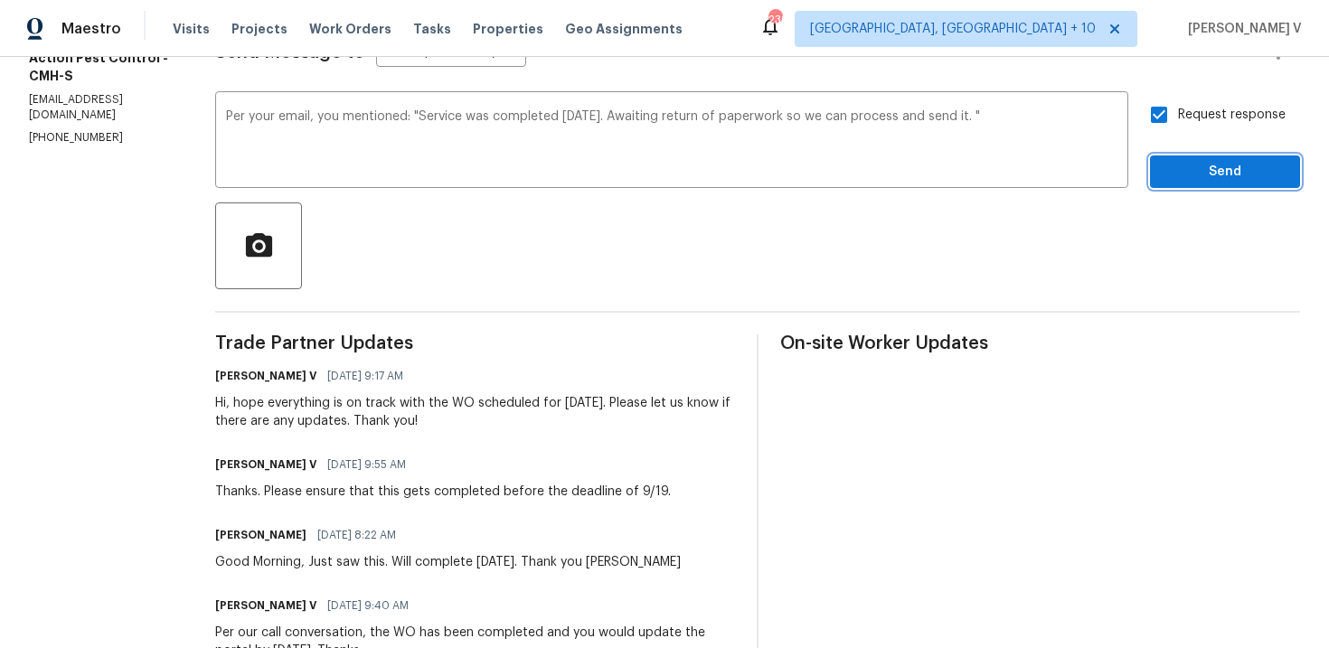
click at [1193, 181] on span "Send" at bounding box center [1225, 172] width 121 height 23
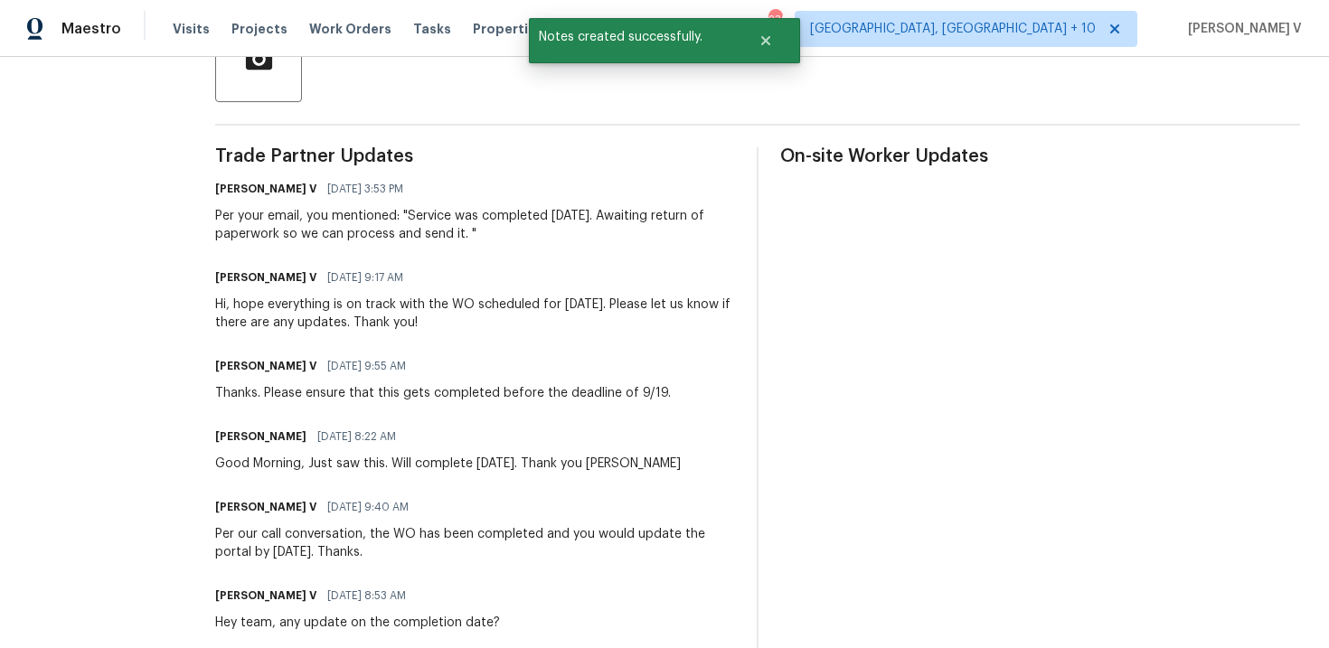
scroll to position [381, 0]
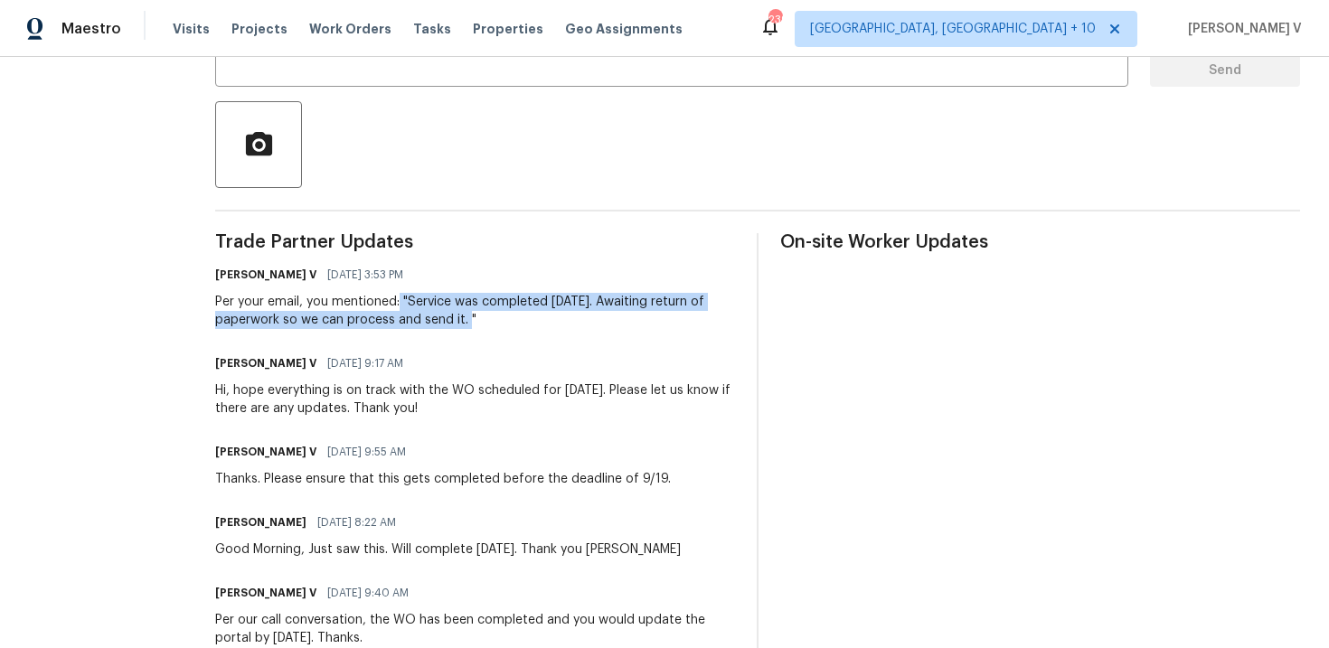
drag, startPoint x: 394, startPoint y: 302, endPoint x: 512, endPoint y: 323, distance: 119.4
click at [512, 323] on div "Per your email, you mentioned: "Service was completed [DATE]. Awaiting return o…" at bounding box center [475, 311] width 520 height 36
copy div ""Service was completed [DATE]. Awaiting return of paperwork so we can process a…"
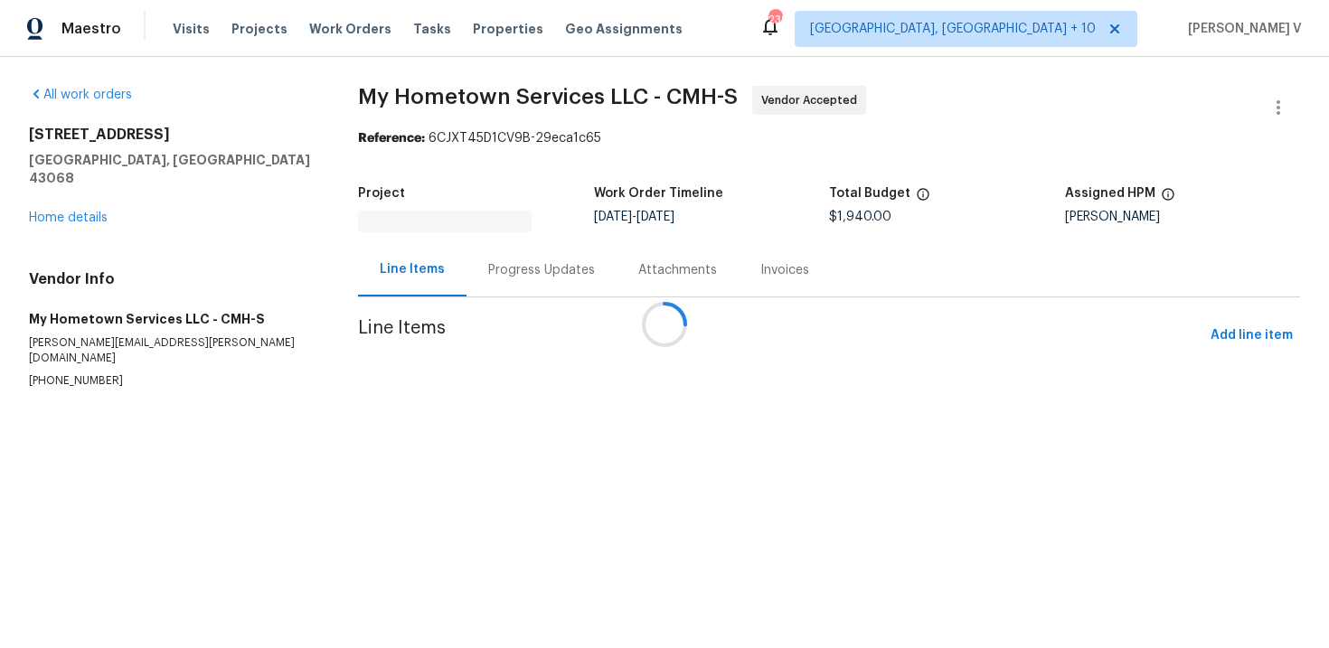
click at [555, 267] on div at bounding box center [664, 324] width 1329 height 648
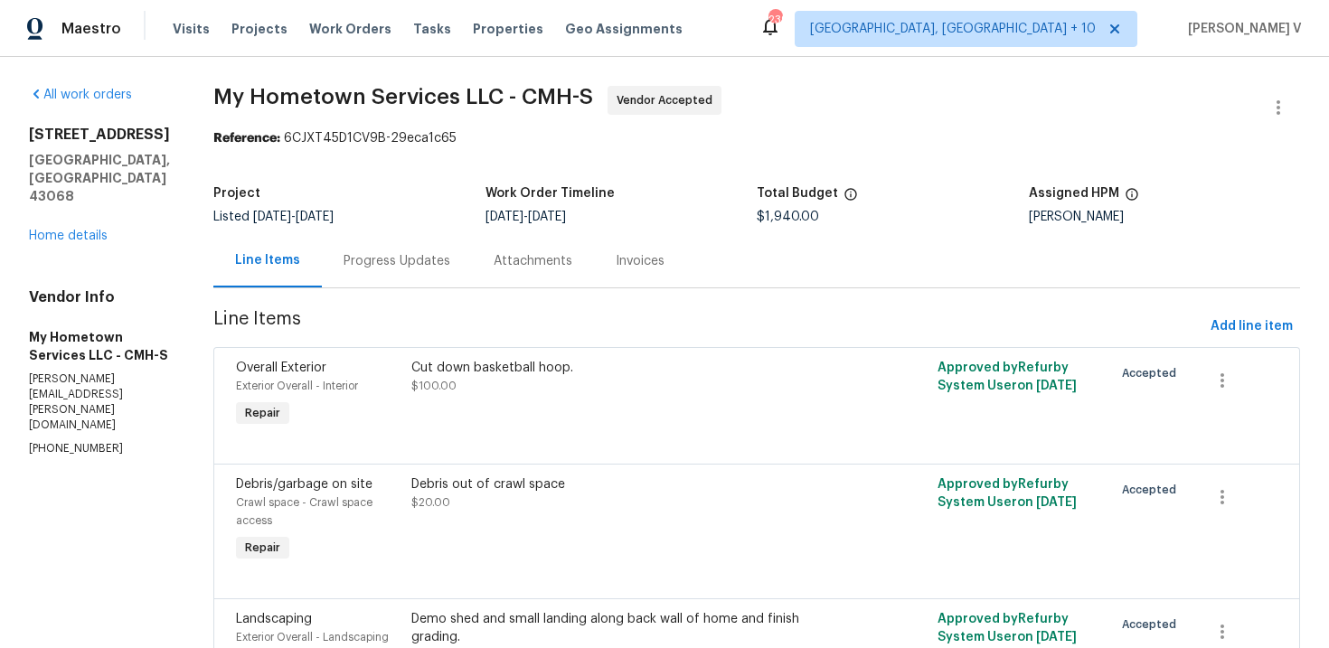
click at [402, 250] on div "Progress Updates" at bounding box center [397, 260] width 150 height 53
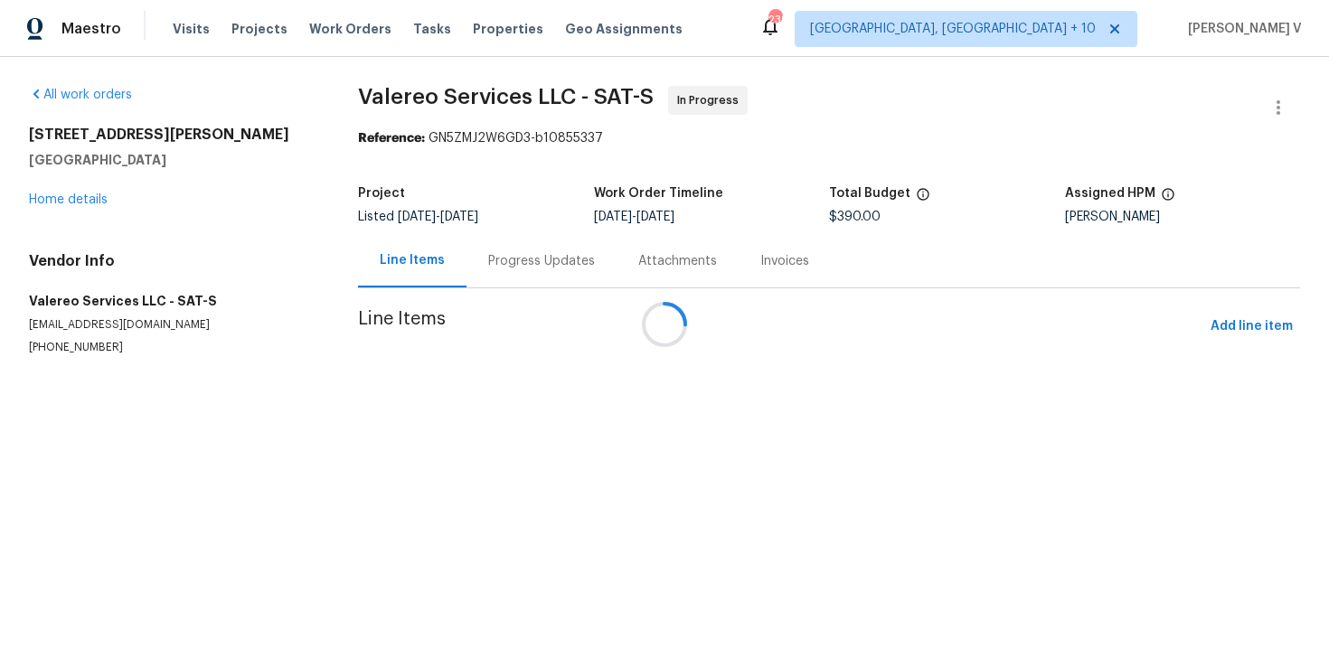
click at [468, 288] on div at bounding box center [664, 324] width 1329 height 648
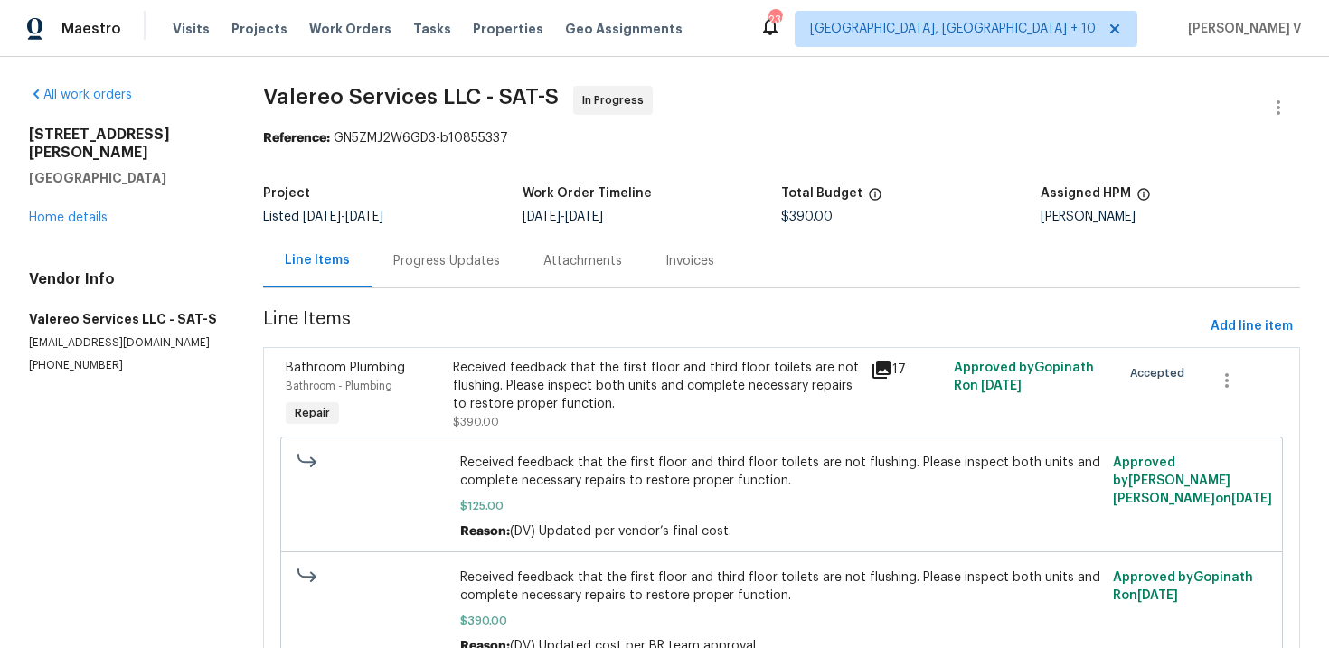
click at [468, 288] on div "Progress Updates" at bounding box center [447, 260] width 150 height 53
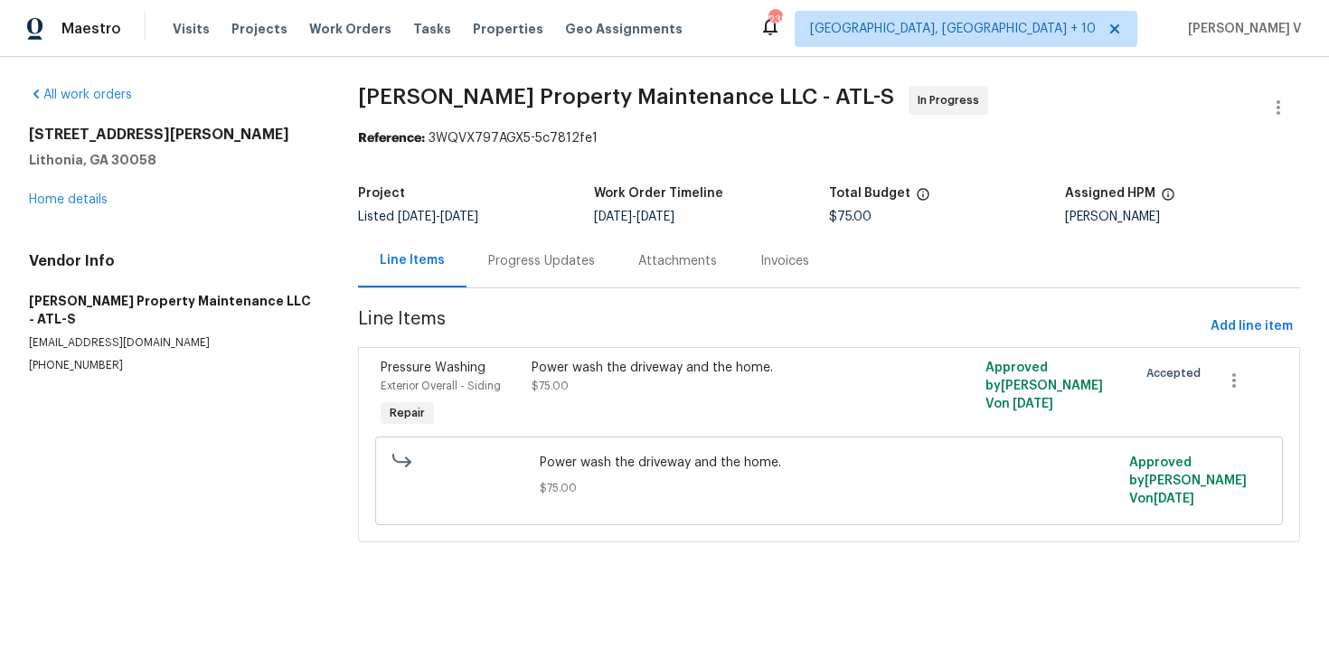
click at [502, 266] on div "Progress Updates" at bounding box center [541, 261] width 107 height 18
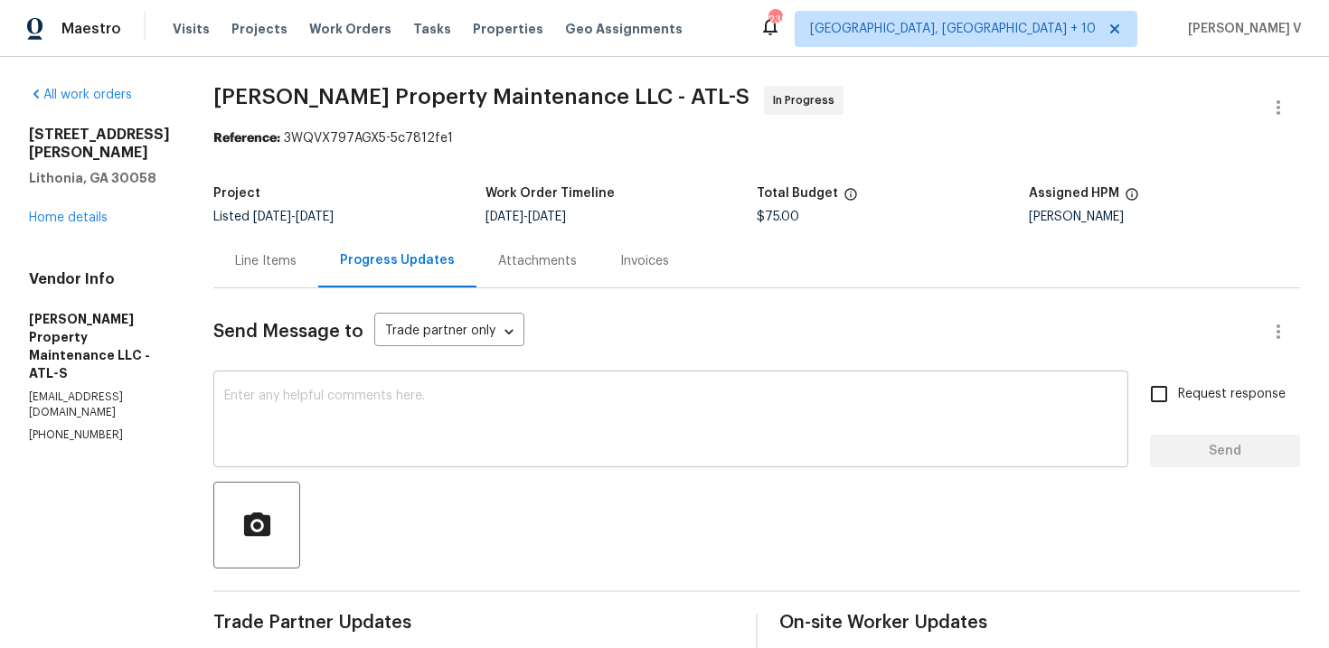
click at [387, 378] on div "x ​" at bounding box center [670, 421] width 915 height 92
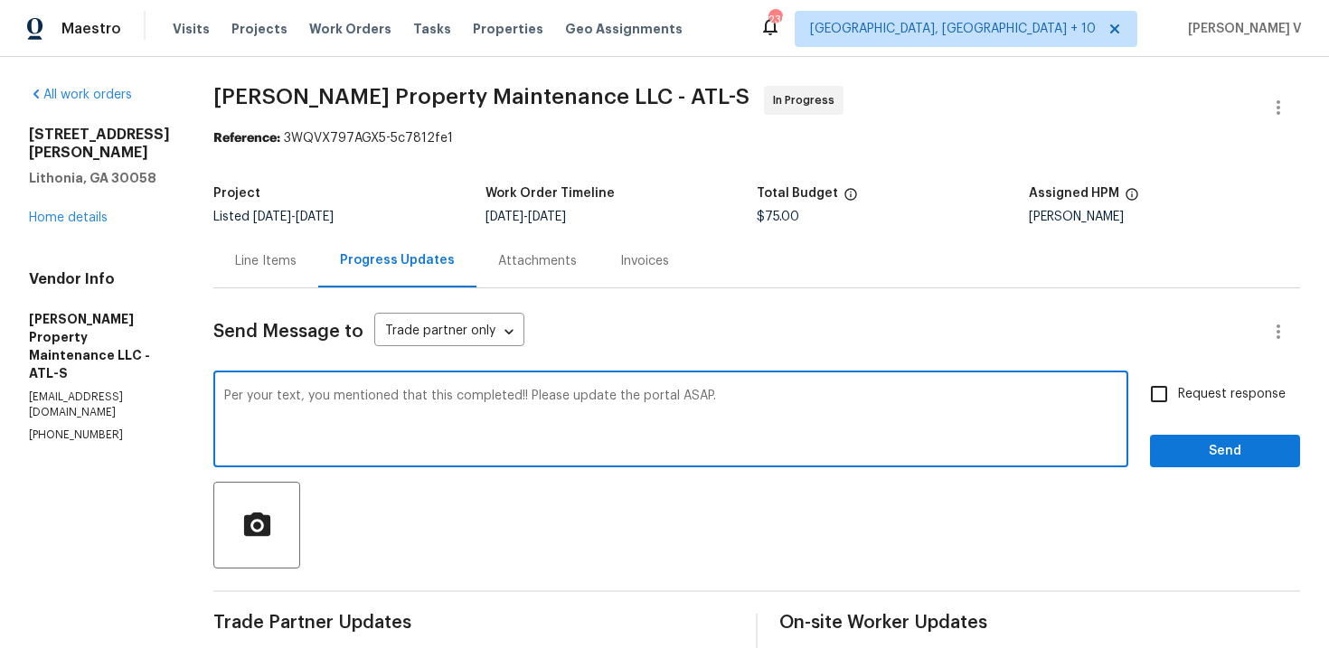
type textarea "Per your text, you mentioned that this completed!! Please update the portal ASA…"
click at [1203, 403] on span "Request response" at bounding box center [1232, 394] width 108 height 19
click at [1178, 403] on input "Request response" at bounding box center [1159, 394] width 38 height 38
checkbox input "true"
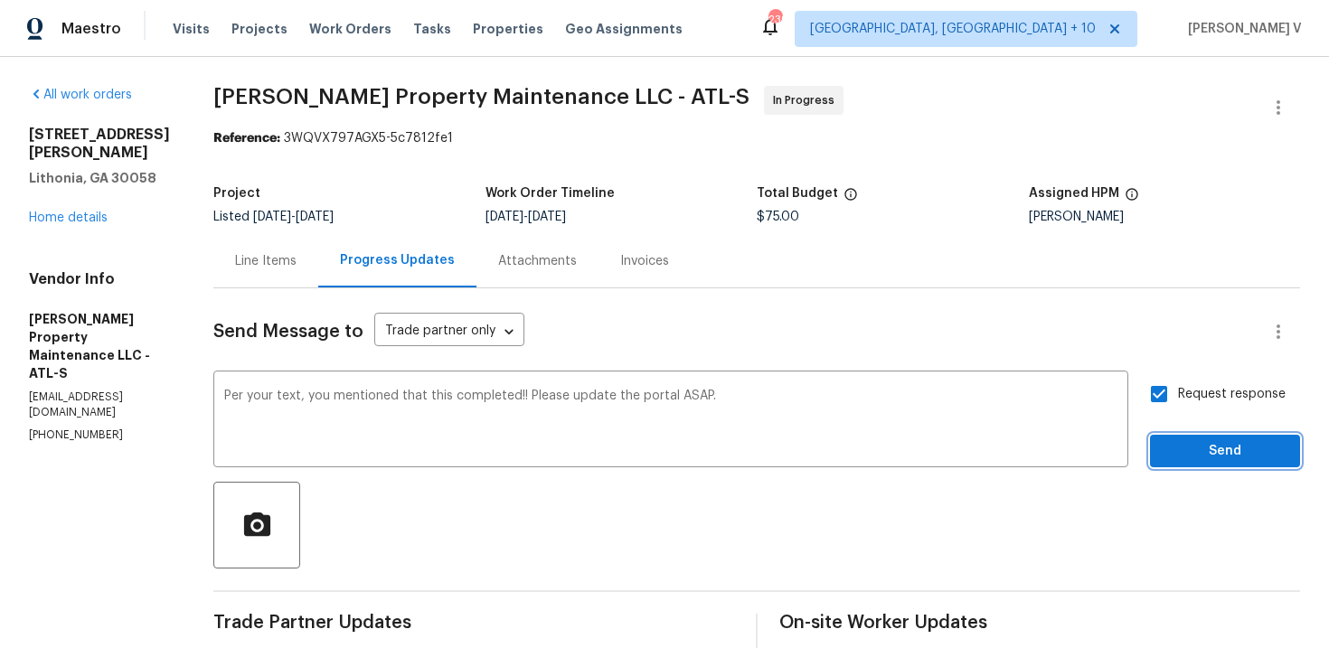
click at [1202, 448] on span "Send" at bounding box center [1225, 451] width 121 height 23
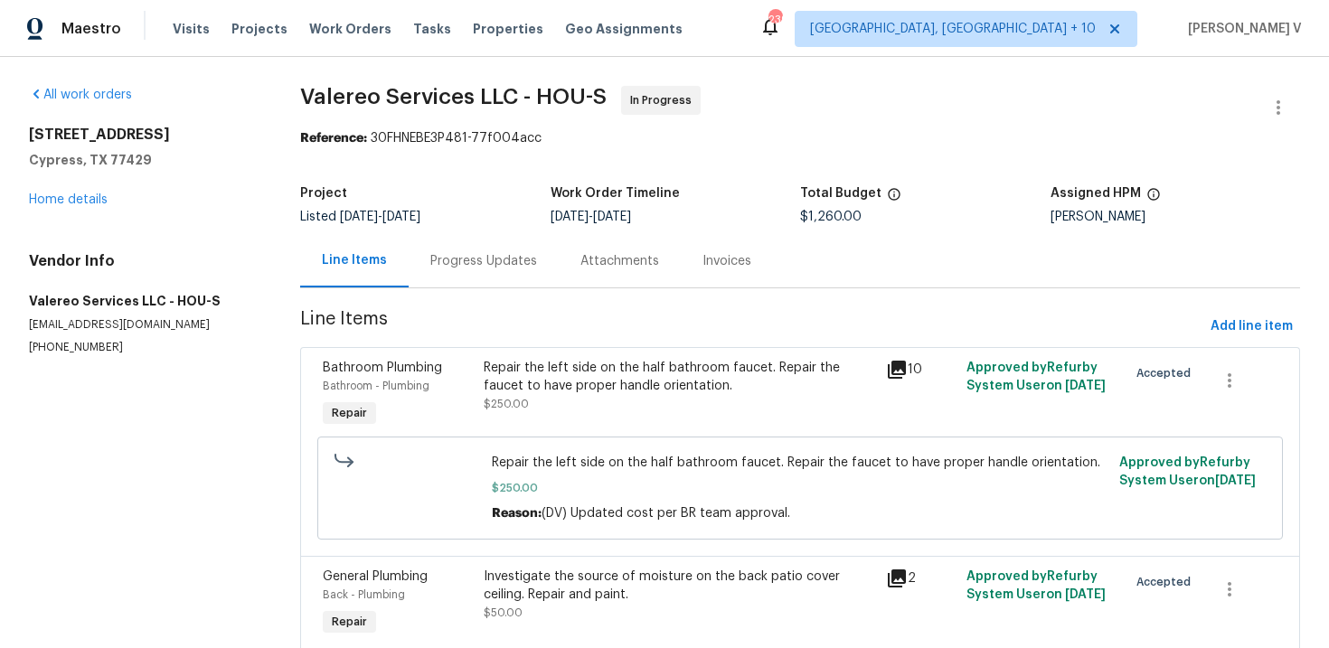
click at [478, 262] on div "Progress Updates" at bounding box center [483, 261] width 107 height 18
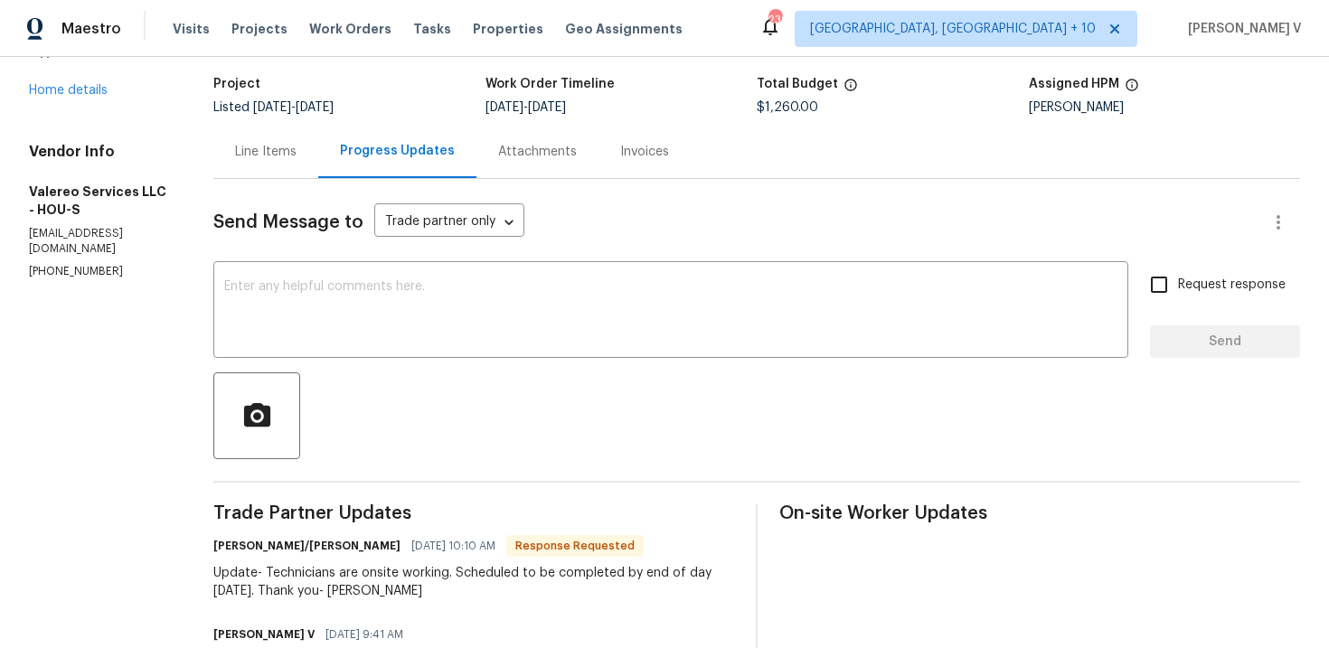
scroll to position [195, 0]
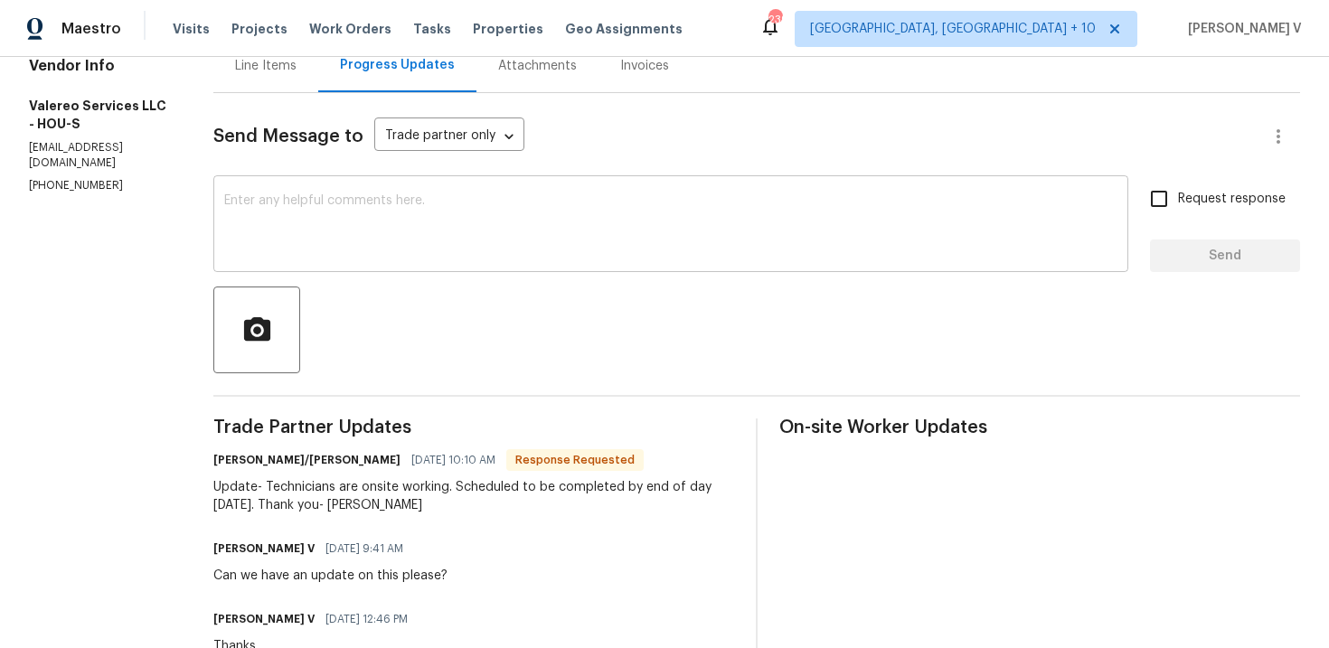
click at [414, 251] on textarea at bounding box center [671, 225] width 894 height 63
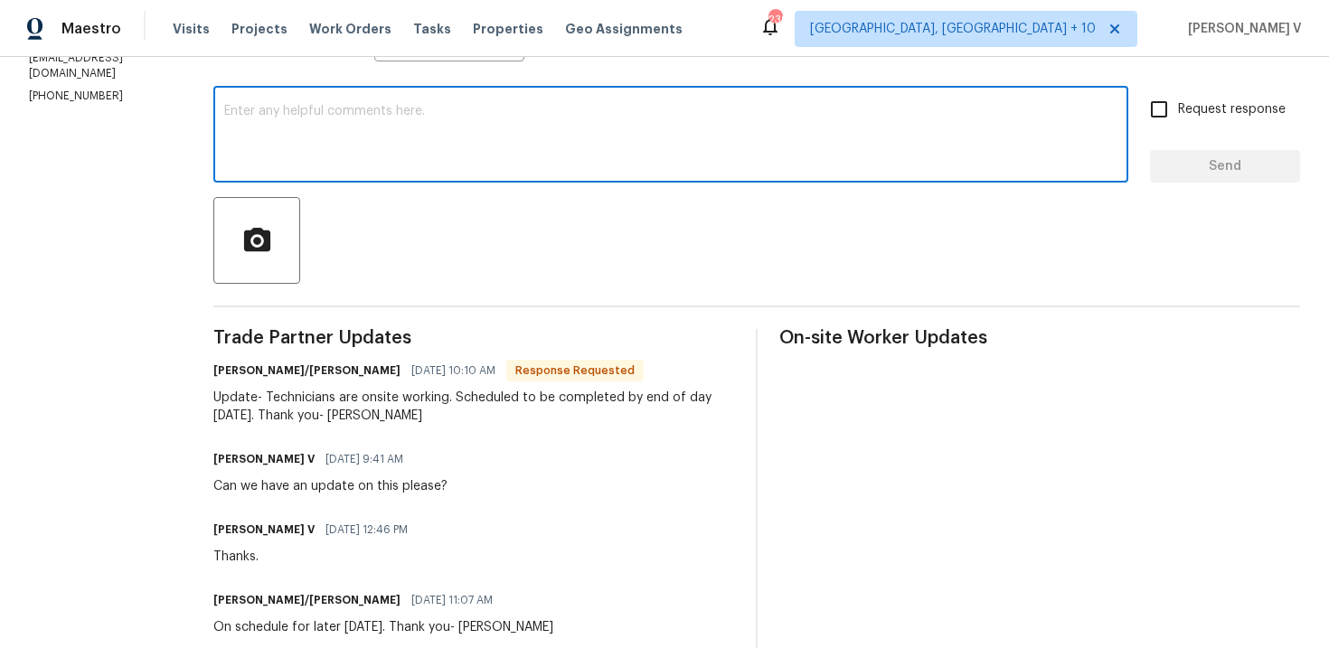
scroll to position [294, 0]
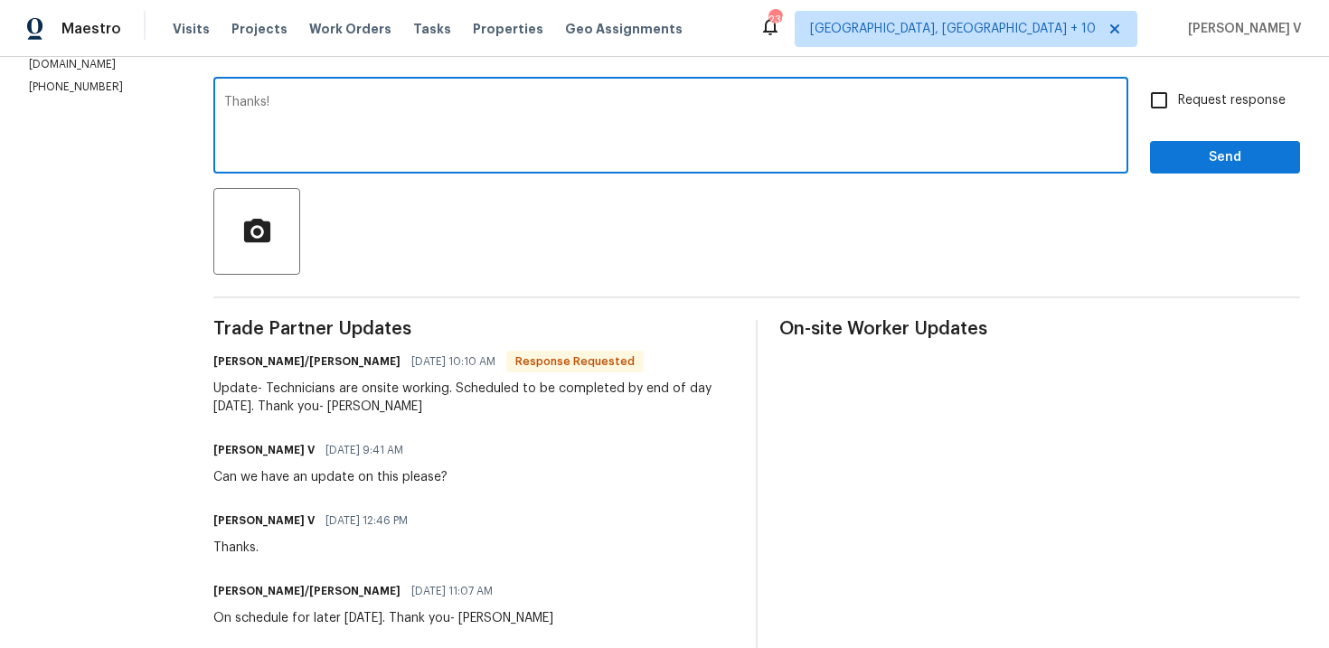
type textarea "Thanks!"
click at [1193, 158] on span "Send" at bounding box center [1225, 158] width 121 height 23
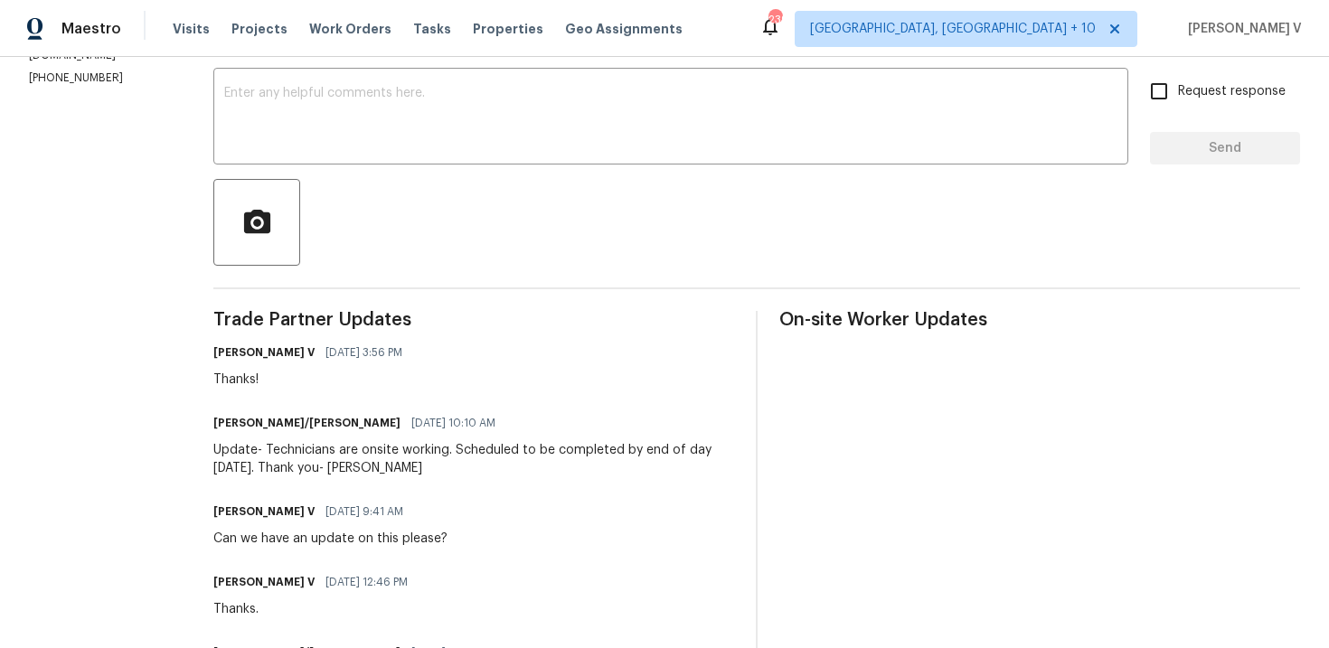
scroll to position [313, 0]
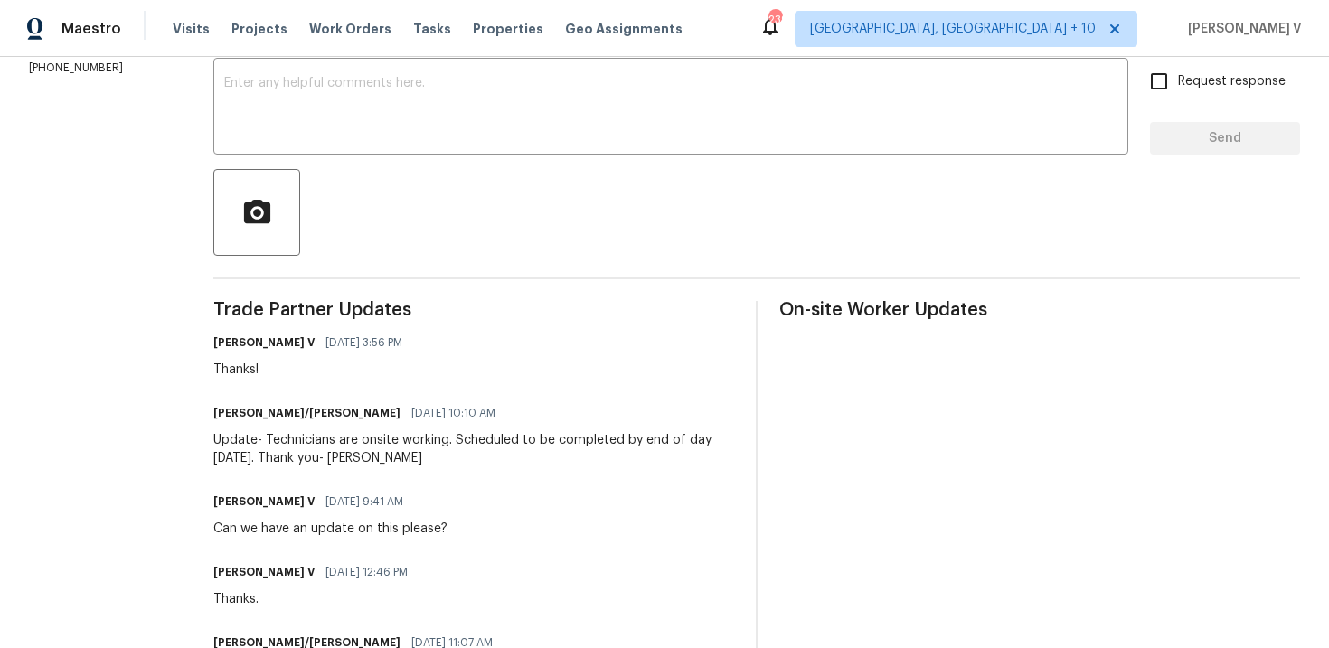
click at [260, 446] on div "Update- Technicians are onsite working. Scheduled to be completed by end of day…" at bounding box center [473, 449] width 521 height 36
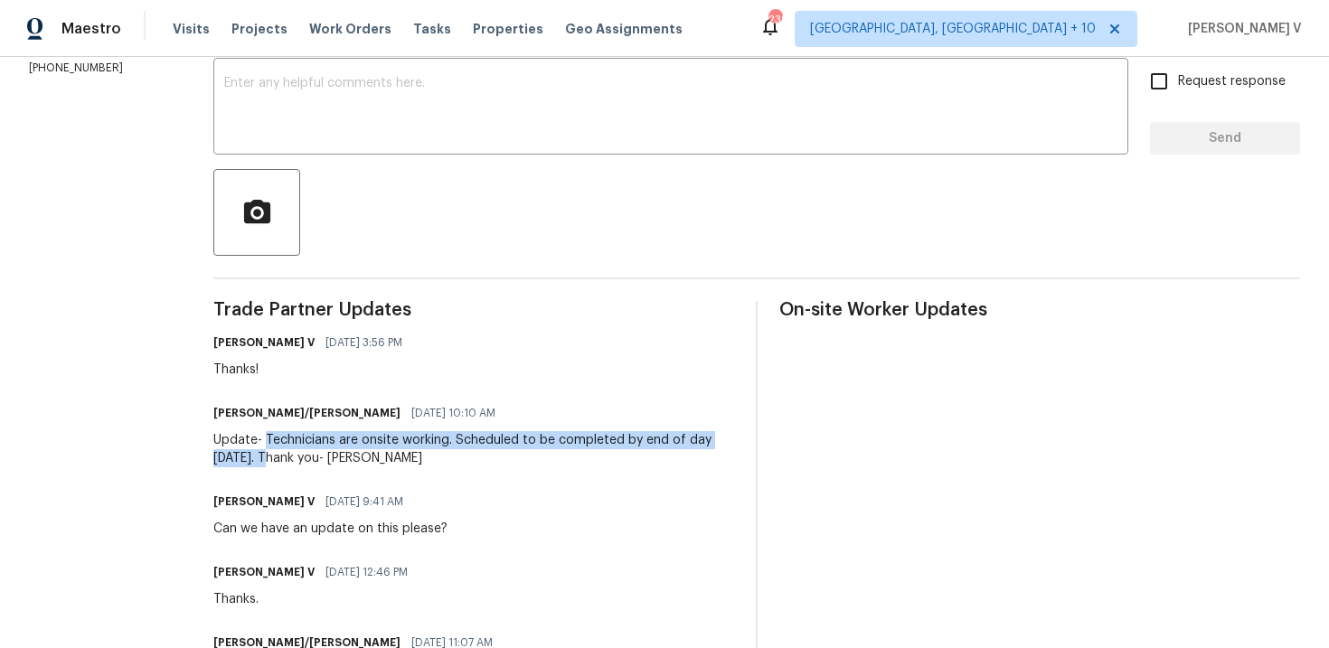
drag, startPoint x: 249, startPoint y: 440, endPoint x: 260, endPoint y: 458, distance: 21.1
click at [260, 458] on div "Update- Technicians are onsite working. Scheduled to be completed by end of day…" at bounding box center [473, 449] width 521 height 36
copy div "Technicians are onsite working. Scheduled to be completed by end of day tomorro…"
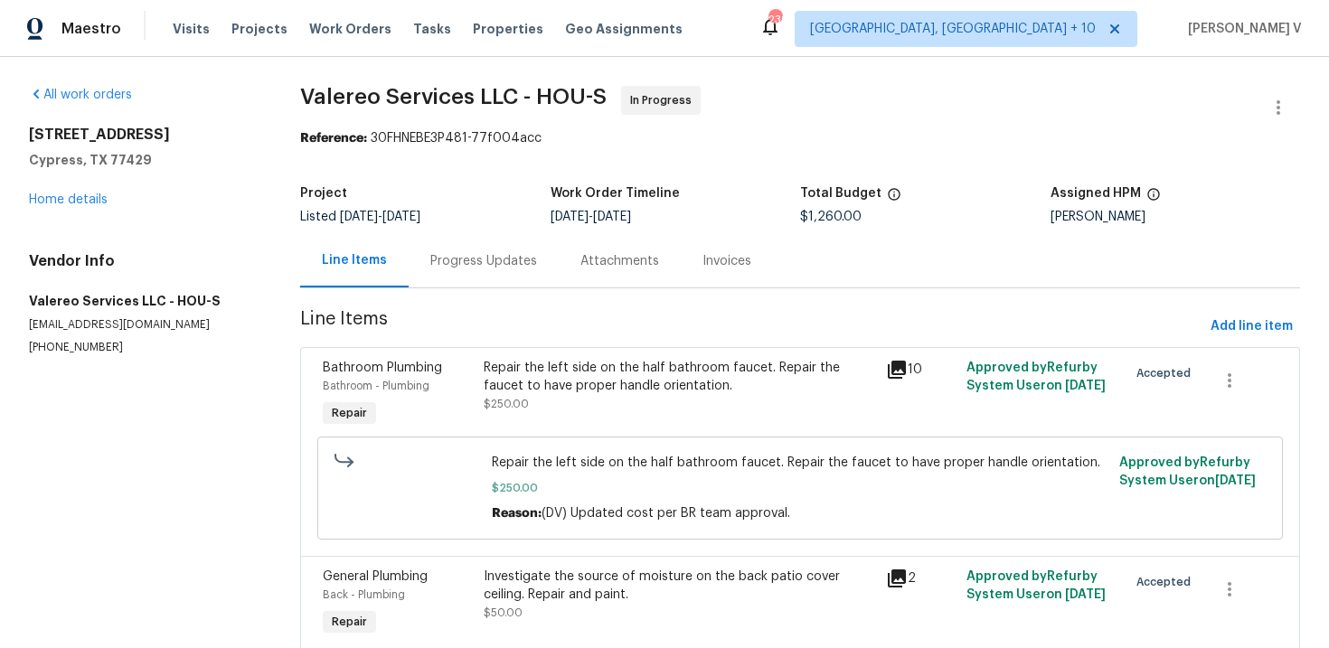
click at [463, 246] on div "Progress Updates" at bounding box center [484, 260] width 150 height 53
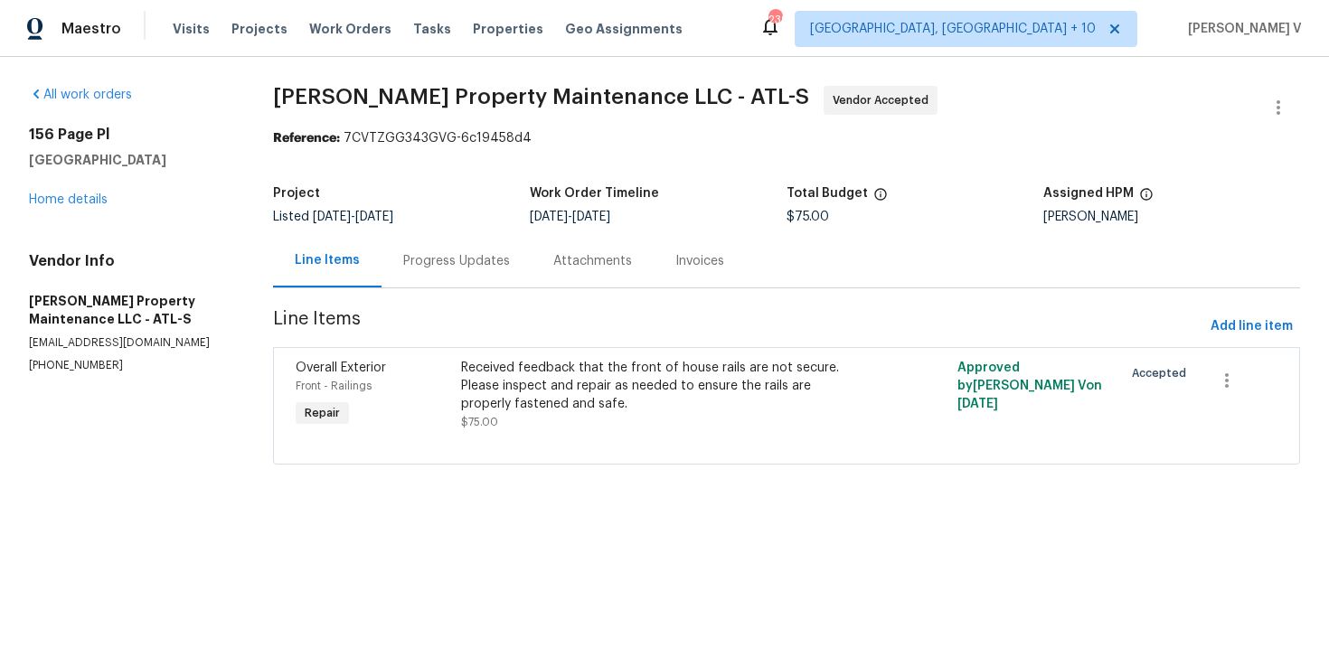
click at [420, 230] on div "Project Listed [DATE] - [DATE] Work Order Timeline [DATE] - [DATE] Total Budget…" at bounding box center [786, 205] width 1027 height 58
click at [430, 266] on div "Progress Updates" at bounding box center [456, 261] width 107 height 18
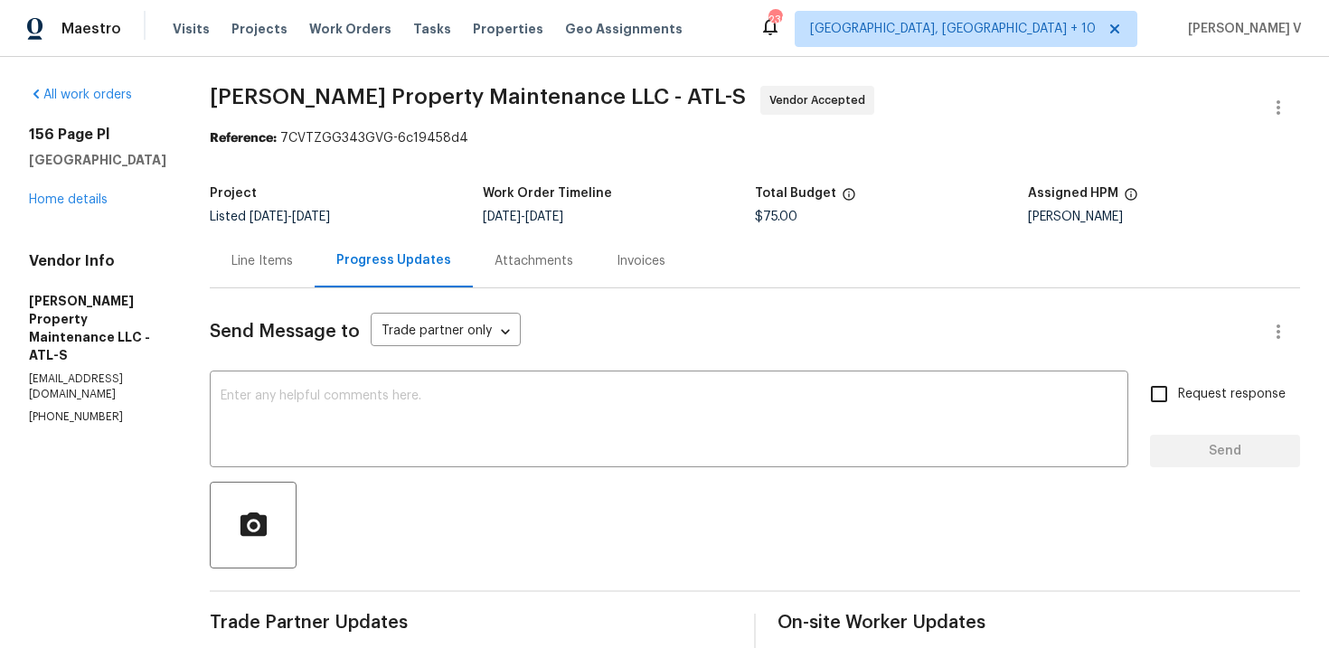
click at [263, 237] on div "Line Items" at bounding box center [262, 260] width 105 height 53
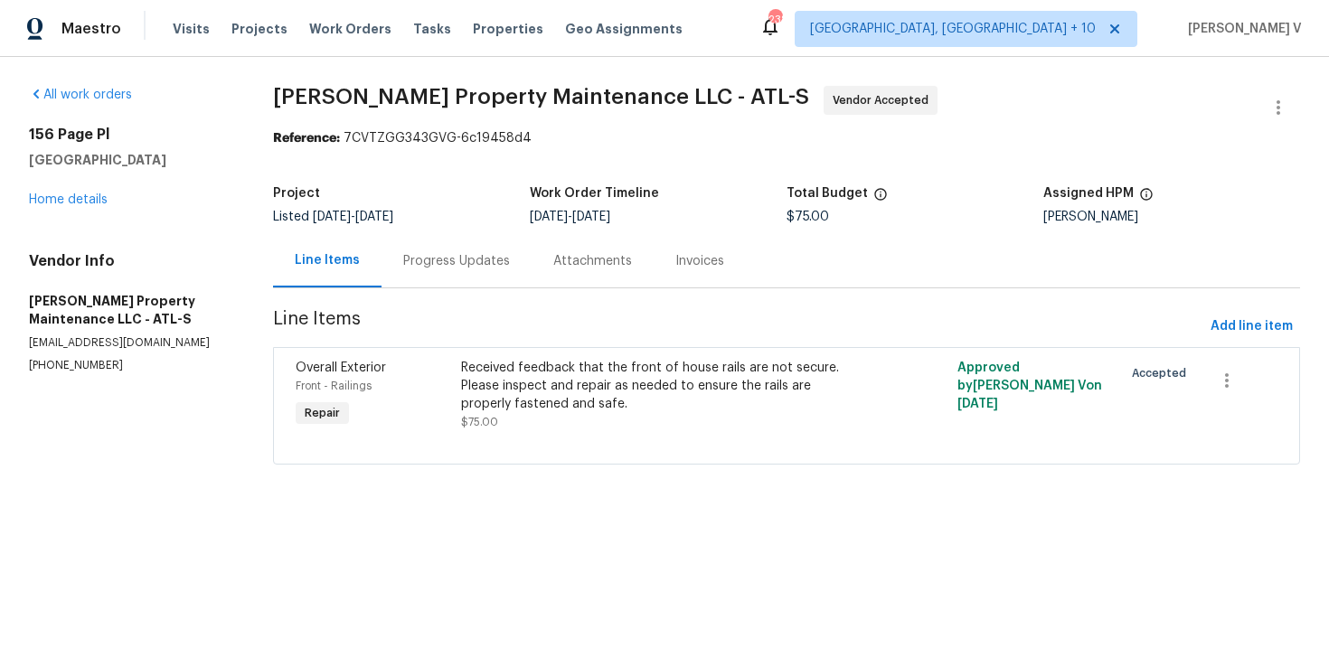
click at [417, 235] on div "Progress Updates" at bounding box center [457, 260] width 150 height 53
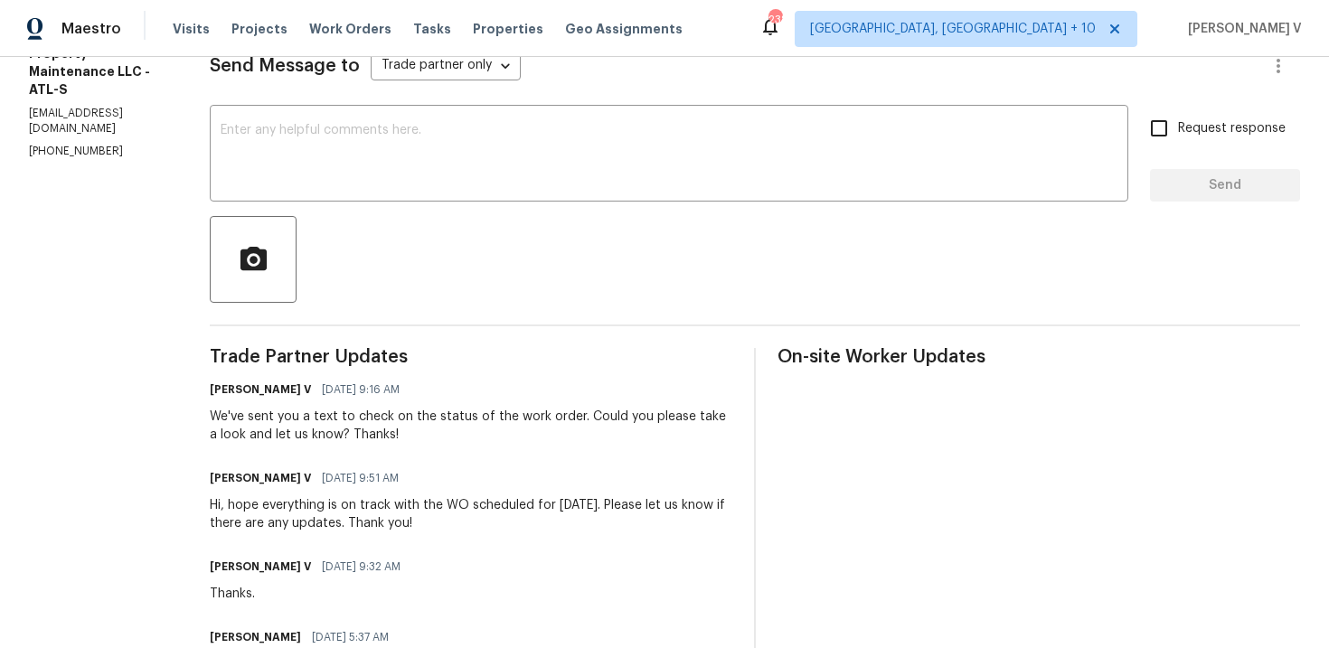
scroll to position [336, 0]
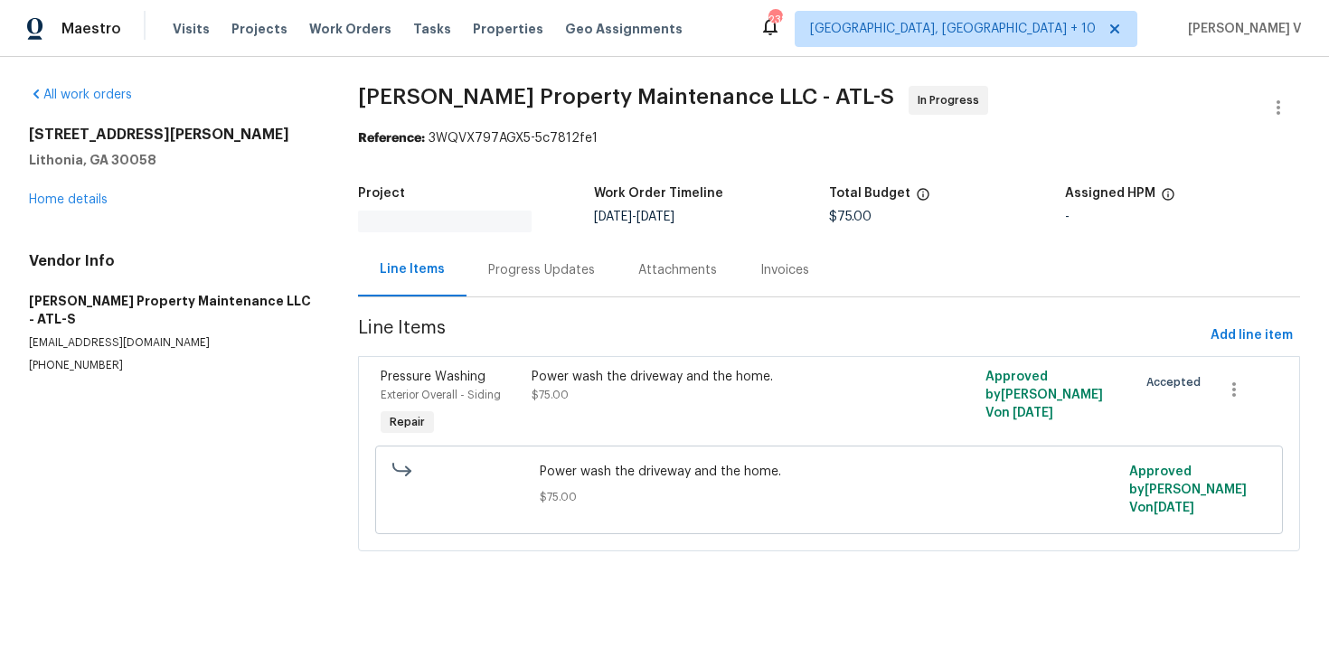
click at [515, 248] on div "Progress Updates" at bounding box center [542, 269] width 150 height 53
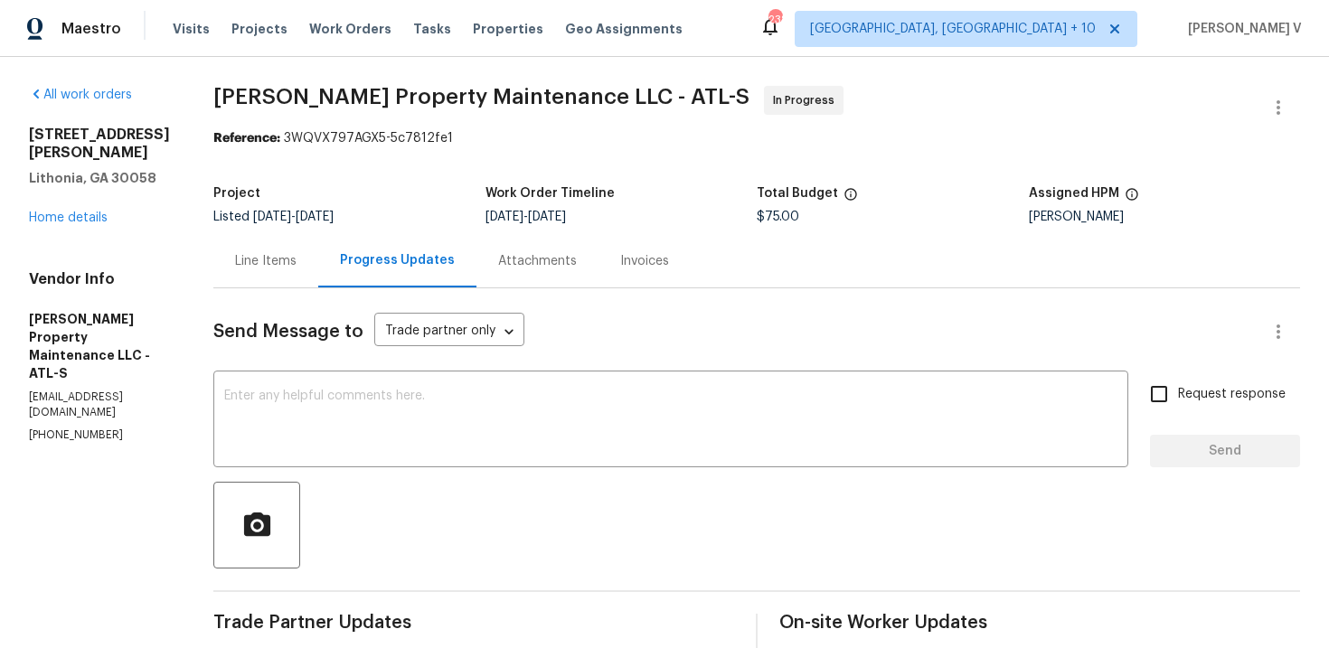
click at [255, 284] on div "Line Items" at bounding box center [265, 260] width 105 height 53
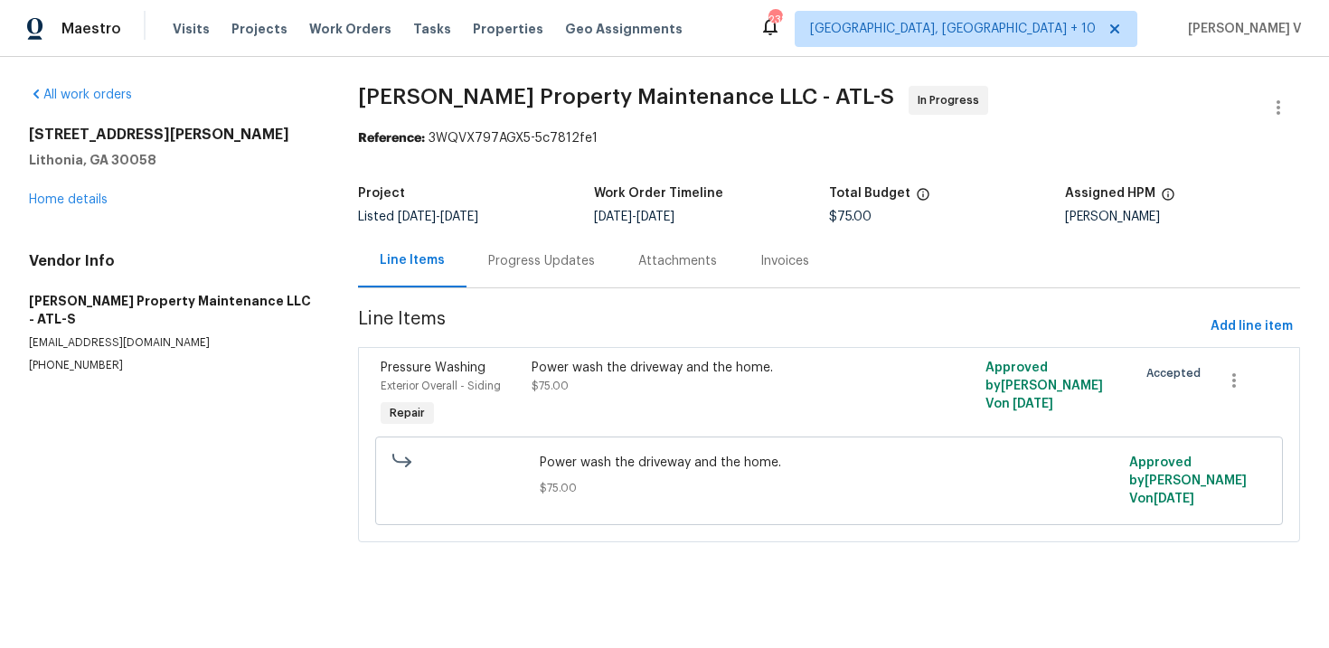
click at [536, 260] on div "Progress Updates" at bounding box center [541, 261] width 107 height 18
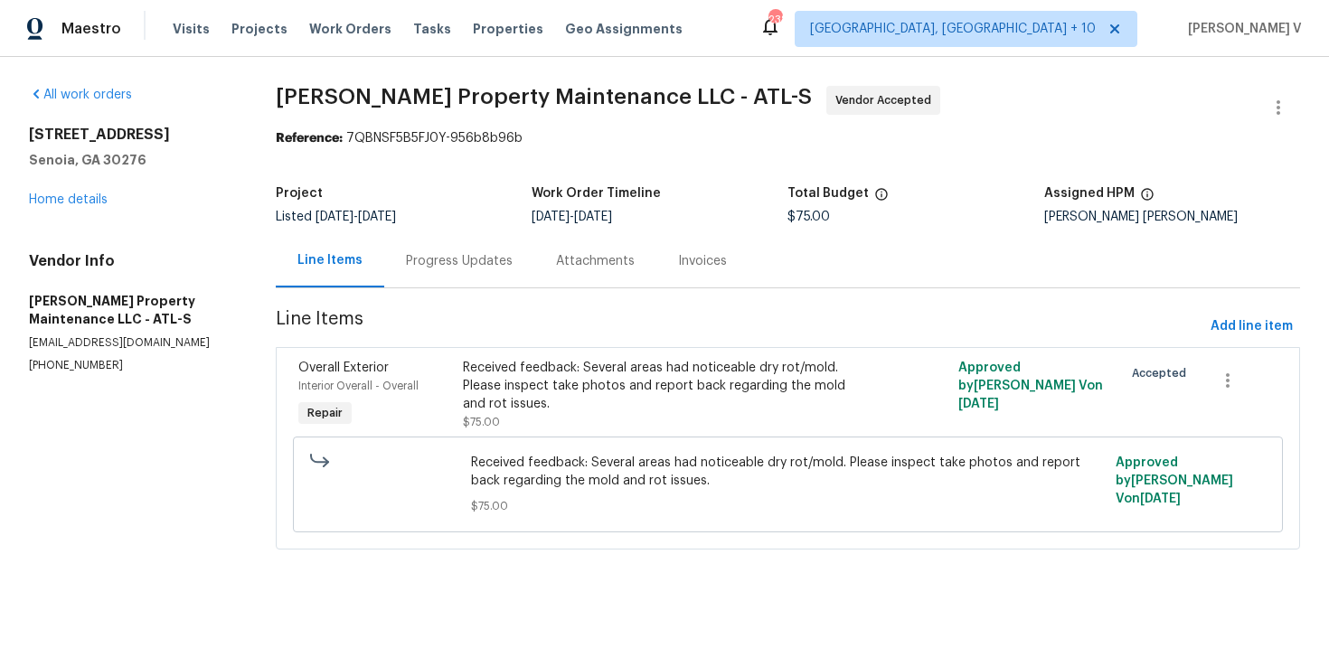
click at [460, 268] on div "Progress Updates" at bounding box center [459, 261] width 107 height 18
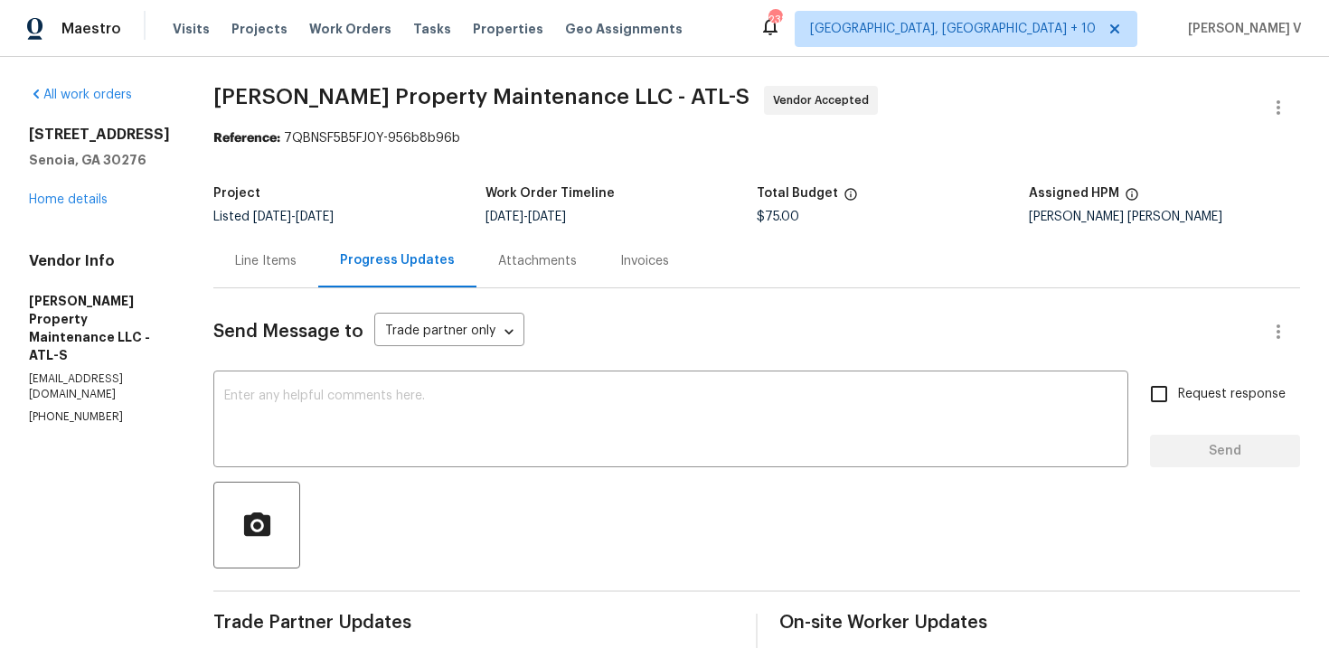
click at [98, 209] on div "[STREET_ADDRESS] Home details" at bounding box center [99, 167] width 141 height 83
click at [94, 206] on link "Home details" at bounding box center [68, 200] width 79 height 13
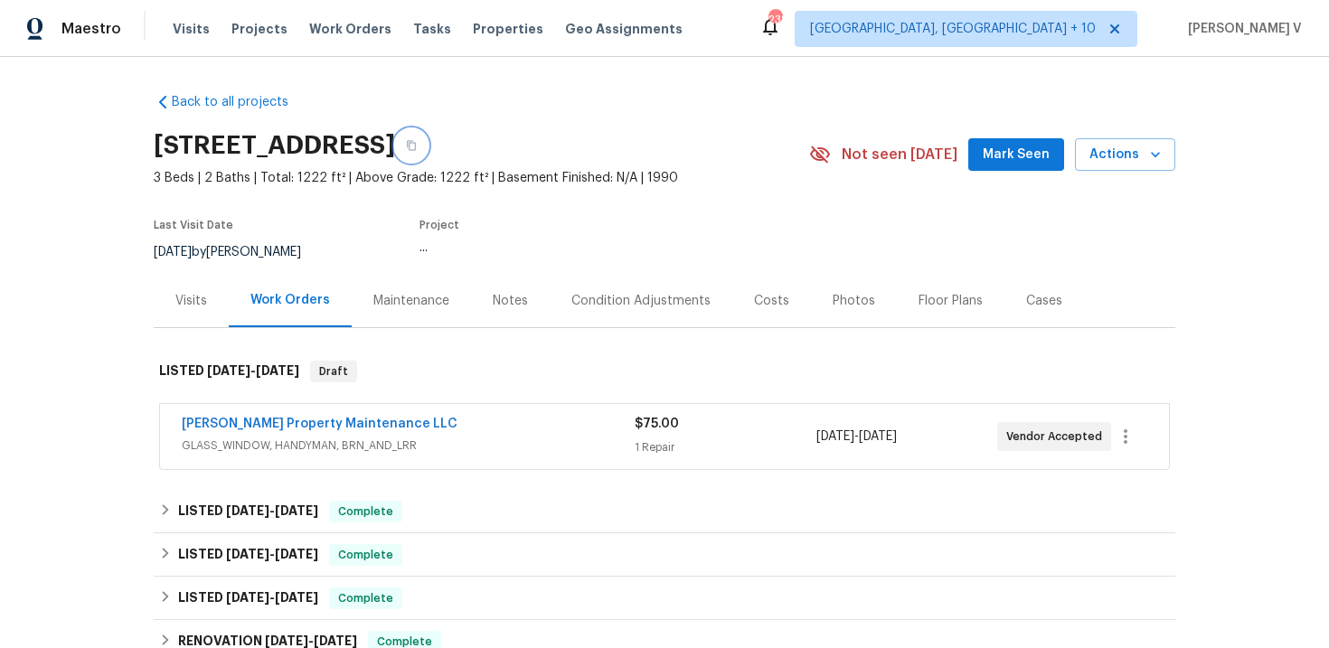
click at [428, 155] on button "button" at bounding box center [411, 145] width 33 height 33
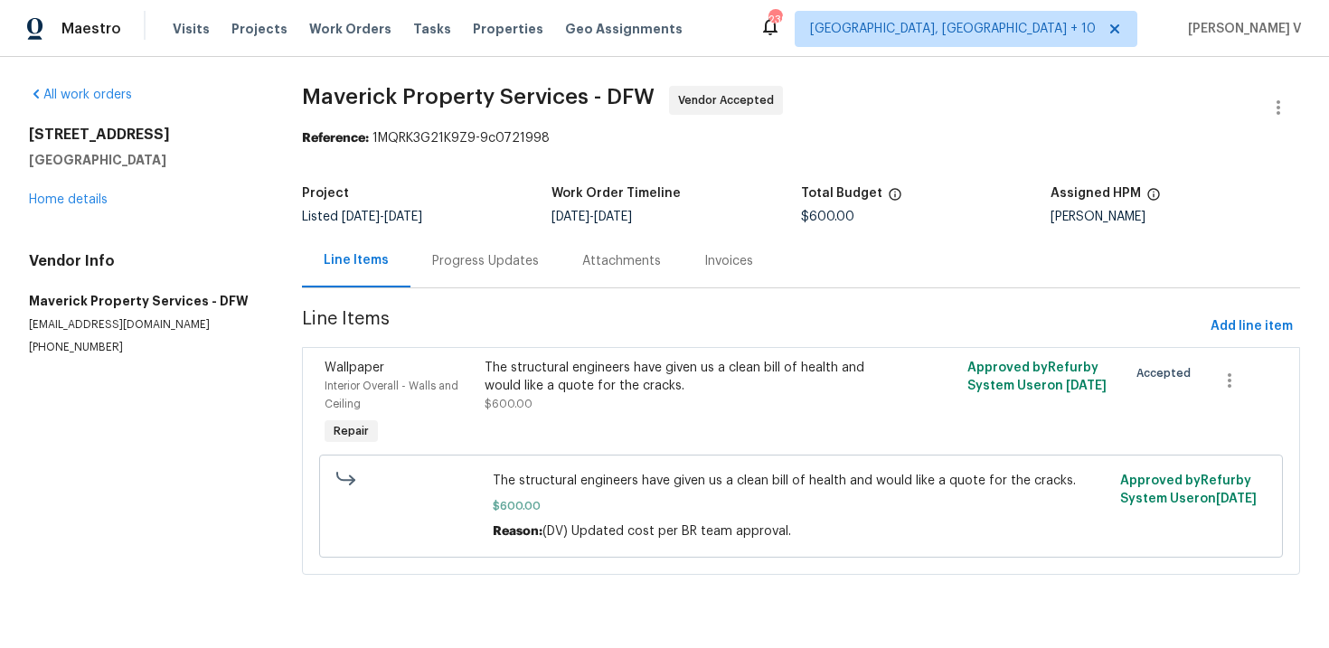
click at [506, 254] on div "Progress Updates" at bounding box center [485, 261] width 107 height 18
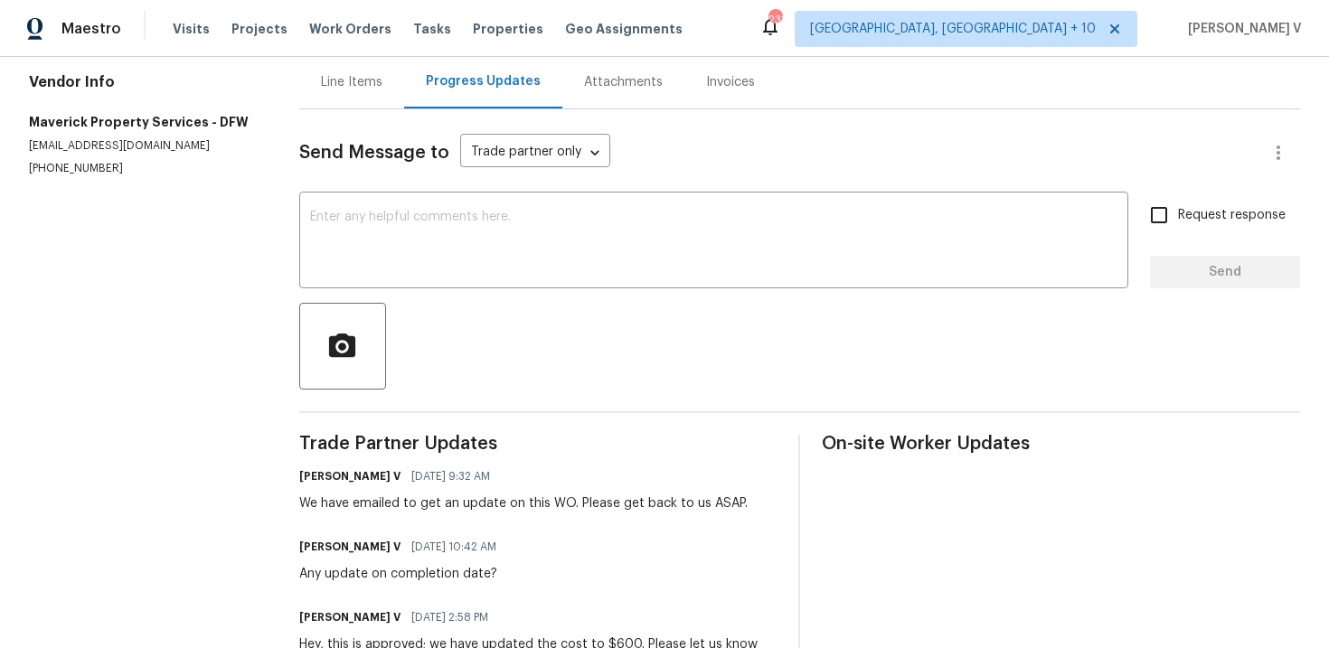
scroll to position [402, 0]
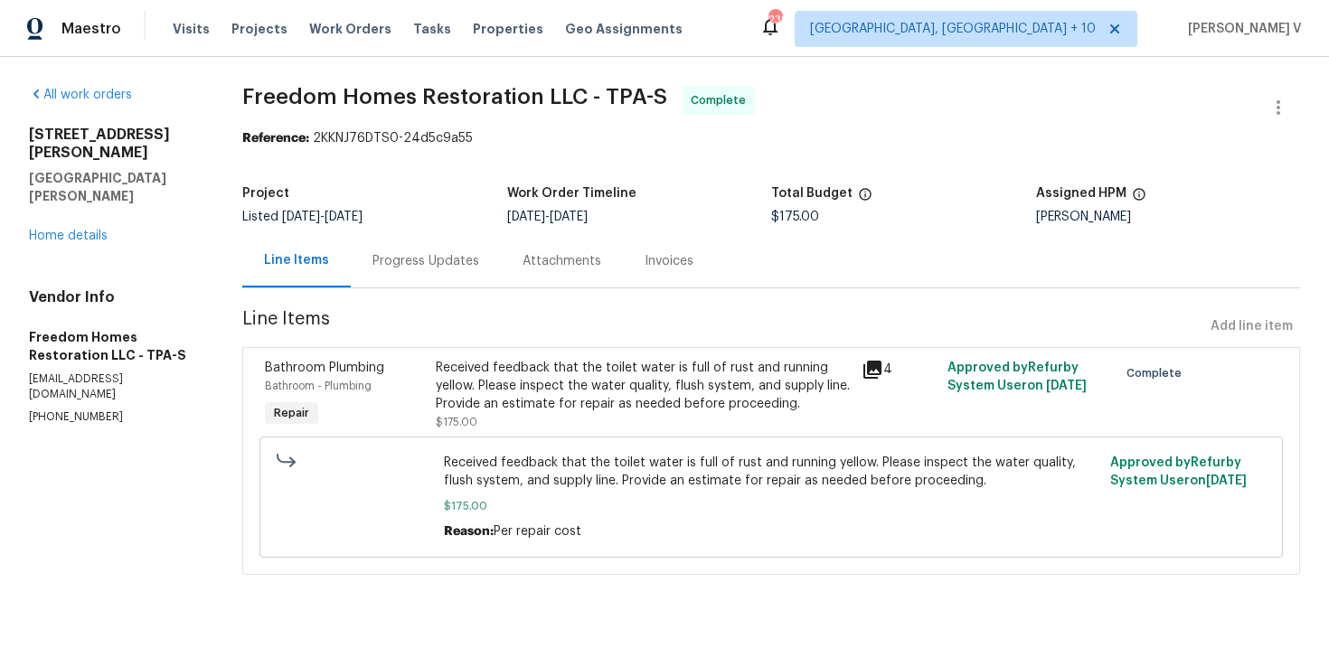
click at [440, 249] on div "Progress Updates" at bounding box center [426, 260] width 150 height 53
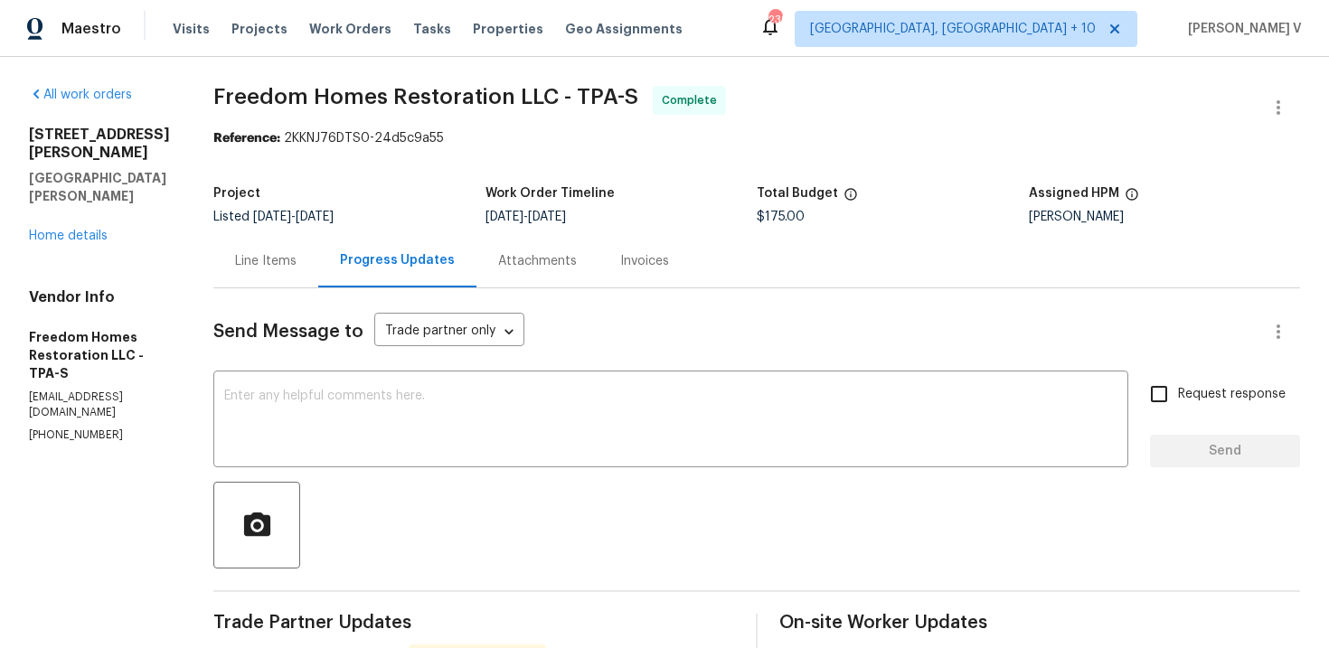
click at [271, 239] on div "Line Items" at bounding box center [265, 260] width 105 height 53
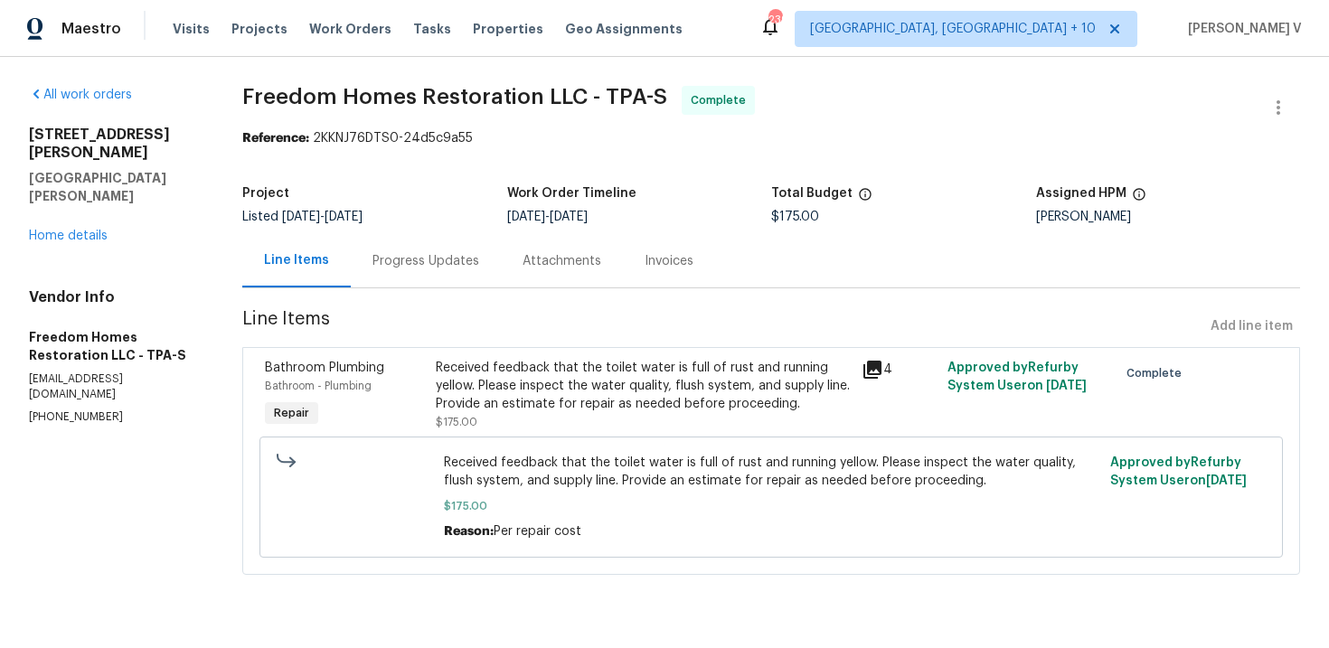
click at [506, 379] on div "Received feedback that the toilet water is full of rust and running yellow. Ple…" at bounding box center [644, 386] width 416 height 54
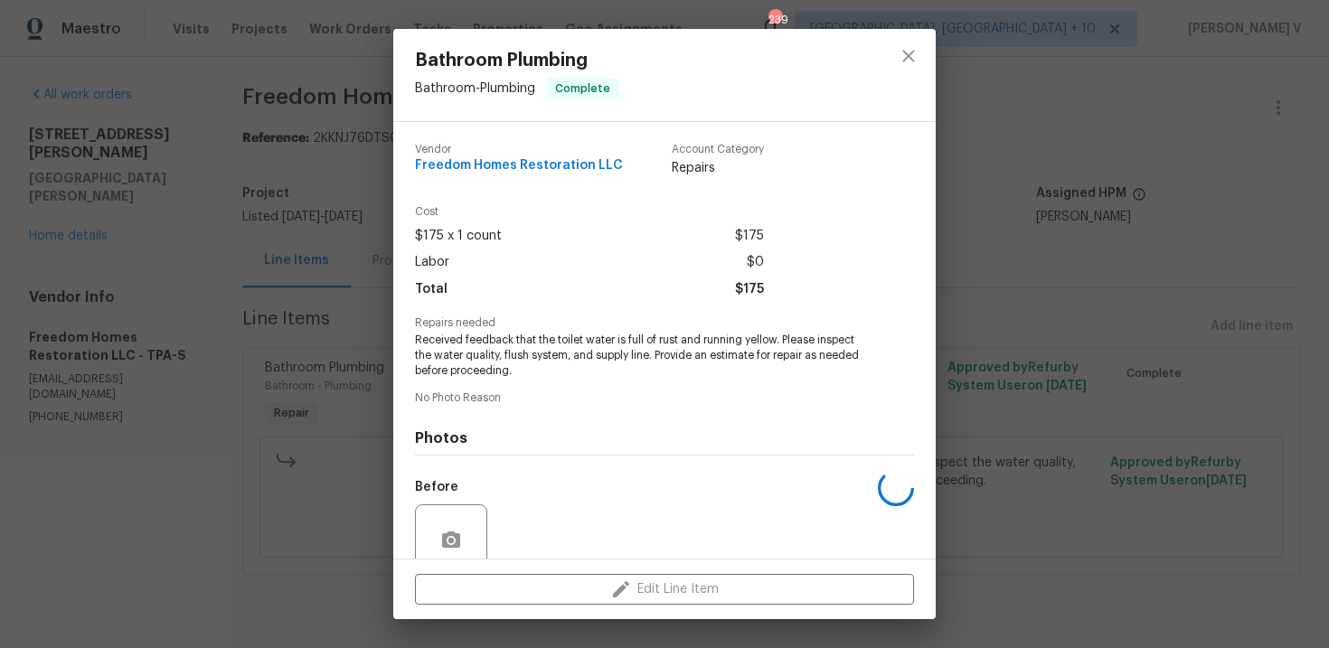
scroll to position [154, 0]
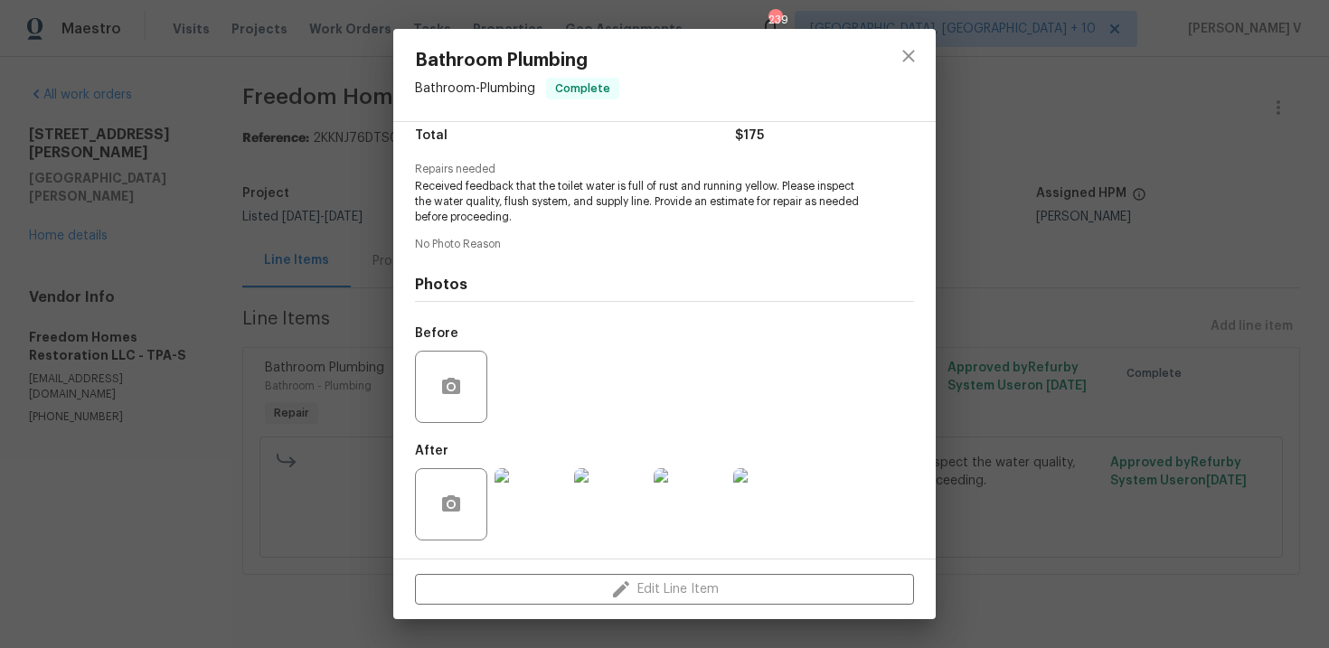
click at [274, 336] on div "Bathroom Plumbing Bathroom - Plumbing Complete Vendor Freedom Homes Restoration…" at bounding box center [664, 324] width 1329 height 648
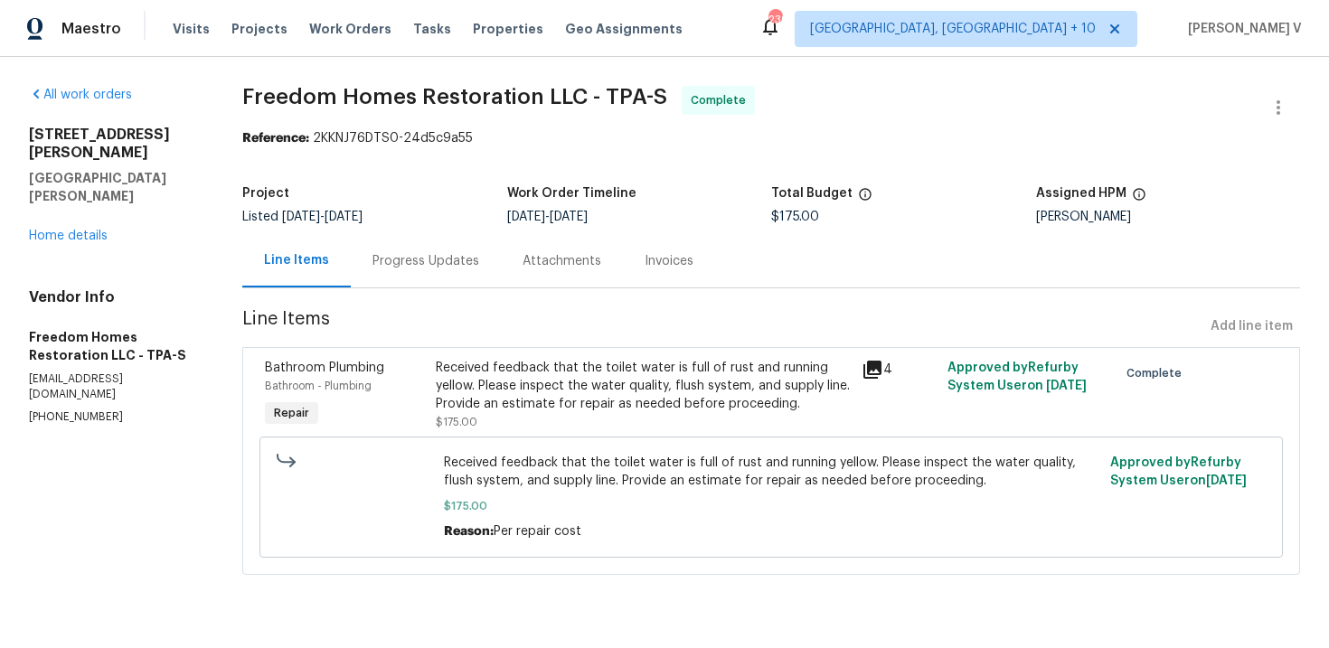
click at [411, 237] on div "Progress Updates" at bounding box center [426, 260] width 150 height 53
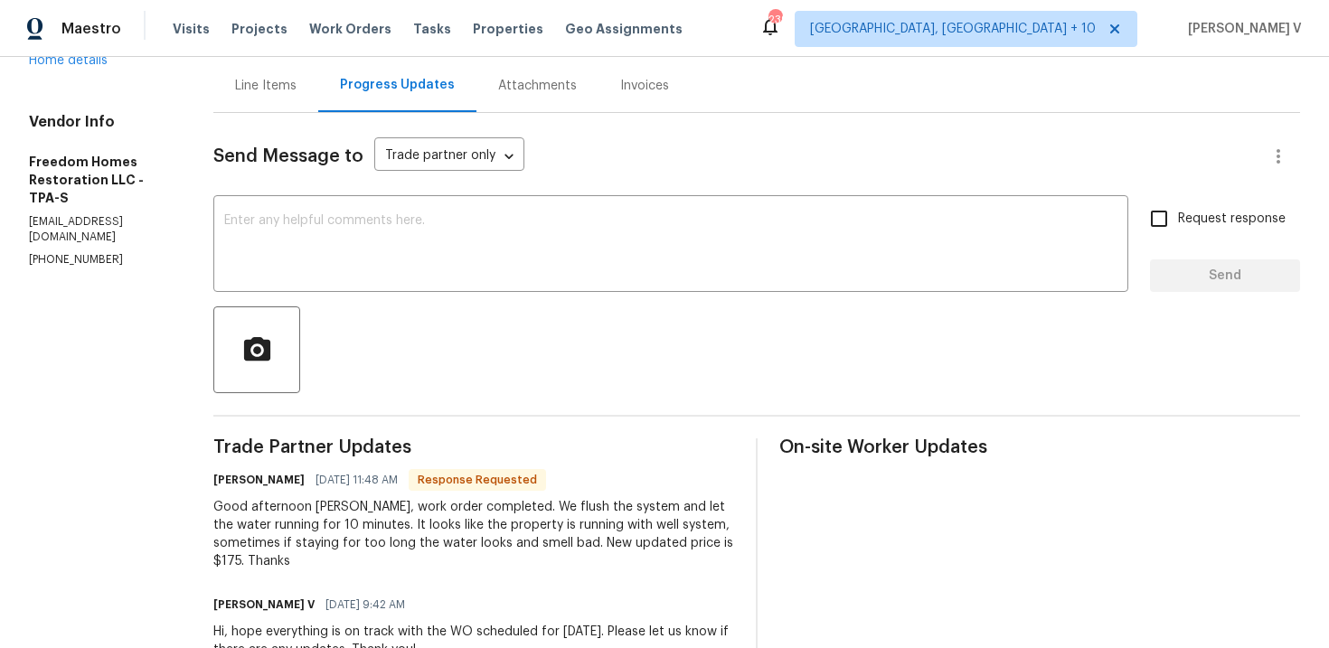
scroll to position [26, 0]
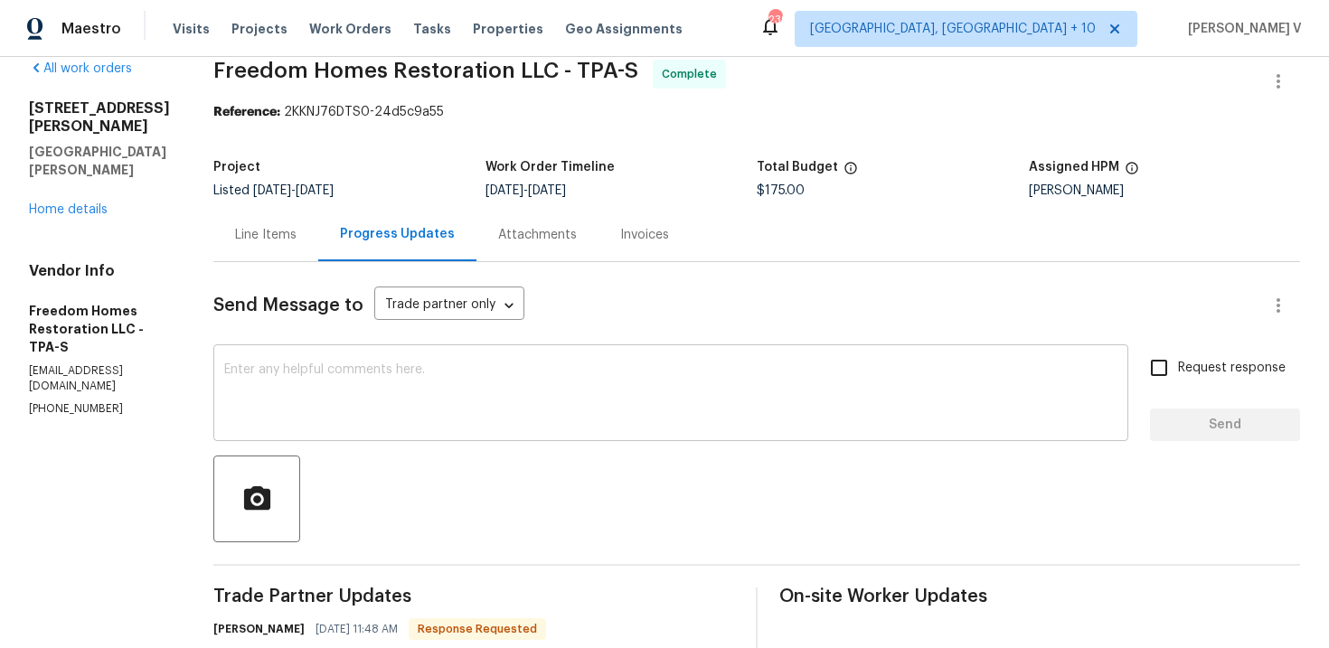
click at [340, 384] on textarea at bounding box center [671, 395] width 894 height 63
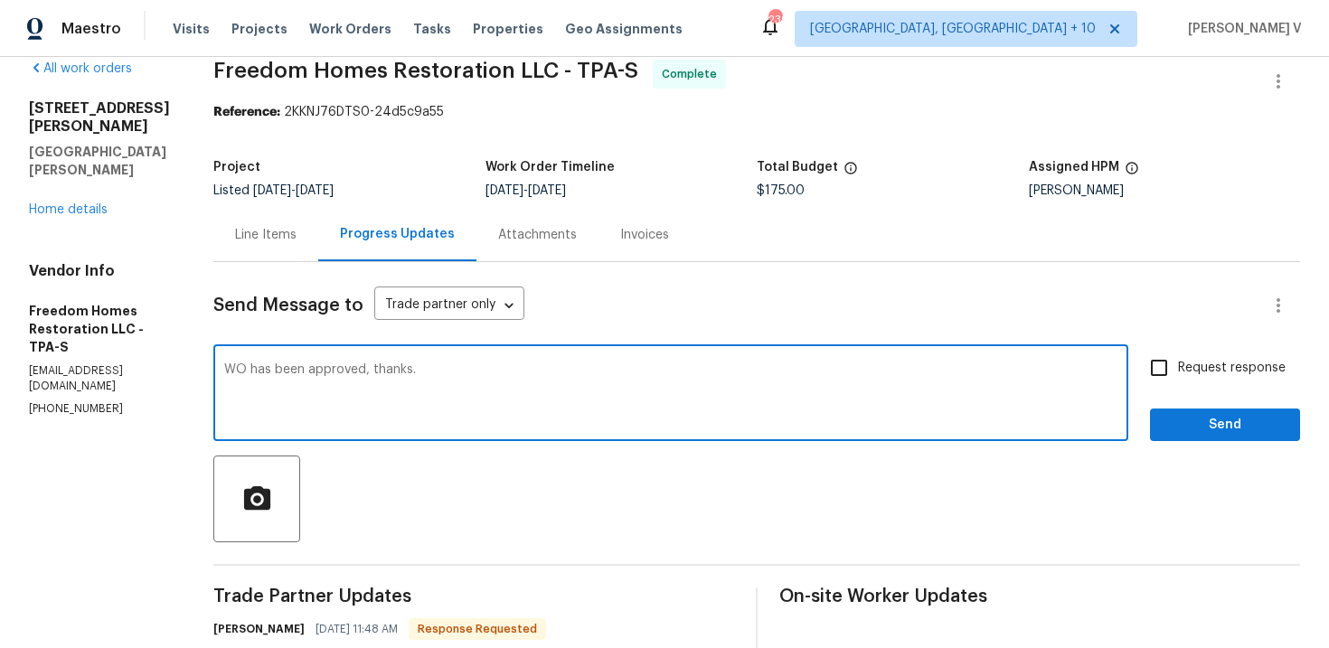
type textarea "WO has been approved, thanks."
click at [1231, 418] on span "Send" at bounding box center [1225, 425] width 121 height 23
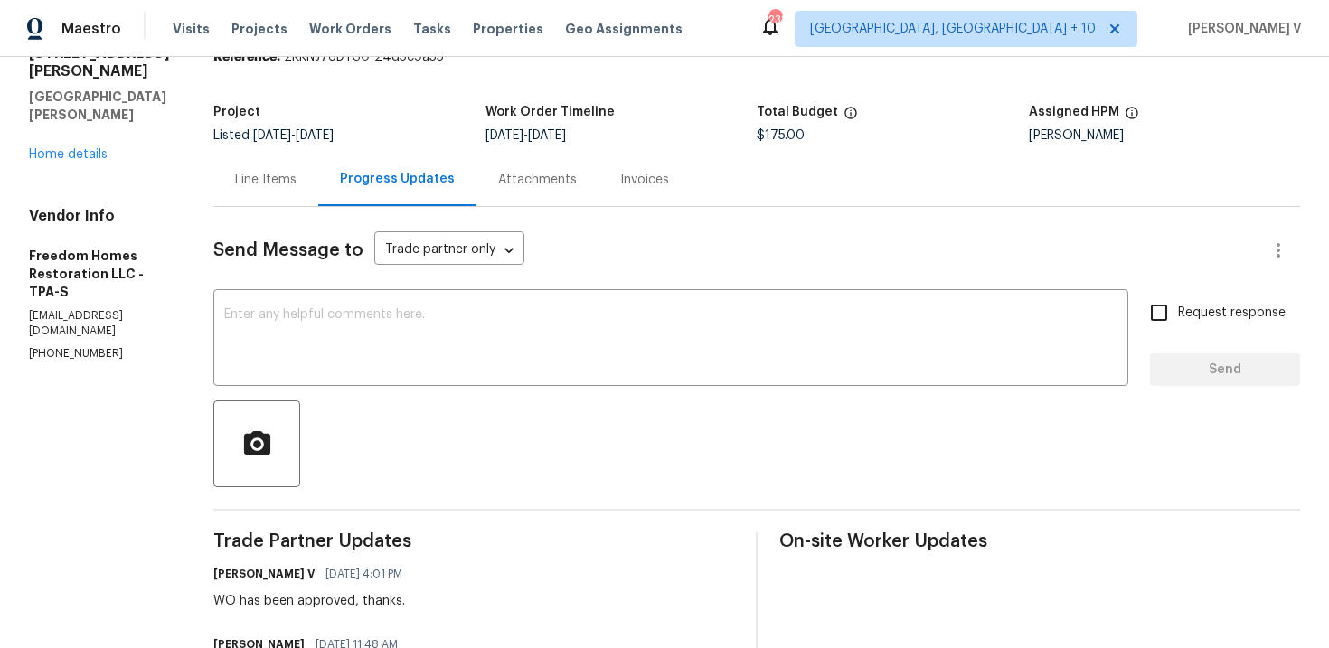
scroll to position [60, 0]
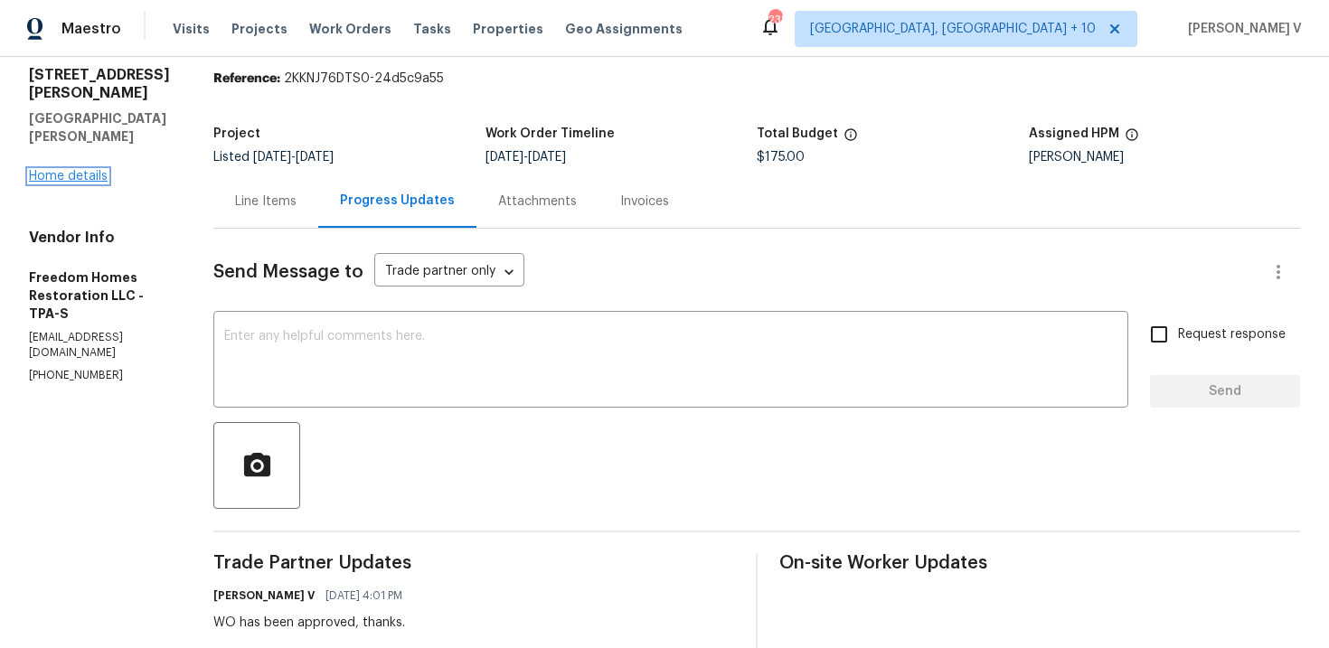
click at [80, 171] on link "Home details" at bounding box center [68, 176] width 79 height 13
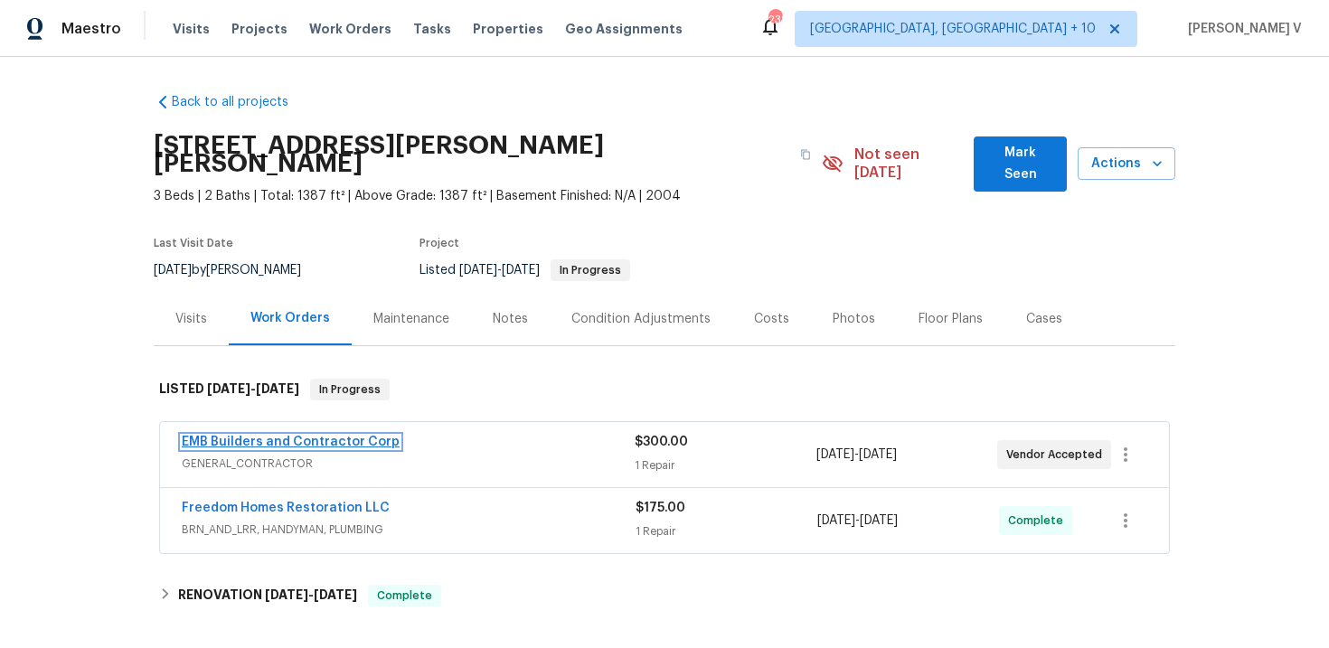
click at [261, 436] on link "EMB Builders and Contractor Corp" at bounding box center [291, 442] width 218 height 13
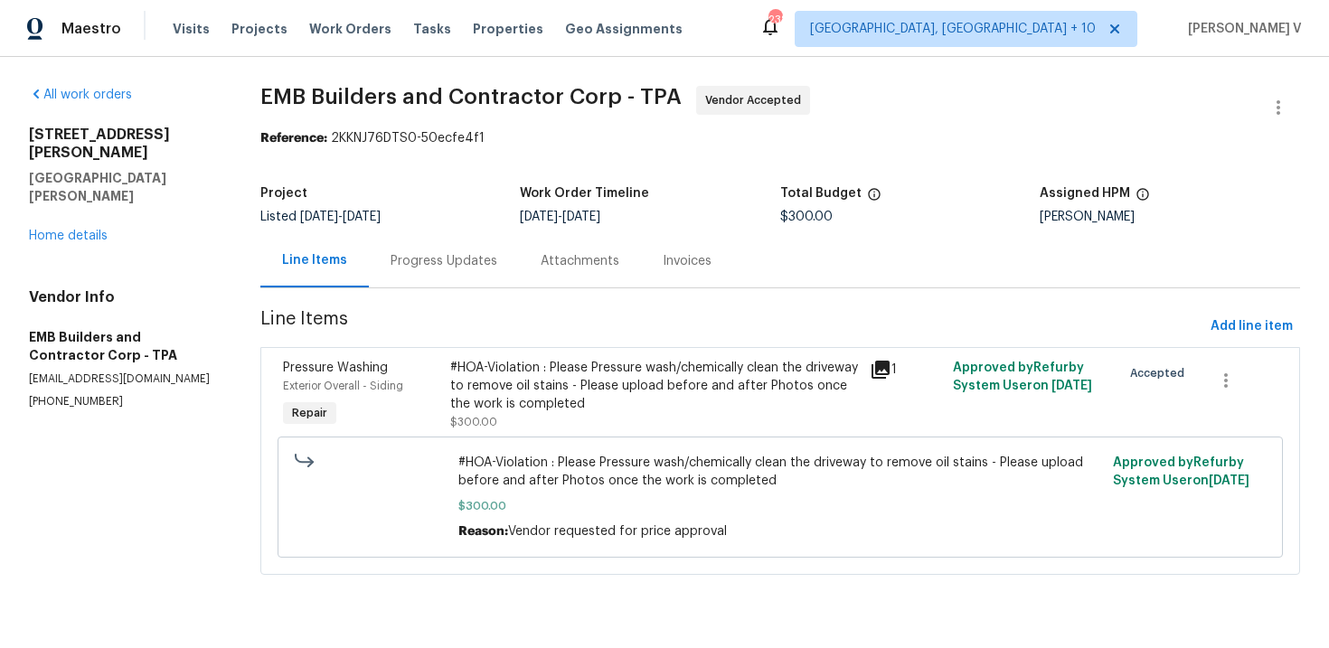
click at [468, 265] on div "Progress Updates" at bounding box center [444, 261] width 107 height 18
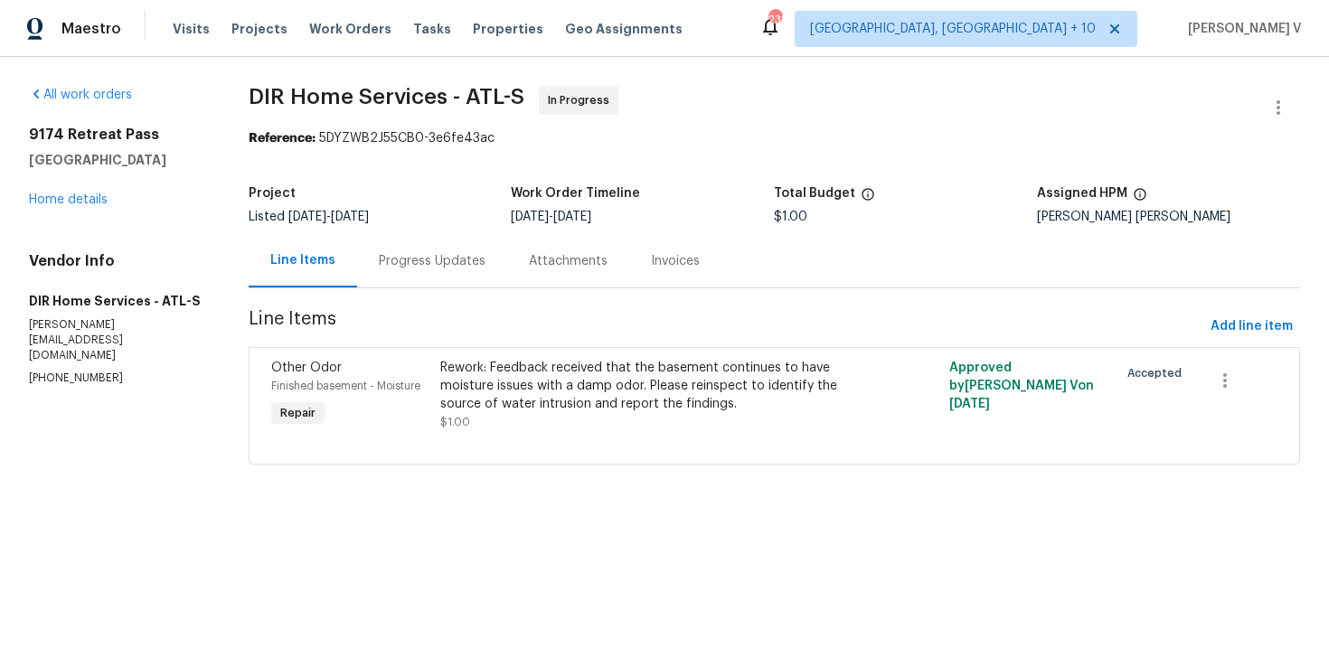
click at [413, 271] on div "Progress Updates" at bounding box center [432, 260] width 150 height 53
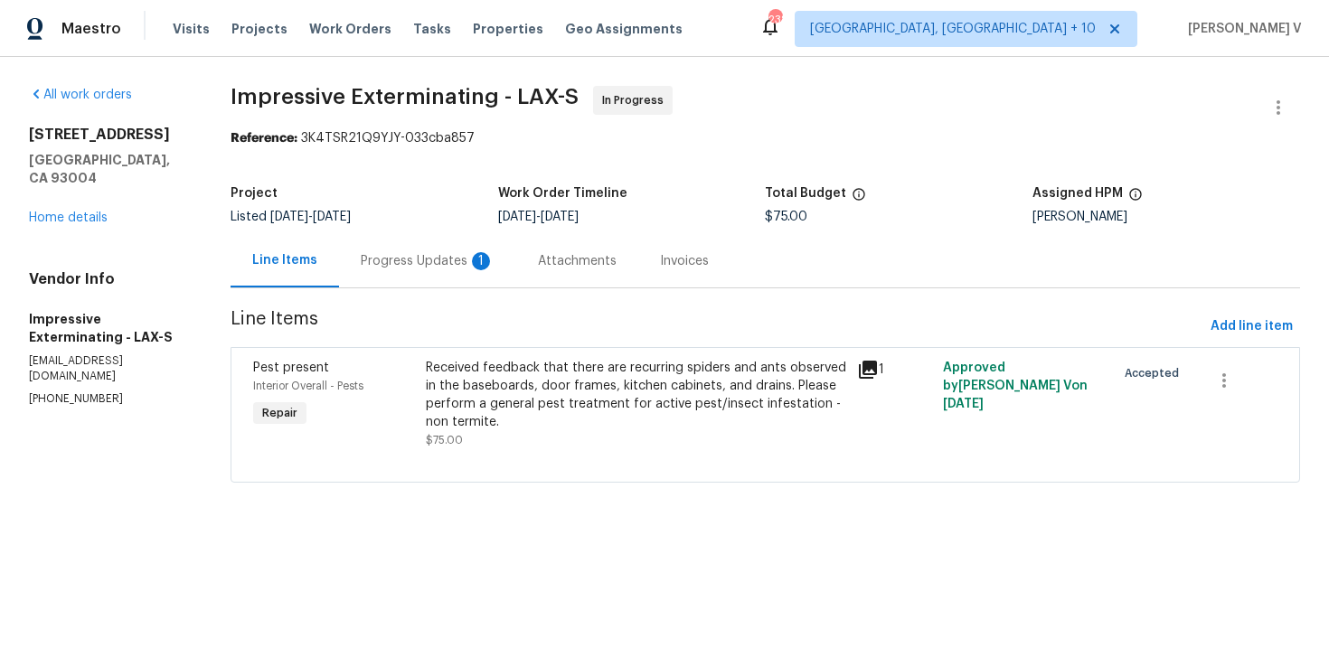
click at [430, 265] on div "Progress Updates 1" at bounding box center [428, 261] width 134 height 18
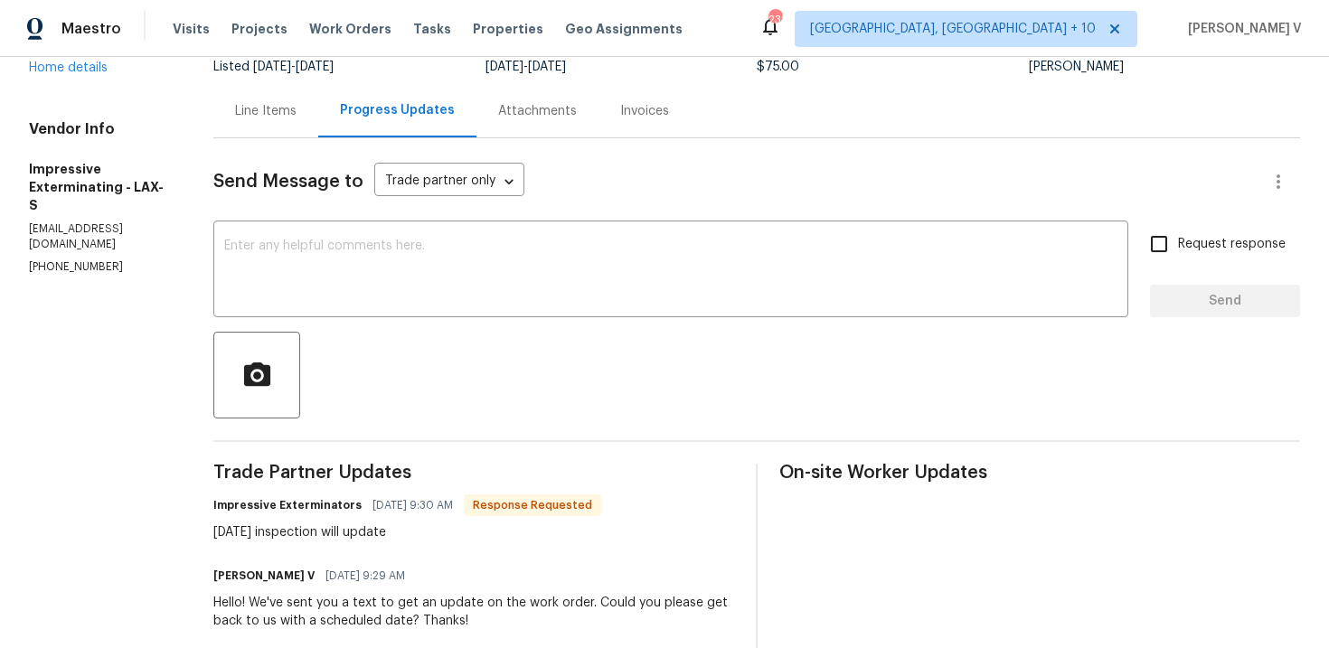
scroll to position [294, 0]
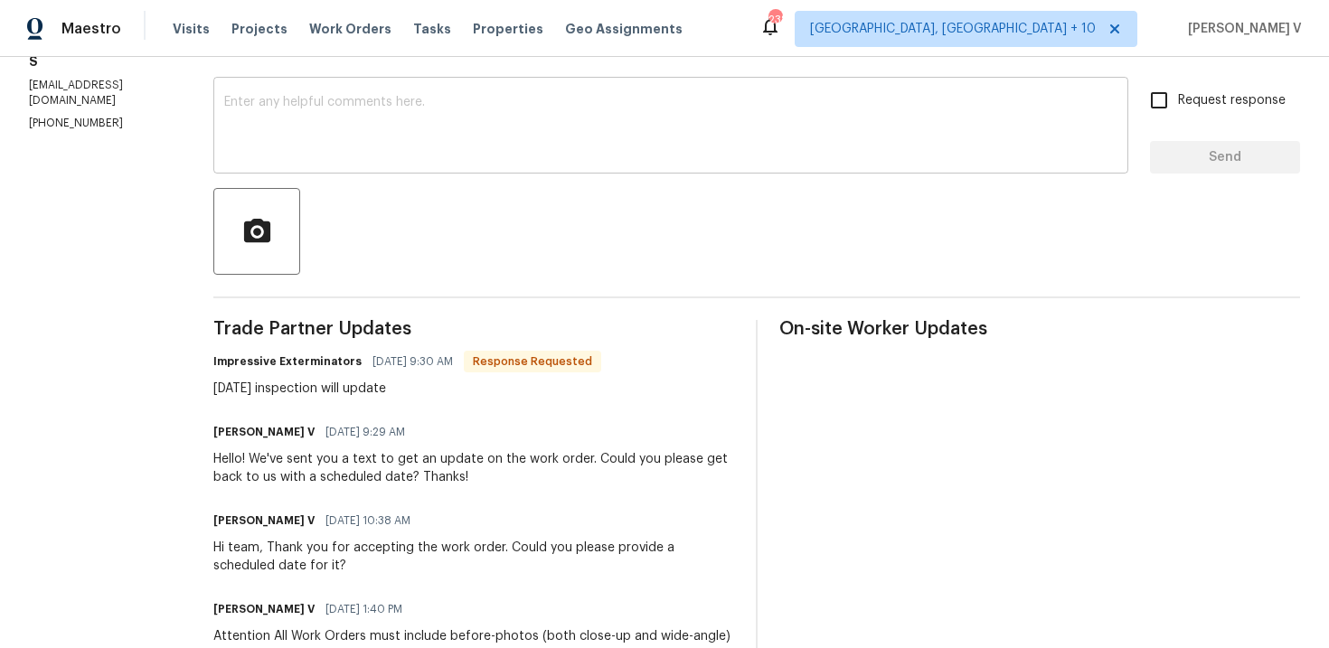
click at [357, 157] on textarea at bounding box center [671, 127] width 894 height 63
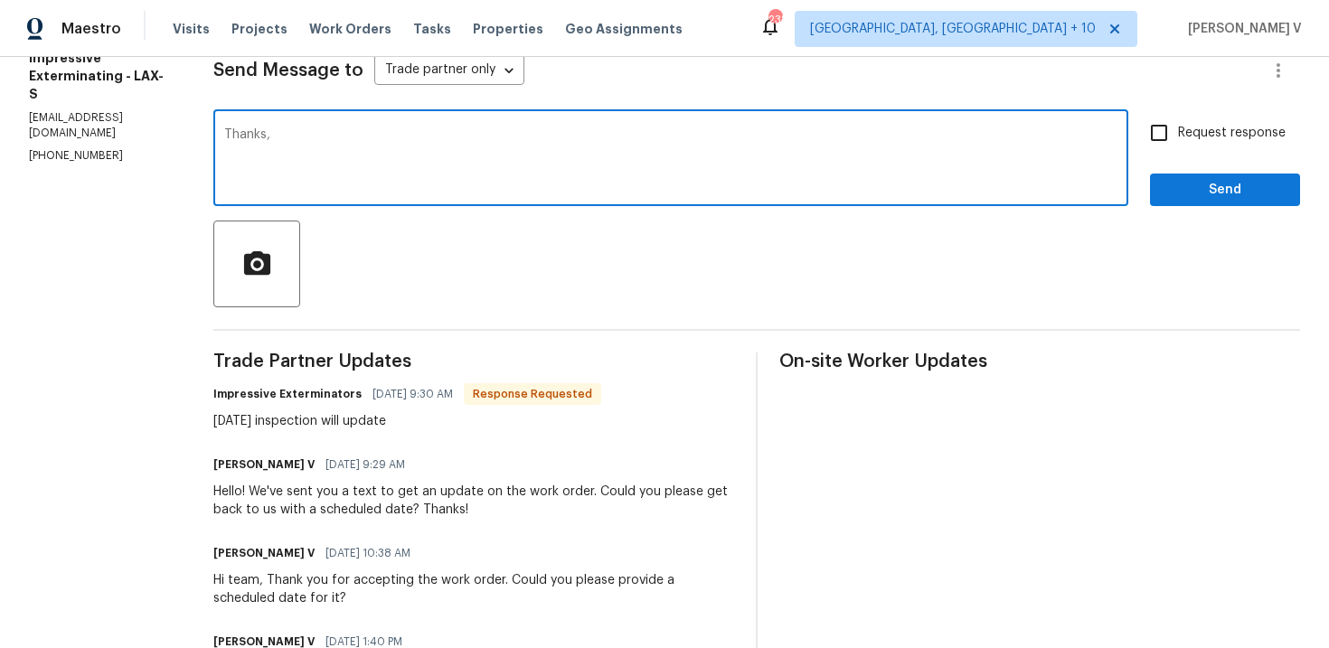
scroll to position [0, 0]
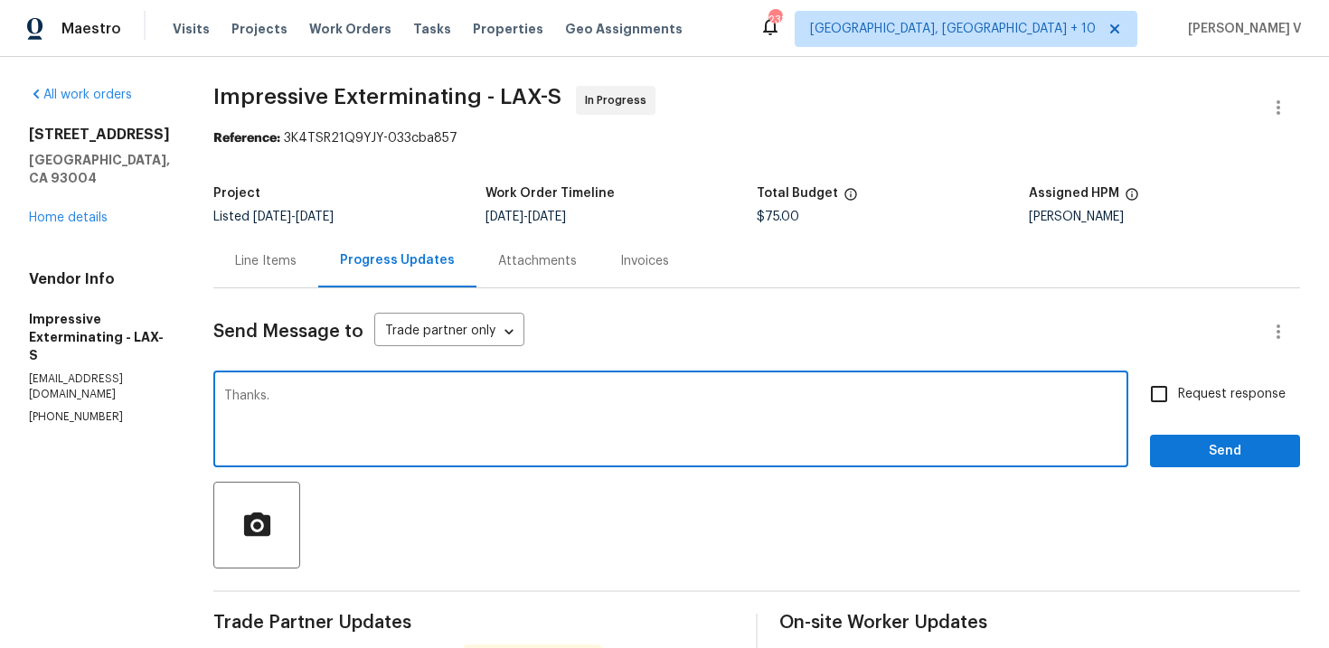
type textarea "Thanks."
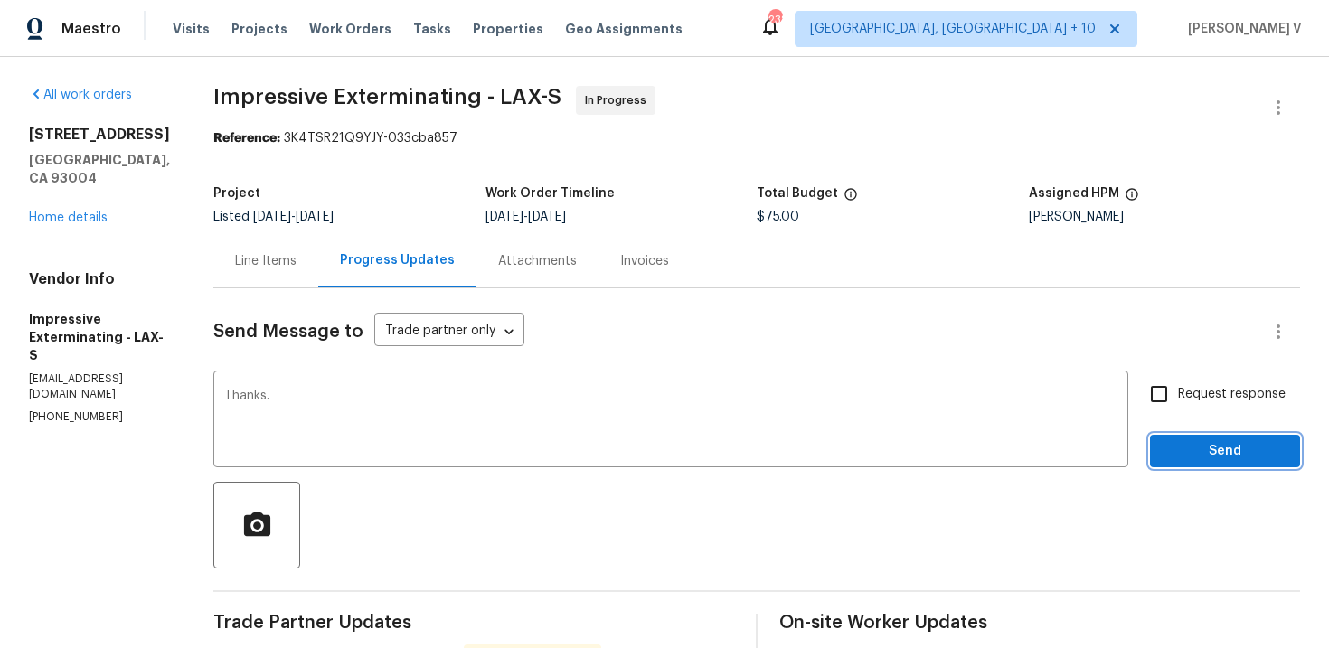
click at [1191, 462] on span "Send" at bounding box center [1225, 451] width 121 height 23
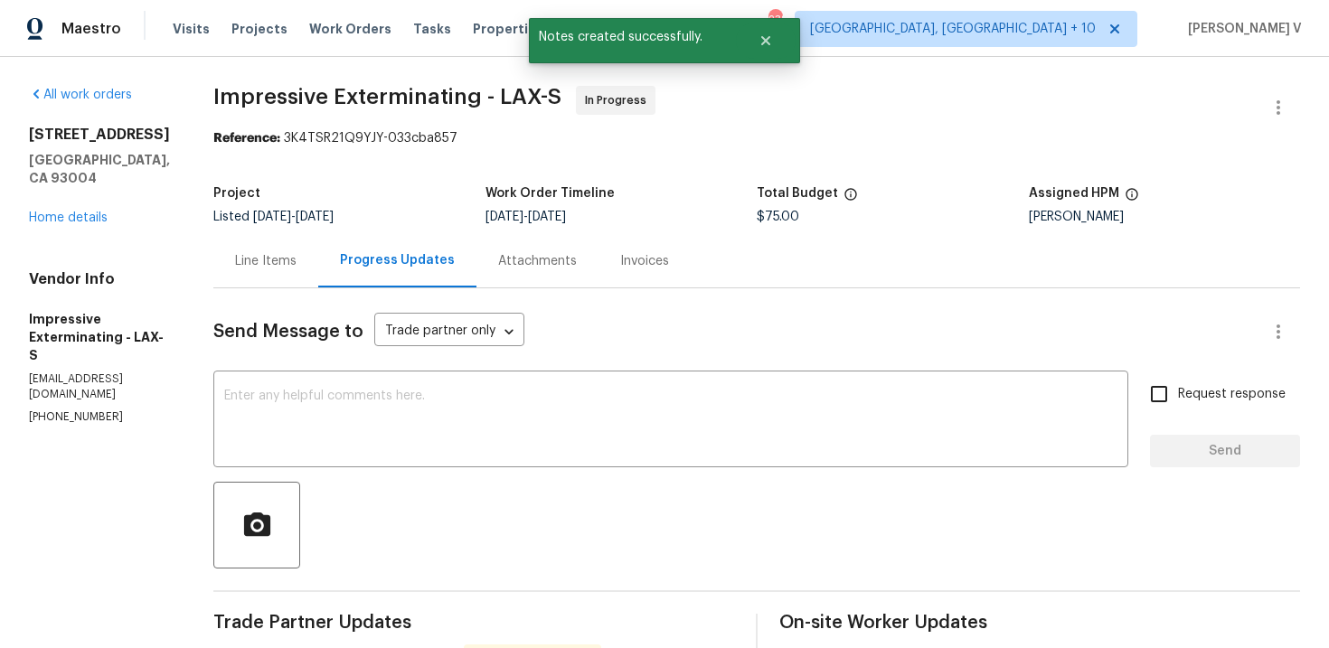
click at [393, 252] on div "Progress Updates" at bounding box center [397, 260] width 115 height 18
click at [318, 260] on div "Line Items" at bounding box center [265, 260] width 105 height 53
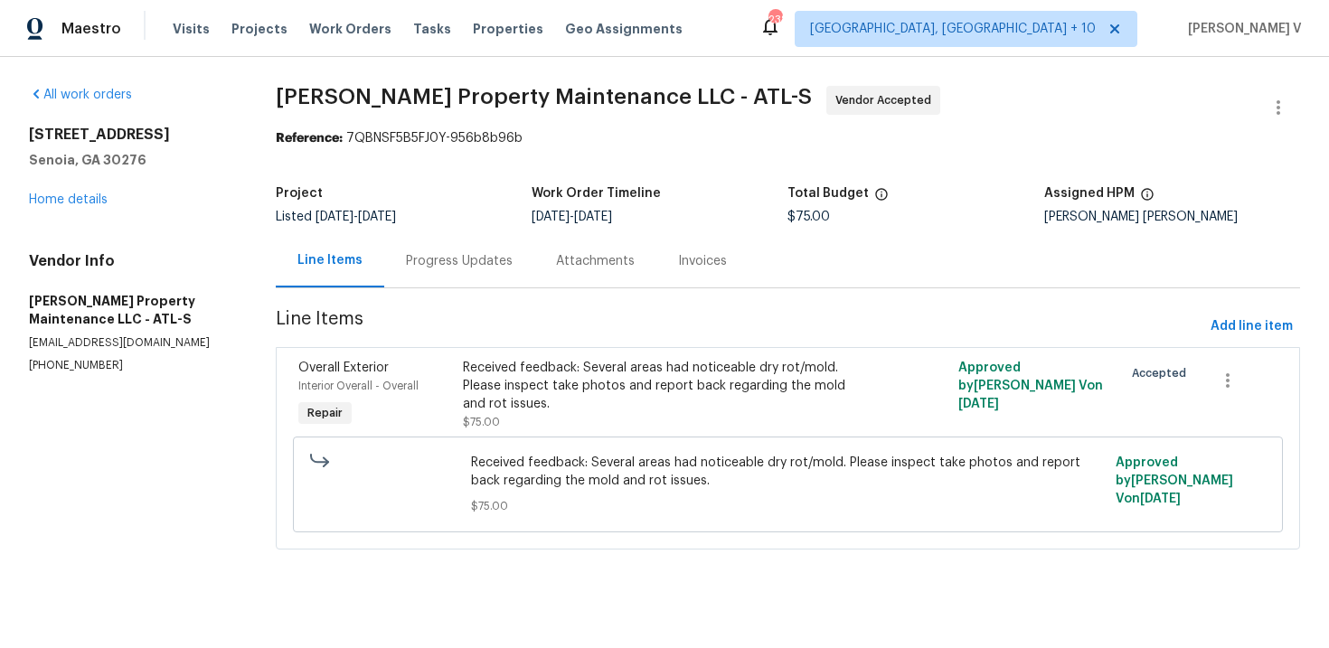
click at [430, 276] on div "Progress Updates" at bounding box center [459, 260] width 150 height 53
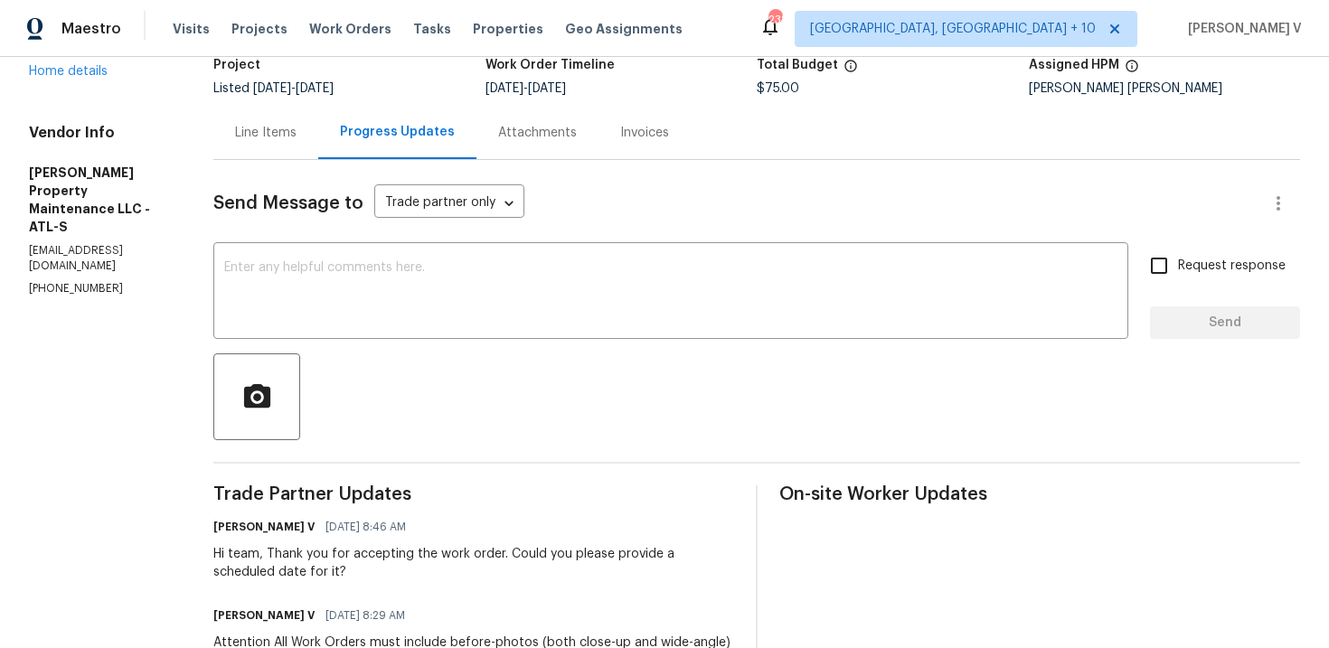
scroll to position [270, 0]
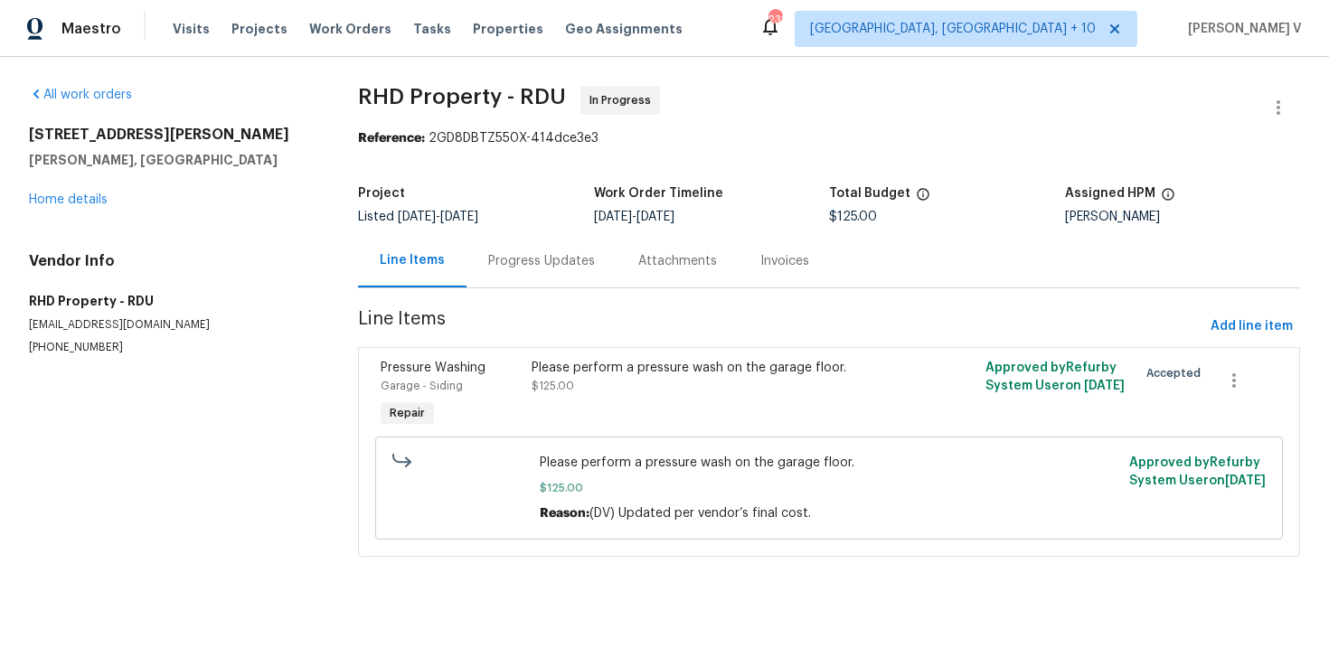
click at [522, 271] on div "Progress Updates" at bounding box center [542, 260] width 150 height 53
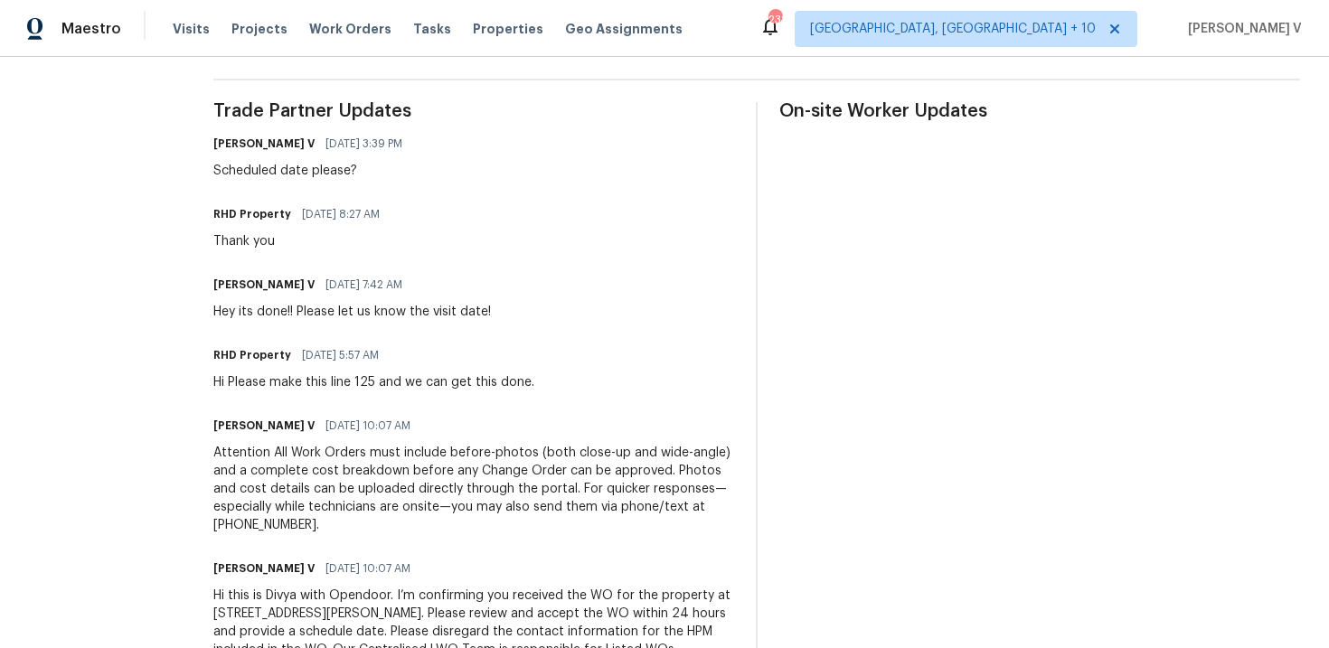
scroll to position [22, 0]
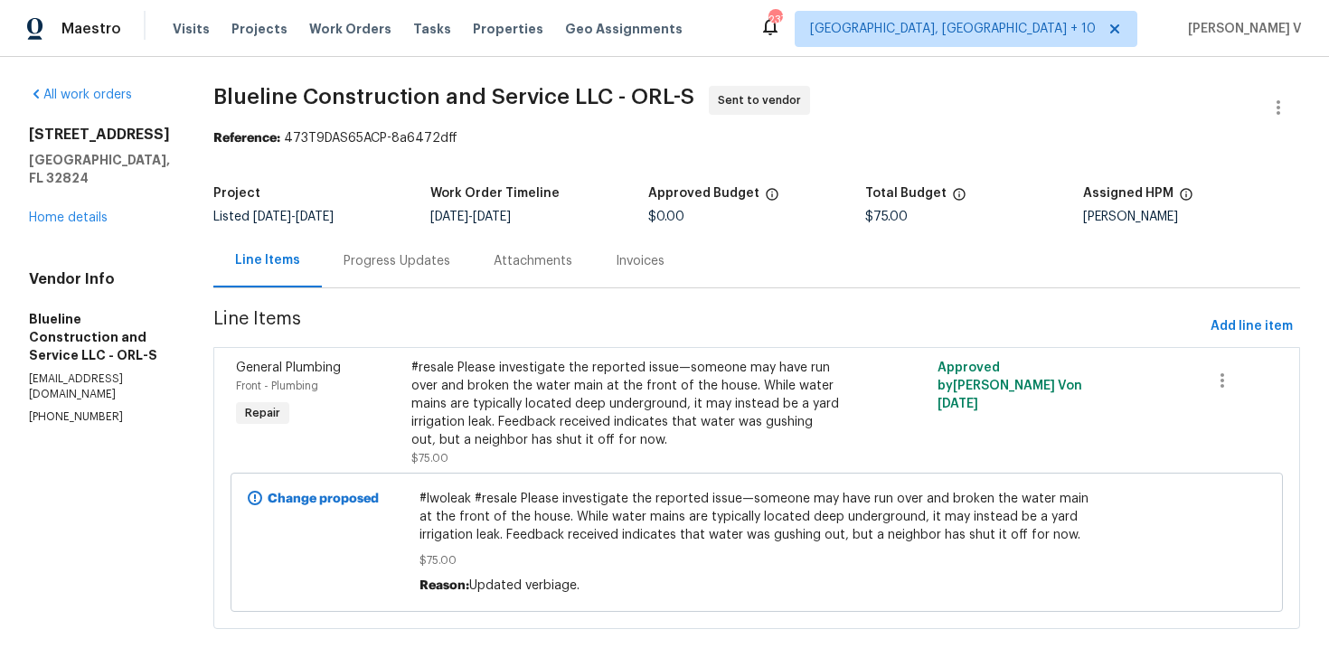
click at [403, 233] on div "Project Listed 9/19/2025 - 9/22/2025 Work Order Timeline 9/19/2025 - 9/22/2025 …" at bounding box center [756, 205] width 1087 height 58
click at [407, 258] on div "Progress Updates" at bounding box center [397, 261] width 107 height 18
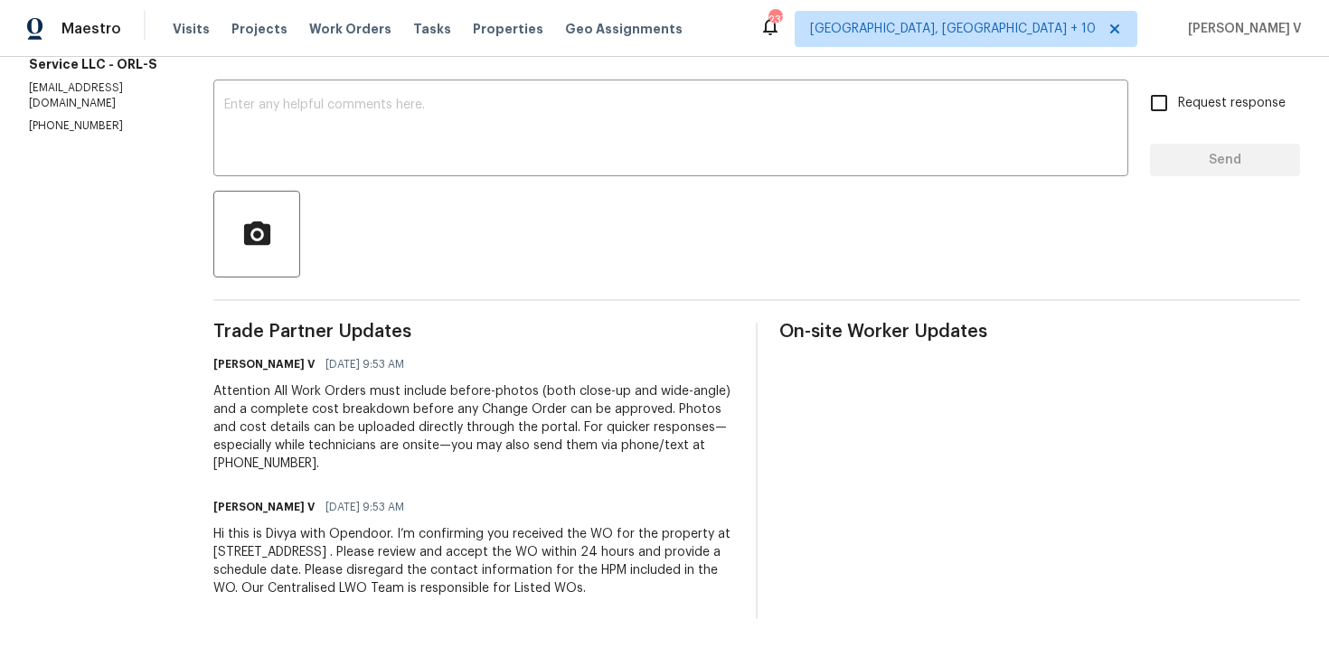
scroll to position [309, 0]
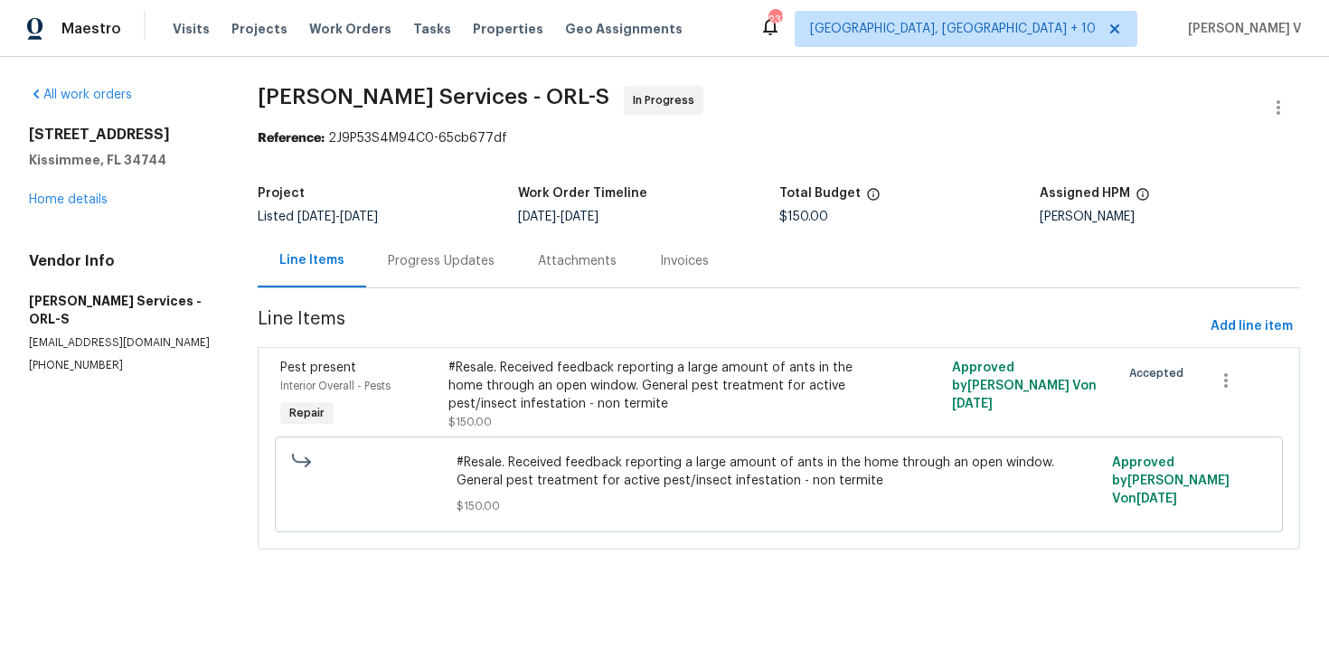
click at [496, 241] on div "Progress Updates" at bounding box center [441, 260] width 150 height 53
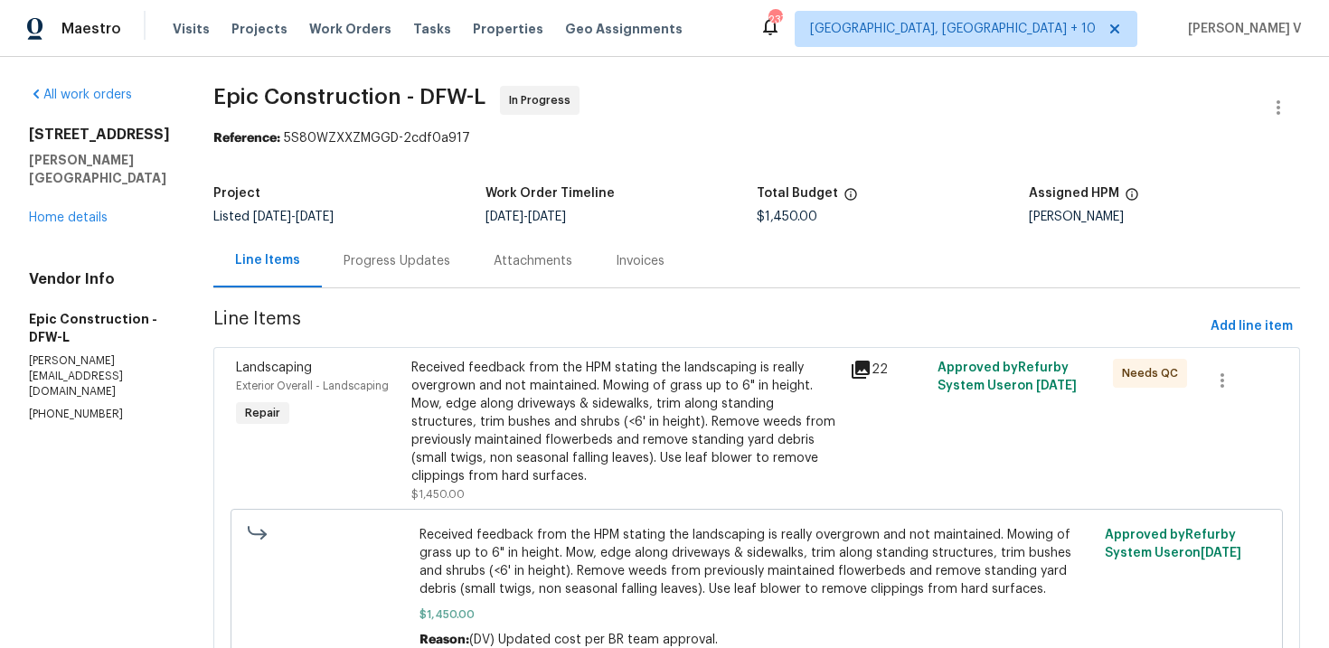
click at [372, 255] on div "Progress Updates" at bounding box center [397, 261] width 107 height 18
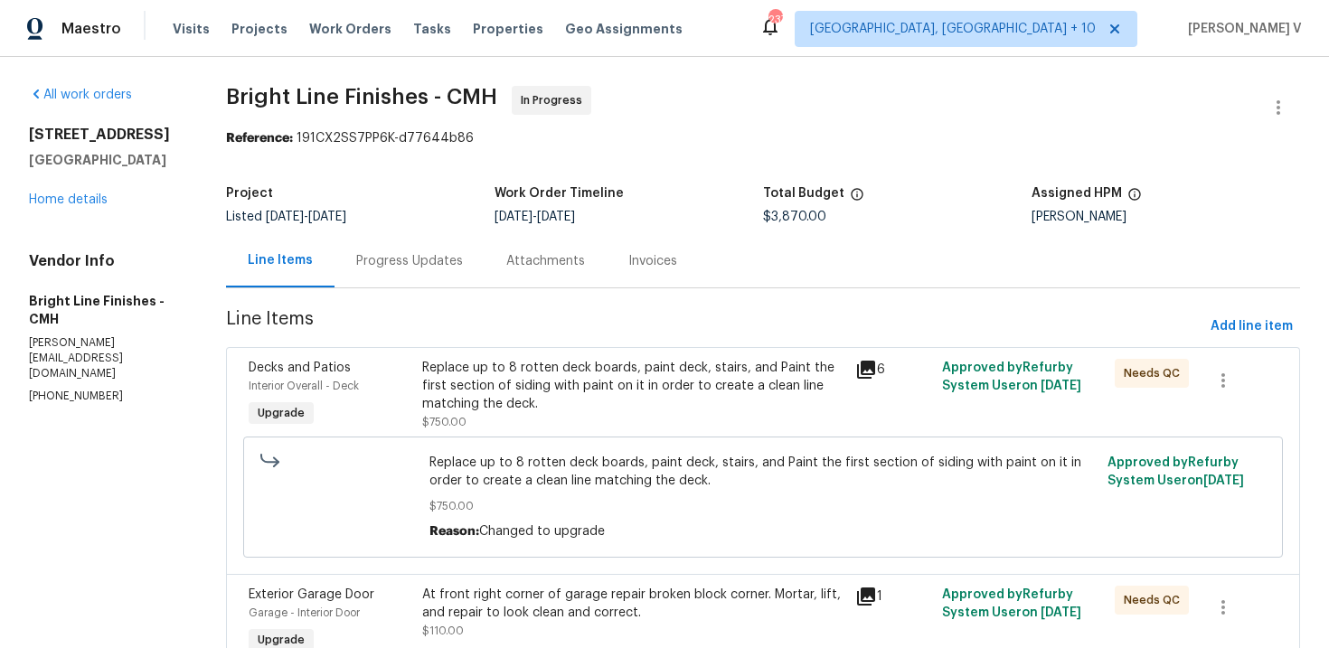
click at [434, 286] on div "Progress Updates" at bounding box center [410, 260] width 150 height 53
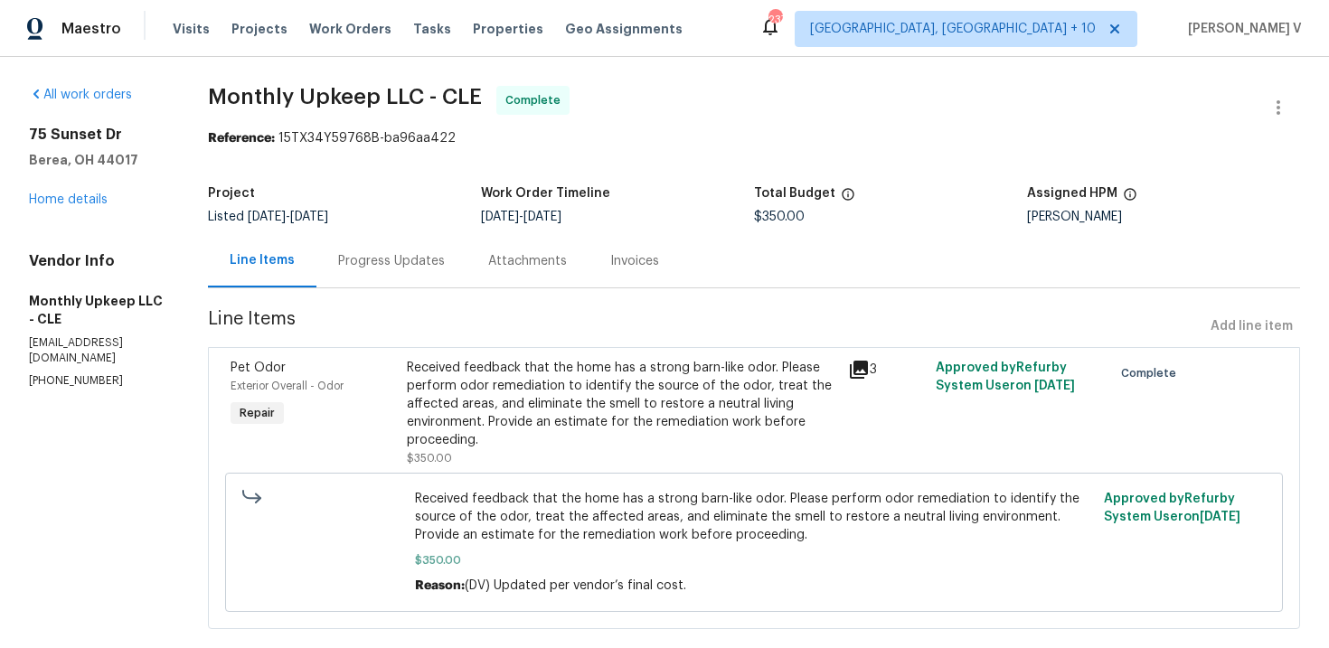
click at [380, 259] on div "Progress Updates" at bounding box center [391, 261] width 107 height 18
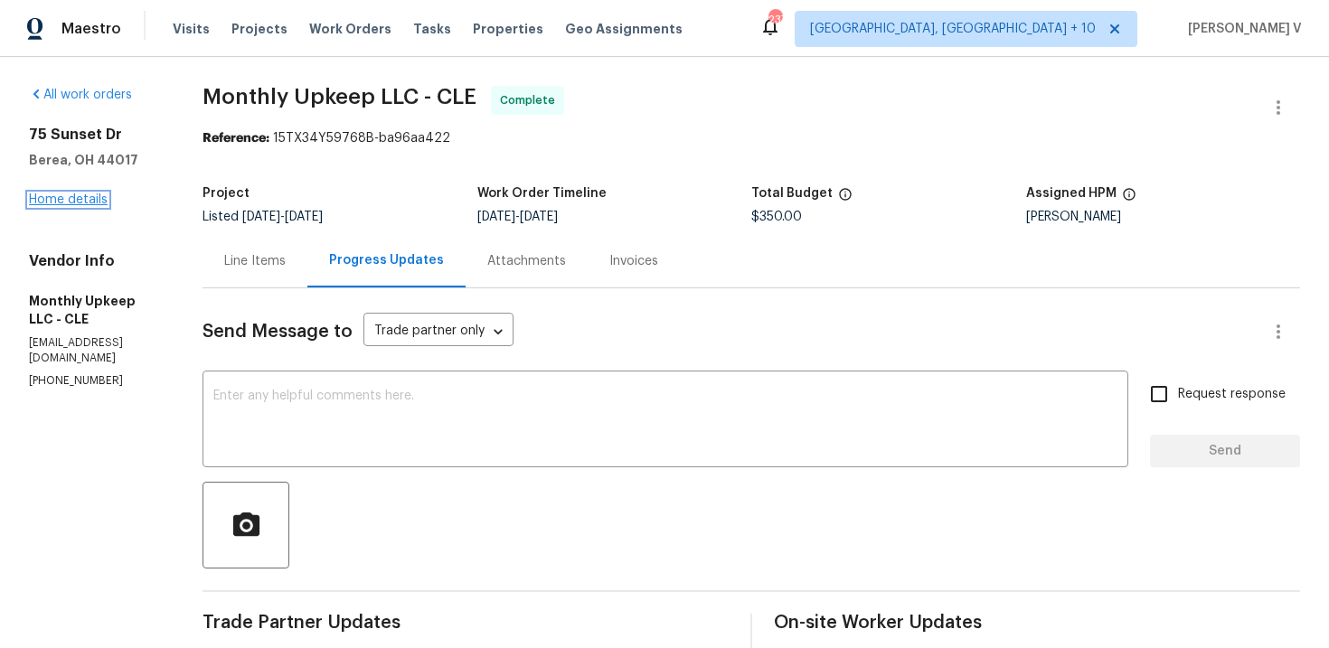
click at [65, 195] on link "Home details" at bounding box center [68, 200] width 79 height 13
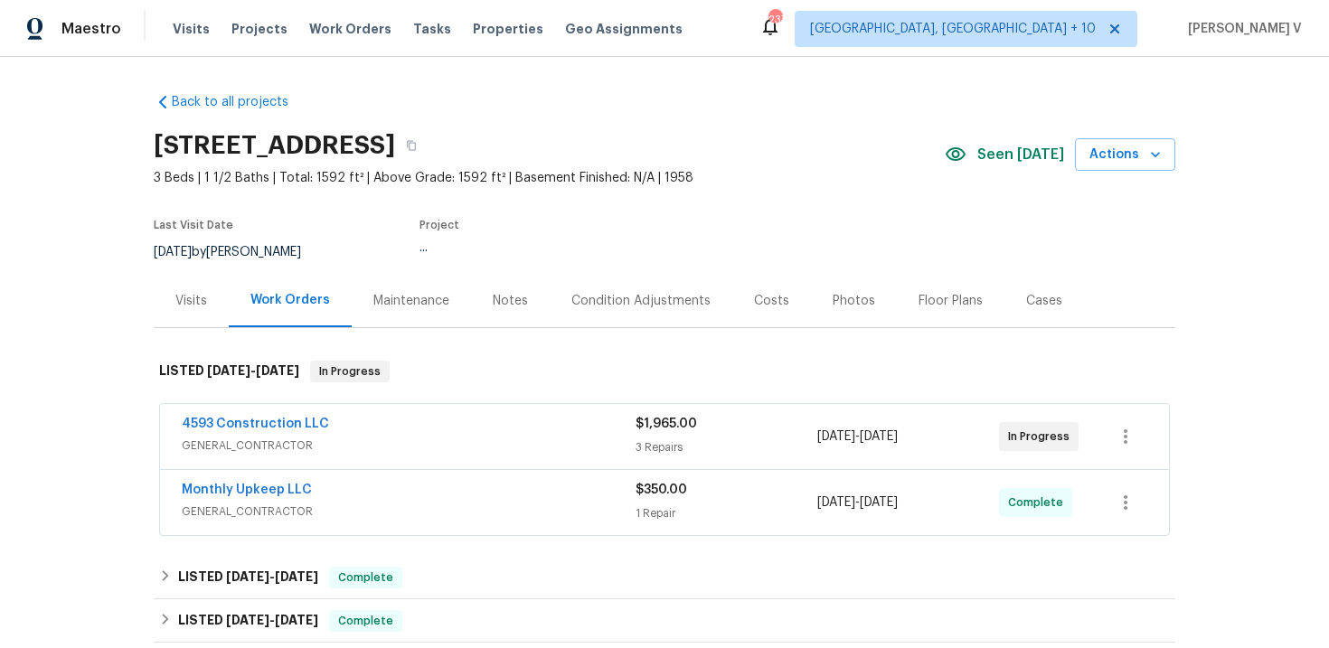
click at [409, 449] on span "GENERAL_CONTRACTOR" at bounding box center [409, 446] width 454 height 18
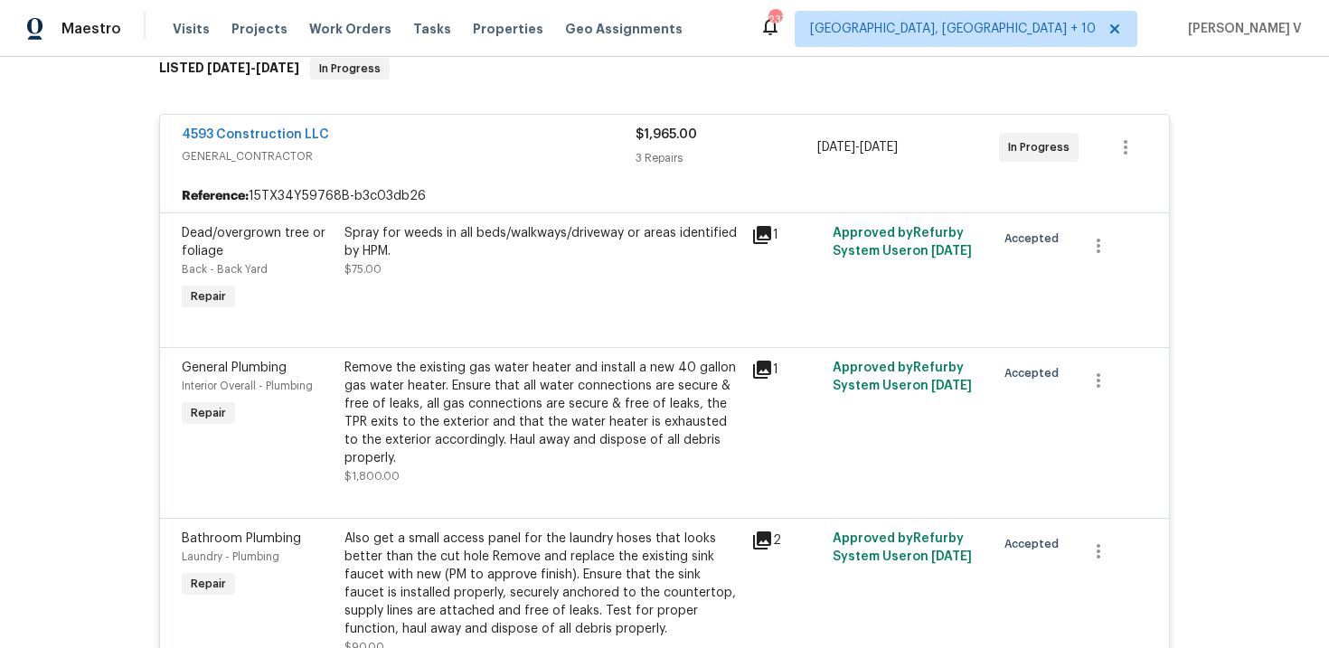
scroll to position [112, 0]
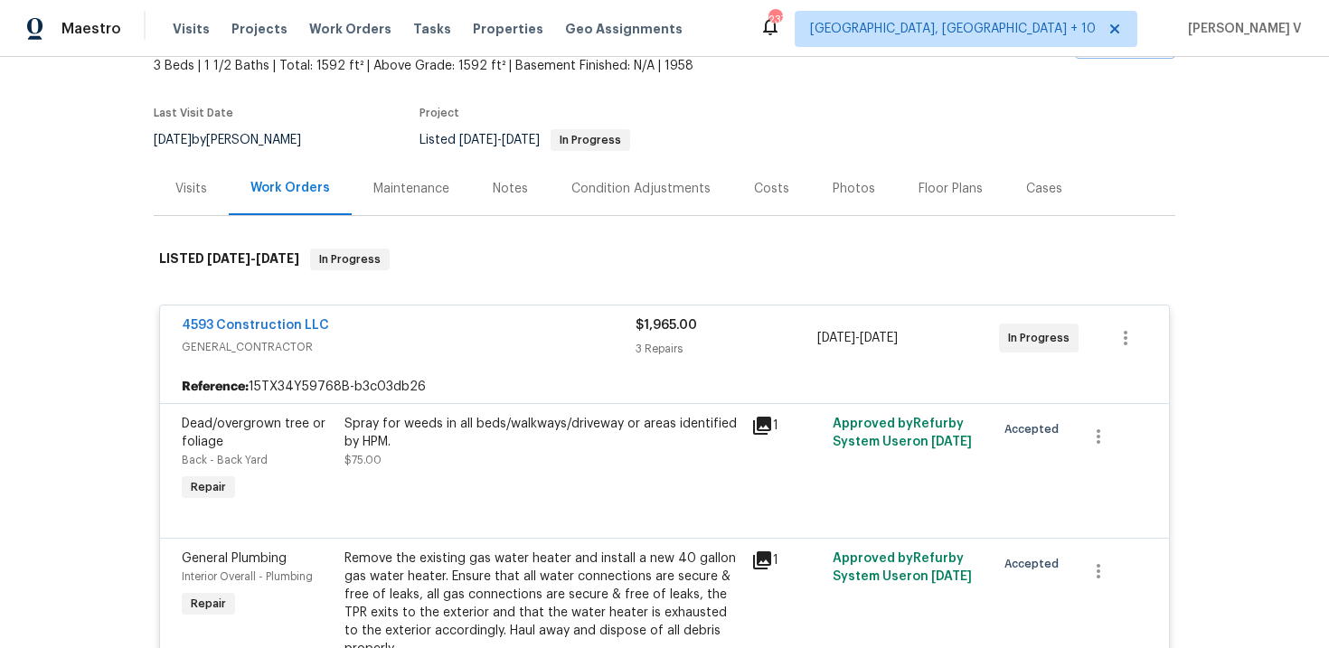
click at [195, 196] on div "Visits" at bounding box center [191, 189] width 32 height 18
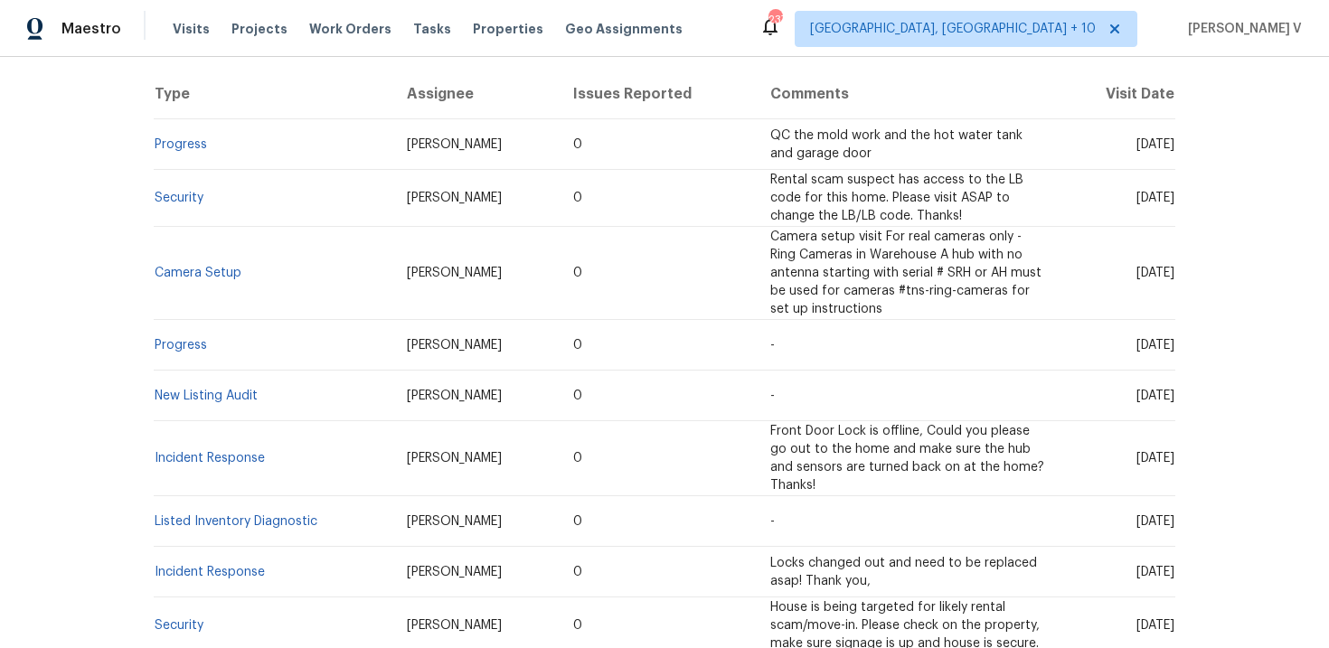
scroll to position [294, 0]
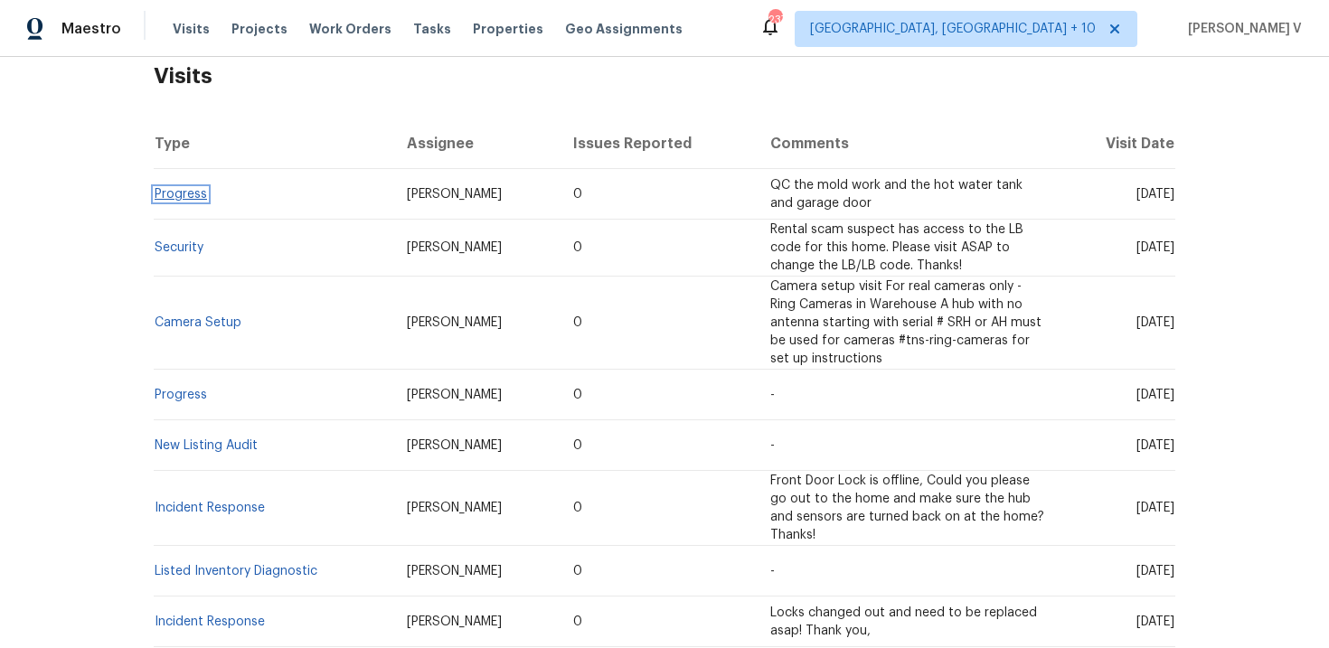
click at [189, 194] on link "Progress" at bounding box center [181, 194] width 52 height 13
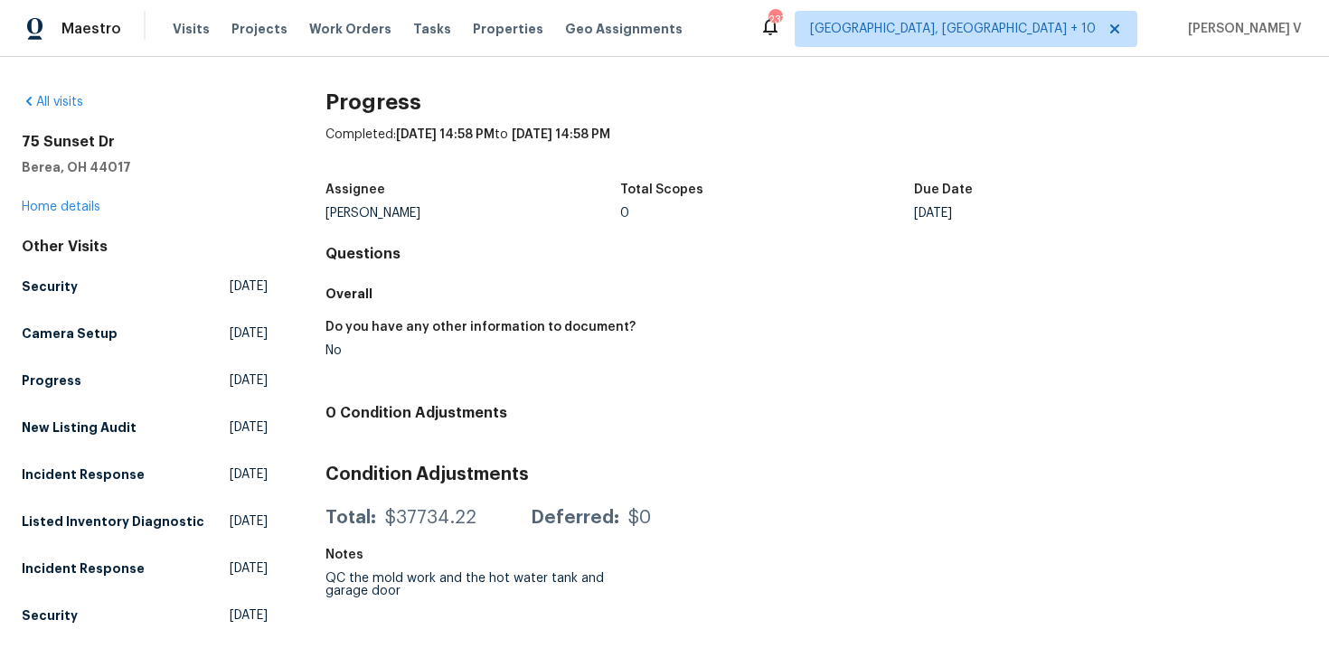
scroll to position [298, 0]
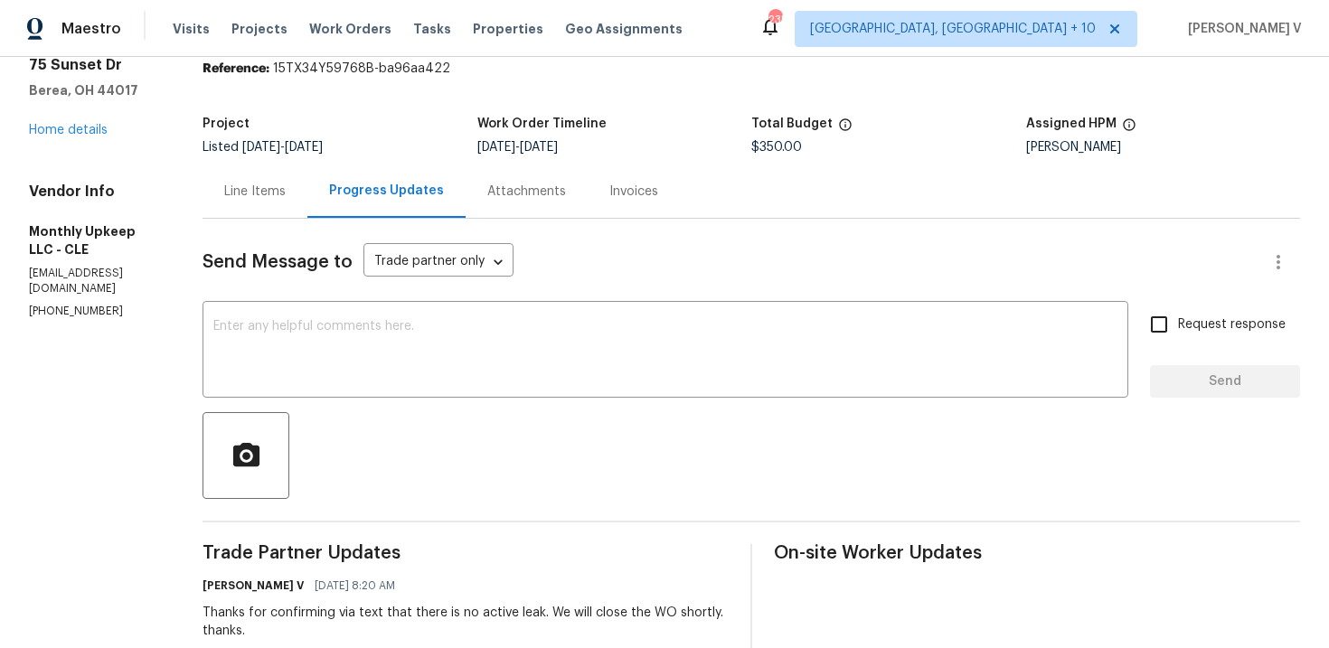
scroll to position [145, 0]
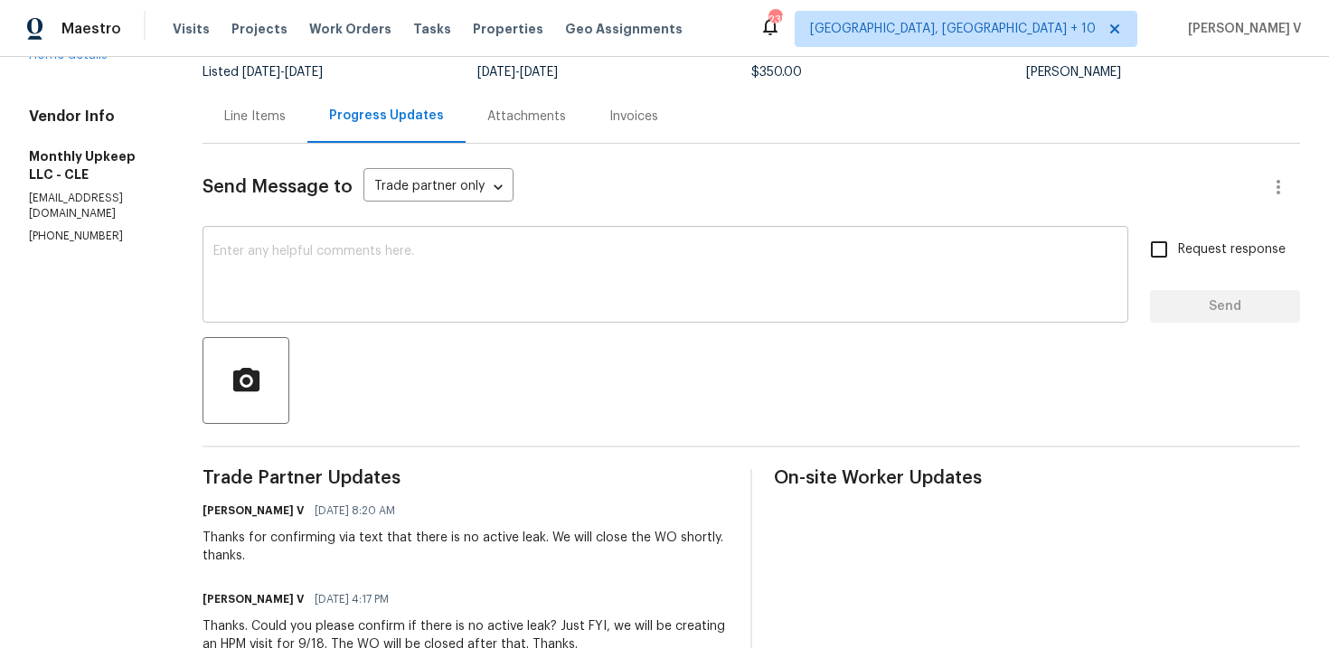
click at [478, 293] on textarea at bounding box center [665, 276] width 904 height 63
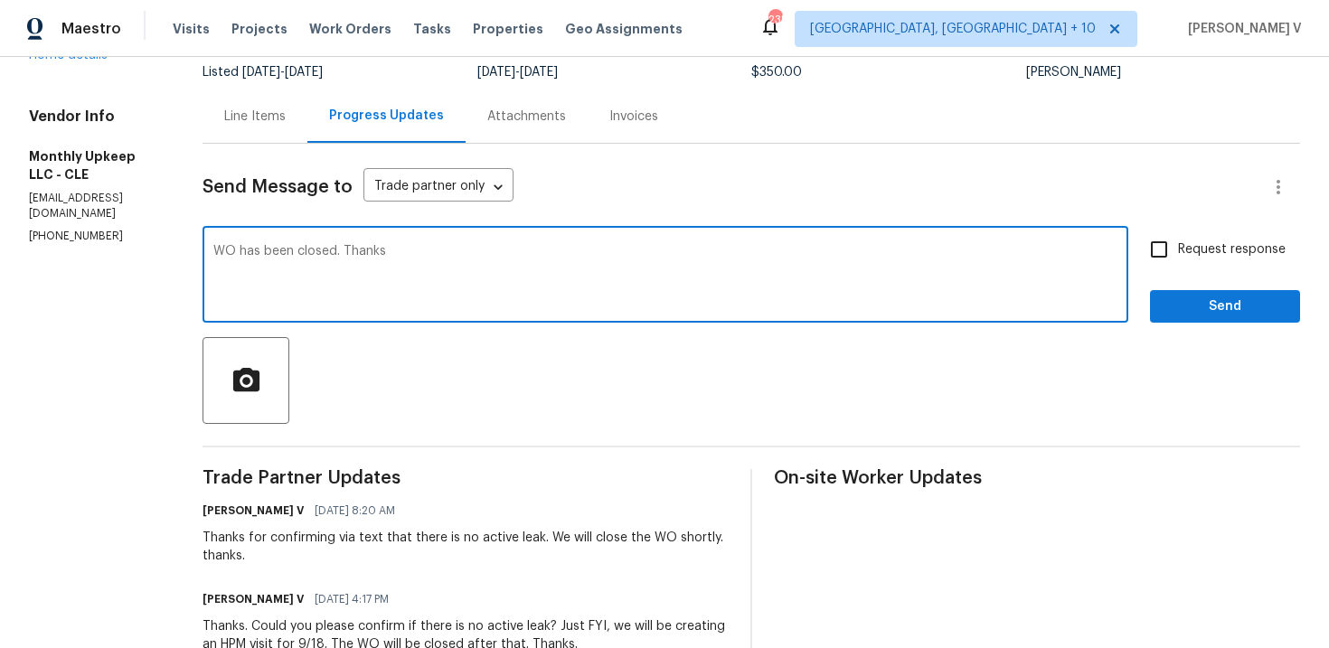
type textarea "WO has been closed. Thanks."
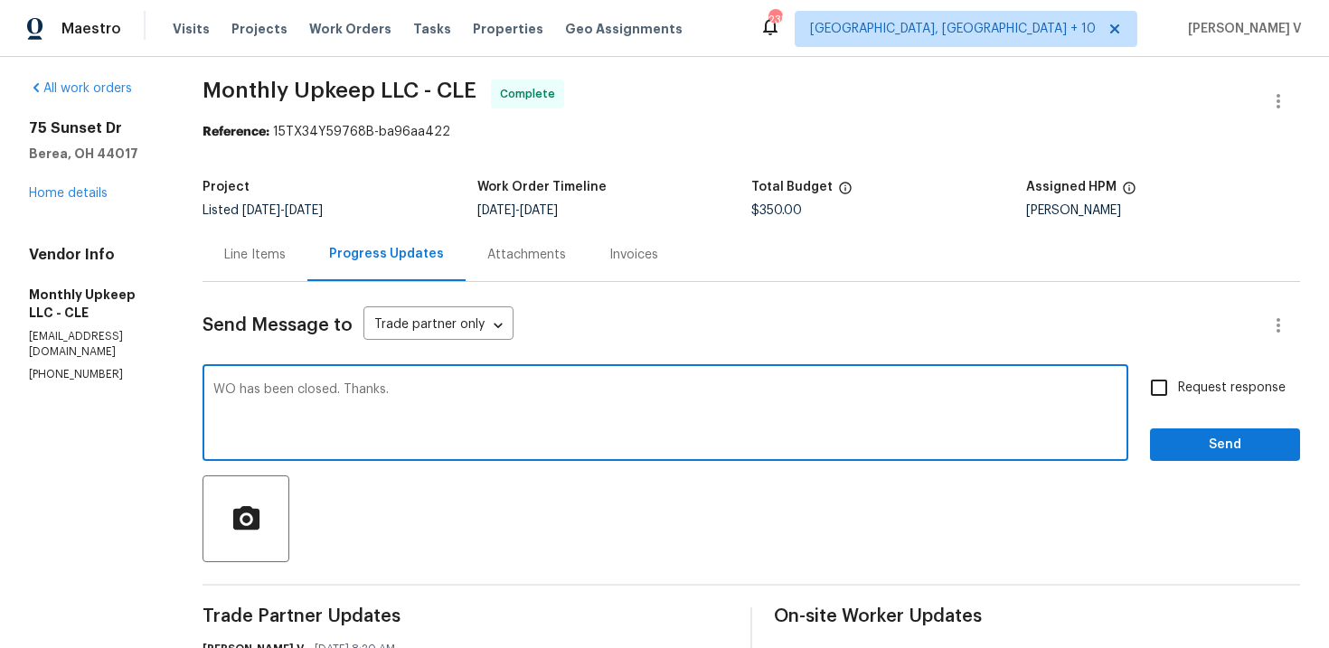
scroll to position [0, 0]
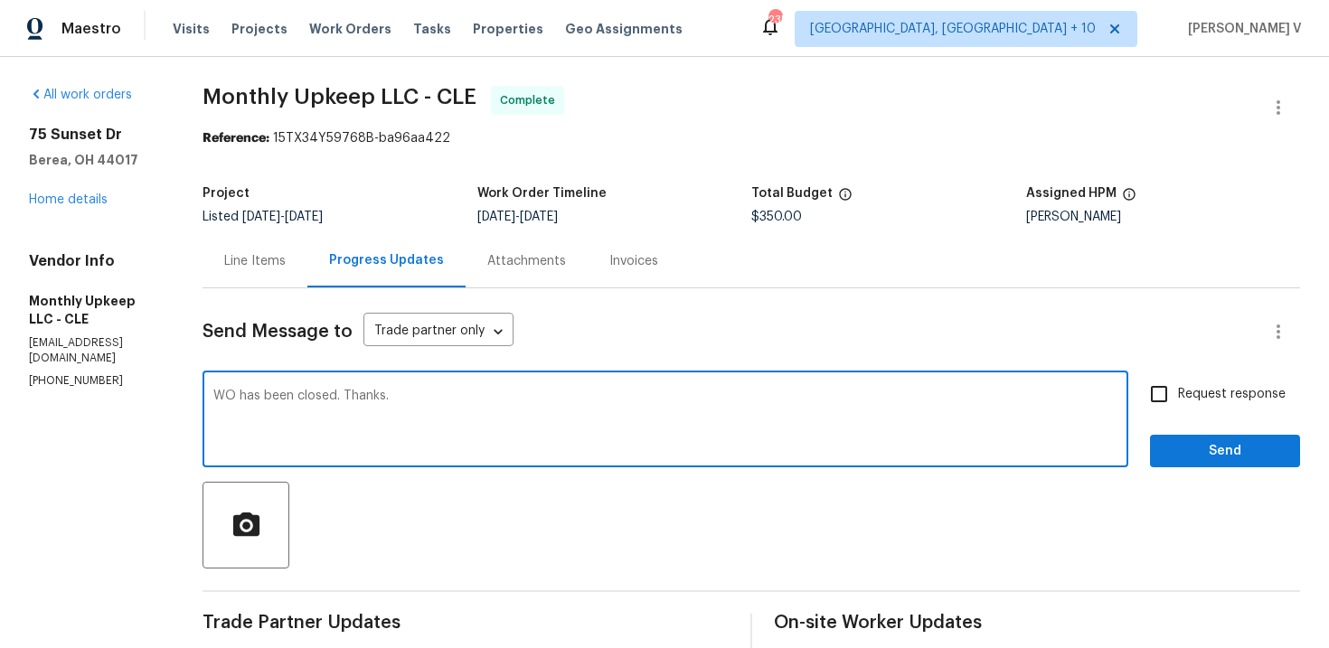
click at [307, 401] on textarea "WO has been closed. Thanks." at bounding box center [665, 421] width 904 height 63
